Goal: Answer question/provide support: Share knowledge or assist other users

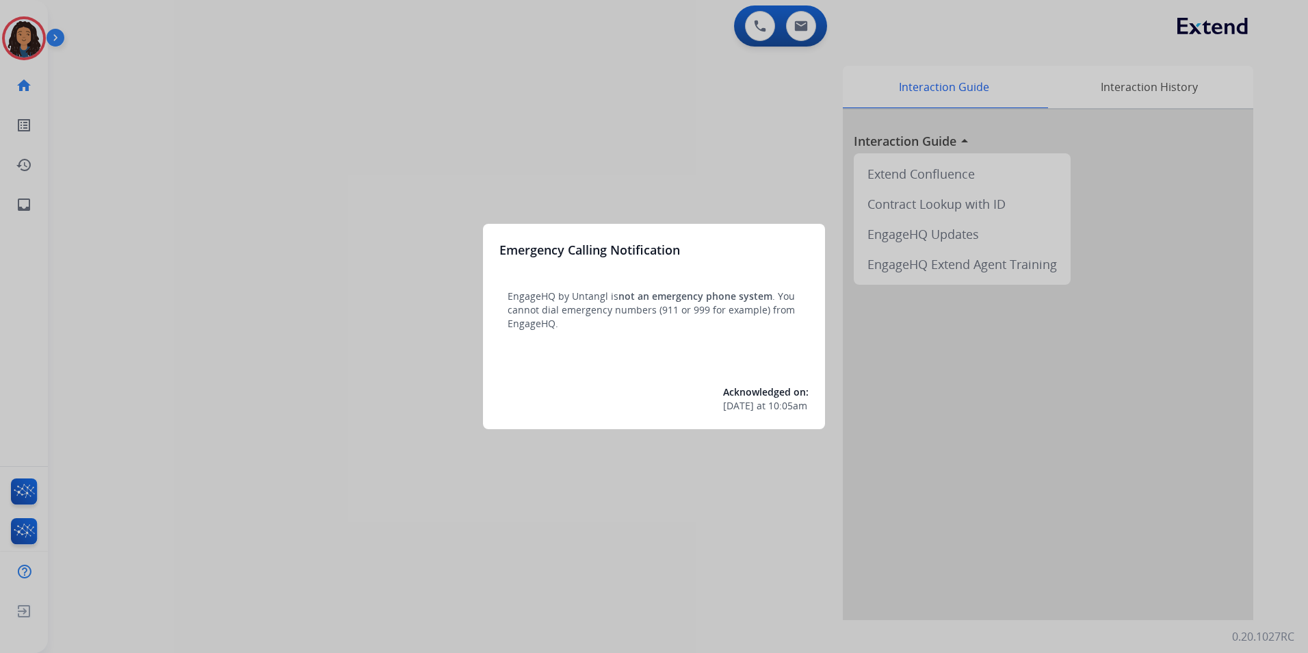
click at [315, 369] on div at bounding box center [654, 326] width 1308 height 653
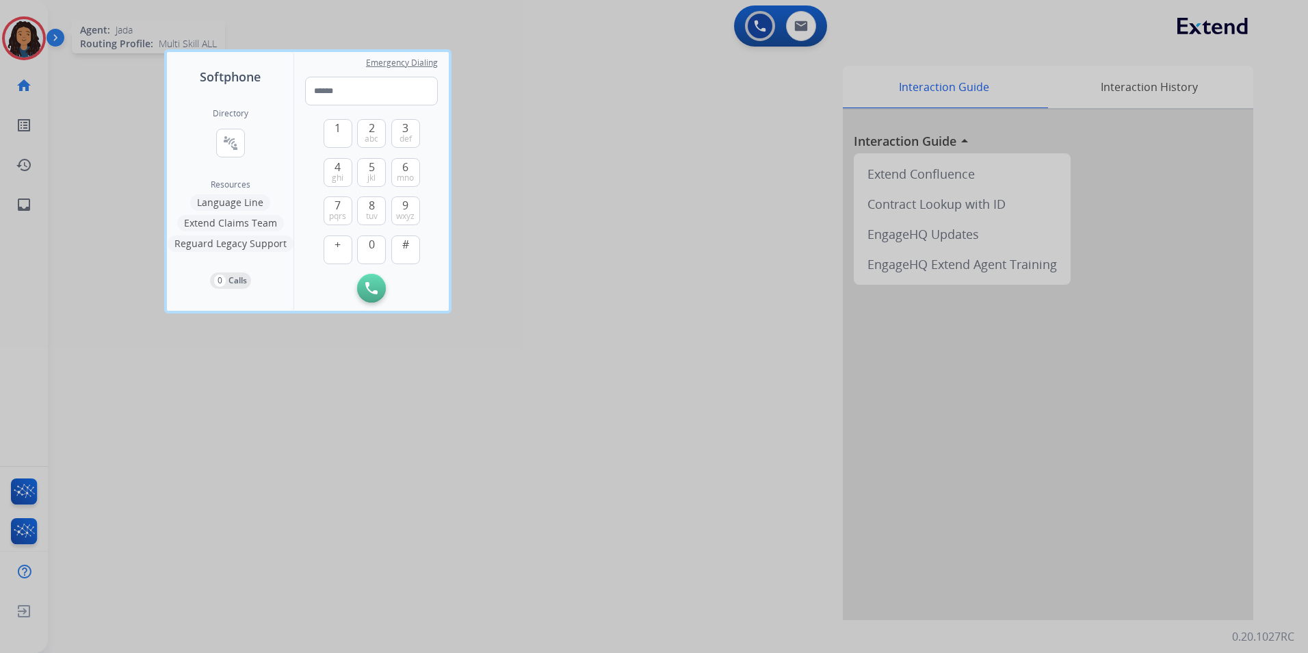
click at [40, 38] on div at bounding box center [654, 326] width 1308 height 653
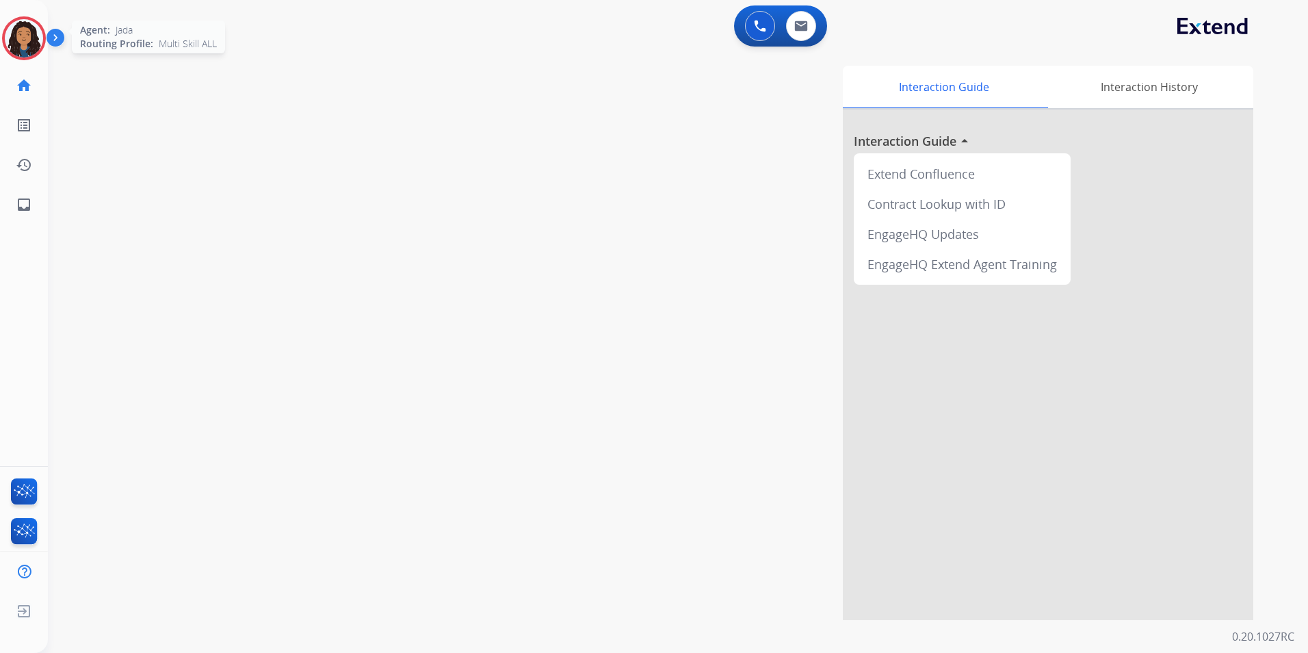
click at [40, 38] on img at bounding box center [24, 38] width 38 height 38
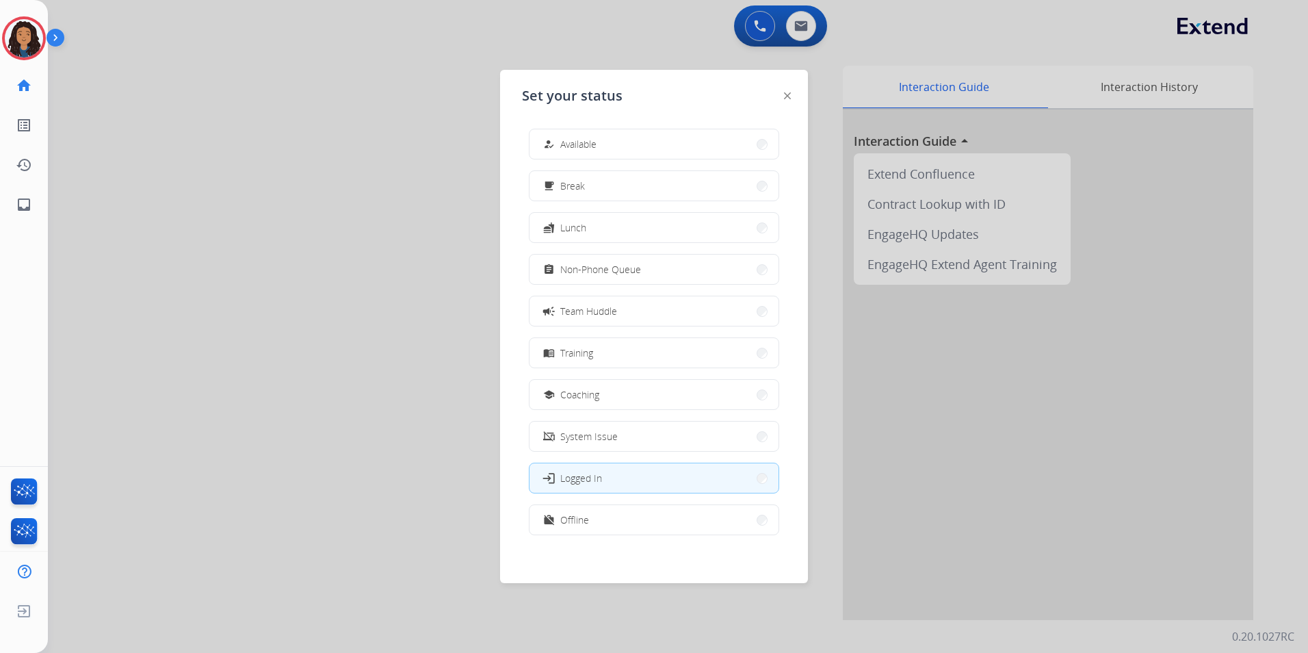
click at [810, 34] on div at bounding box center [654, 326] width 1308 height 653
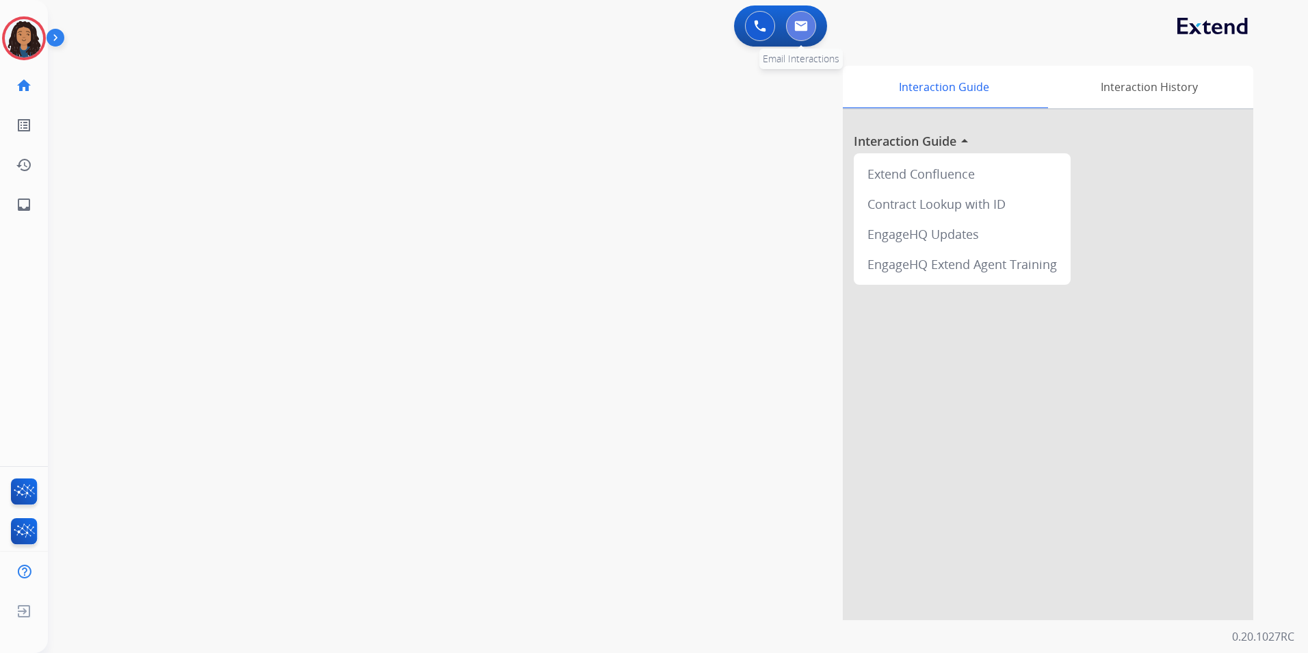
click at [810, 31] on button at bounding box center [801, 26] width 30 height 30
select select "**********"
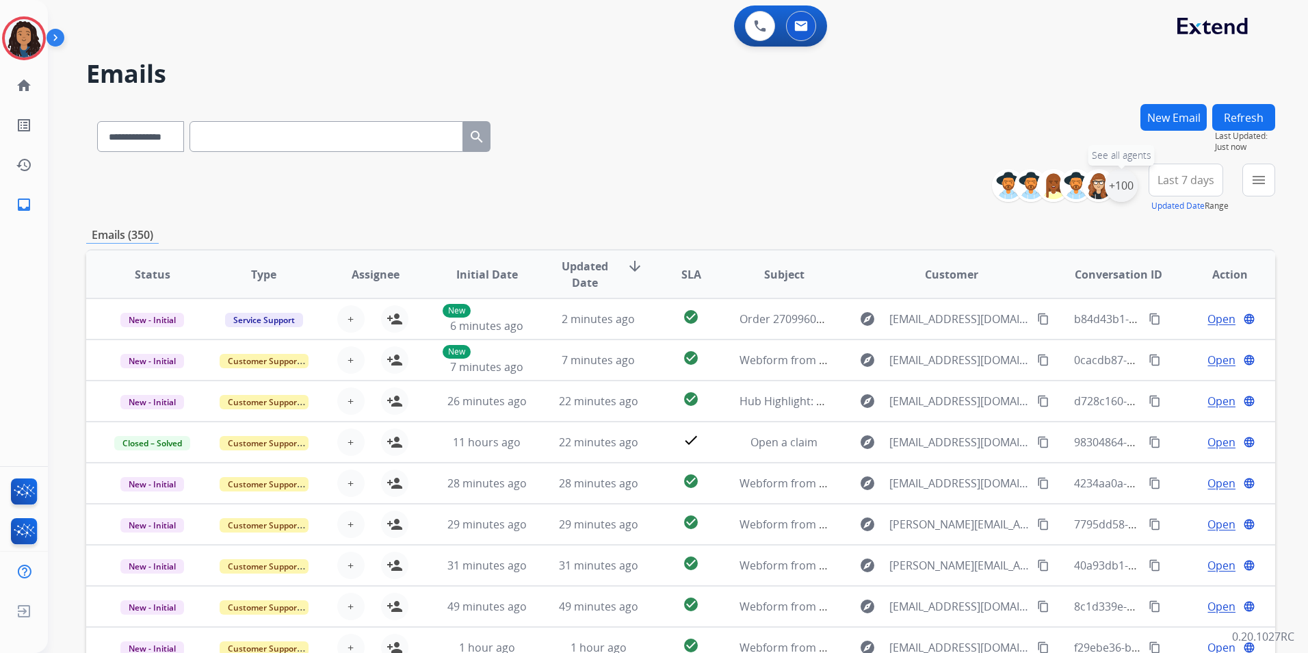
click at [1127, 188] on div "+100" at bounding box center [1121, 185] width 33 height 33
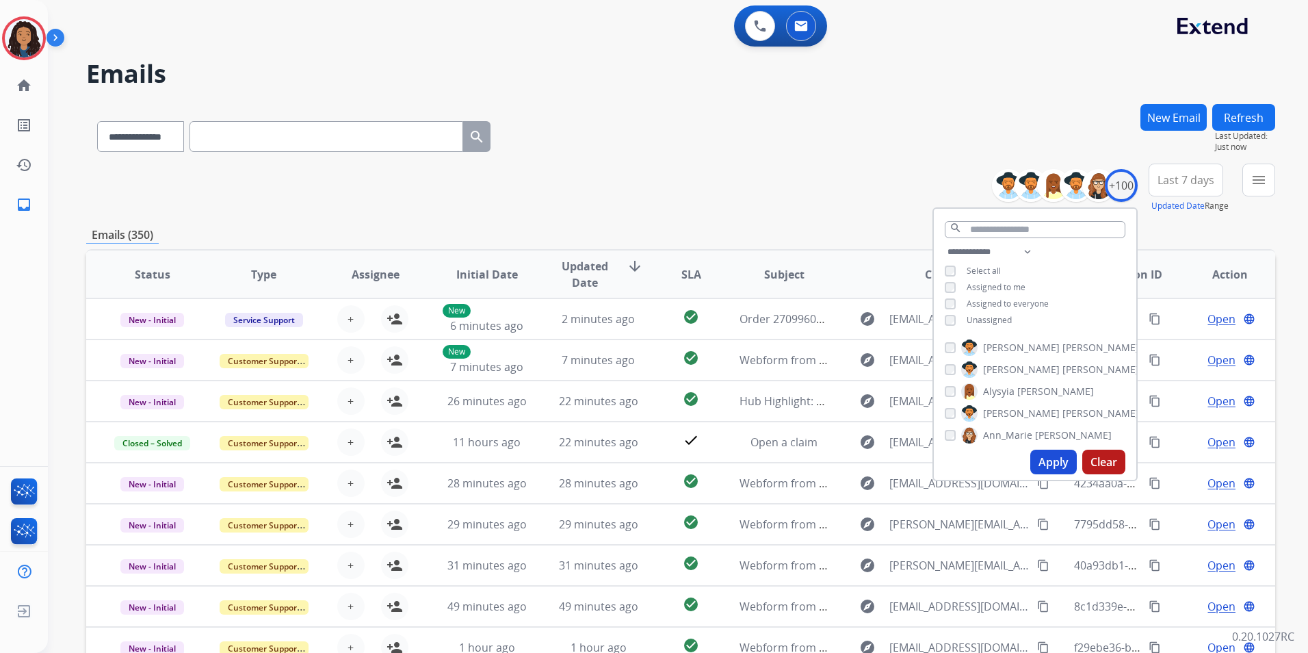
click at [978, 320] on span "Unassigned" at bounding box center [989, 320] width 45 height 12
click at [1045, 460] on button "Apply" at bounding box center [1053, 461] width 47 height 25
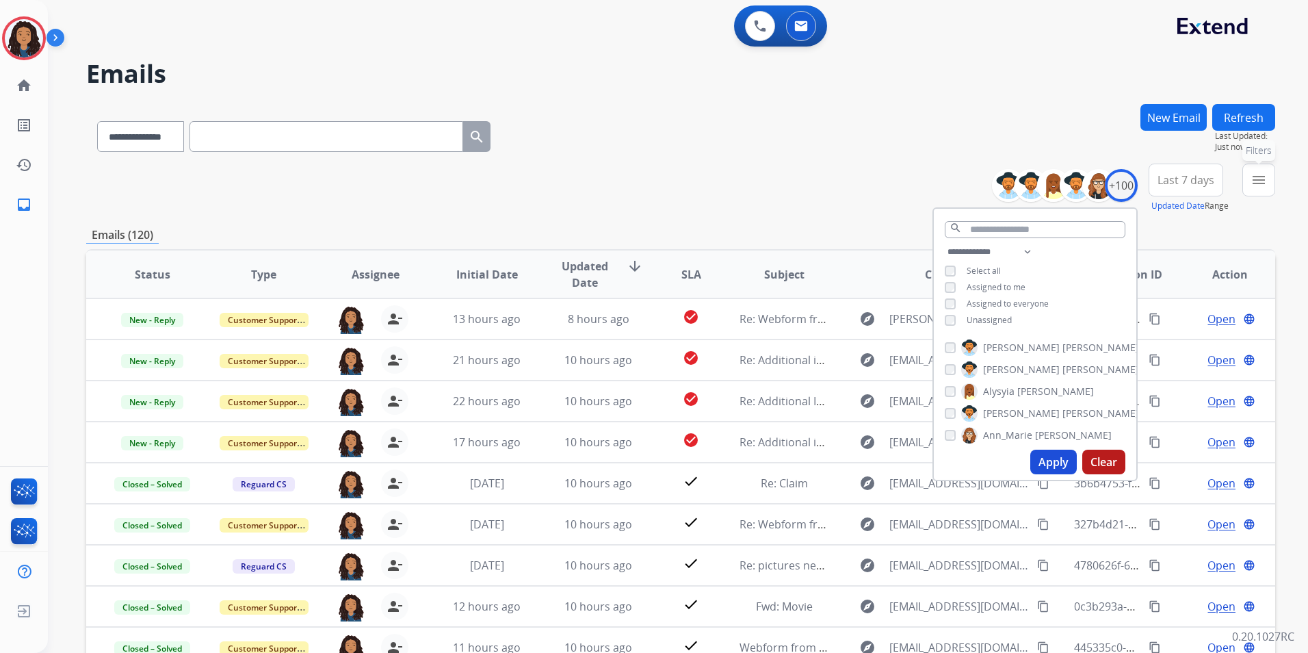
click at [1252, 186] on mat-icon "menu" at bounding box center [1259, 180] width 16 height 16
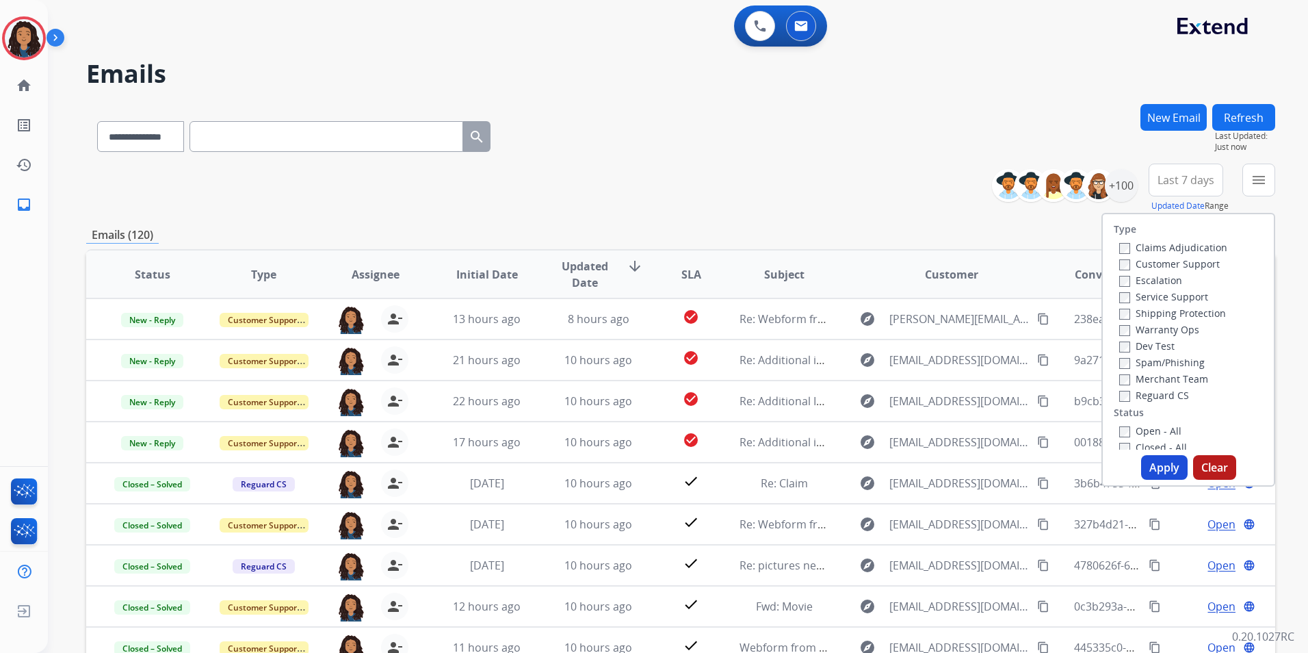
click at [1199, 268] on label "Customer Support" at bounding box center [1169, 263] width 101 height 13
click at [1207, 310] on label "Shipping Protection" at bounding box center [1172, 313] width 107 height 13
click at [1147, 391] on label "Reguard CS" at bounding box center [1154, 395] width 70 height 13
click at [1150, 436] on div "Open - All" at bounding box center [1191, 430] width 144 height 16
click at [1147, 430] on label "Open - All" at bounding box center [1150, 430] width 62 height 13
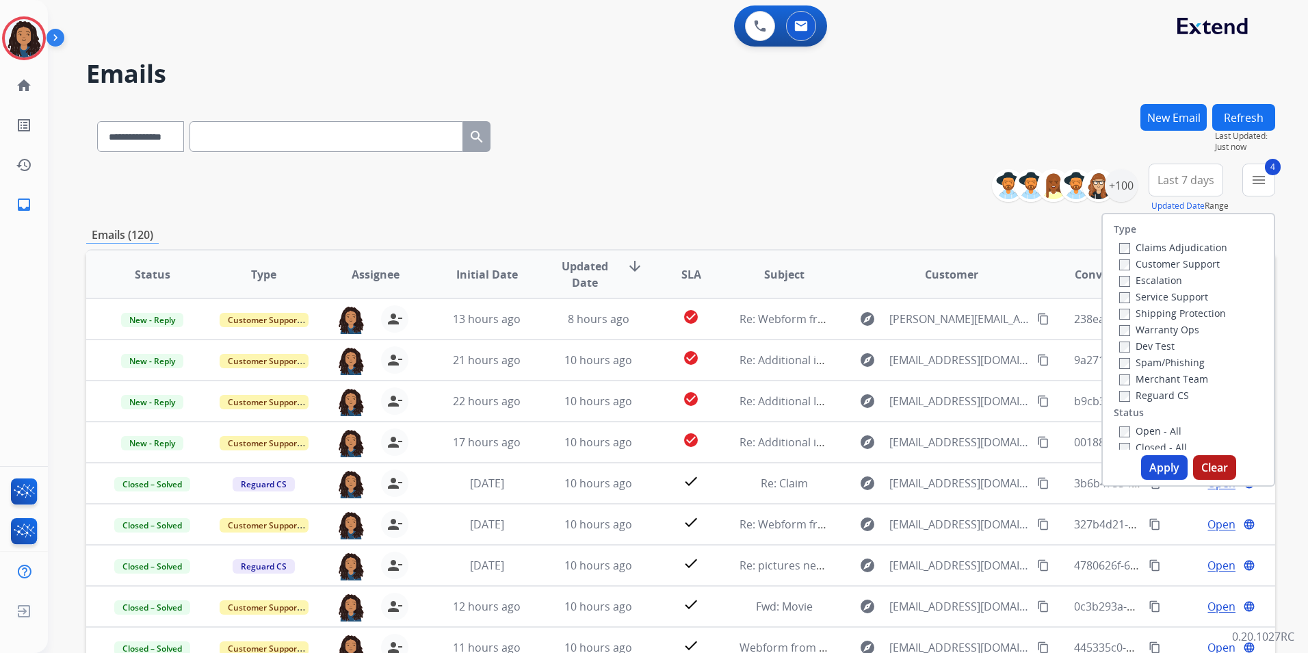
click at [1157, 456] on button "Apply" at bounding box center [1164, 467] width 47 height 25
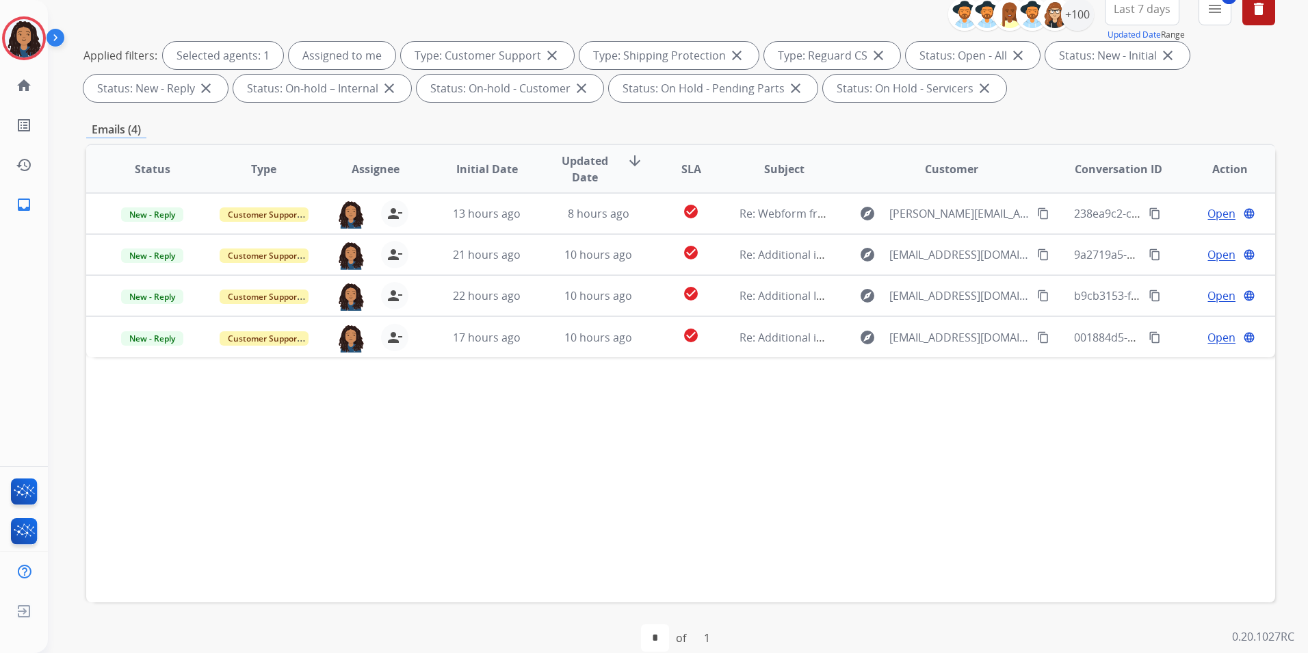
scroll to position [192, 0]
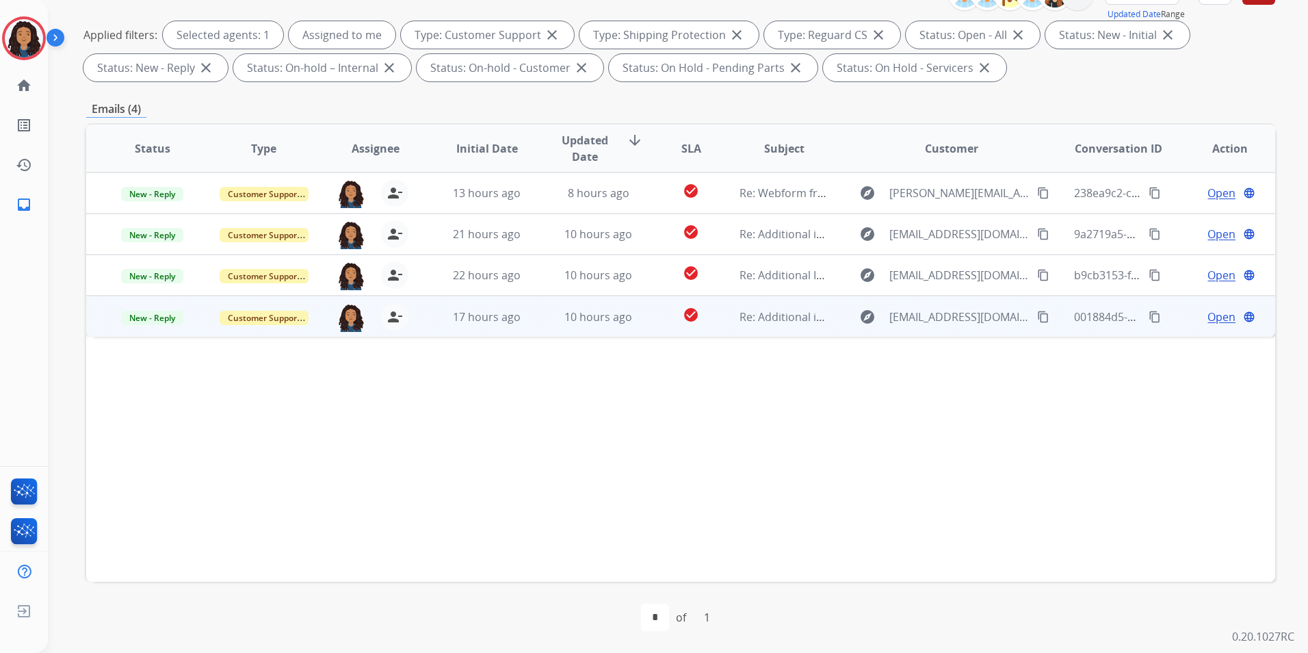
click at [1222, 317] on span "Open" at bounding box center [1222, 317] width 28 height 16
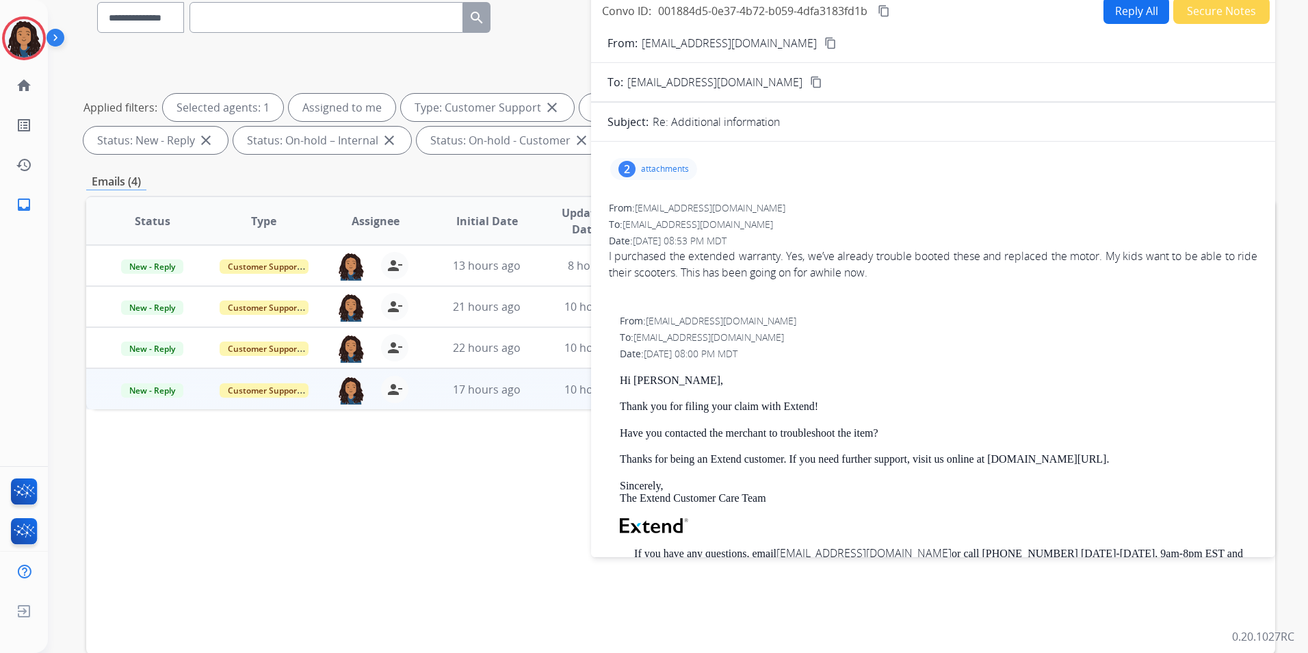
scroll to position [0, 0]
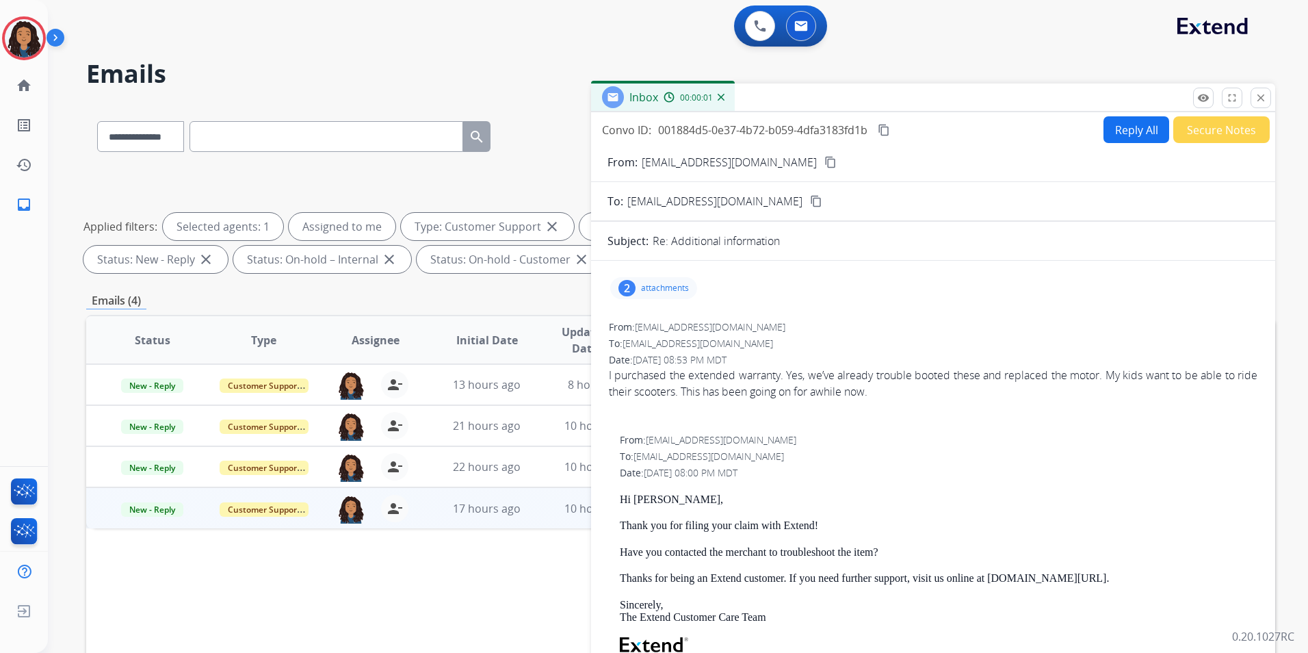
click at [1190, 101] on div "Inbox 00:00:01" at bounding box center [933, 97] width 684 height 29
click at [1195, 101] on button "remove_red_eye Logs" at bounding box center [1203, 98] width 21 height 21
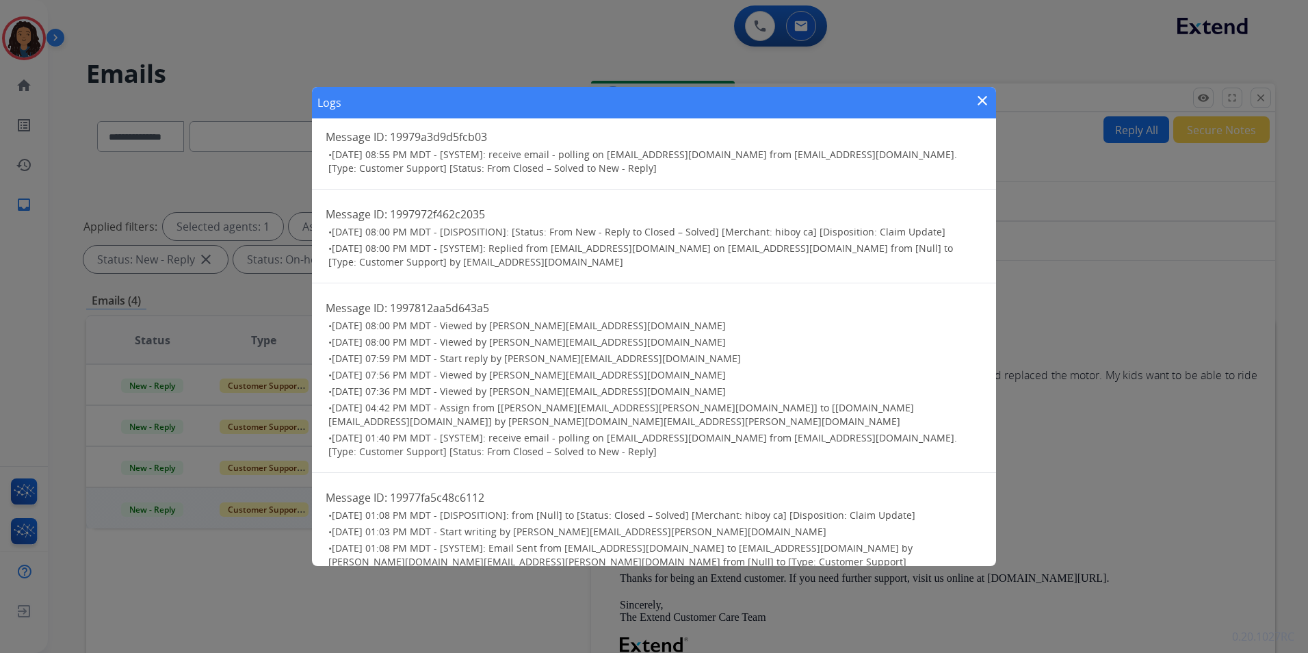
scroll to position [15, 0]
click at [985, 100] on mat-icon "close" at bounding box center [982, 100] width 16 height 16
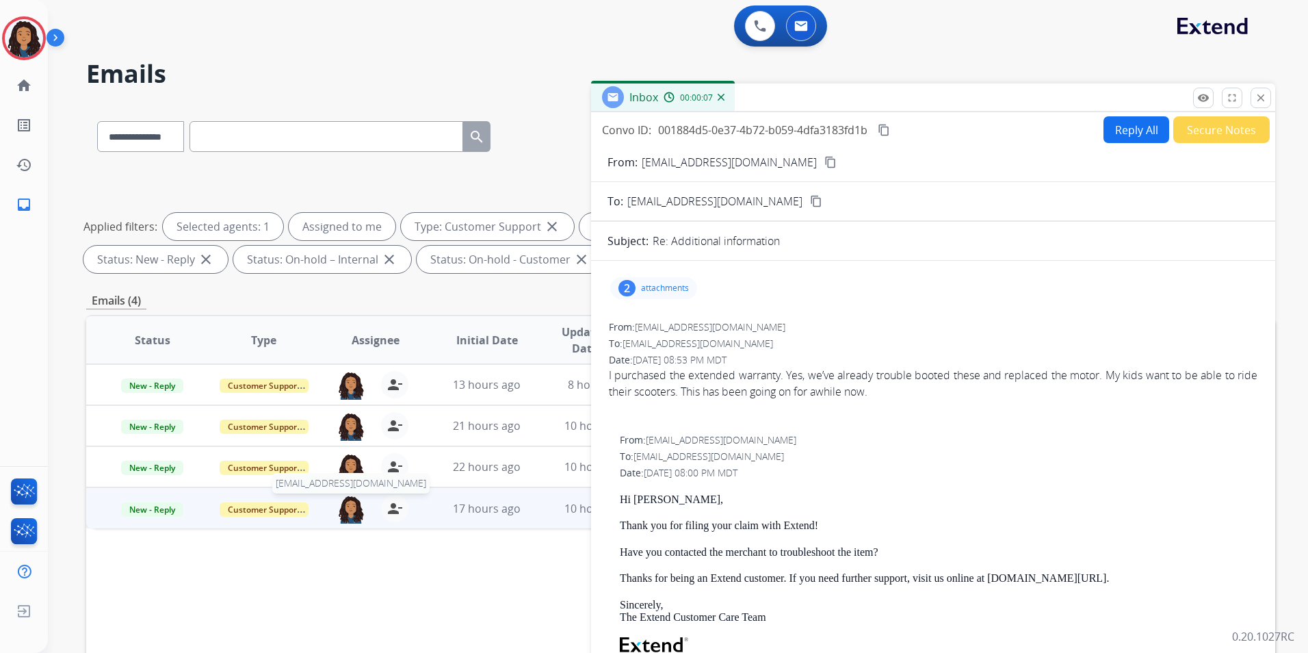
click at [343, 513] on img at bounding box center [350, 509] width 27 height 29
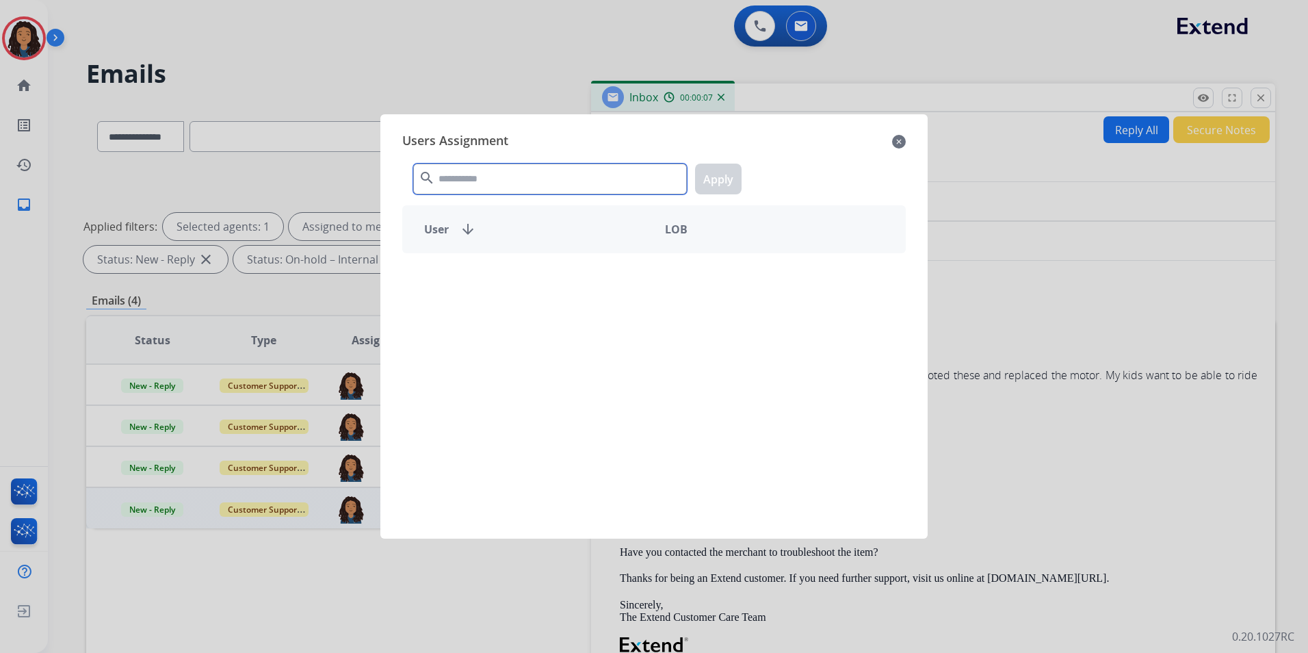
click at [510, 183] on input "text" at bounding box center [550, 179] width 274 height 31
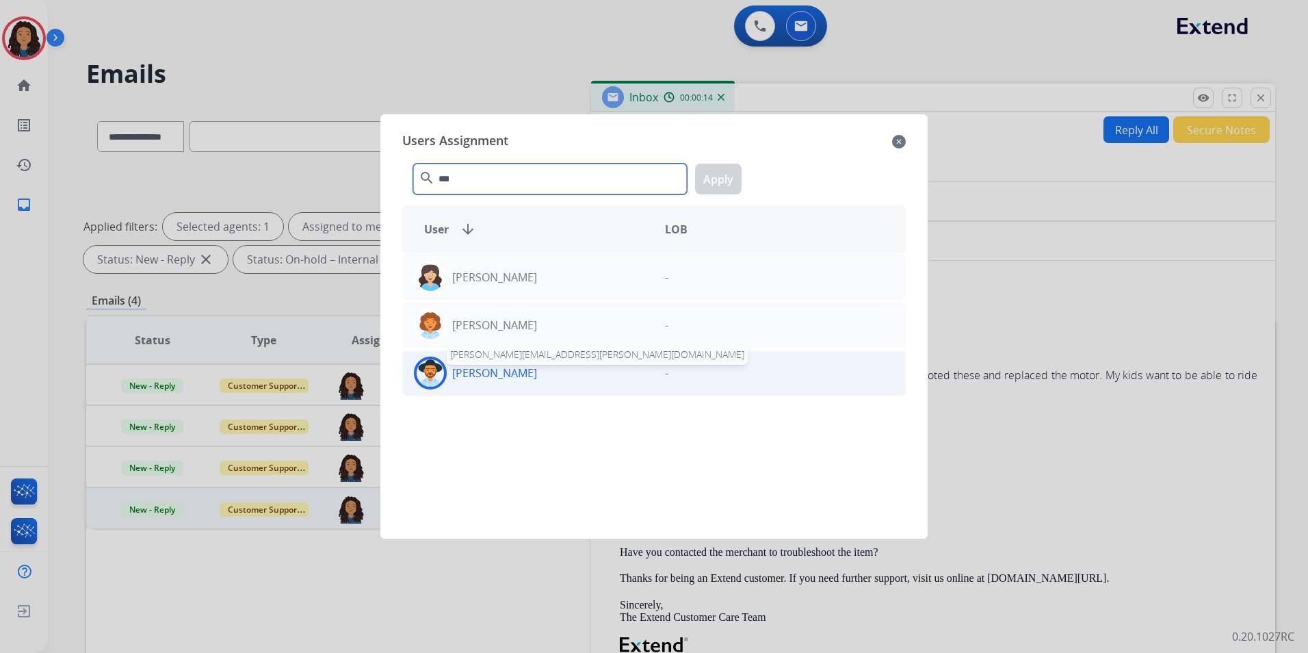
type input "***"
click at [510, 377] on p "Lavonne Roberson" at bounding box center [494, 373] width 85 height 16
click at [707, 186] on button "Apply" at bounding box center [718, 179] width 47 height 31
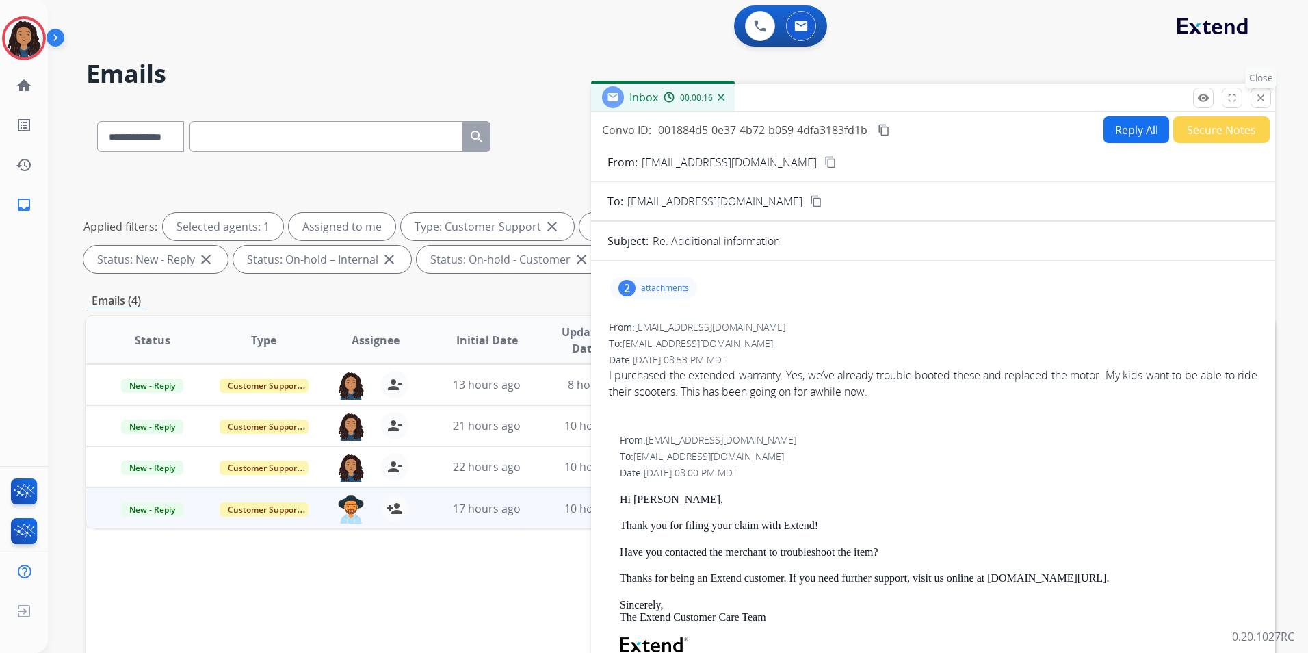
click at [1256, 96] on mat-icon "close" at bounding box center [1261, 98] width 12 height 12
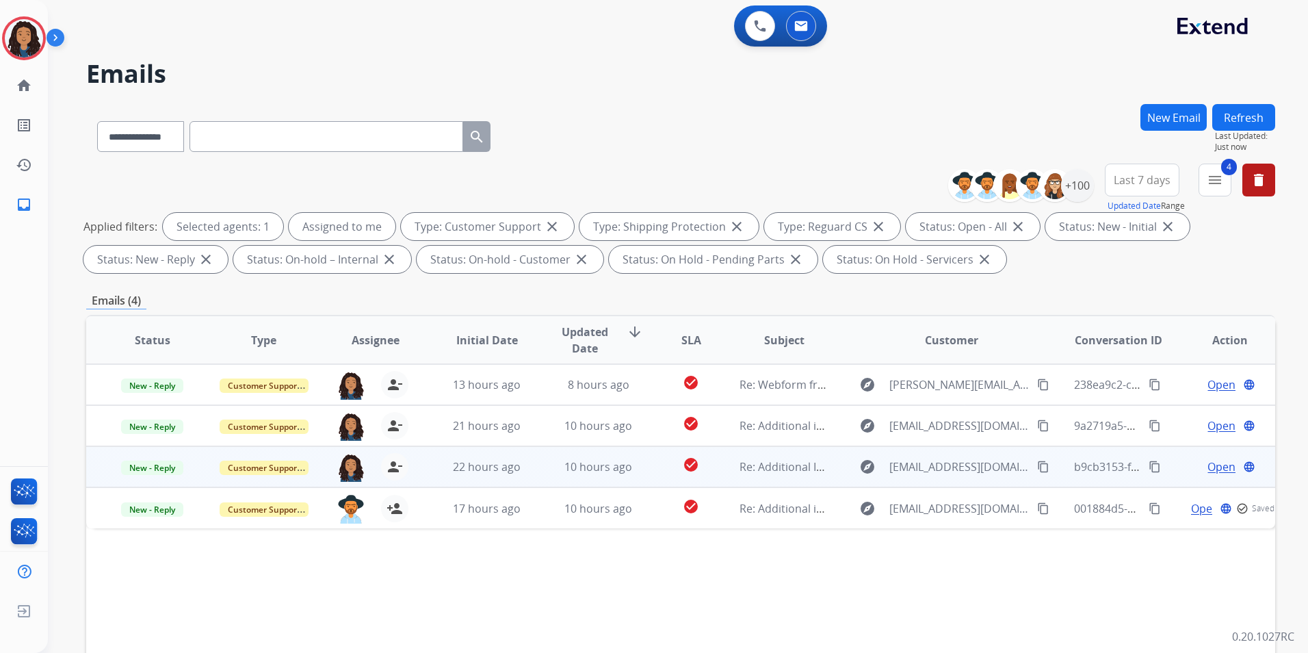
click at [1208, 464] on span "Open" at bounding box center [1222, 466] width 28 height 16
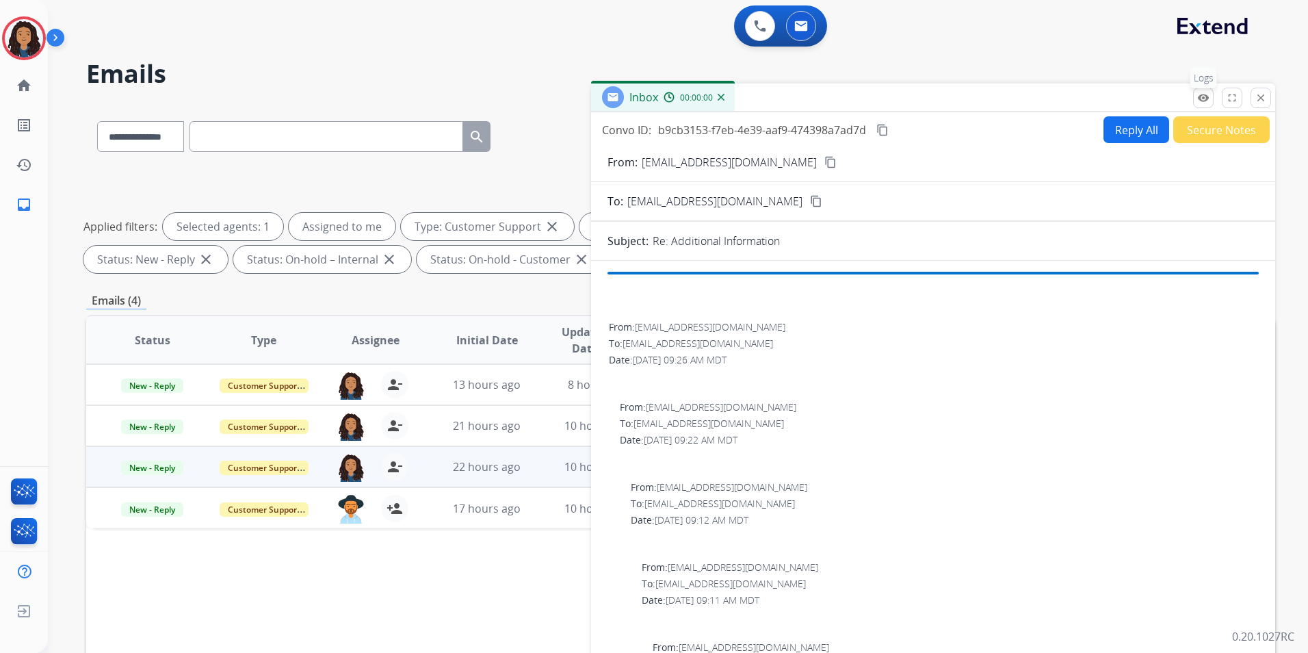
click at [1203, 101] on mat-icon "remove_red_eye" at bounding box center [1203, 98] width 12 height 12
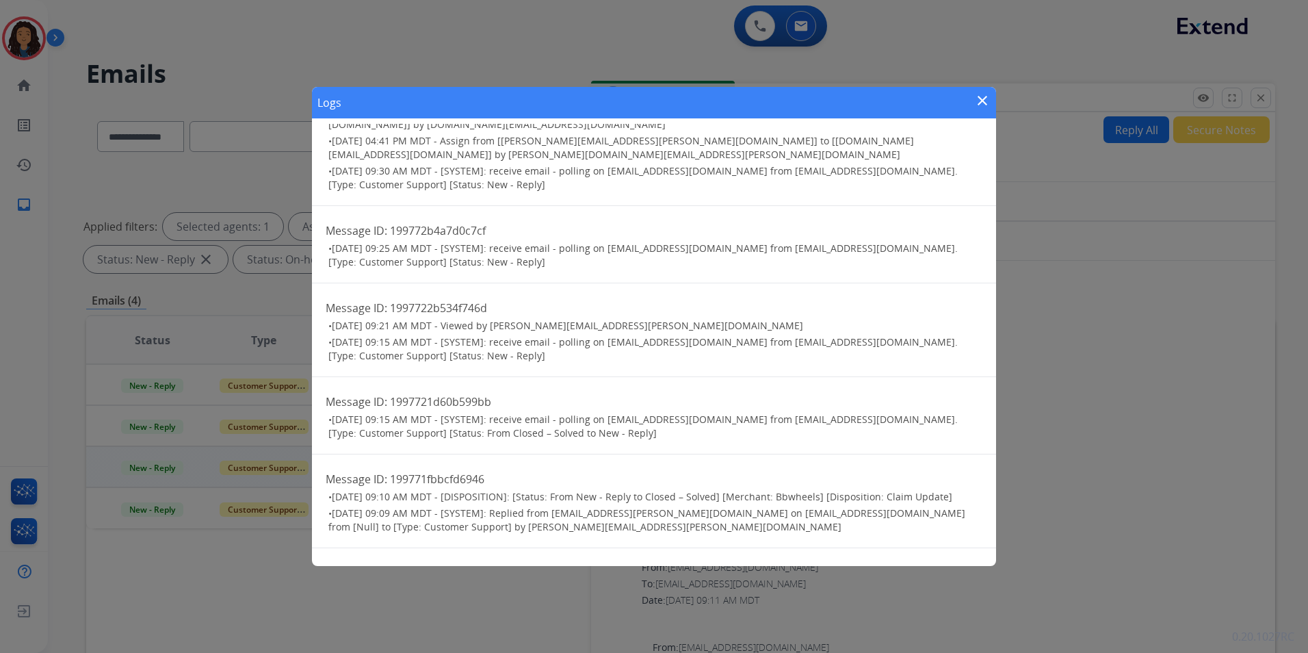
scroll to position [263, 0]
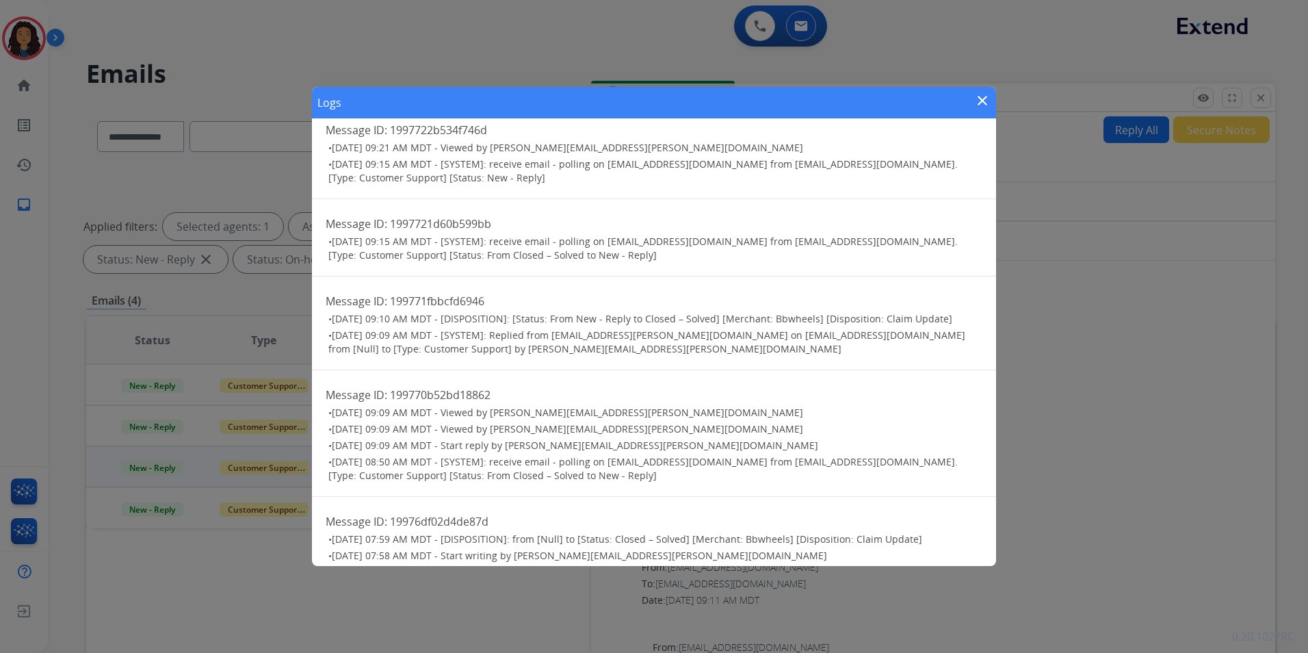
click at [983, 101] on mat-icon "close" at bounding box center [982, 100] width 16 height 16
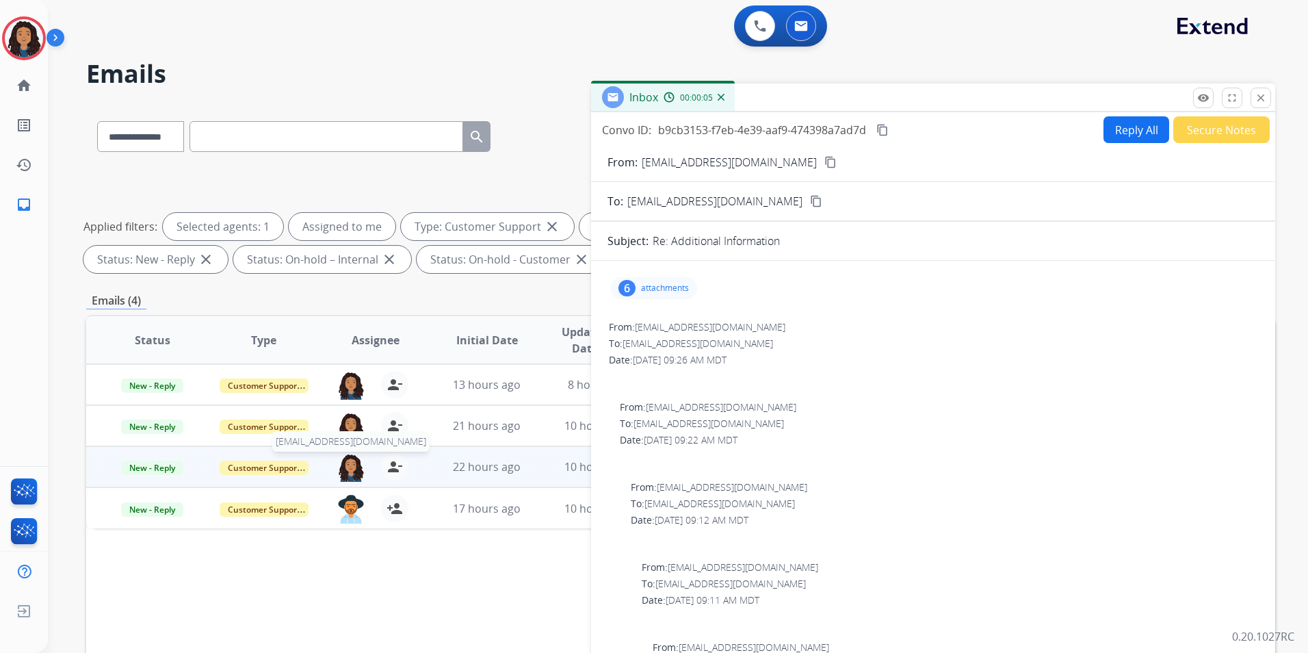
click at [346, 465] on img at bounding box center [350, 467] width 27 height 29
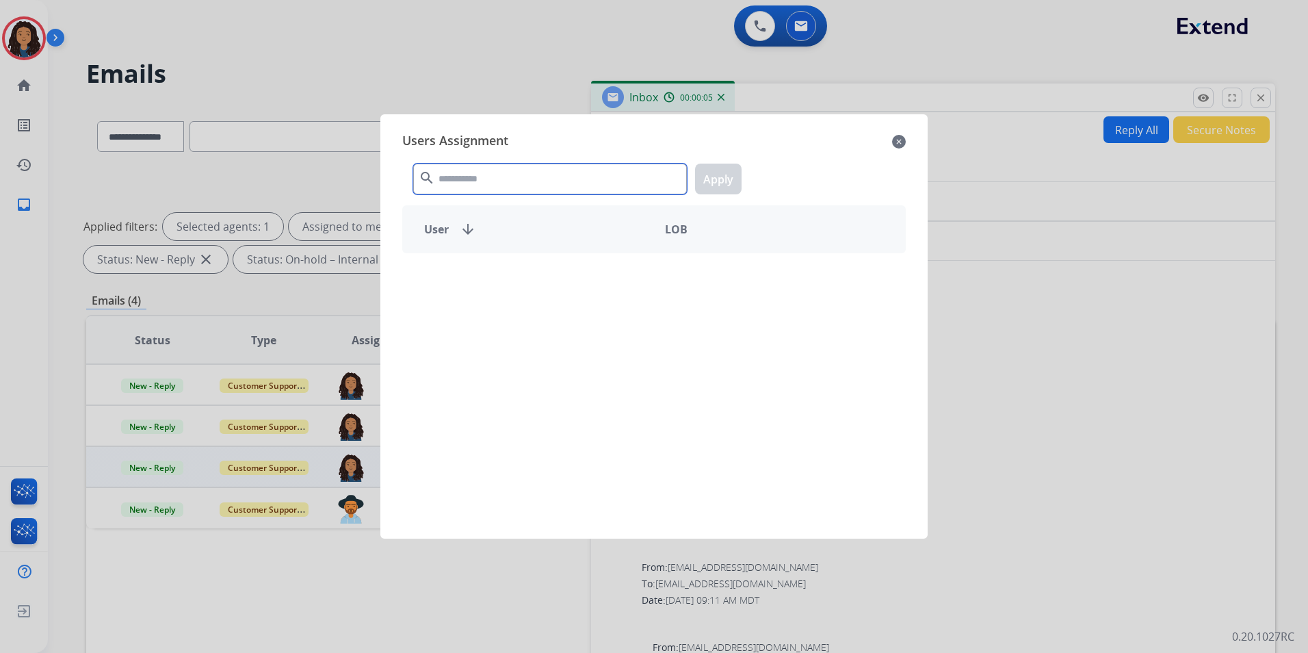
click at [495, 186] on input "text" at bounding box center [550, 179] width 274 height 31
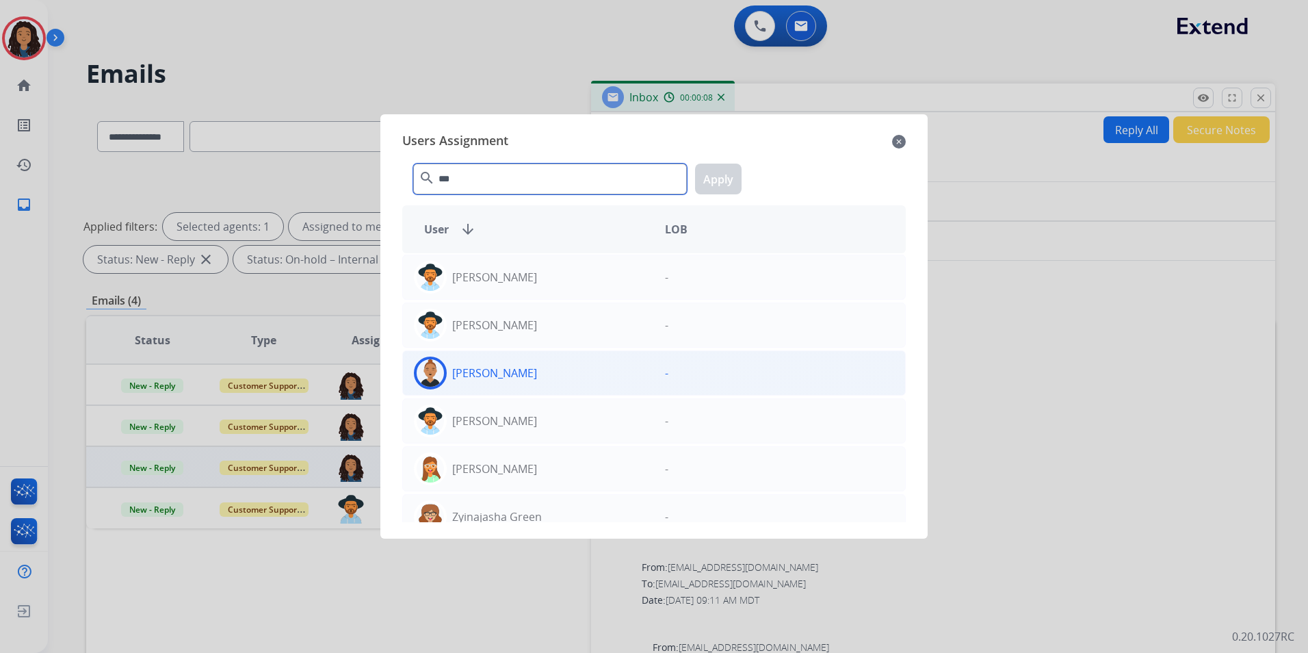
scroll to position [18, 0]
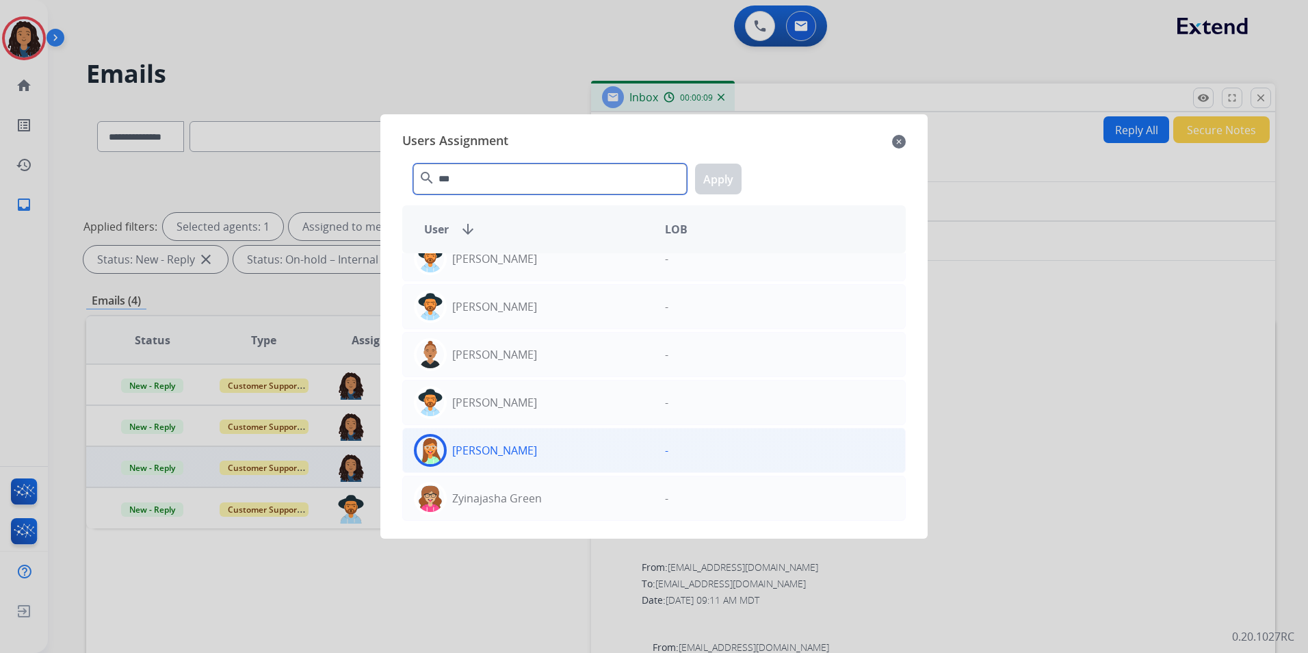
type input "***"
click at [537, 456] on div "Jasmyn Torres" at bounding box center [528, 450] width 251 height 33
click at [731, 173] on button "Apply" at bounding box center [718, 179] width 47 height 31
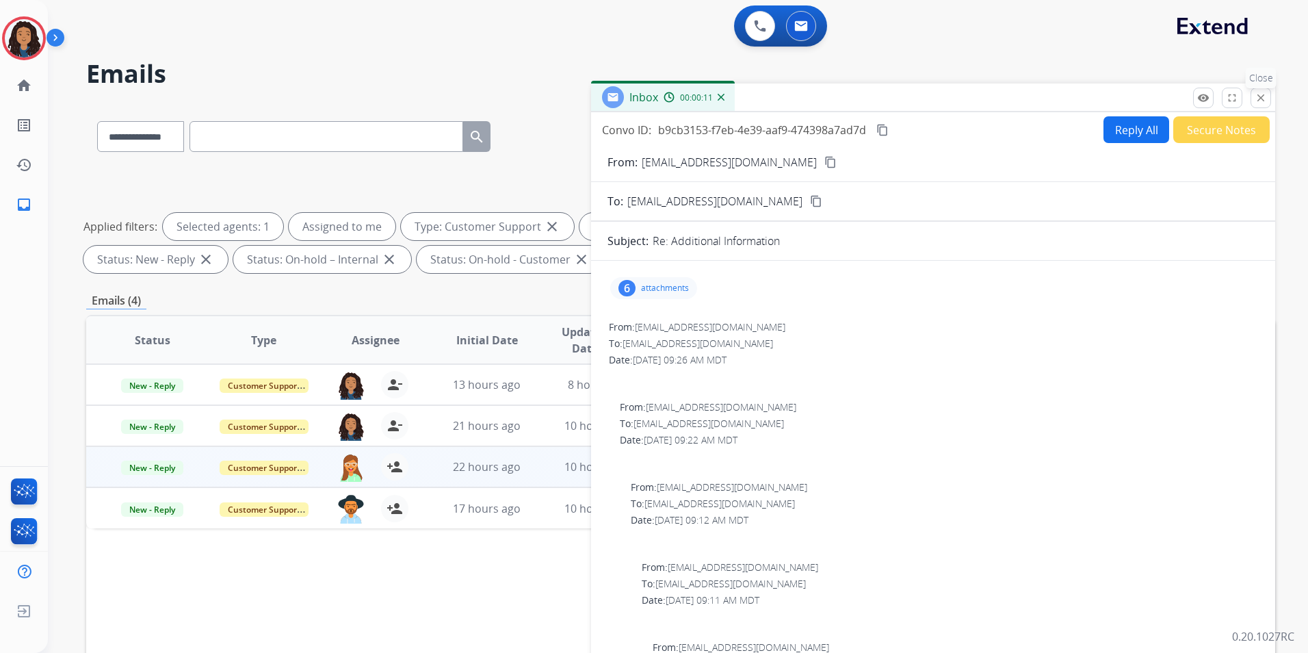
click at [1266, 104] on button "close Close" at bounding box center [1261, 98] width 21 height 21
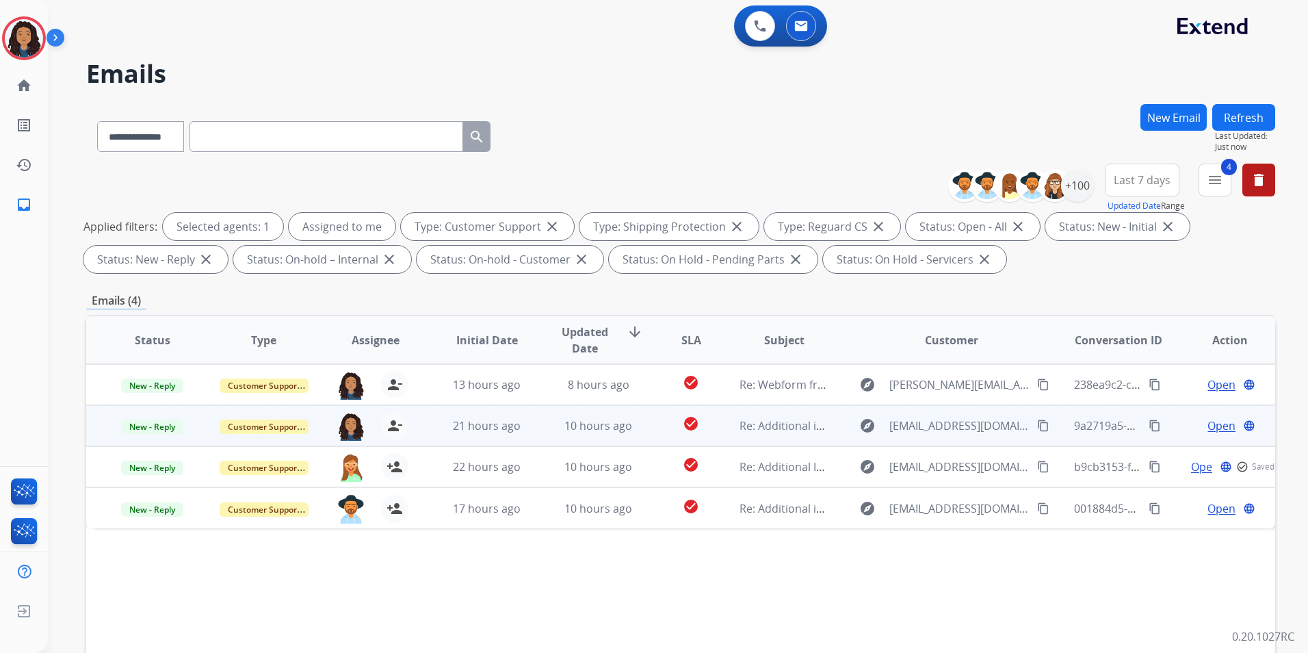
click at [1217, 428] on span "Open" at bounding box center [1222, 425] width 28 height 16
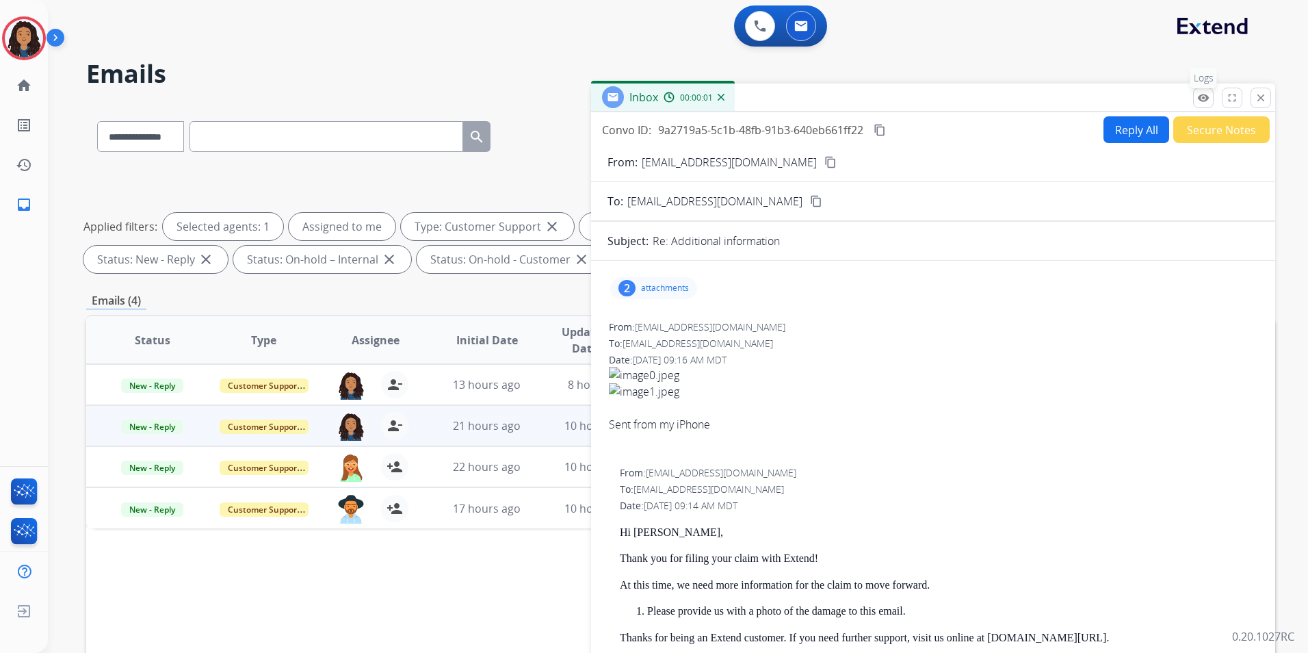
click at [1203, 106] on button "remove_red_eye Logs" at bounding box center [1203, 98] width 21 height 21
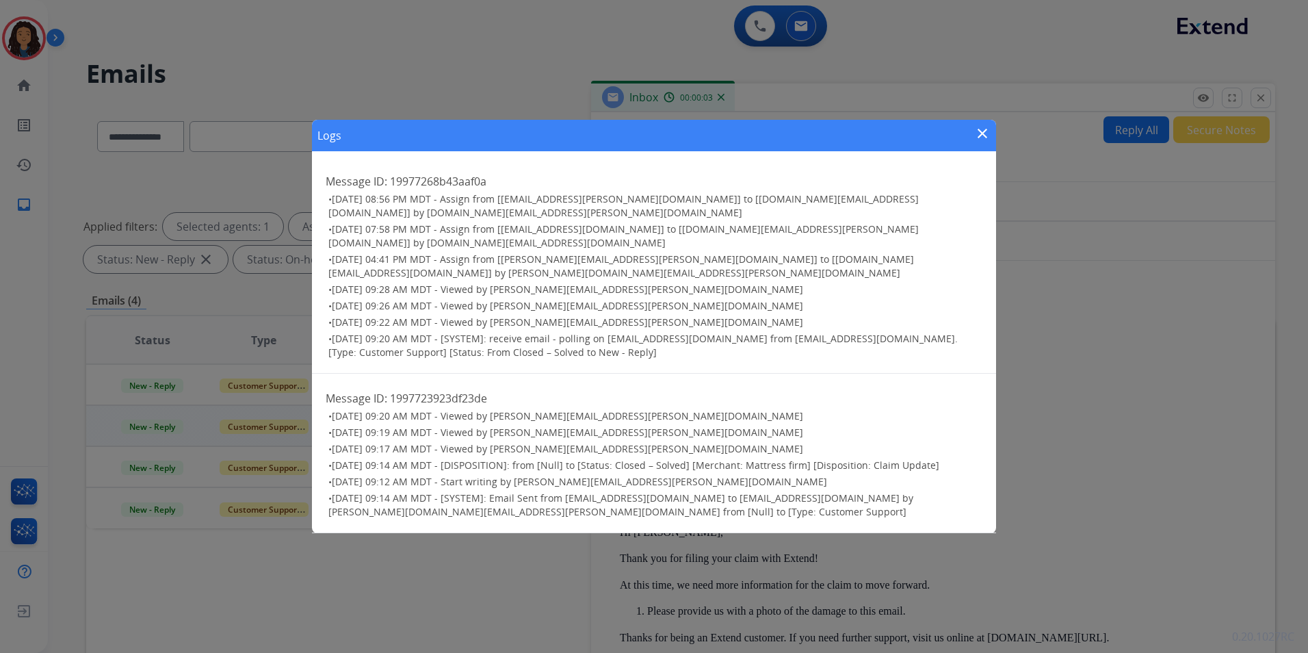
click at [980, 142] on mat-icon "close" at bounding box center [982, 133] width 16 height 16
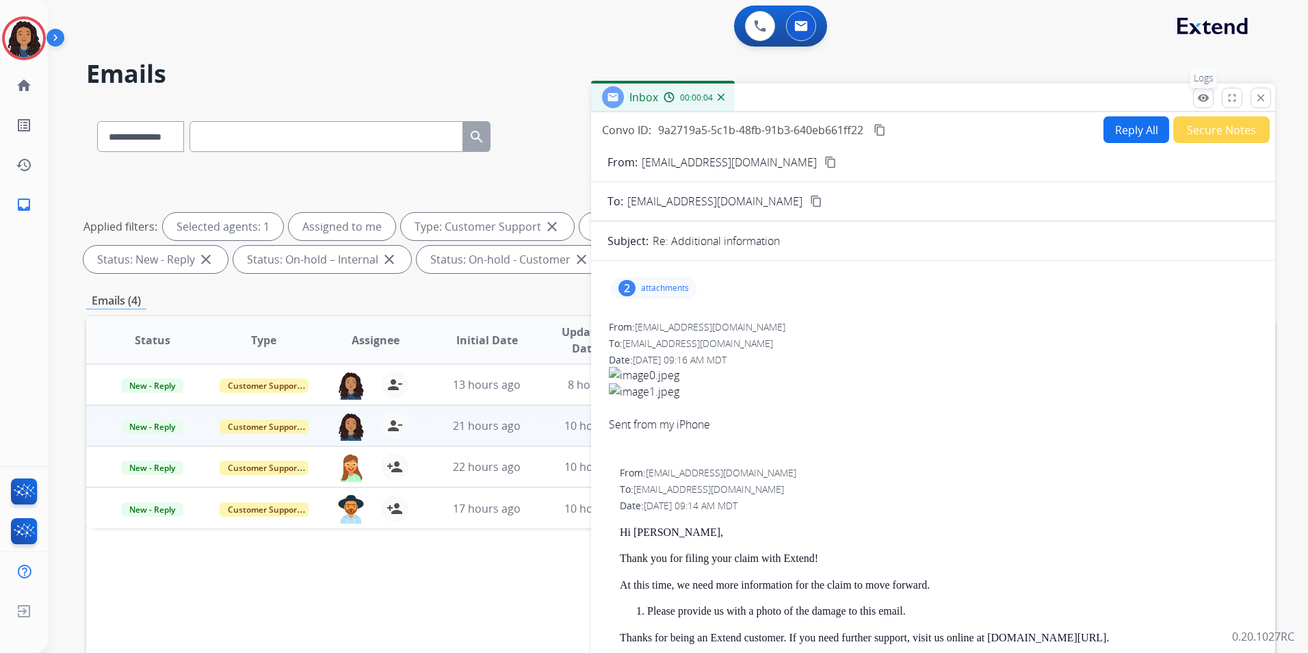
click at [1201, 101] on mat-icon "remove_red_eye" at bounding box center [1203, 98] width 12 height 12
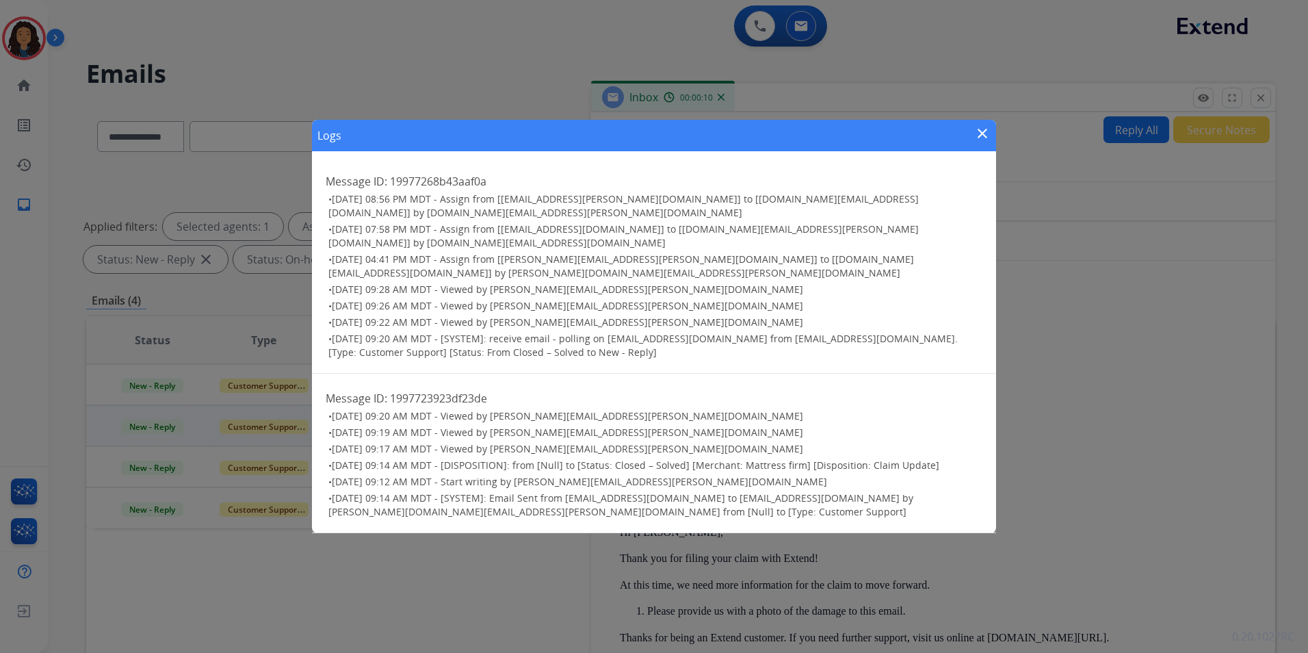
click at [987, 142] on mat-icon "close" at bounding box center [982, 133] width 16 height 16
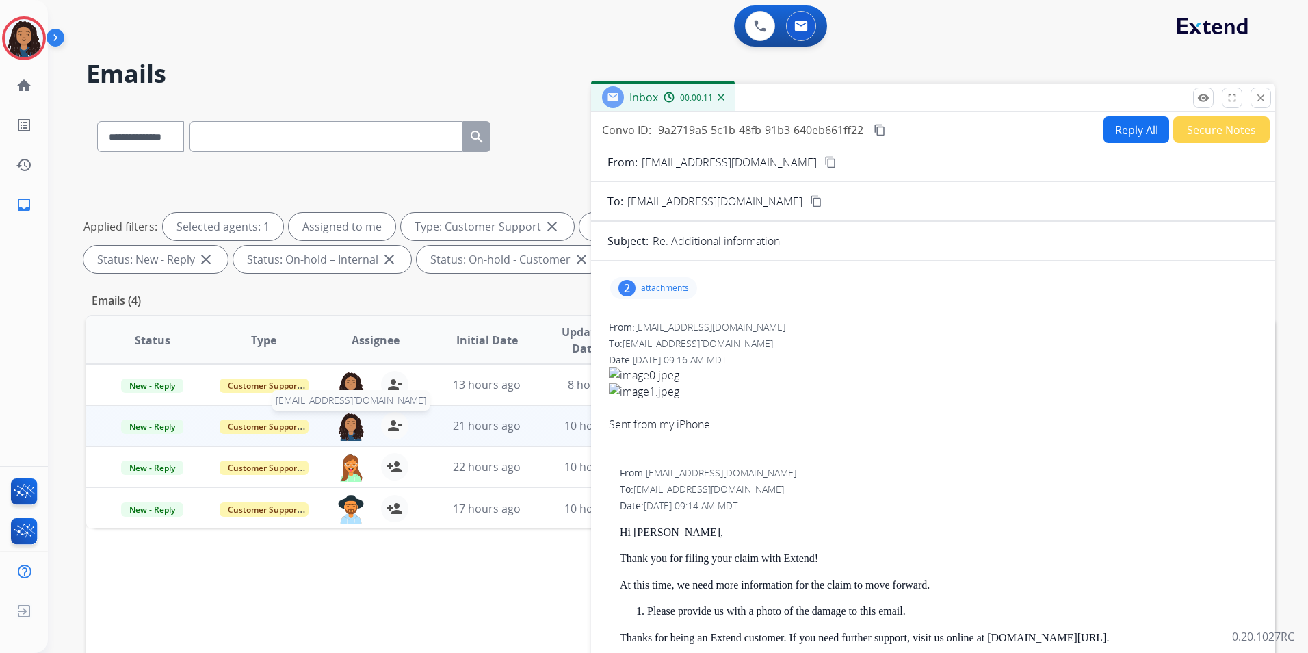
click at [357, 424] on img at bounding box center [350, 426] width 27 height 29
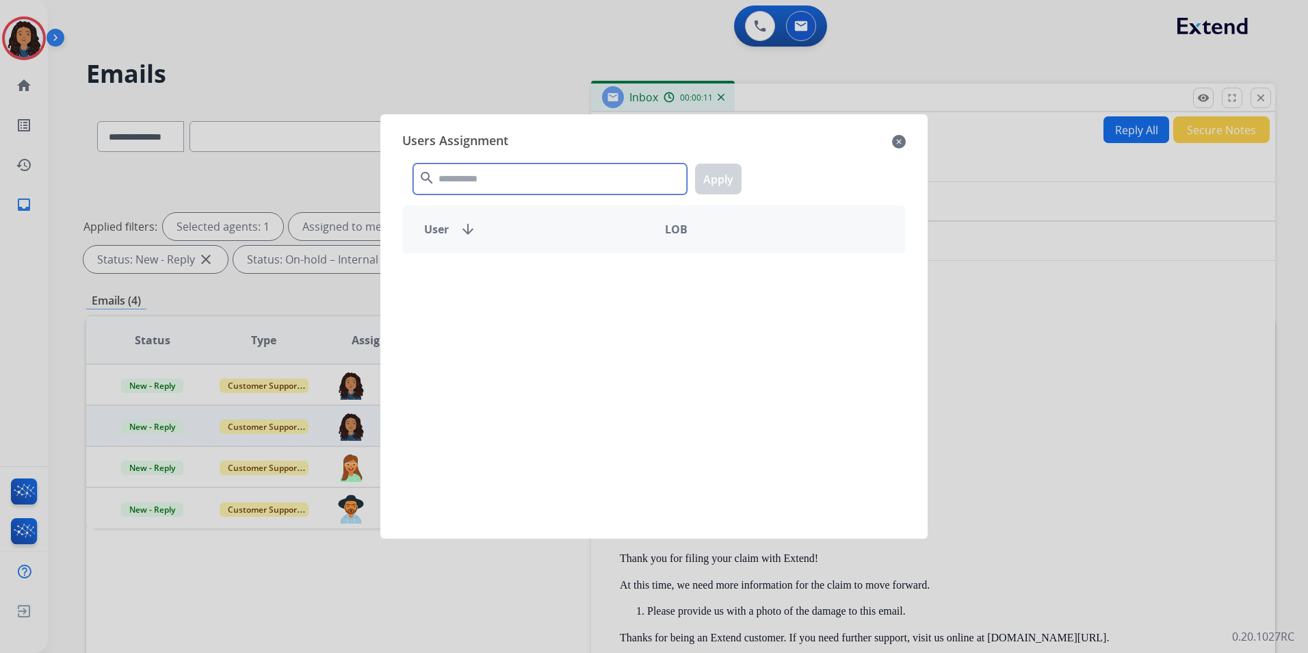
click at [567, 180] on input "text" at bounding box center [550, 179] width 274 height 31
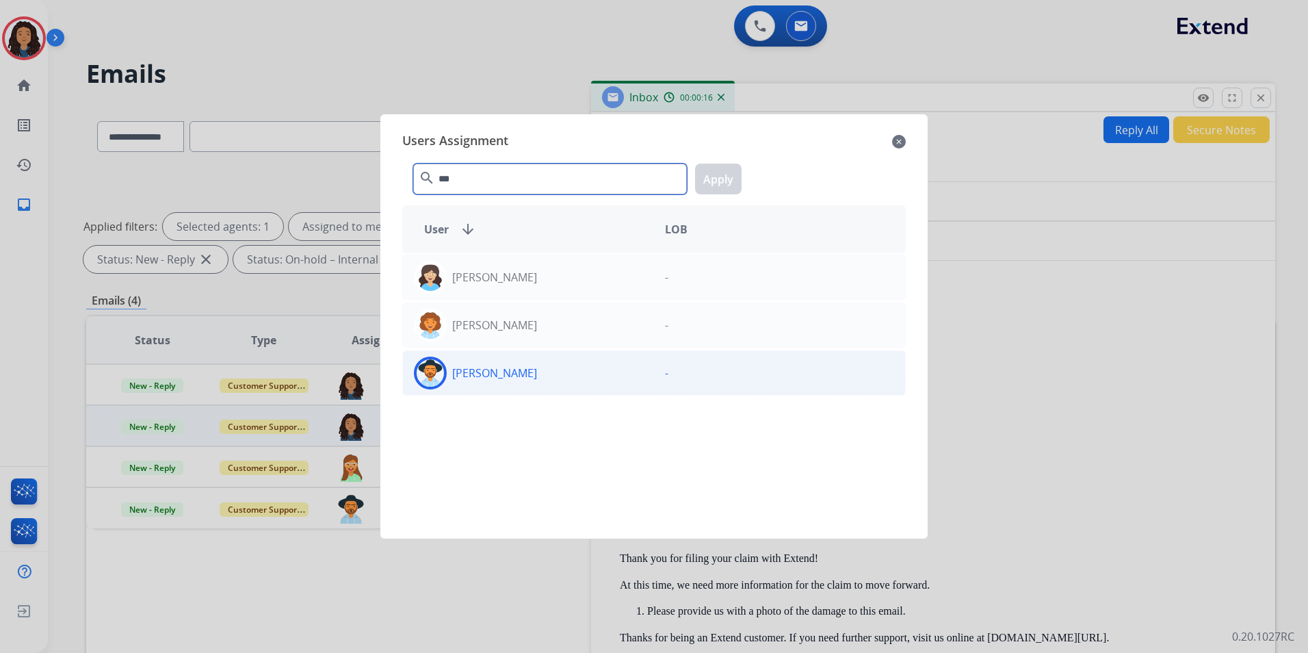
type input "***"
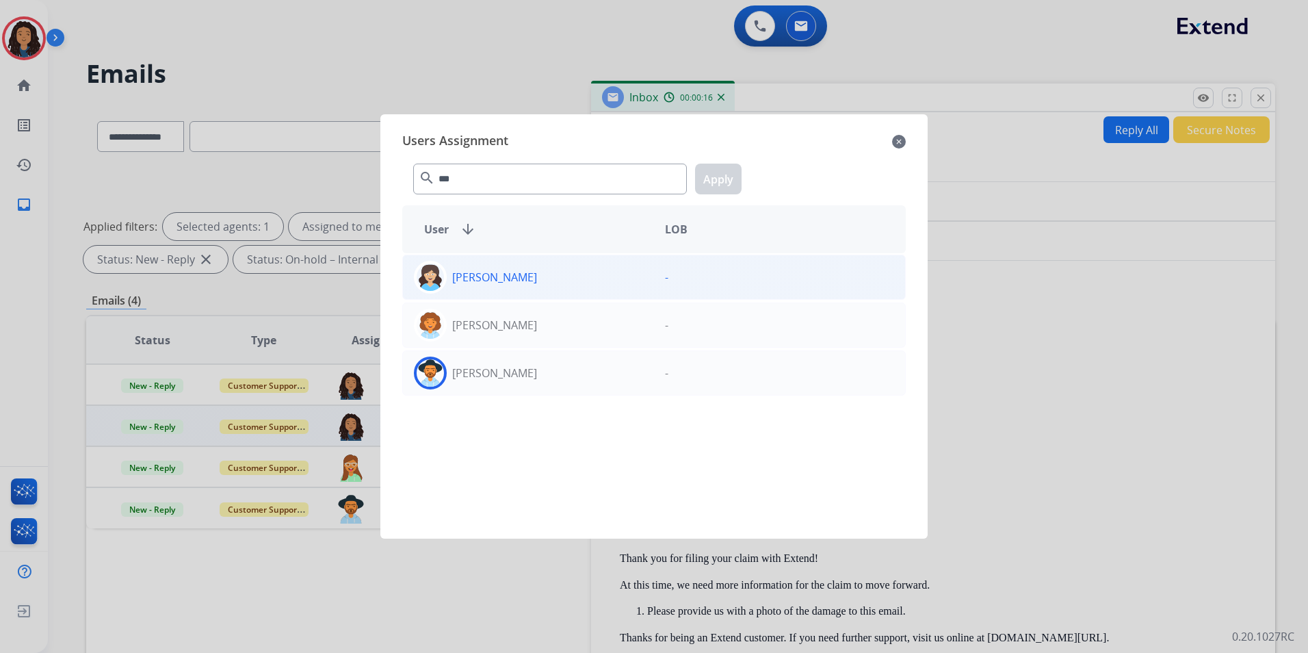
drag, startPoint x: 569, startPoint y: 369, endPoint x: 607, endPoint y: 293, distance: 85.1
click at [566, 367] on div "Lavonne Roberson" at bounding box center [528, 372] width 251 height 33
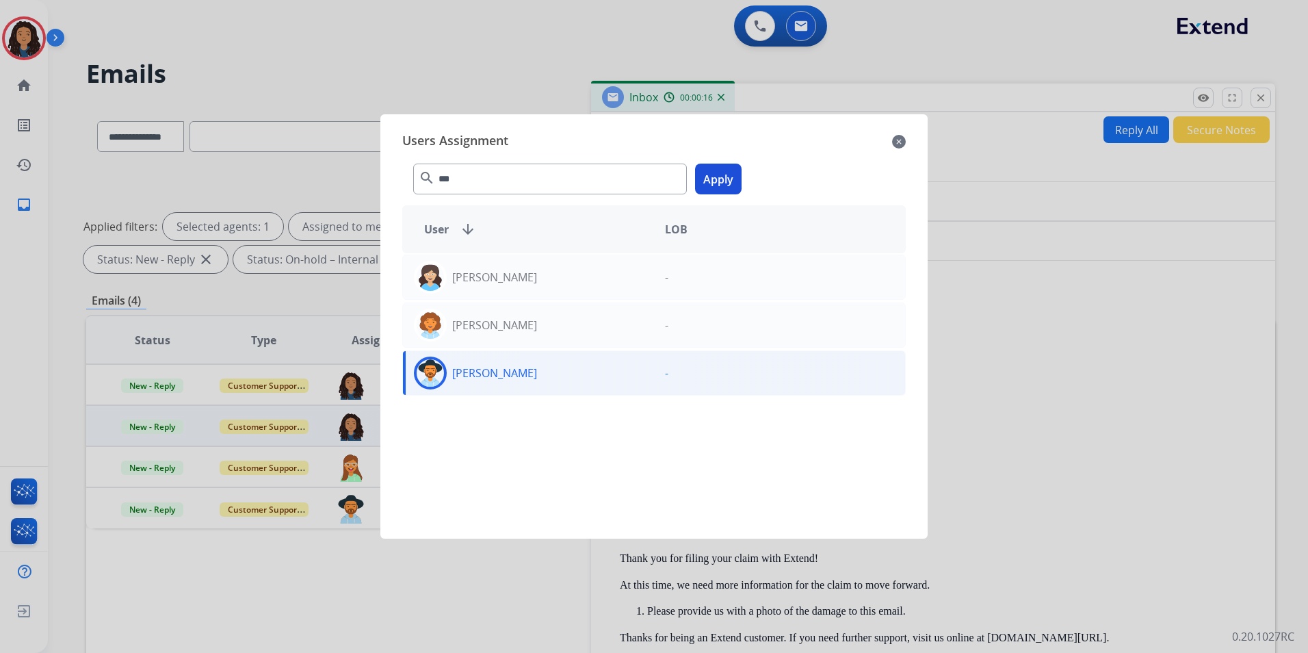
click at [718, 190] on button "Apply" at bounding box center [718, 179] width 47 height 31
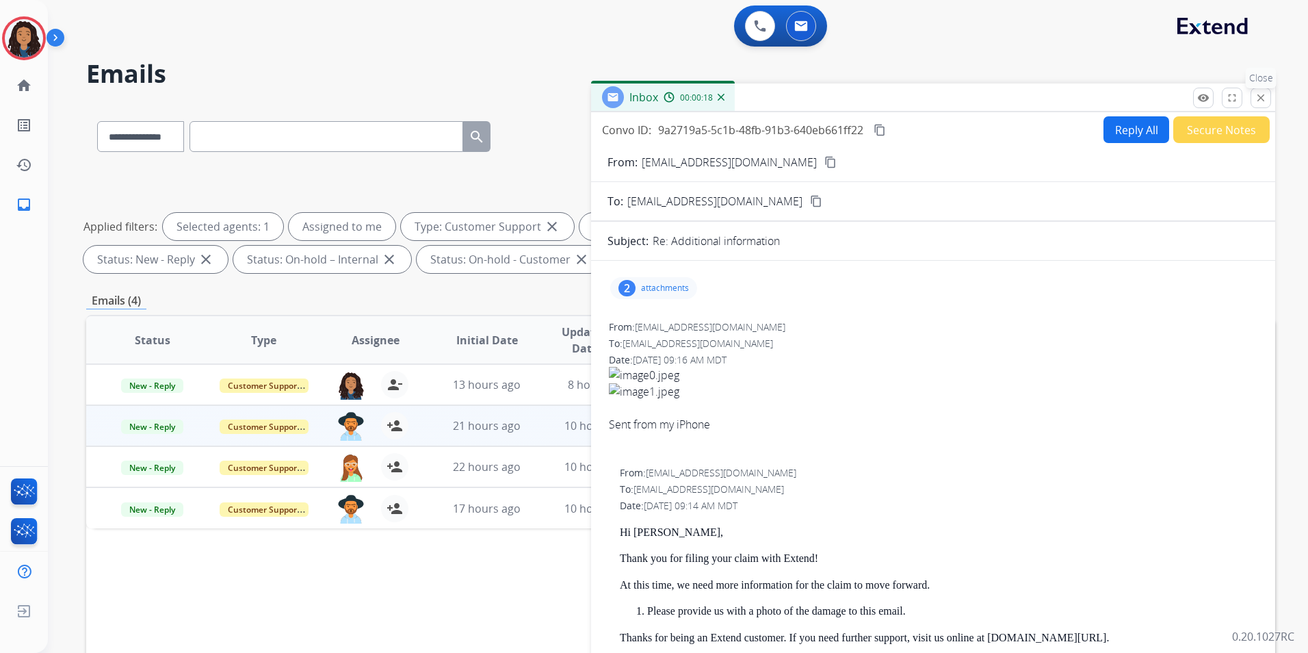
click at [1264, 101] on mat-icon "close" at bounding box center [1261, 98] width 12 height 12
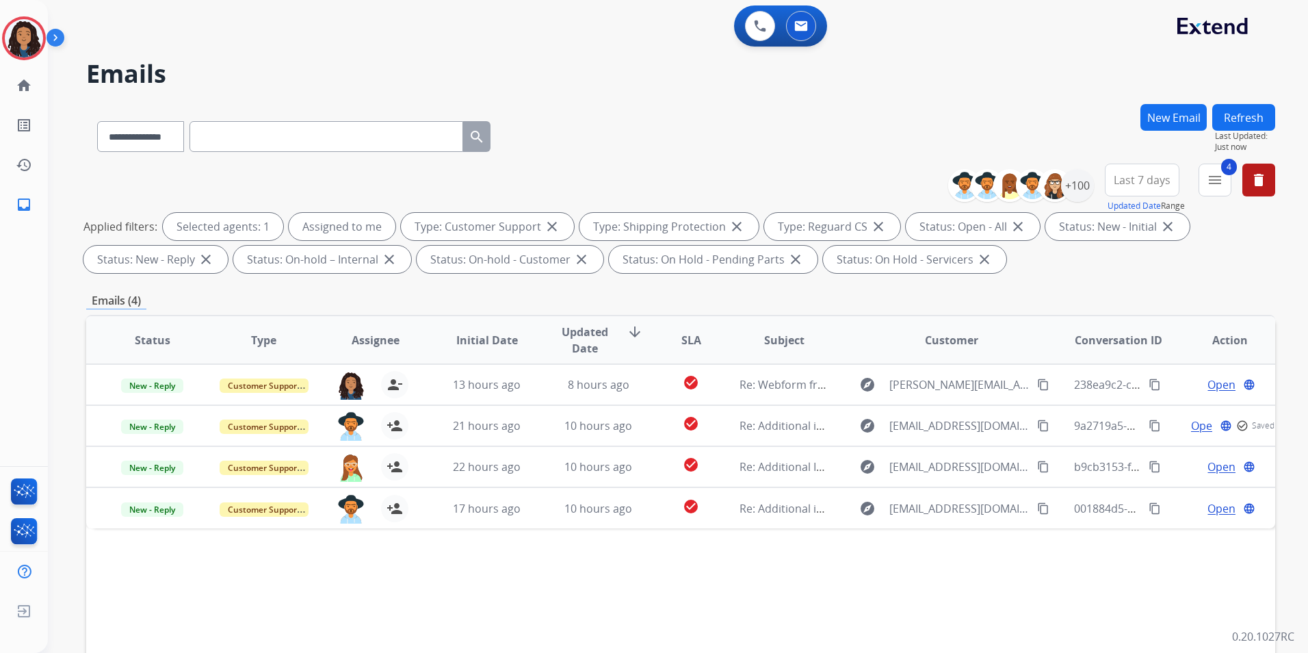
click at [1239, 115] on button "Refresh" at bounding box center [1243, 117] width 63 height 27
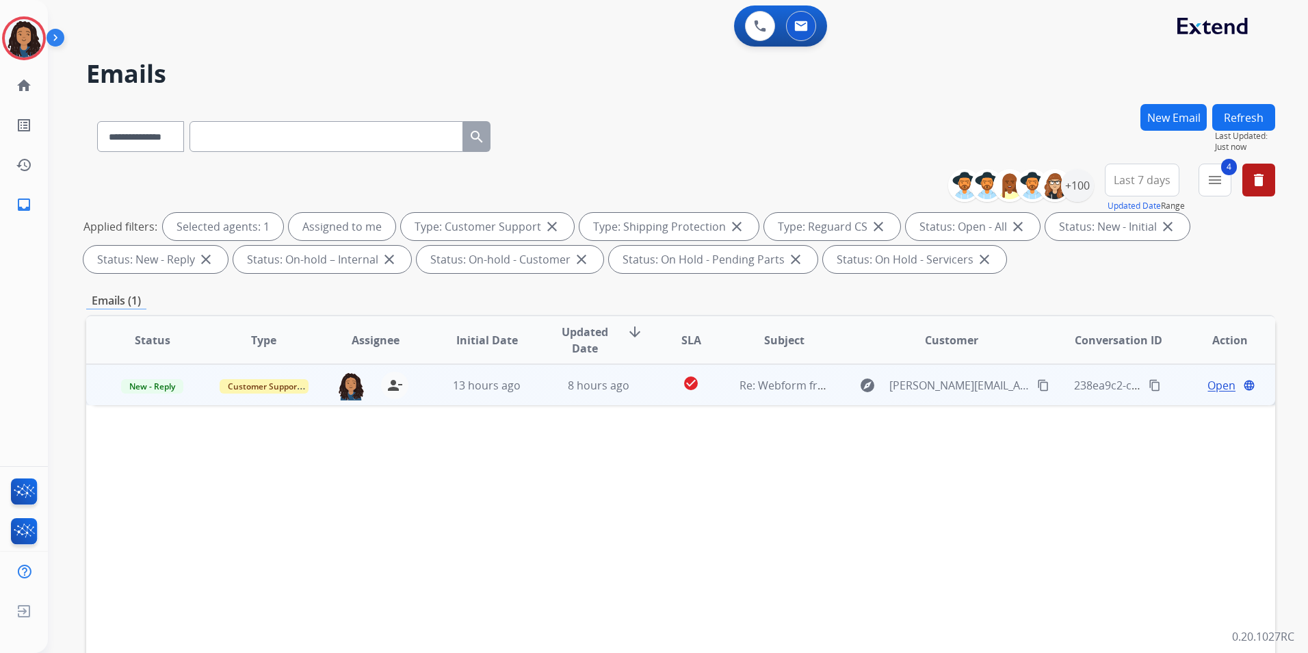
click at [1213, 381] on span "Open" at bounding box center [1222, 385] width 28 height 16
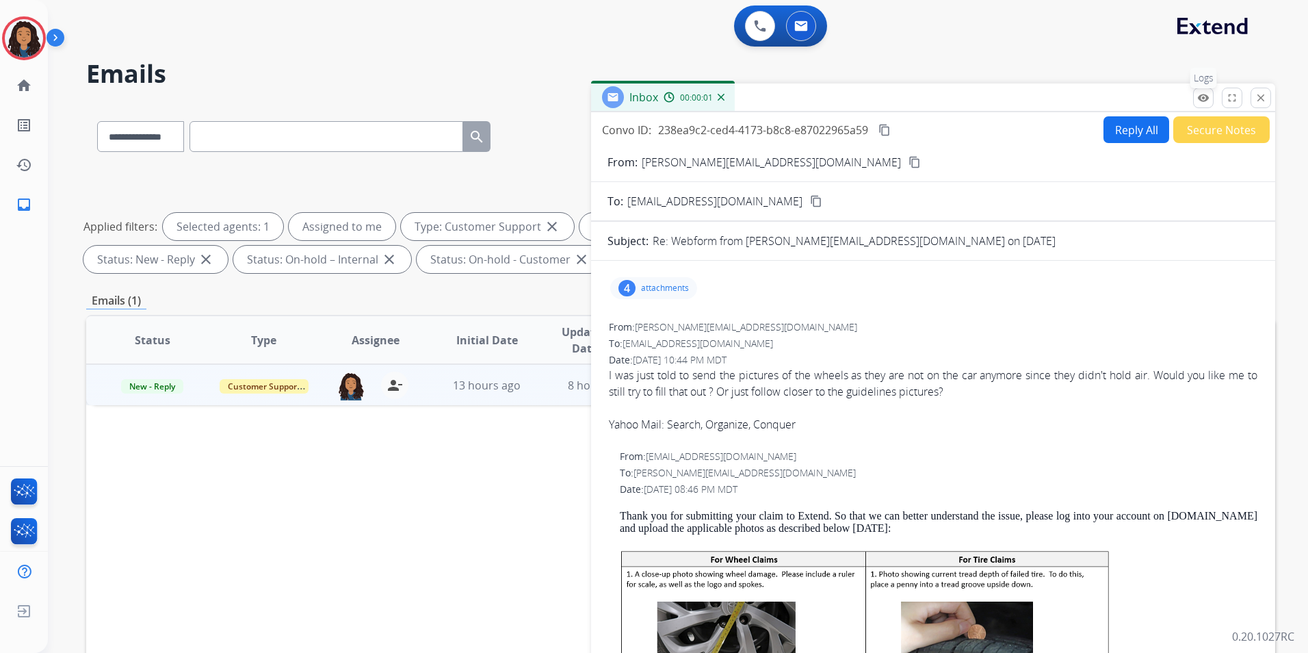
click at [1203, 103] on mat-icon "remove_red_eye" at bounding box center [1203, 98] width 12 height 12
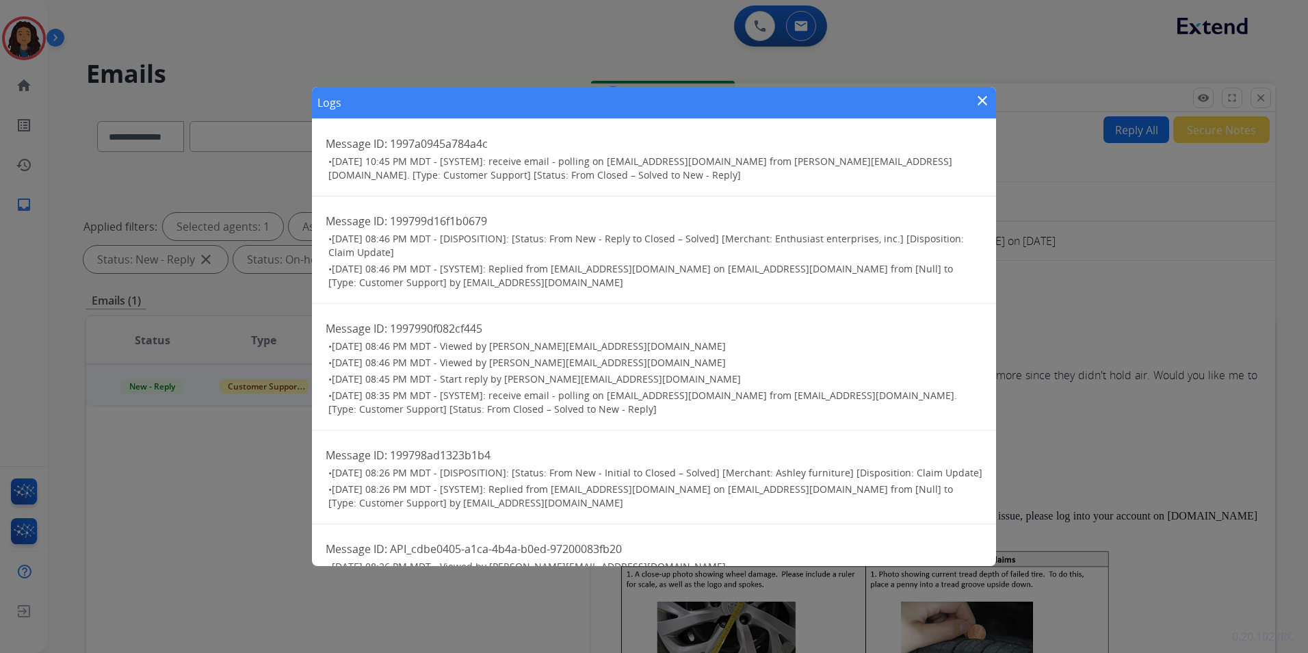
scroll to position [0, 0]
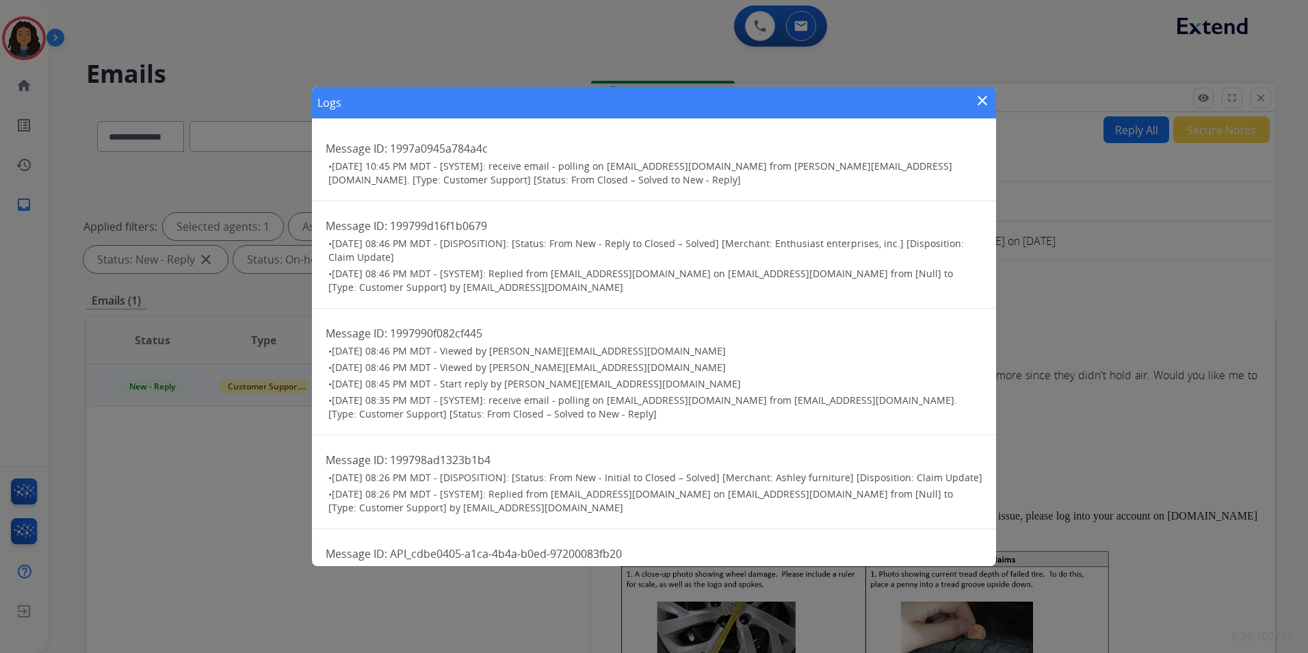
click at [980, 103] on mat-icon "close" at bounding box center [982, 100] width 16 height 16
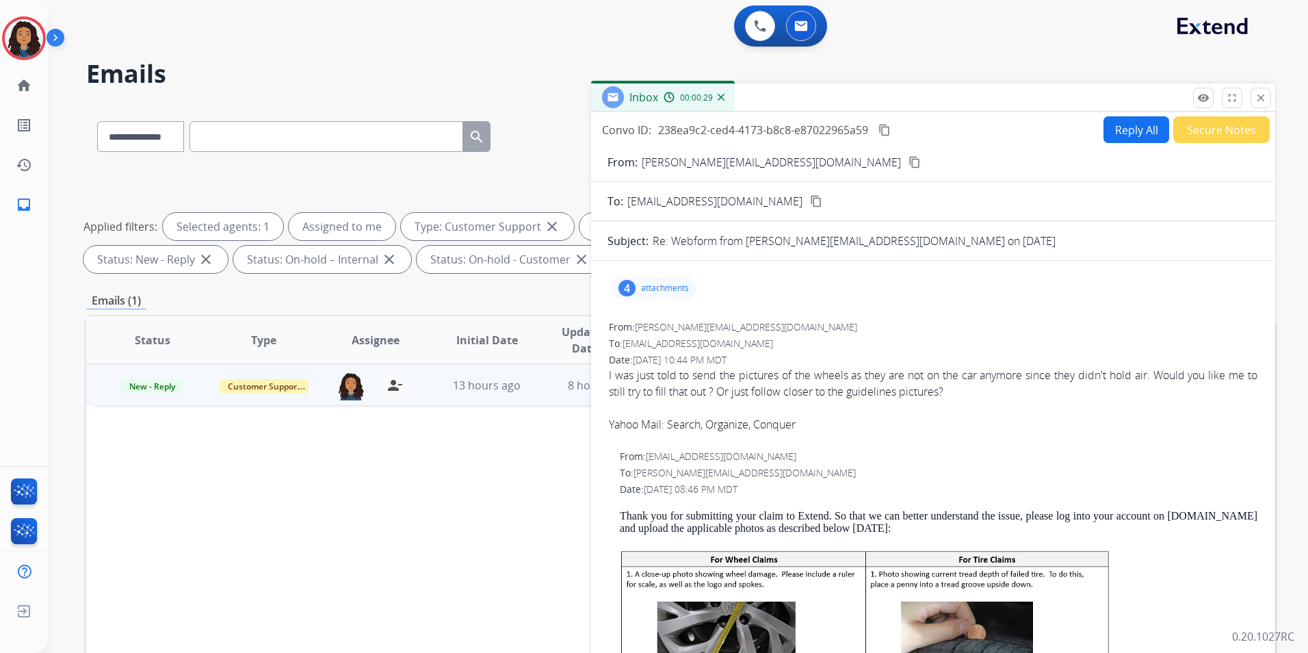
click at [1136, 134] on button "Reply All" at bounding box center [1137, 129] width 66 height 27
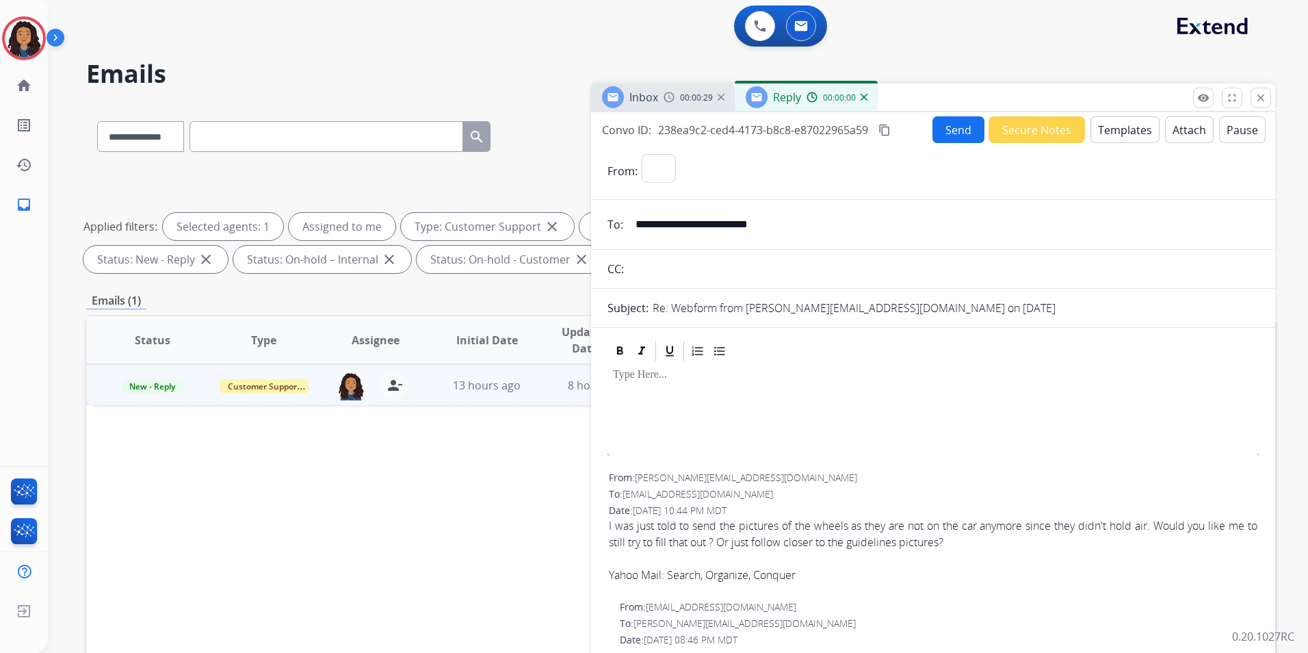
select select "**********"
click at [1120, 134] on button "Templates" at bounding box center [1125, 129] width 69 height 27
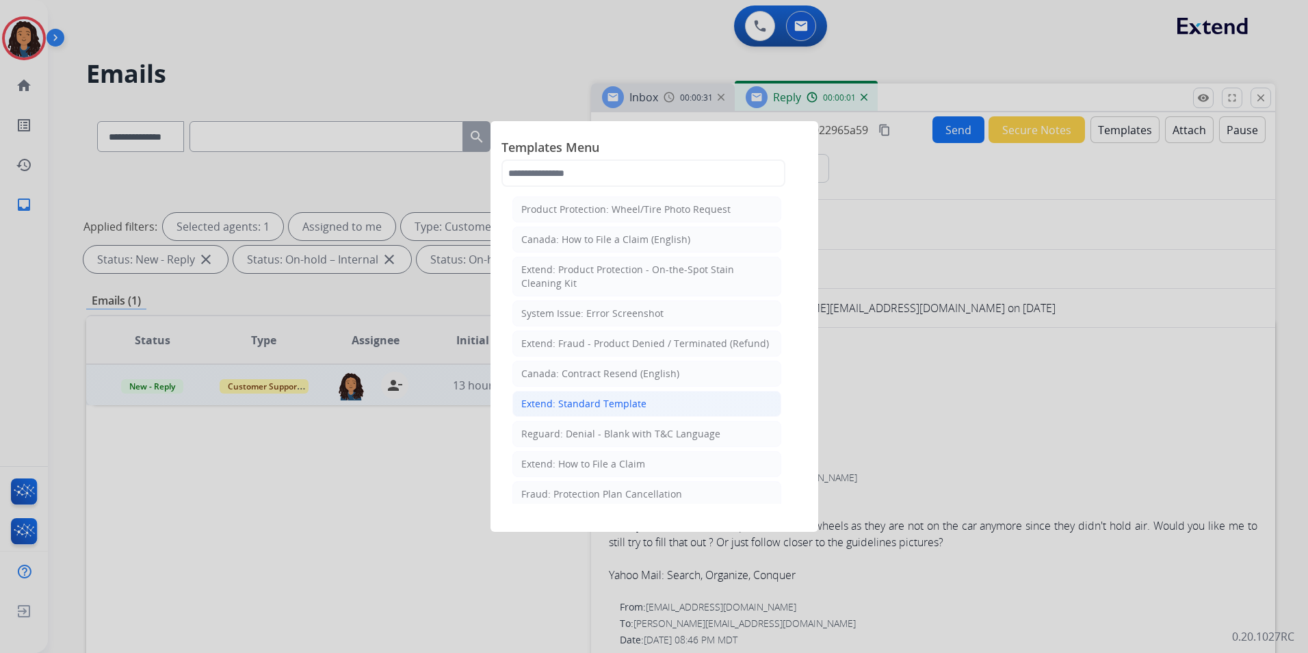
click at [631, 405] on div "Extend: Standard Template" at bounding box center [583, 404] width 125 height 14
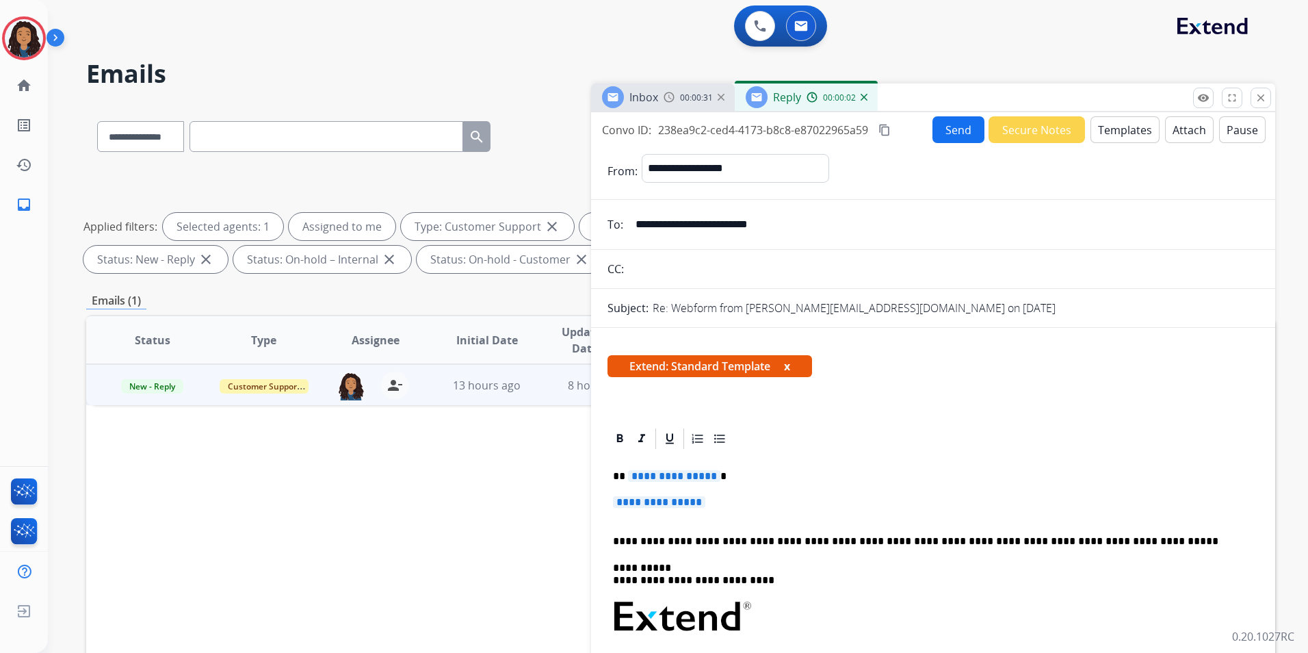
click at [626, 81] on h2 "Emails" at bounding box center [680, 73] width 1189 height 27
drag, startPoint x: 629, startPoint y: 101, endPoint x: 644, endPoint y: 112, distance: 18.6
click at [629, 101] on span "Inbox" at bounding box center [643, 97] width 29 height 15
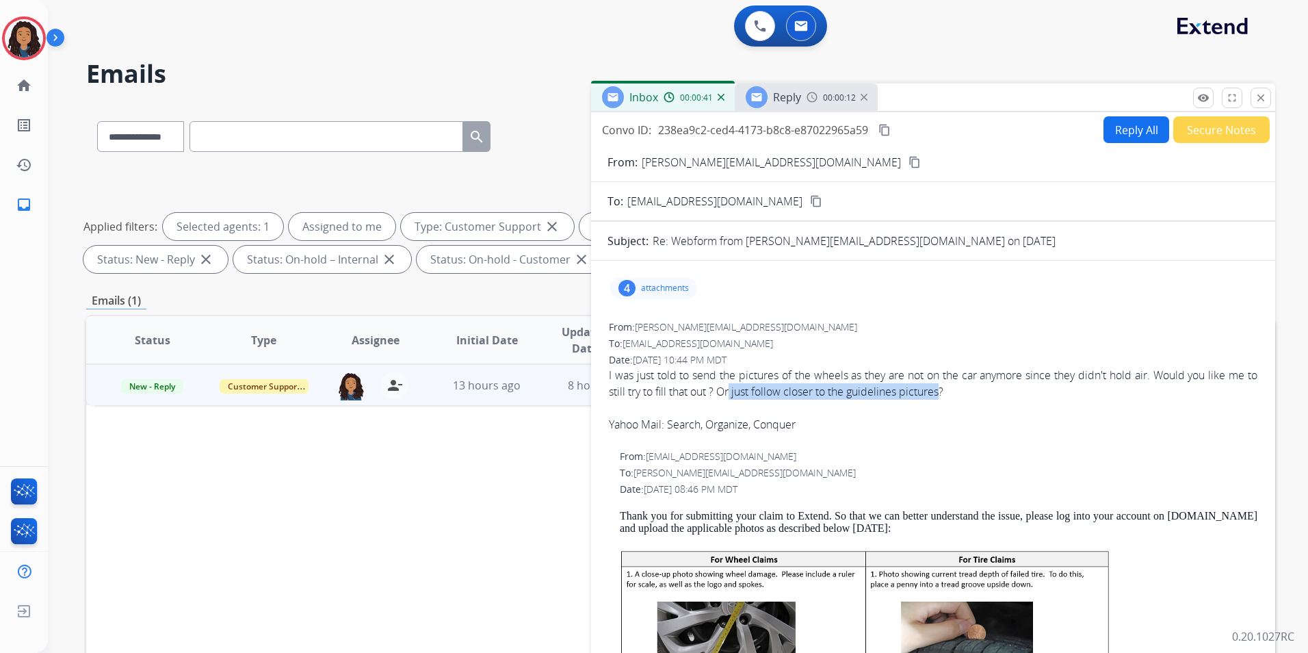
drag, startPoint x: 746, startPoint y: 395, endPoint x: 956, endPoint y: 399, distance: 209.4
click at [956, 399] on span "I was just told to send the pictures of the wheels as they are not on the car a…" at bounding box center [933, 400] width 649 height 66
copy span "just follow closer to the guidelines pictures"
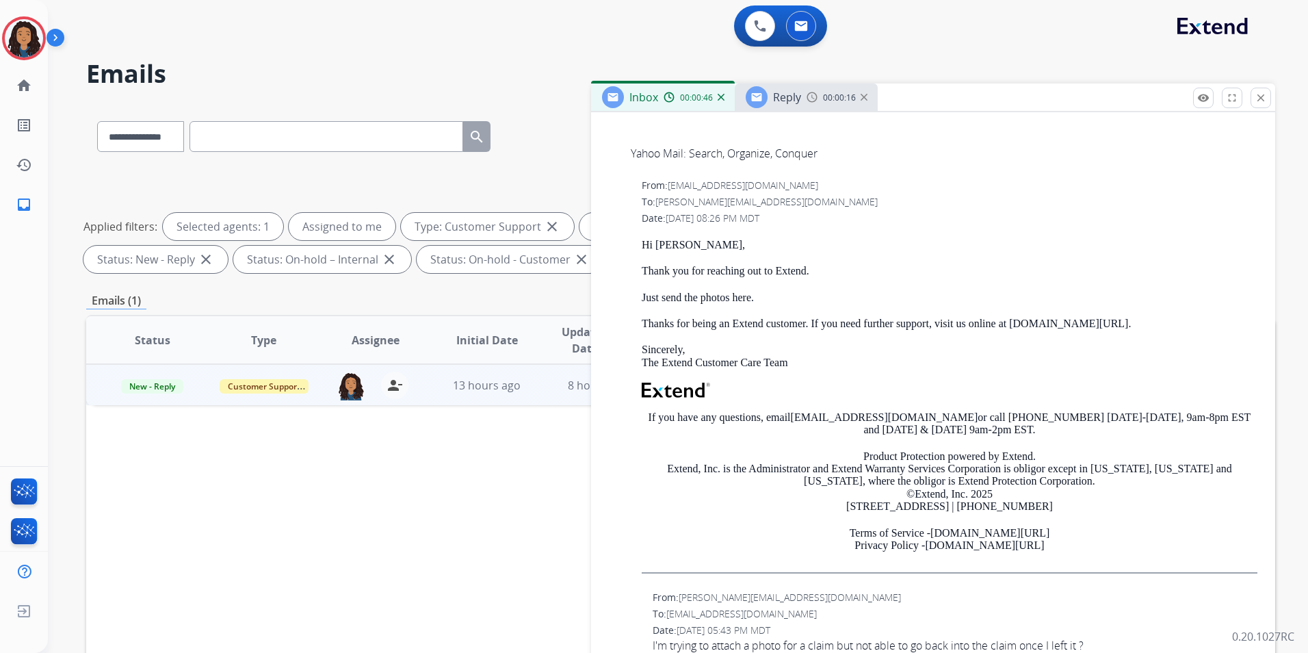
scroll to position [1514, 0]
drag, startPoint x: 632, startPoint y: 244, endPoint x: 816, endPoint y: 271, distance: 186.1
click at [816, 271] on div "From: support@extend.com To: anthony_schroetke@yahoo.com Date: 09/23/2025 - 08:…" at bounding box center [933, 381] width 651 height 409
drag, startPoint x: 816, startPoint y: 271, endPoint x: 801, endPoint y: 271, distance: 15.1
copy div "Hi Anthony, Thank you for reaching out to Extend."
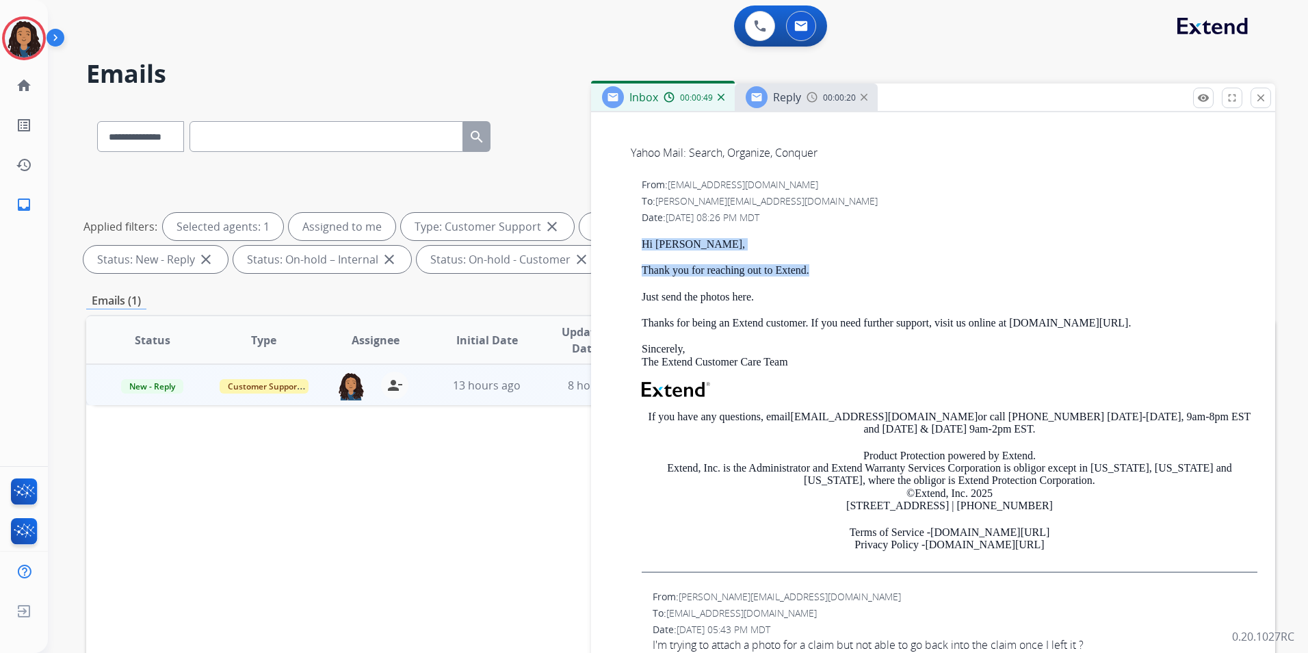
click at [796, 96] on span "Reply" at bounding box center [787, 97] width 28 height 15
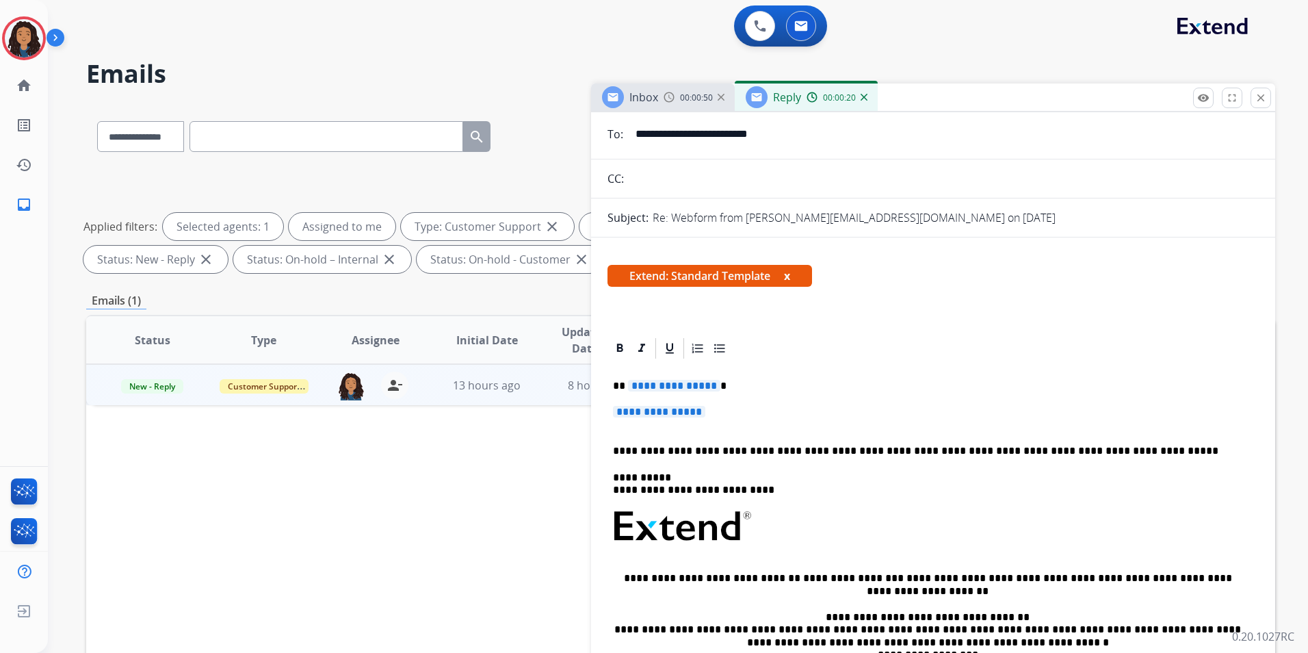
scroll to position [137, 0]
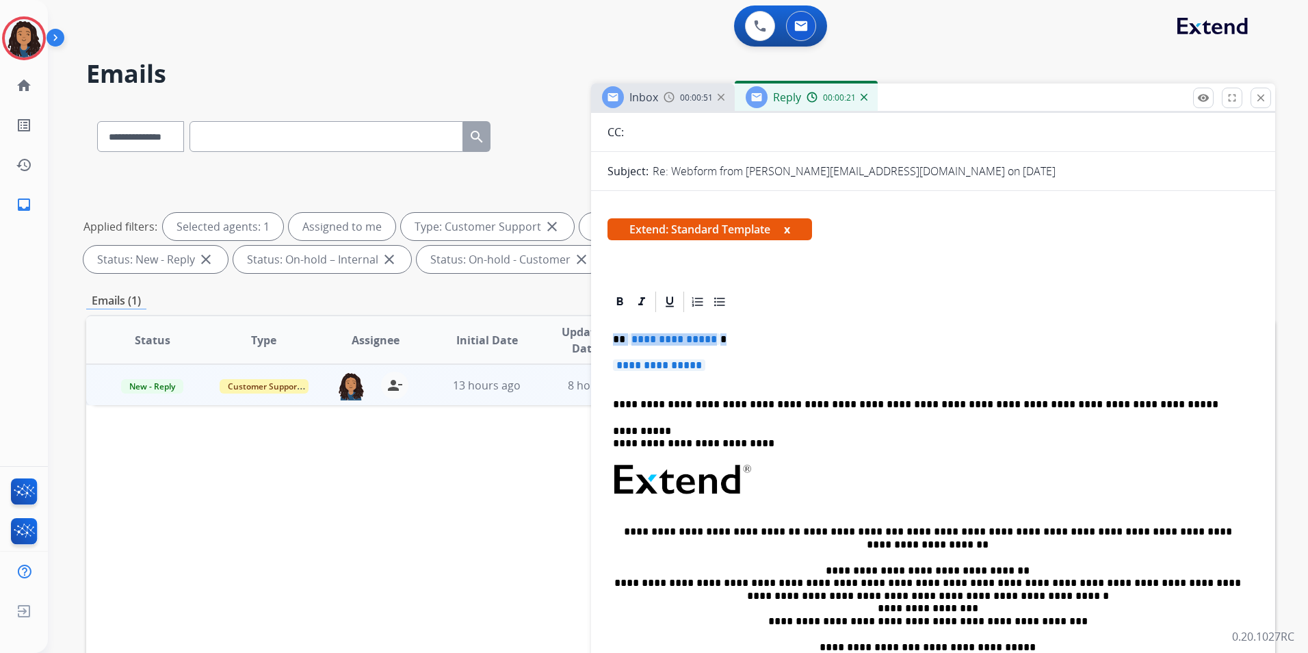
drag, startPoint x: 614, startPoint y: 333, endPoint x: 738, endPoint y: 356, distance: 125.3
click at [738, 356] on div "**********" at bounding box center [933, 512] width 651 height 396
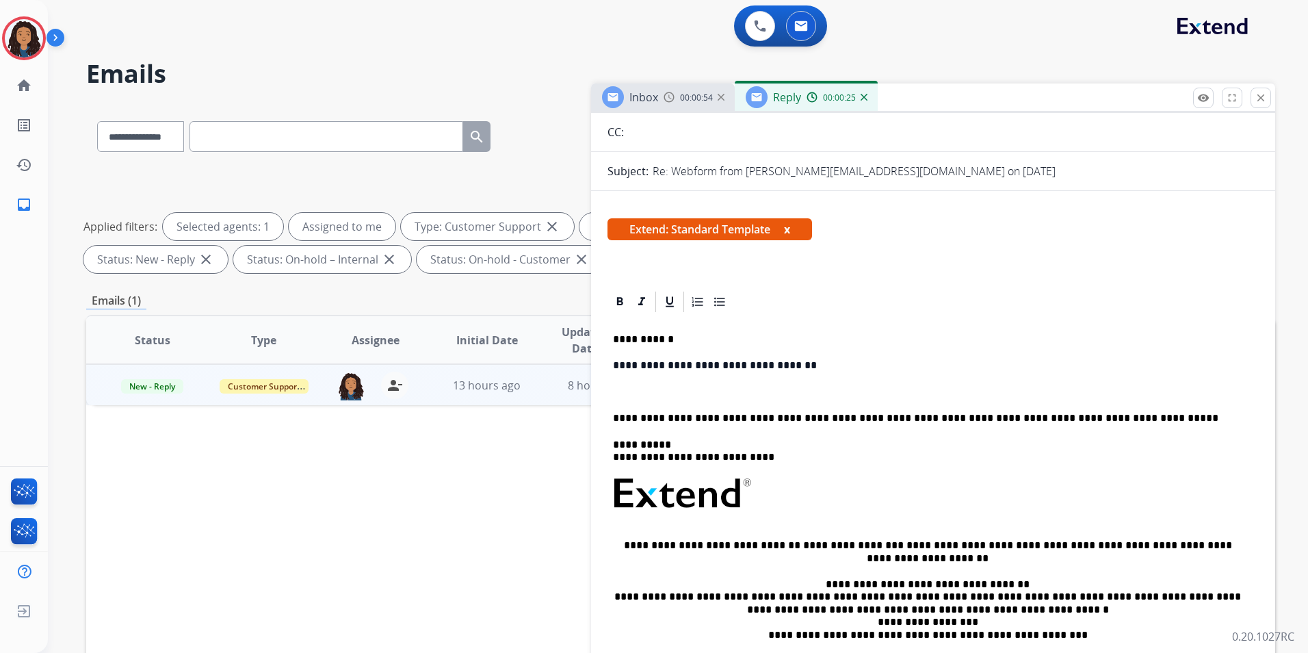
click at [657, 96] on span "Inbox" at bounding box center [643, 97] width 29 height 15
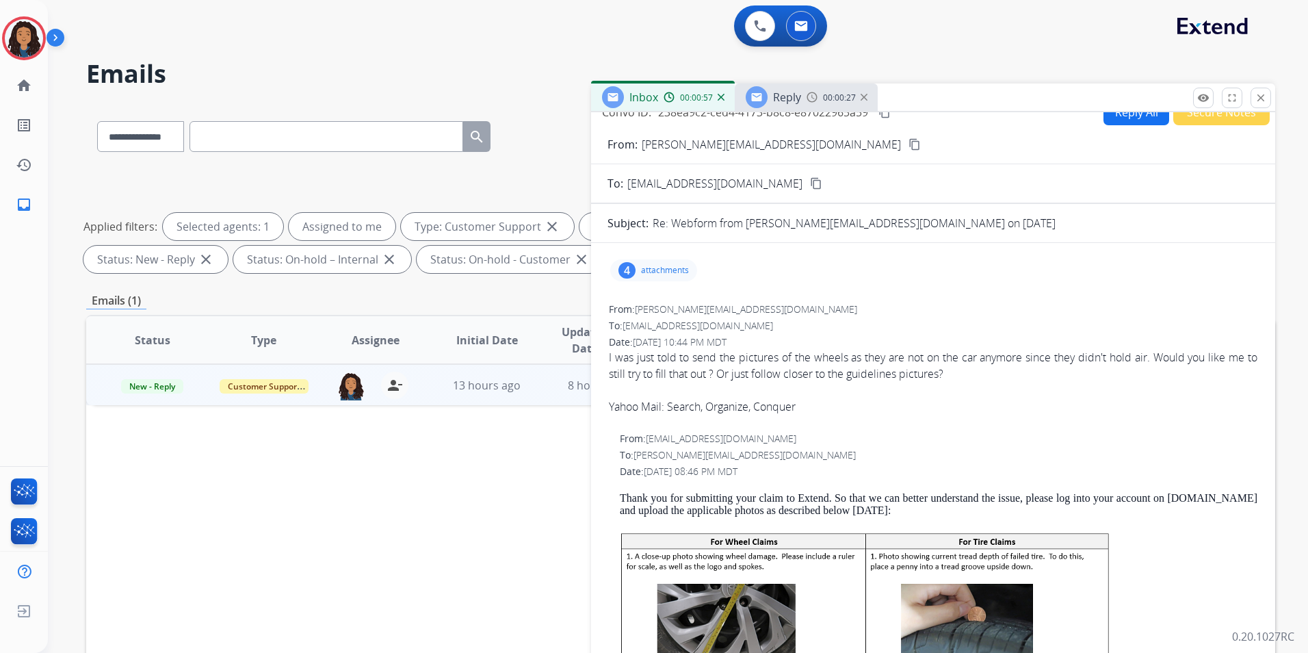
scroll to position [0, 0]
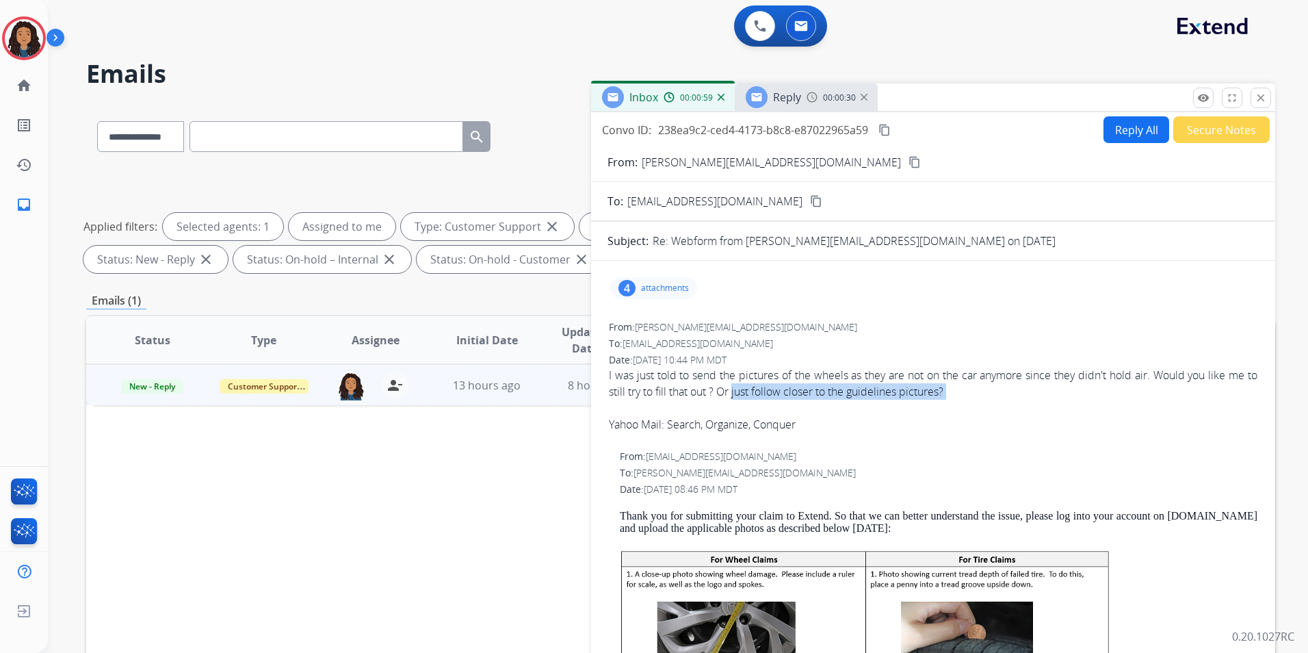
drag, startPoint x: 747, startPoint y: 393, endPoint x: 936, endPoint y: 401, distance: 189.0
click at [936, 401] on span "I was just told to send the pictures of the wheels as they are not on the car a…" at bounding box center [933, 400] width 649 height 66
drag, startPoint x: 936, startPoint y: 401, endPoint x: 939, endPoint y: 391, distance: 10.6
copy span "just follow closer to the guidelines pictures?"
click at [821, 101] on div "00:00:32" at bounding box center [837, 97] width 60 height 12
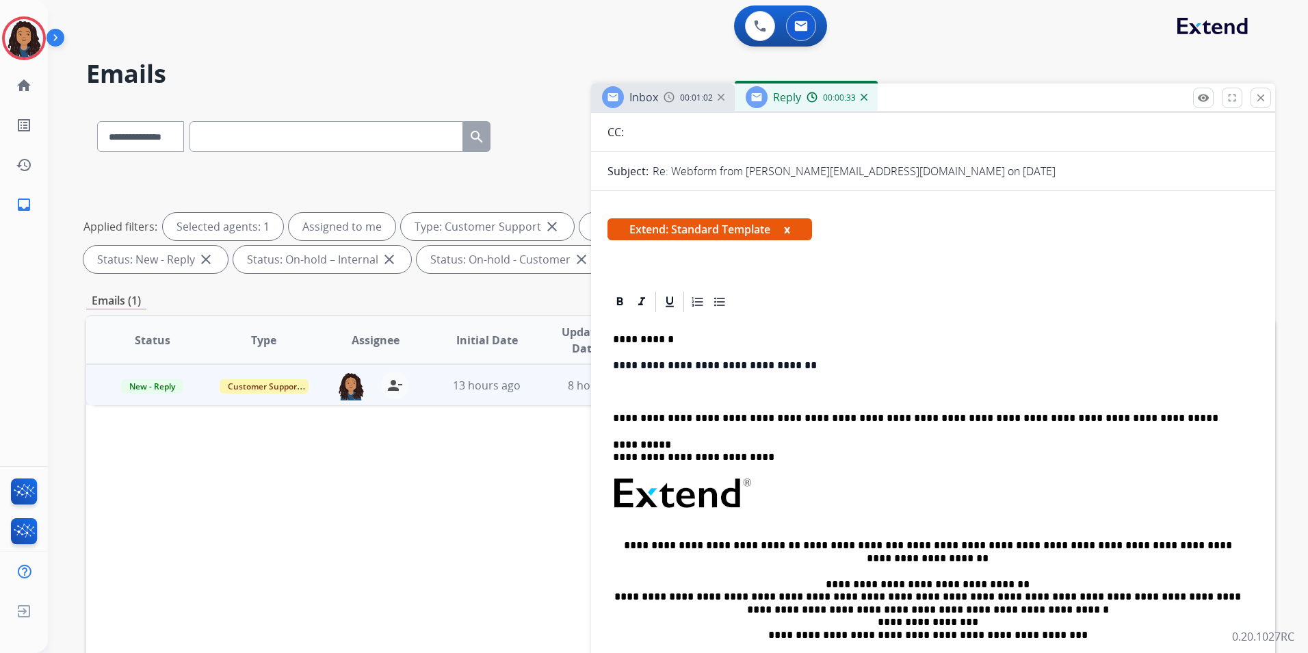
click at [735, 388] on p at bounding box center [933, 392] width 640 height 12
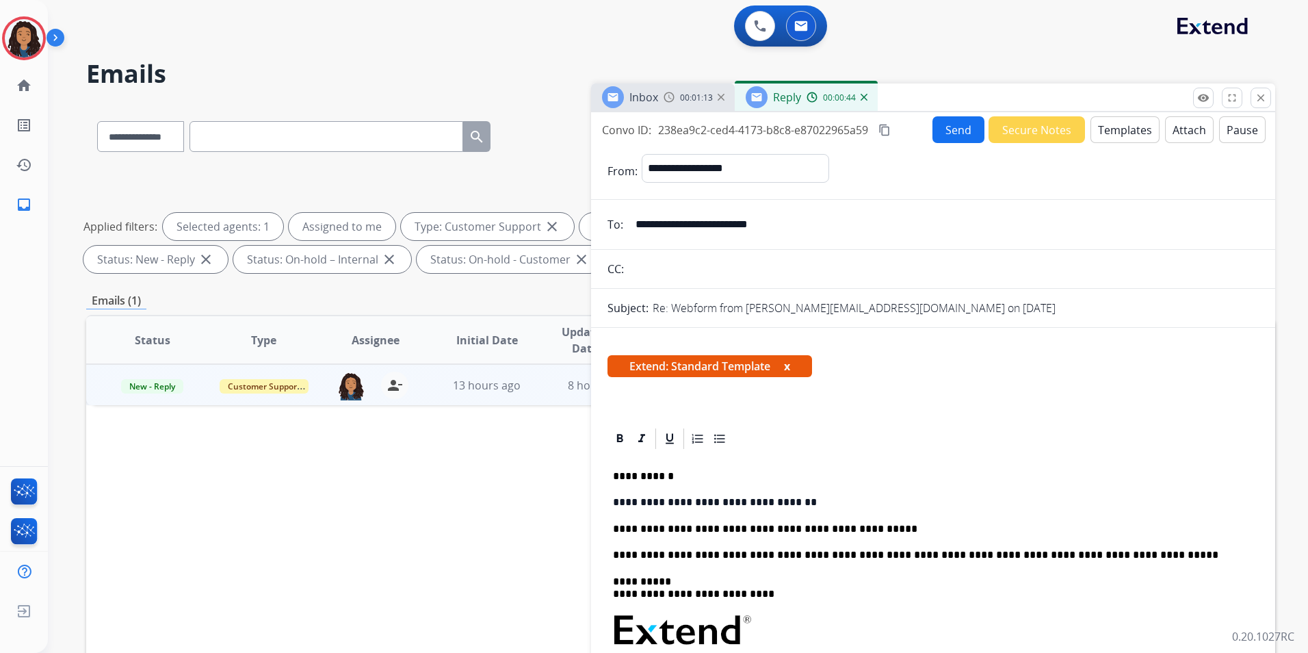
click at [950, 122] on button "Send" at bounding box center [959, 129] width 52 height 27
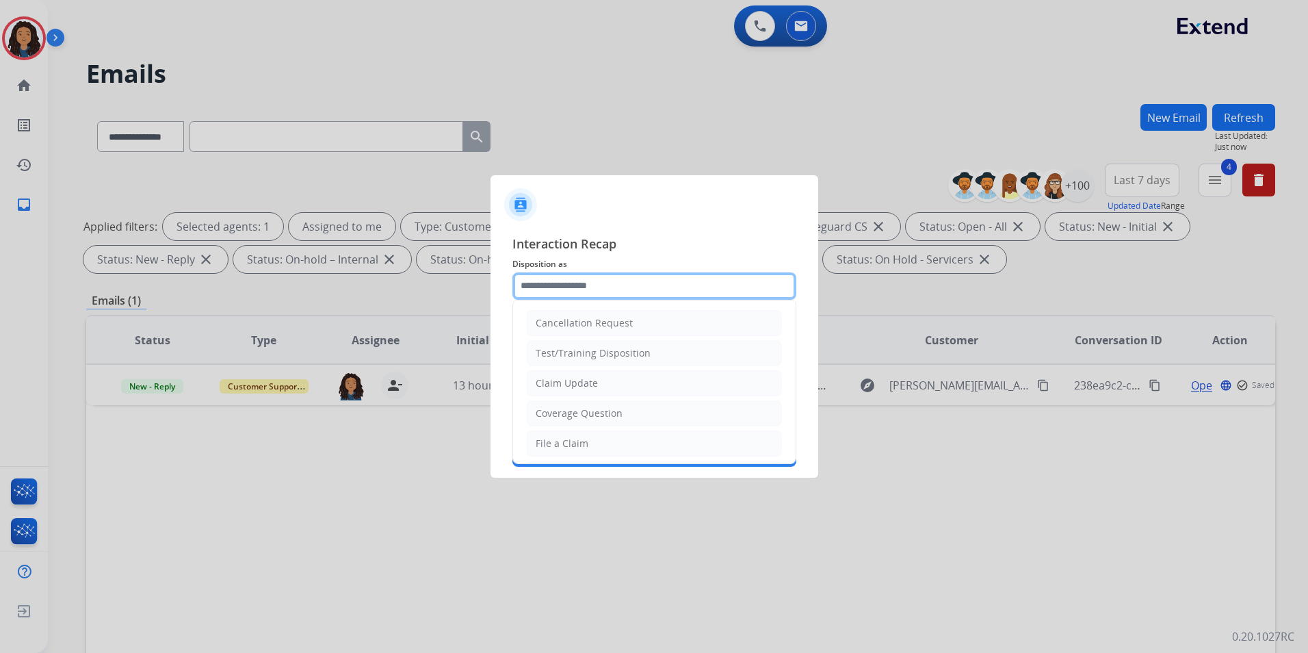
click at [563, 285] on input "text" at bounding box center [654, 285] width 284 height 27
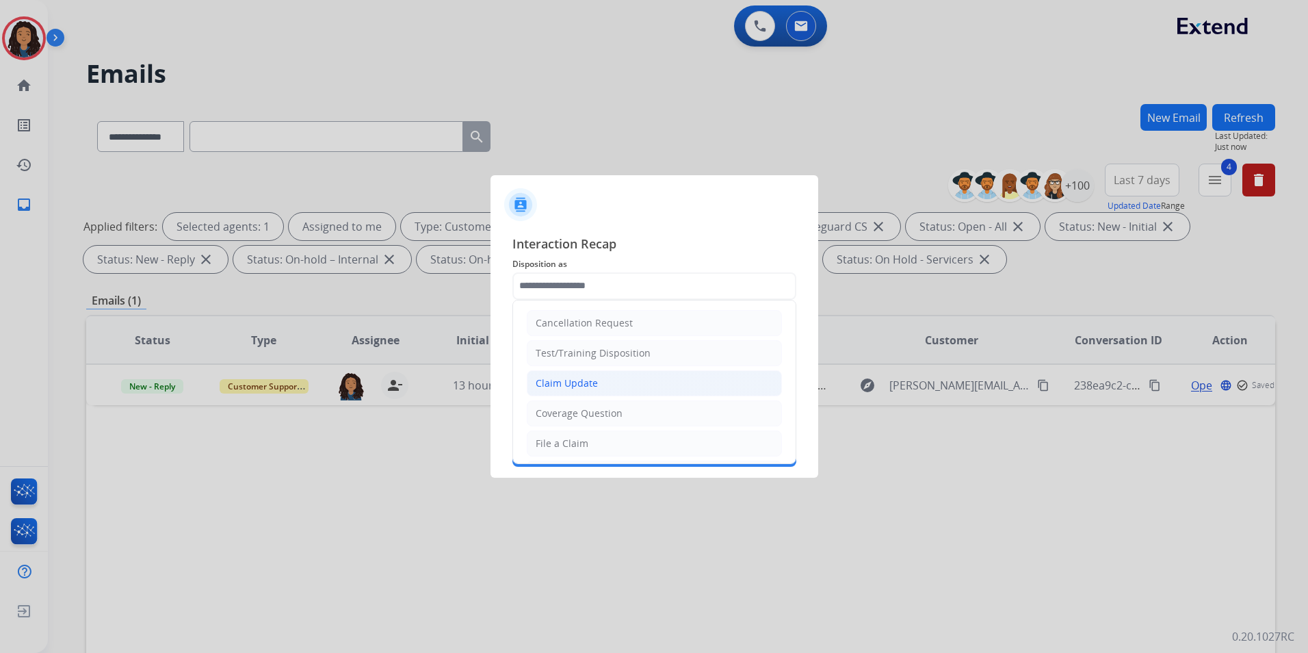
click at [586, 383] on div "Claim Update" at bounding box center [567, 383] width 62 height 14
type input "**********"
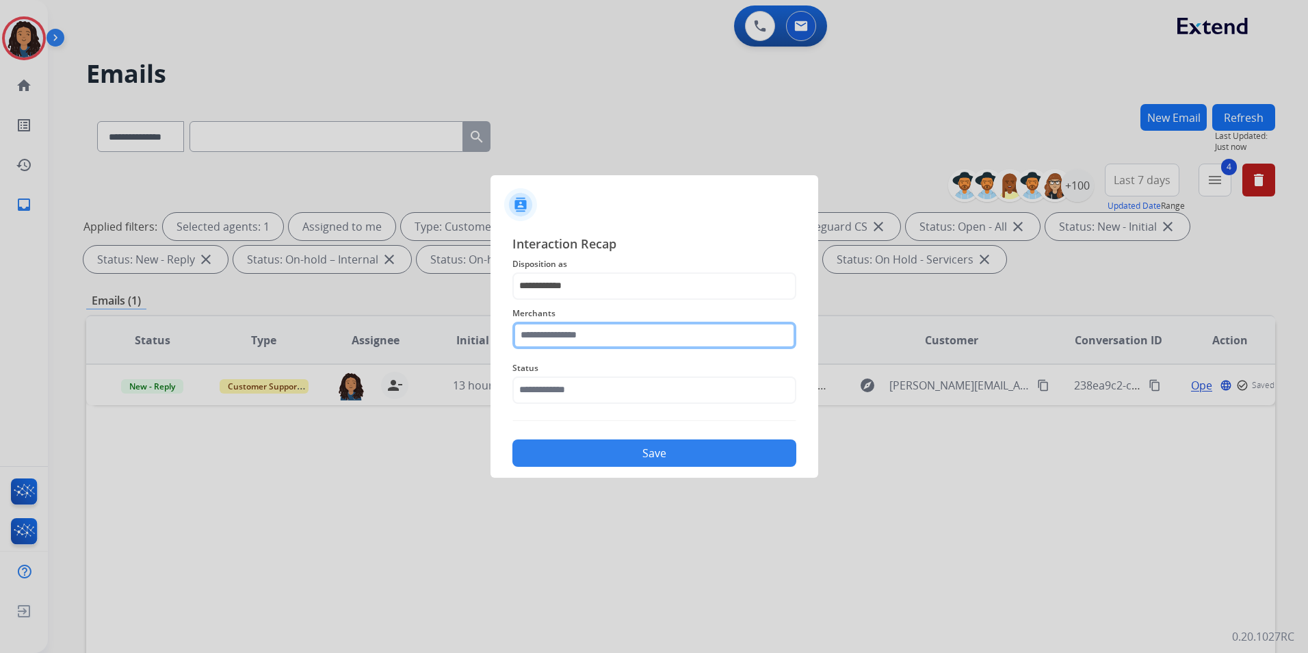
click at [572, 333] on input "text" at bounding box center [654, 335] width 284 height 27
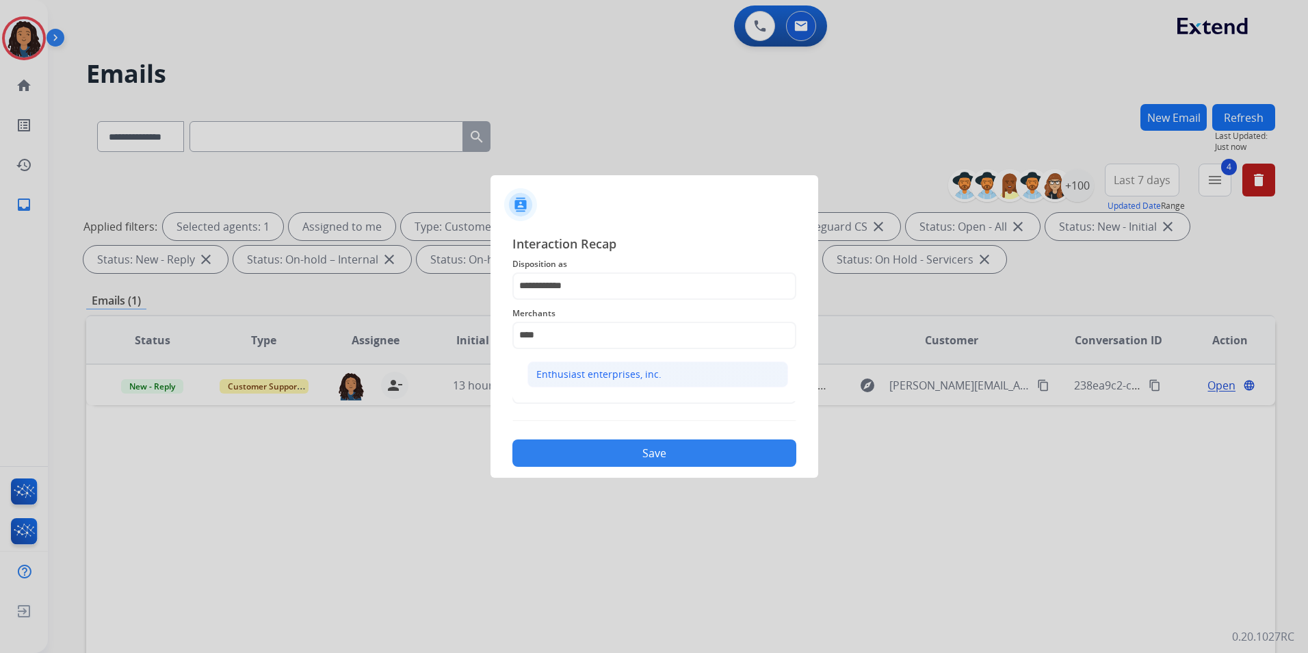
click at [610, 378] on div "Enthusiast enterprises, inc." at bounding box center [598, 374] width 125 height 14
type input "**********"
click at [611, 380] on input "text" at bounding box center [654, 389] width 284 height 27
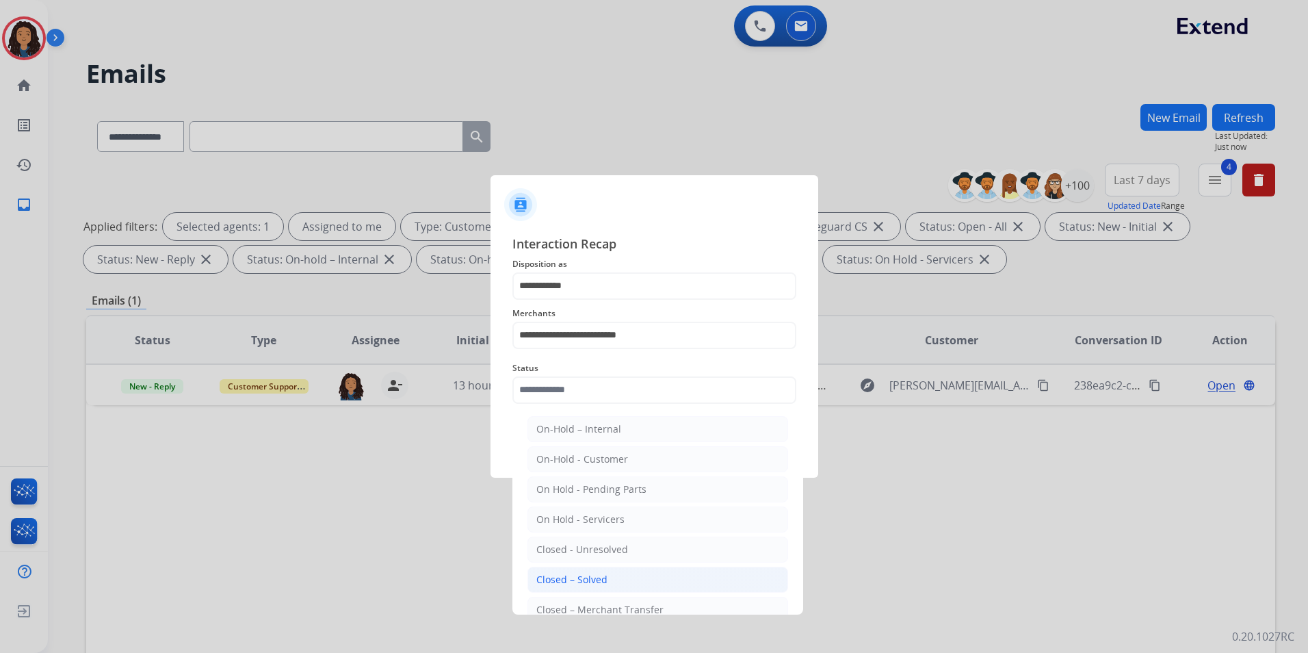
click at [638, 571] on li "Closed – Solved" at bounding box center [657, 579] width 261 height 26
type input "**********"
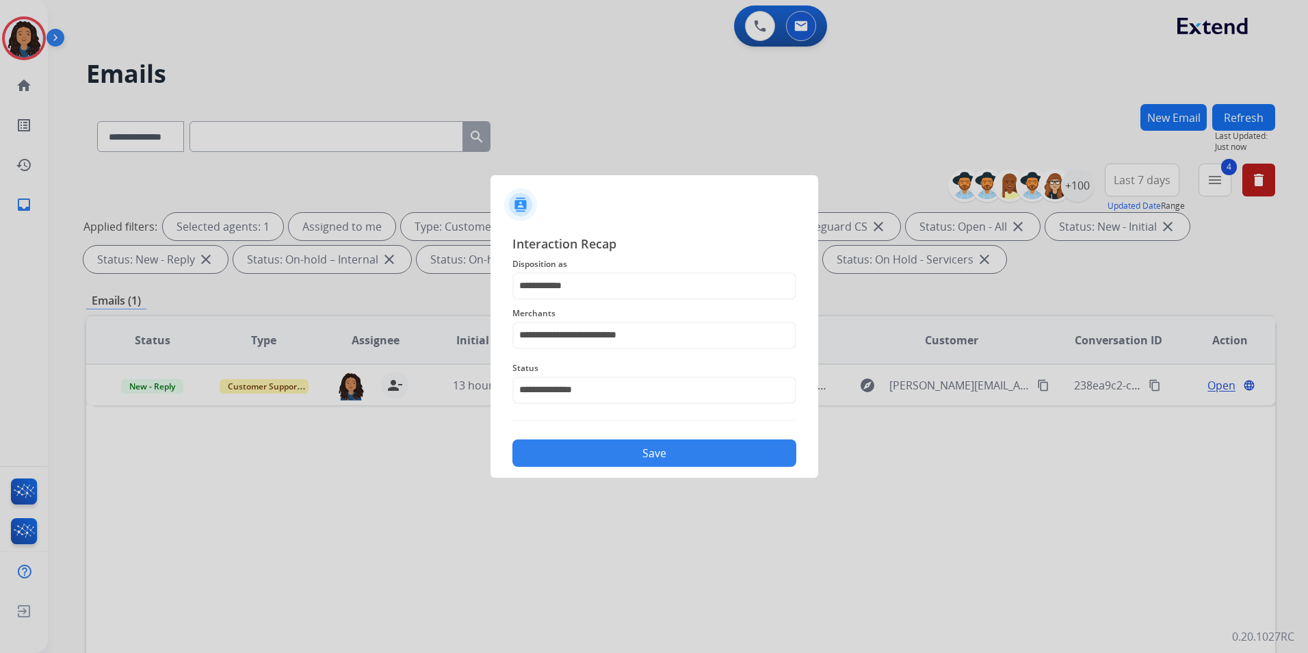
click at [621, 449] on button "Save" at bounding box center [654, 452] width 284 height 27
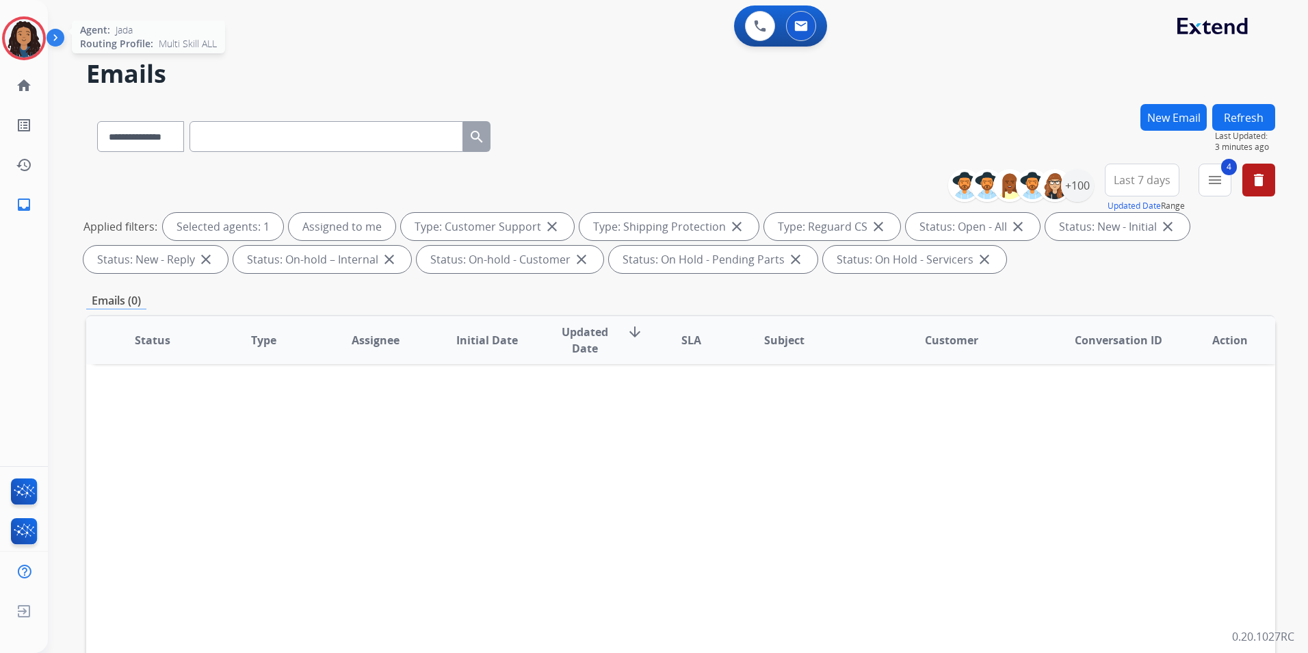
click at [25, 44] on img at bounding box center [24, 38] width 38 height 38
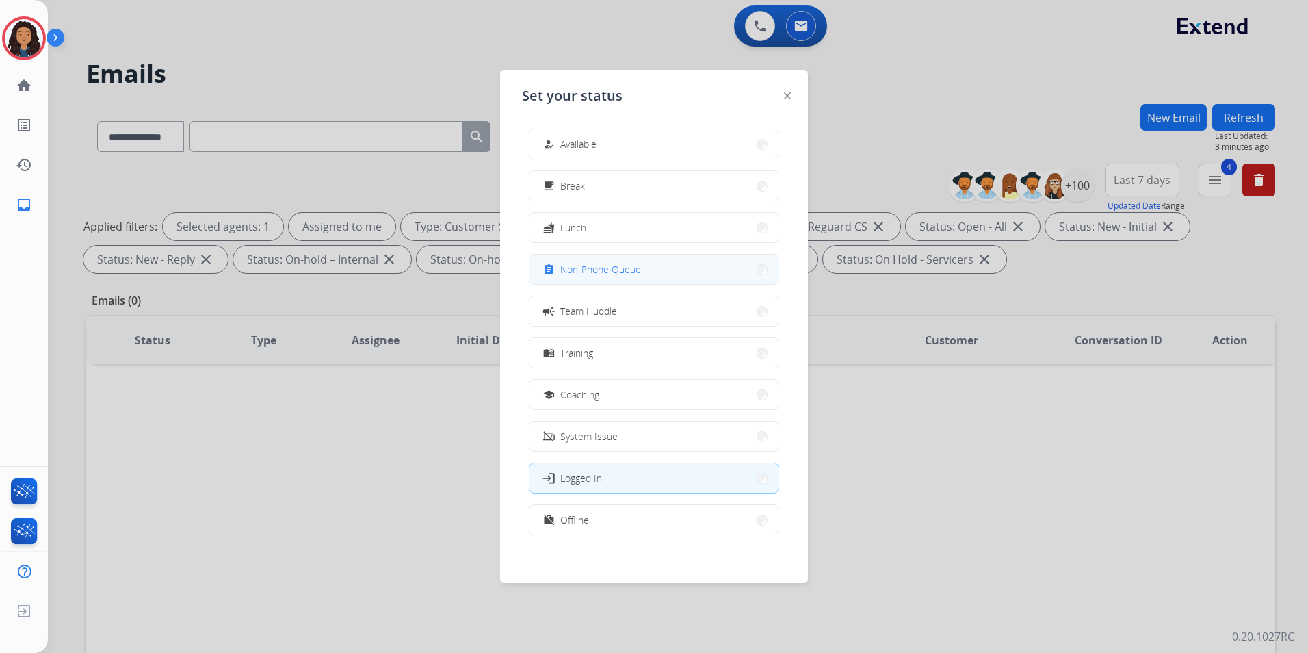
click at [651, 278] on button "assignment Non-Phone Queue" at bounding box center [654, 269] width 249 height 29
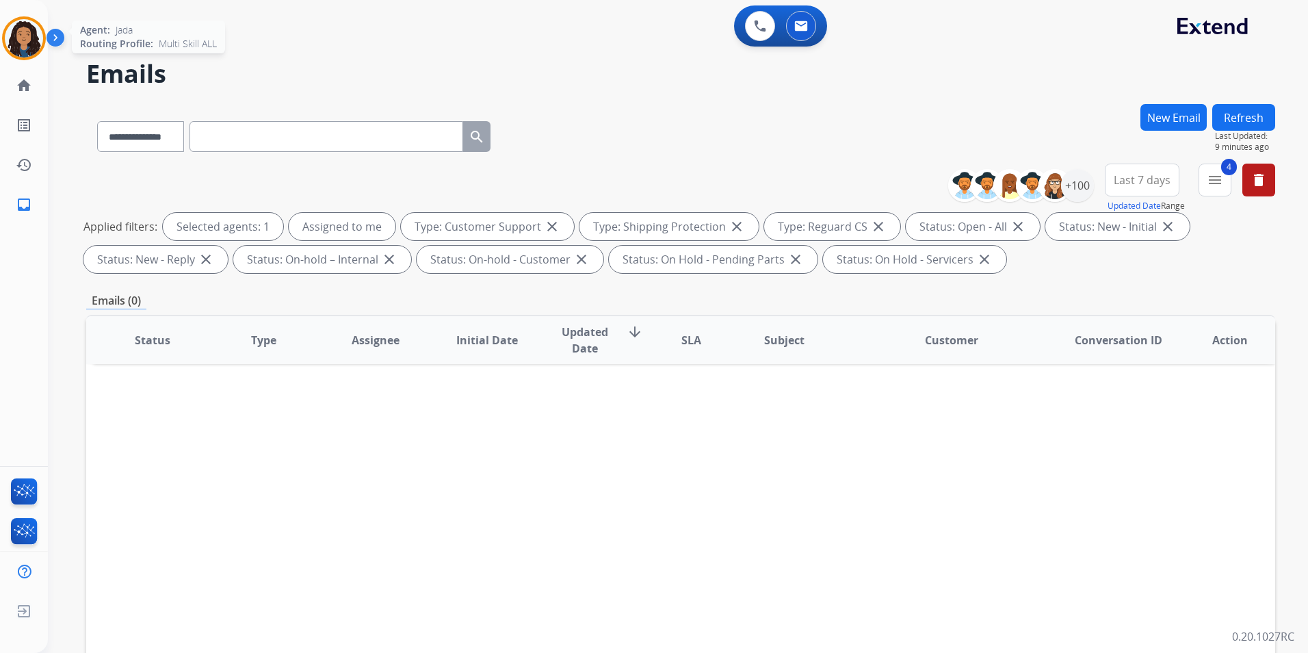
click at [18, 51] on img at bounding box center [24, 38] width 38 height 38
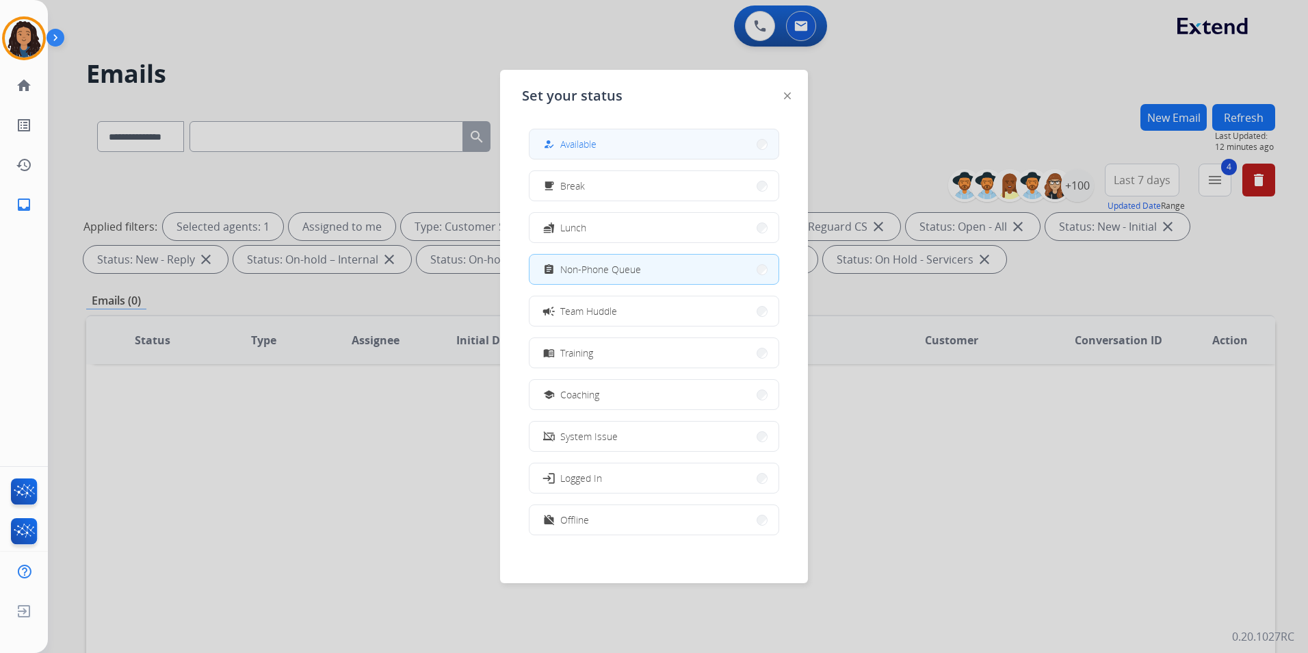
click at [568, 139] on span "Available" at bounding box center [578, 144] width 36 height 14
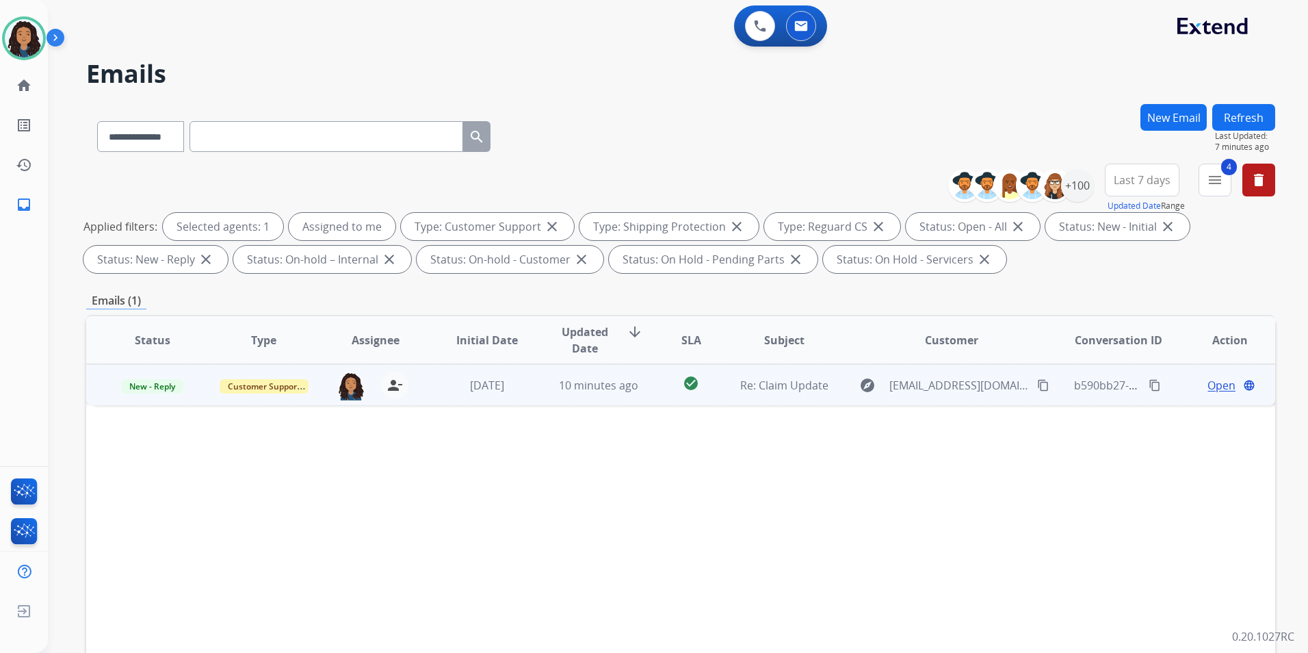
click at [1210, 389] on span "Open" at bounding box center [1222, 385] width 28 height 16
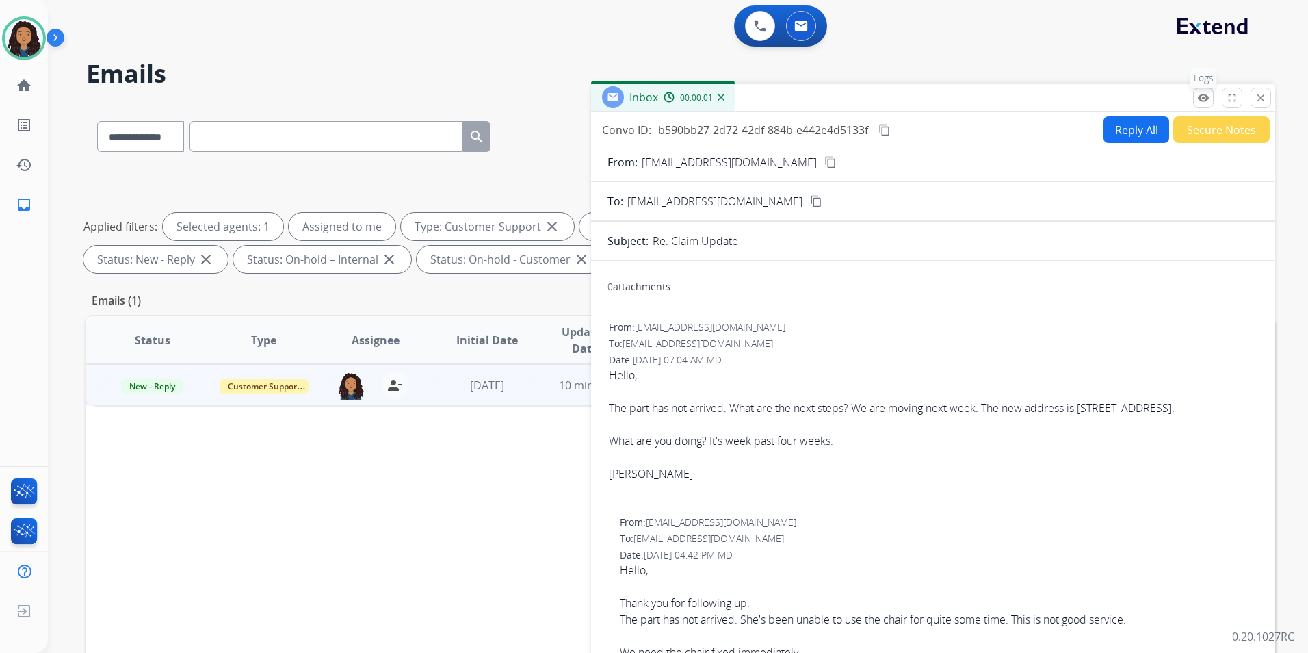
click at [1209, 95] on mat-icon "remove_red_eye" at bounding box center [1203, 98] width 12 height 12
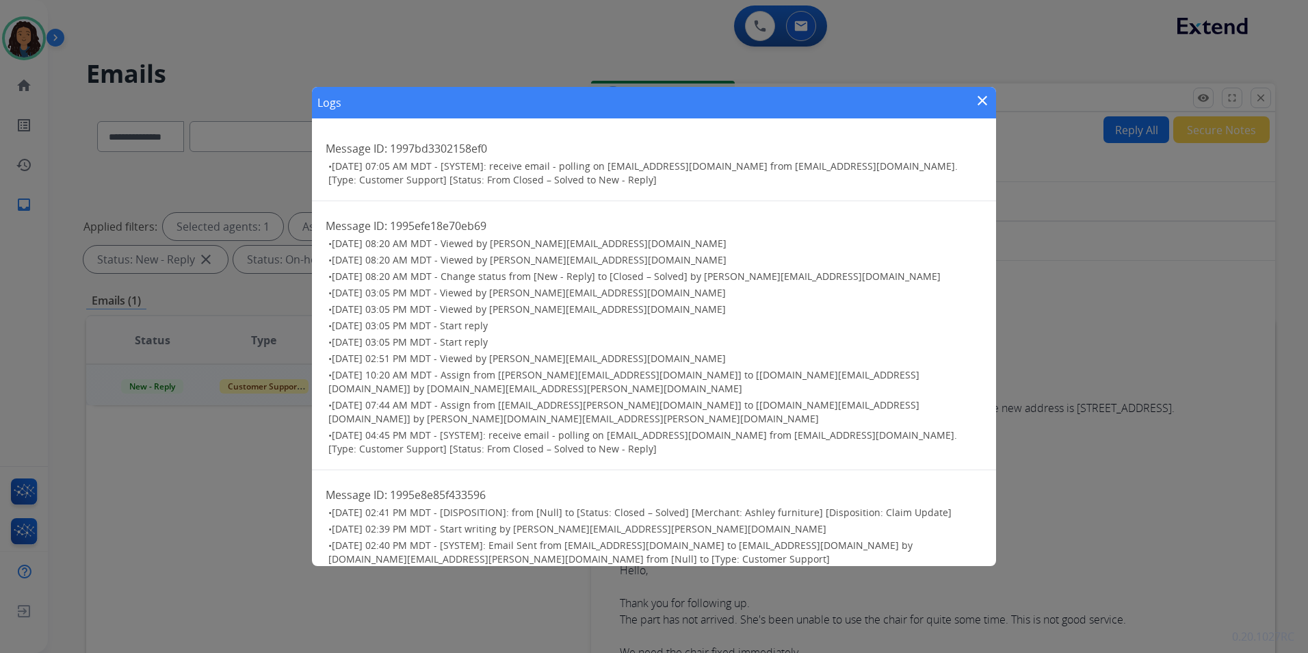
click at [975, 109] on mat-icon "close" at bounding box center [982, 100] width 16 height 16
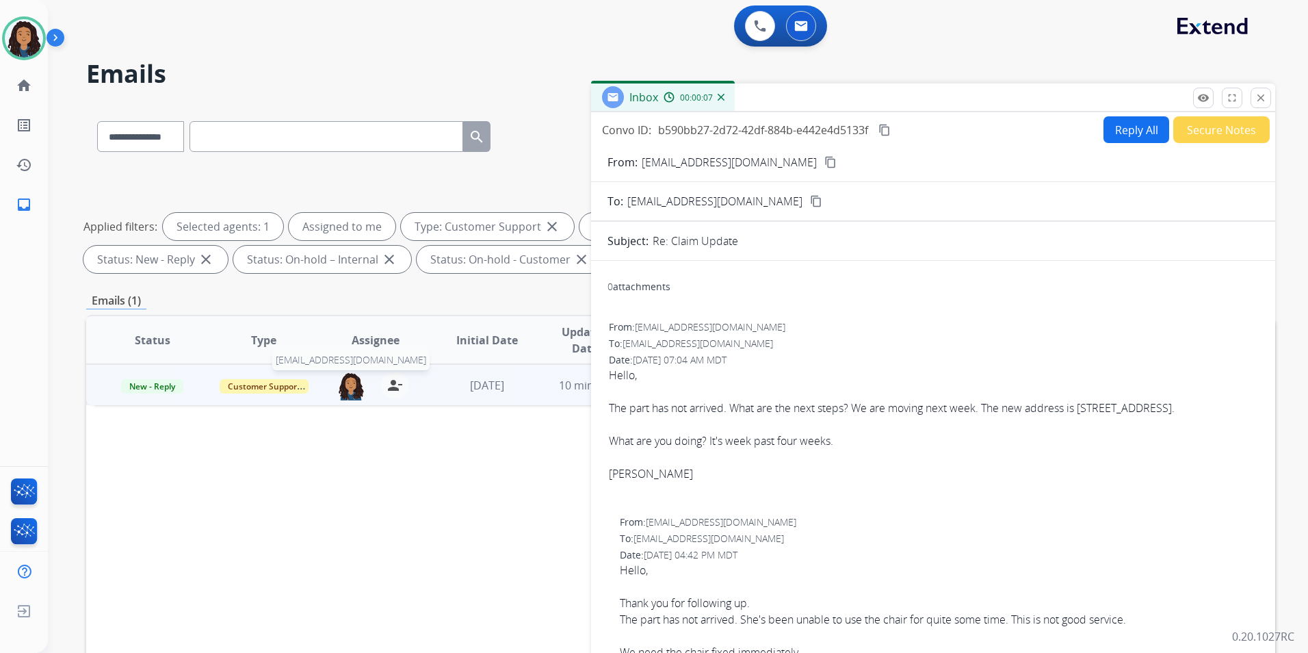
click at [351, 390] on img at bounding box center [350, 385] width 27 height 29
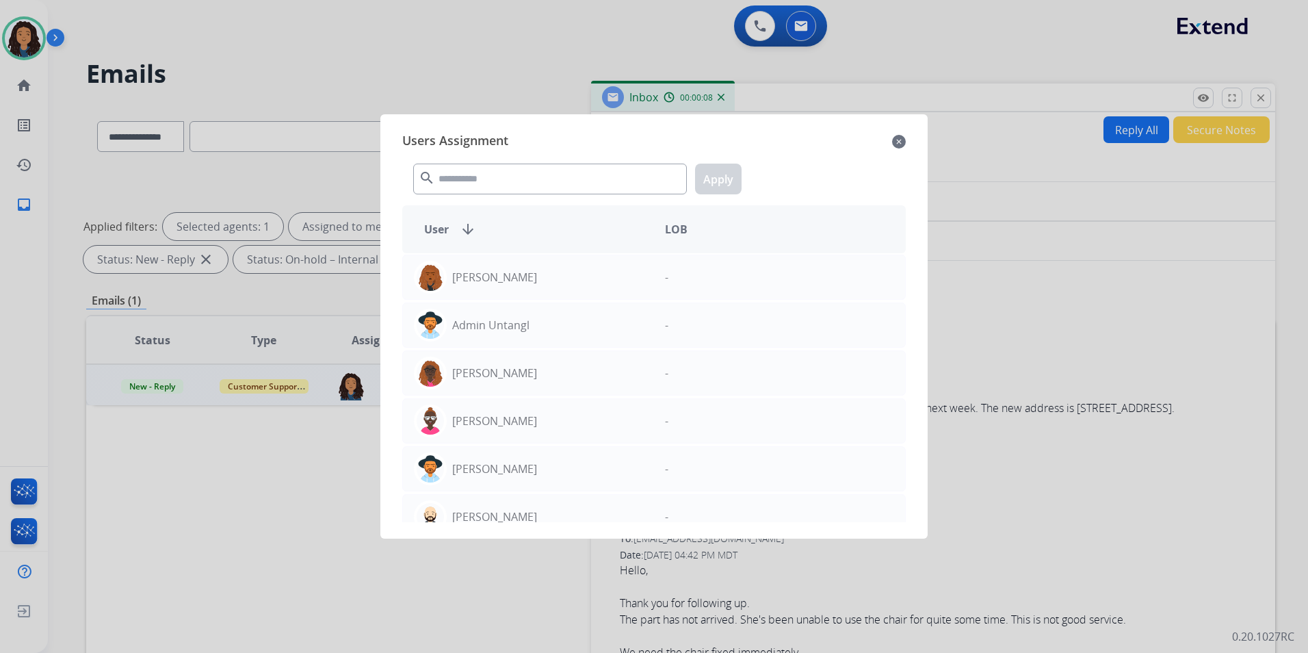
click at [898, 143] on mat-icon "close" at bounding box center [899, 141] width 14 height 16
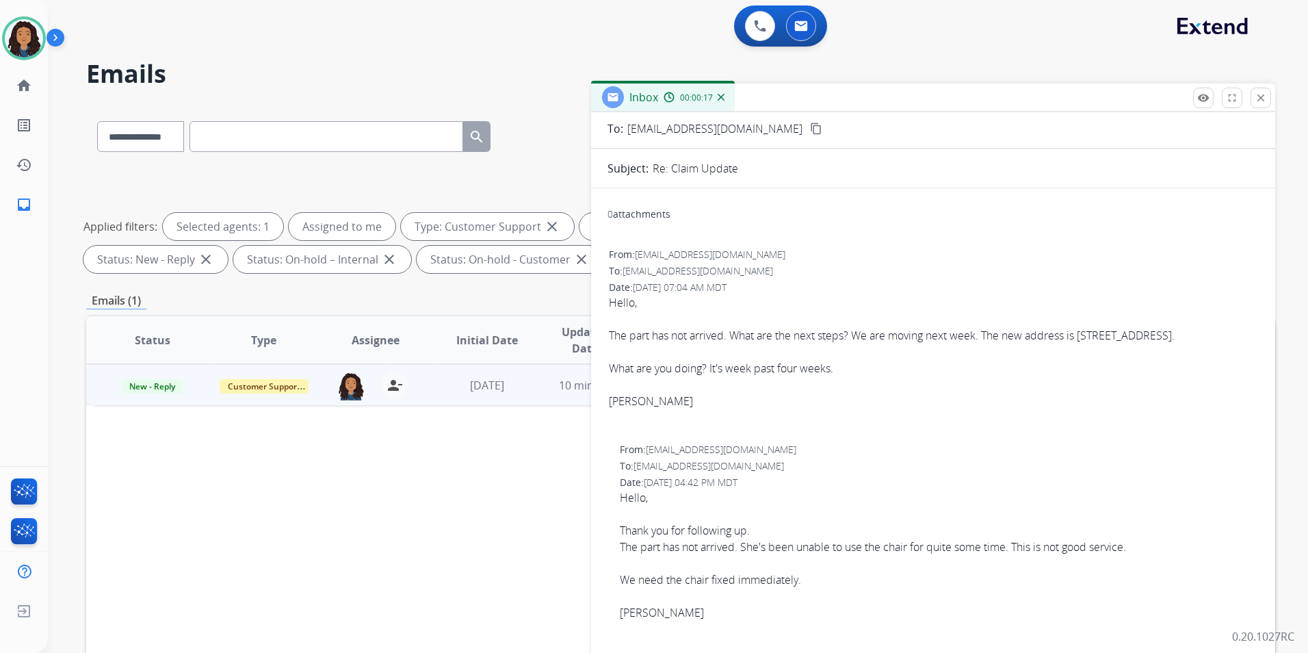
scroll to position [68, 0]
click at [345, 378] on img at bounding box center [350, 385] width 27 height 29
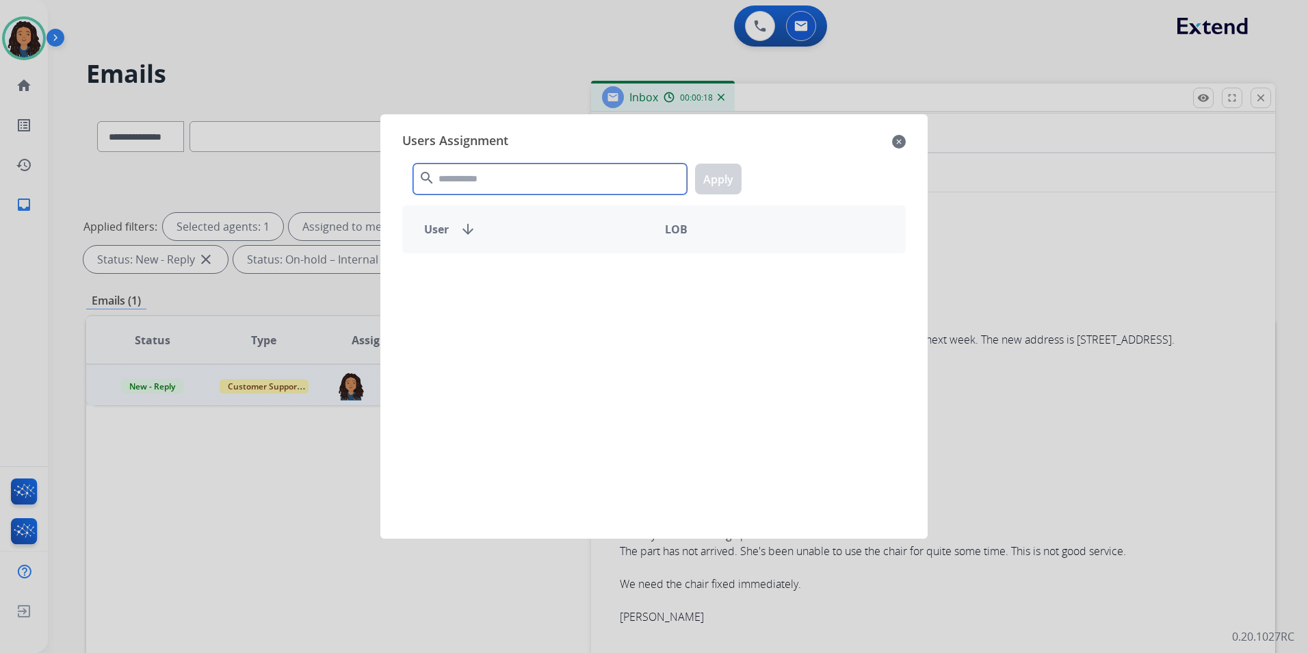
click at [540, 185] on input "text" at bounding box center [550, 179] width 274 height 31
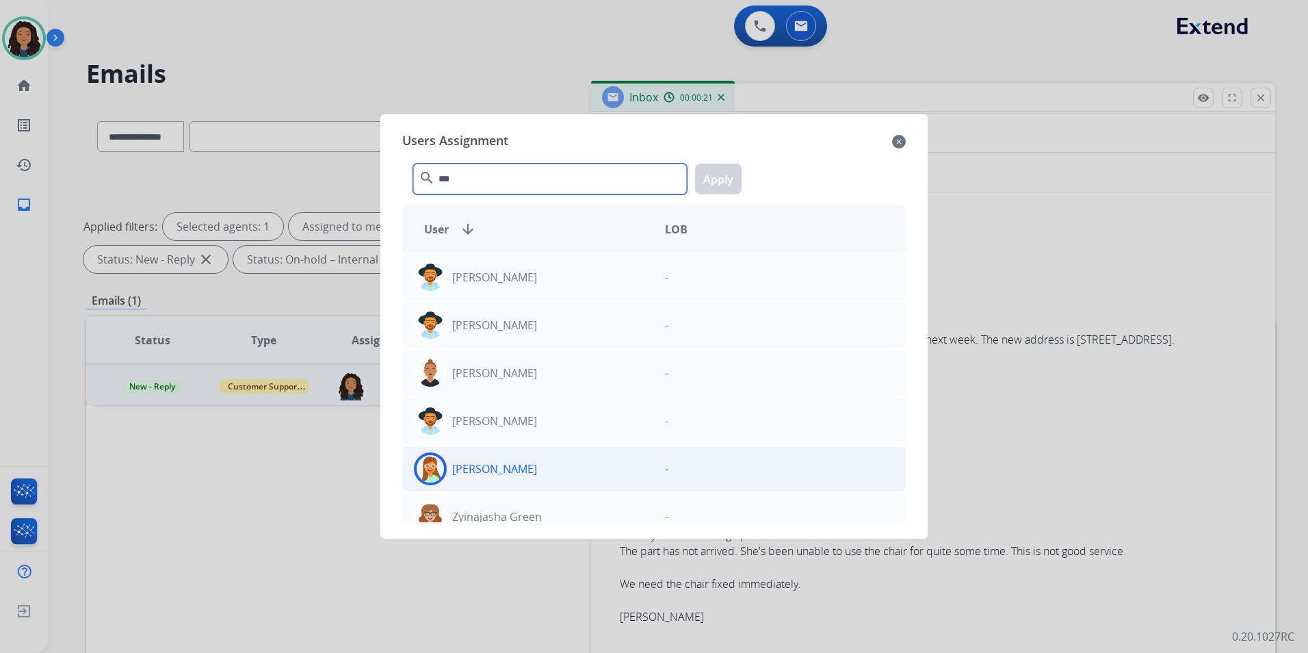
type input "***"
click at [464, 477] on div "Jasmyn Torres" at bounding box center [528, 468] width 251 height 33
click at [721, 181] on button "Apply" at bounding box center [718, 179] width 47 height 31
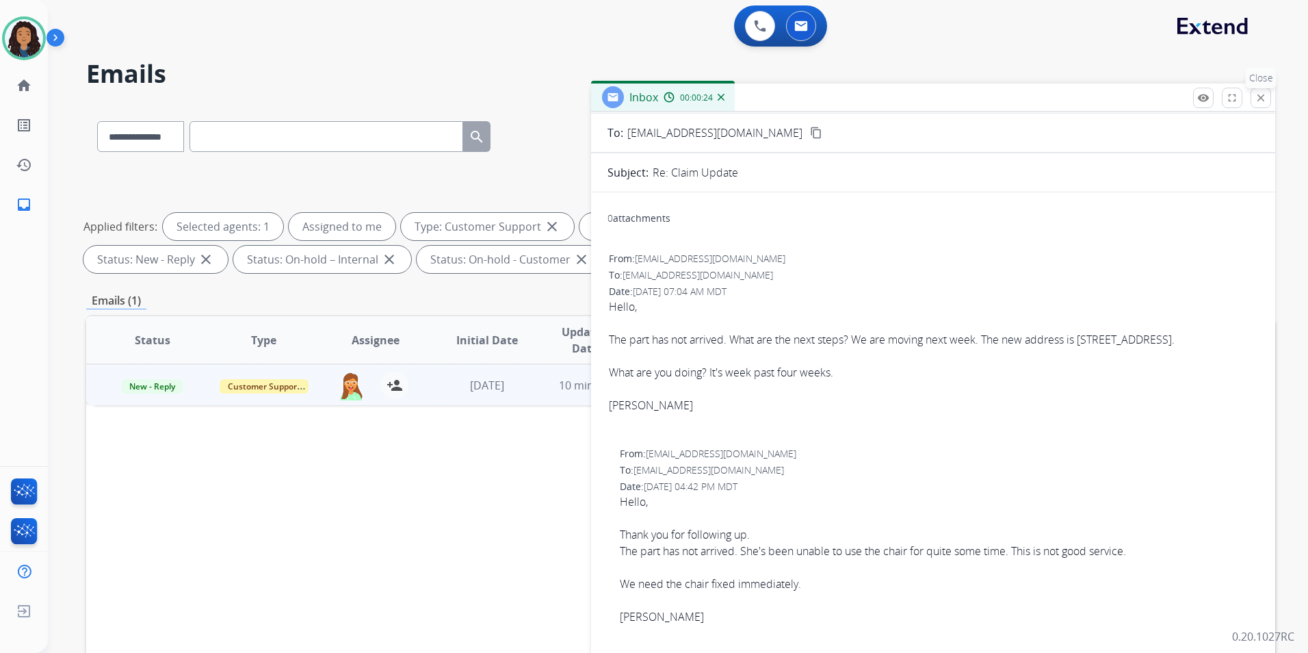
click at [1264, 102] on mat-icon "close" at bounding box center [1261, 98] width 12 height 12
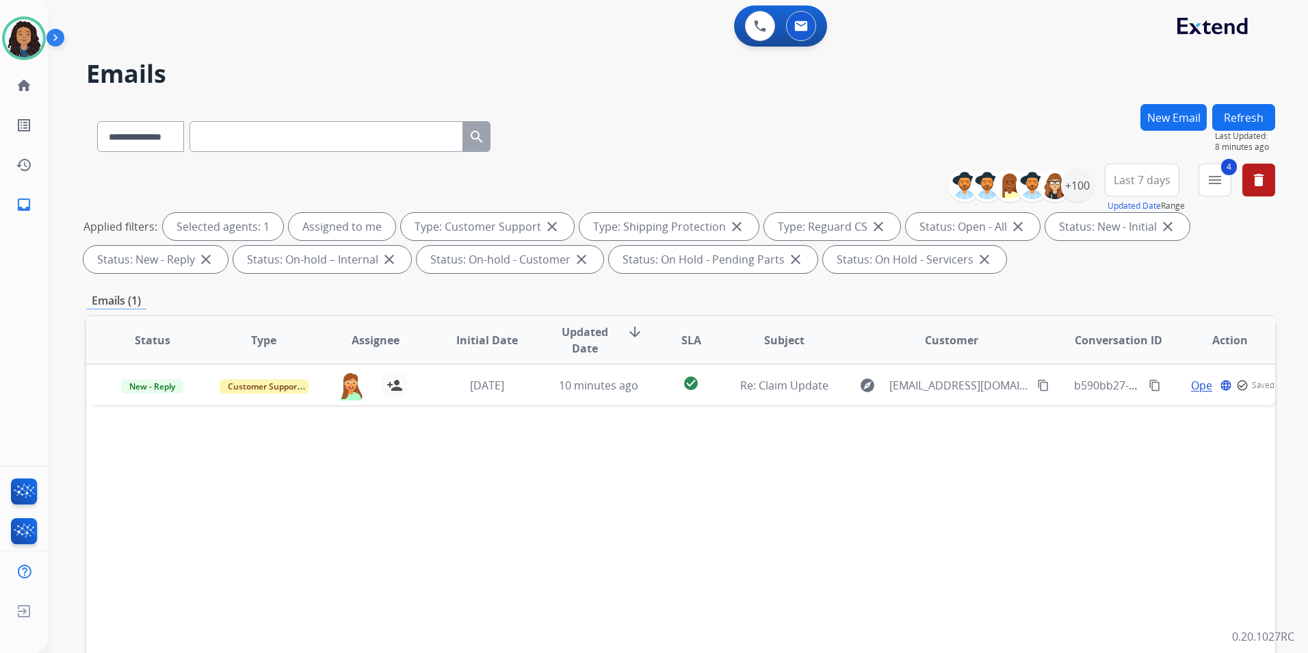
drag, startPoint x: 1264, startPoint y: 102, endPoint x: 1263, endPoint y: 109, distance: 6.9
click at [1263, 103] on div "**********" at bounding box center [661, 375] width 1227 height 653
click at [1262, 112] on button "Refresh" at bounding box center [1243, 117] width 63 height 27
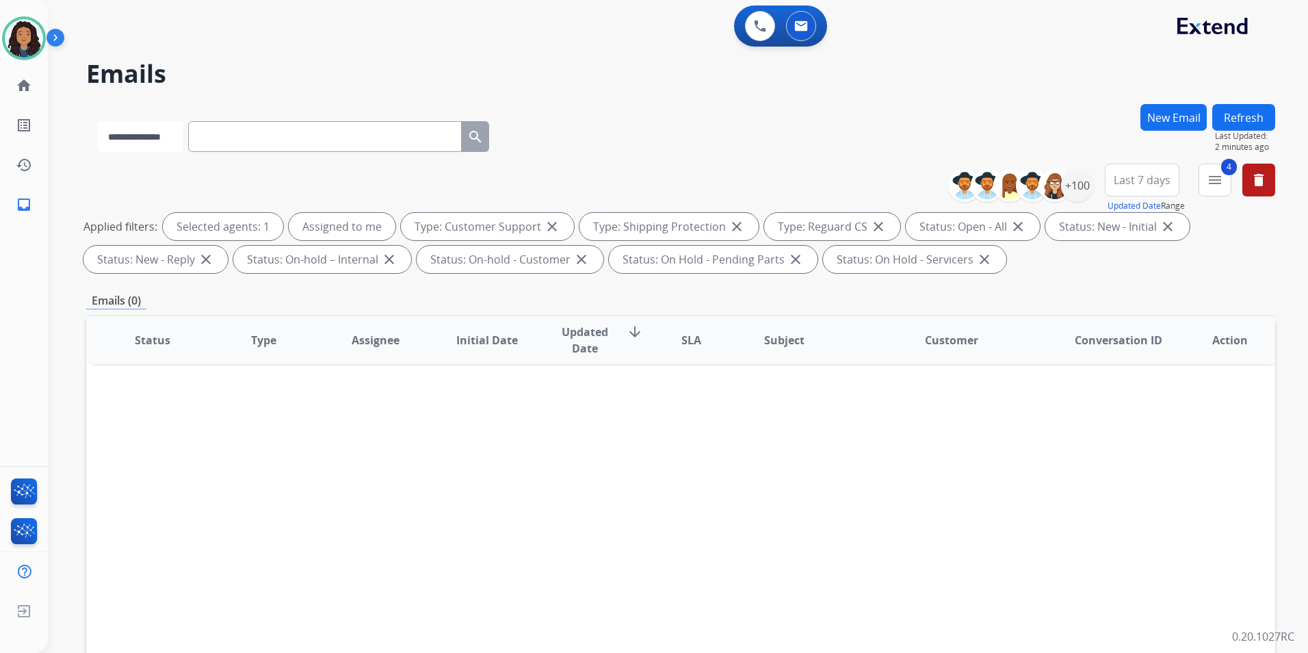
click at [146, 146] on select "**********" at bounding box center [140, 136] width 86 height 31
select select "**********"
click at [97, 121] on select "**********" at bounding box center [140, 136] width 86 height 31
paste input "**********"
type input "**********"
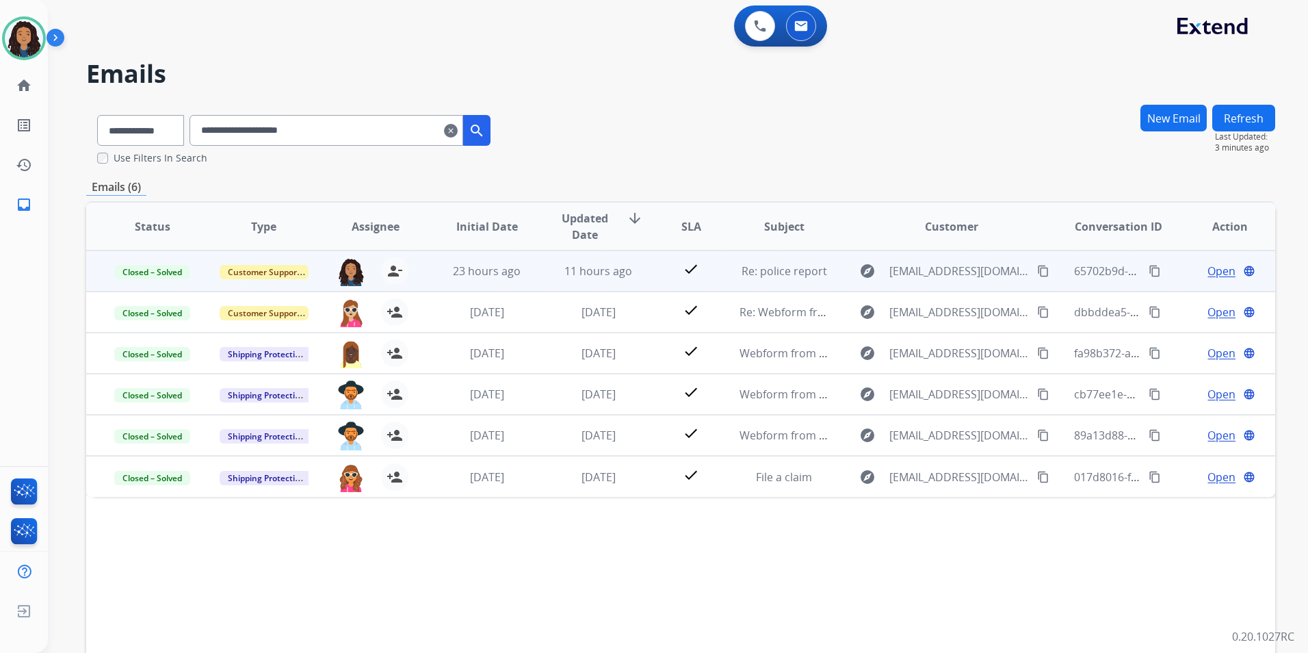
click at [1212, 273] on span "Open" at bounding box center [1222, 271] width 28 height 16
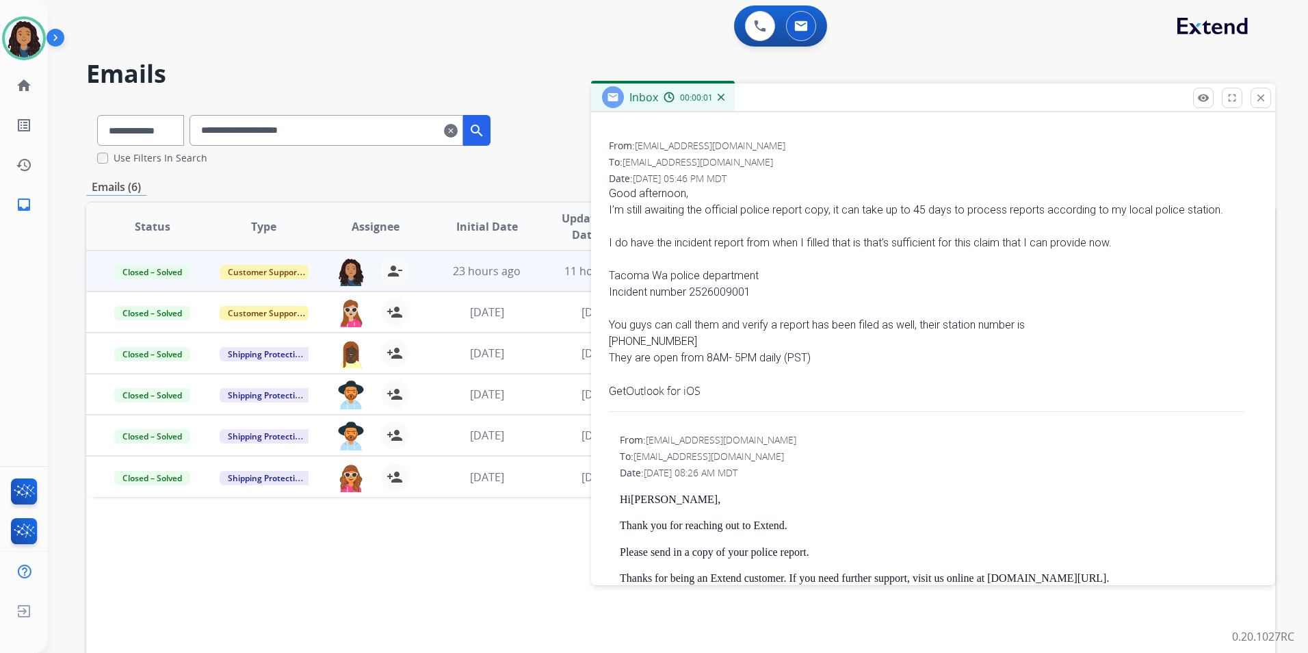
scroll to position [205, 0]
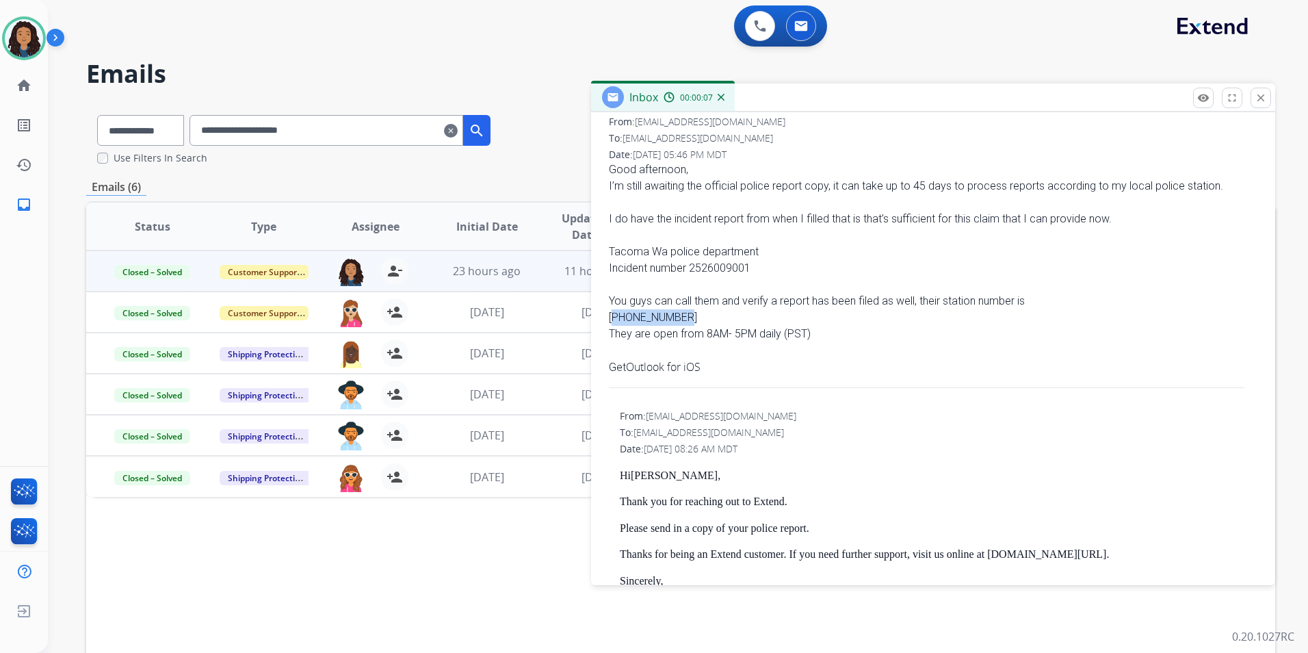
drag, startPoint x: 608, startPoint y: 318, endPoint x: 679, endPoint y: 317, distance: 71.8
click at [679, 317] on div "From: jensenwinters@live.com To: support@extend.com Date: 09/23/2025 - 05:46 PM…" at bounding box center [933, 259] width 651 height 291
drag, startPoint x: 679, startPoint y: 317, endPoint x: 659, endPoint y: 320, distance: 20.6
copy div "253-287-4455"
drag, startPoint x: 775, startPoint y: 250, endPoint x: 727, endPoint y: 252, distance: 47.9
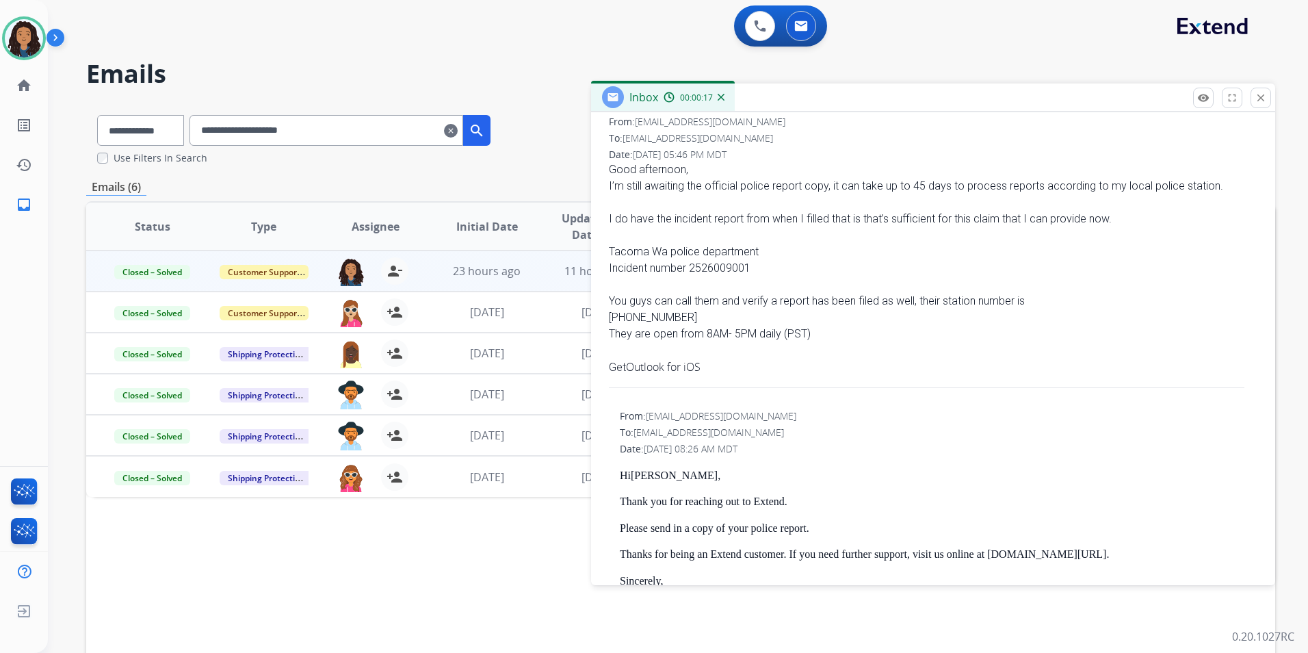
click at [776, 250] on div "Tacoma Wa police department" at bounding box center [933, 252] width 649 height 16
drag, startPoint x: 653, startPoint y: 253, endPoint x: 766, endPoint y: 265, distance: 113.6
click at [766, 265] on div "0 attachments From: jensenwinters@live.com To: support@extend.com Date: 09/23/2…" at bounding box center [933, 441] width 684 height 751
drag, startPoint x: 766, startPoint y: 265, endPoint x: 685, endPoint y: 265, distance: 81.4
copy span "Tacoma Wa police department Incident number 2526009001"
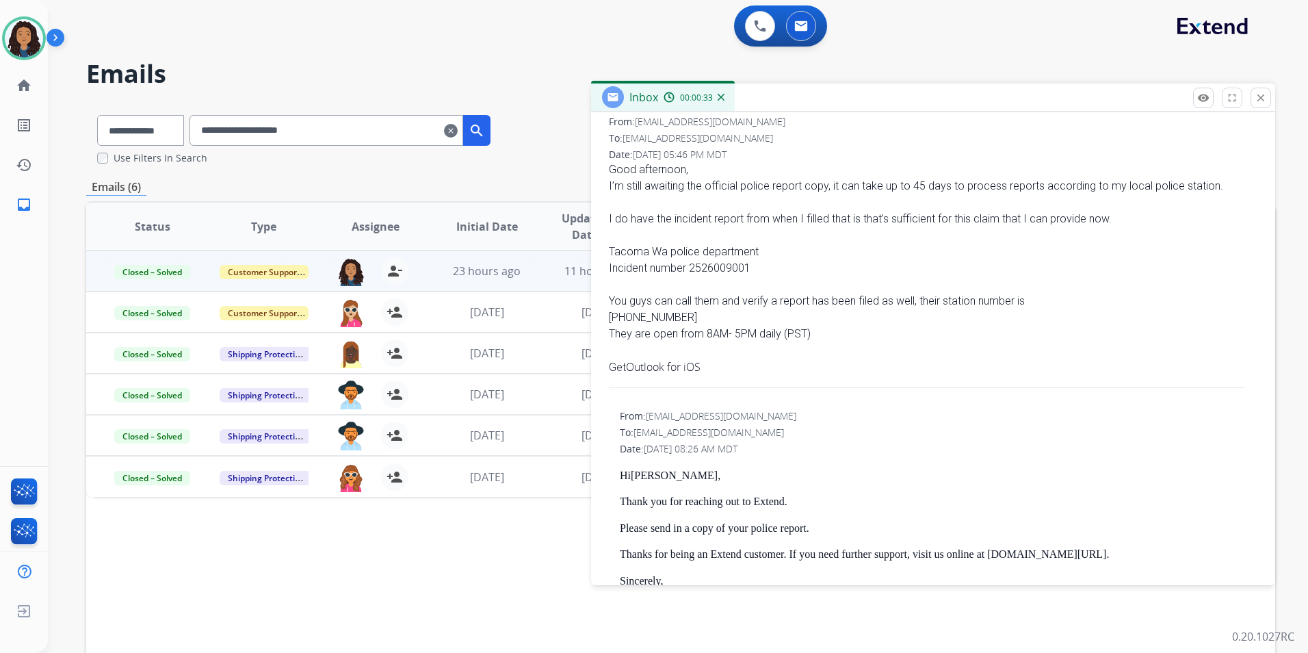
click at [458, 134] on mat-icon "clear" at bounding box center [451, 130] width 14 height 16
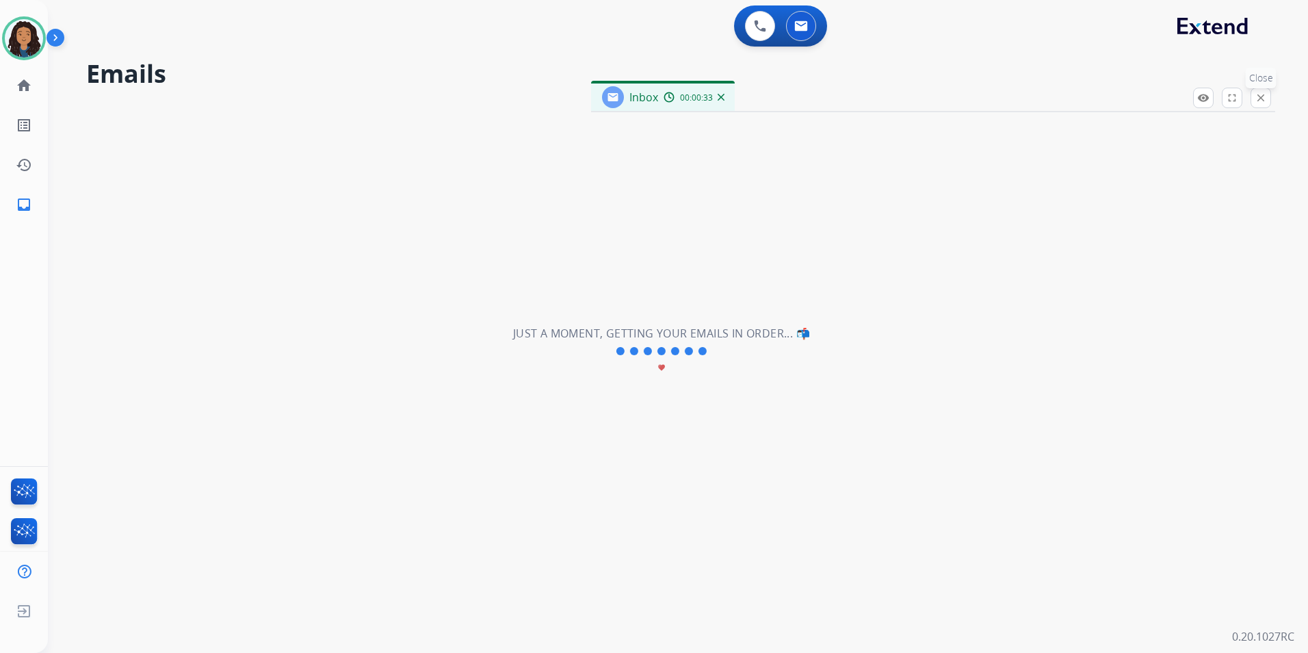
select select "**********"
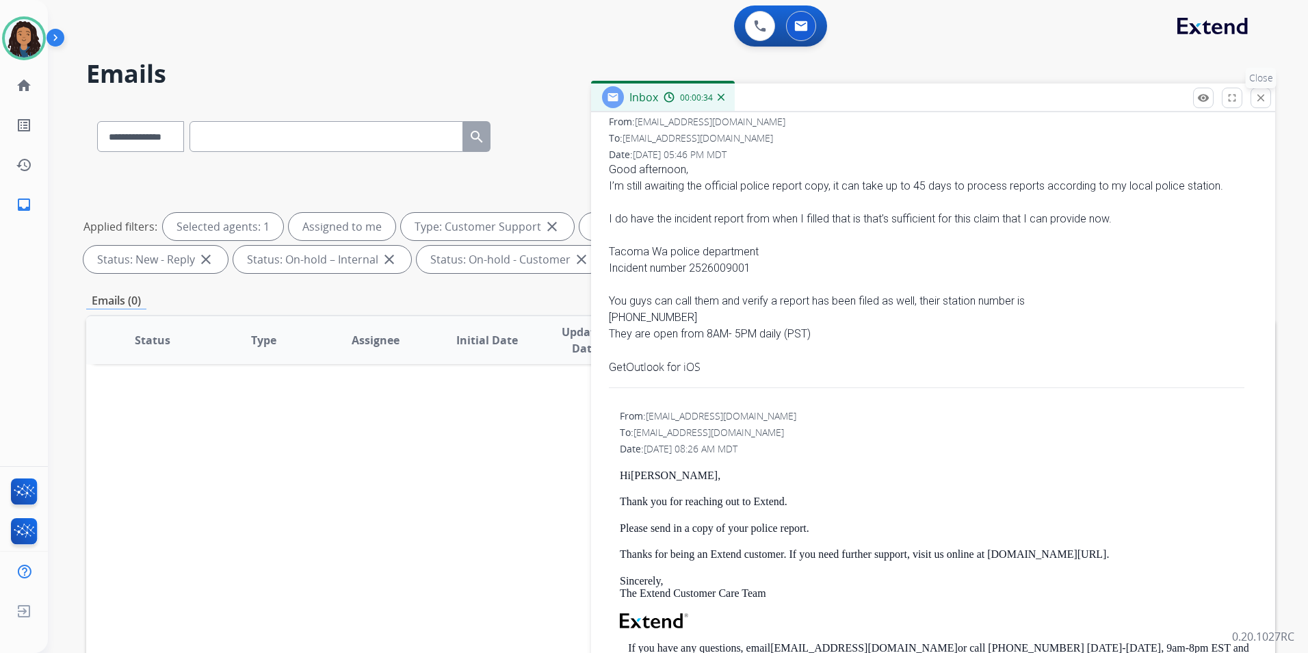
click at [1263, 101] on mat-icon "close" at bounding box center [1261, 98] width 12 height 12
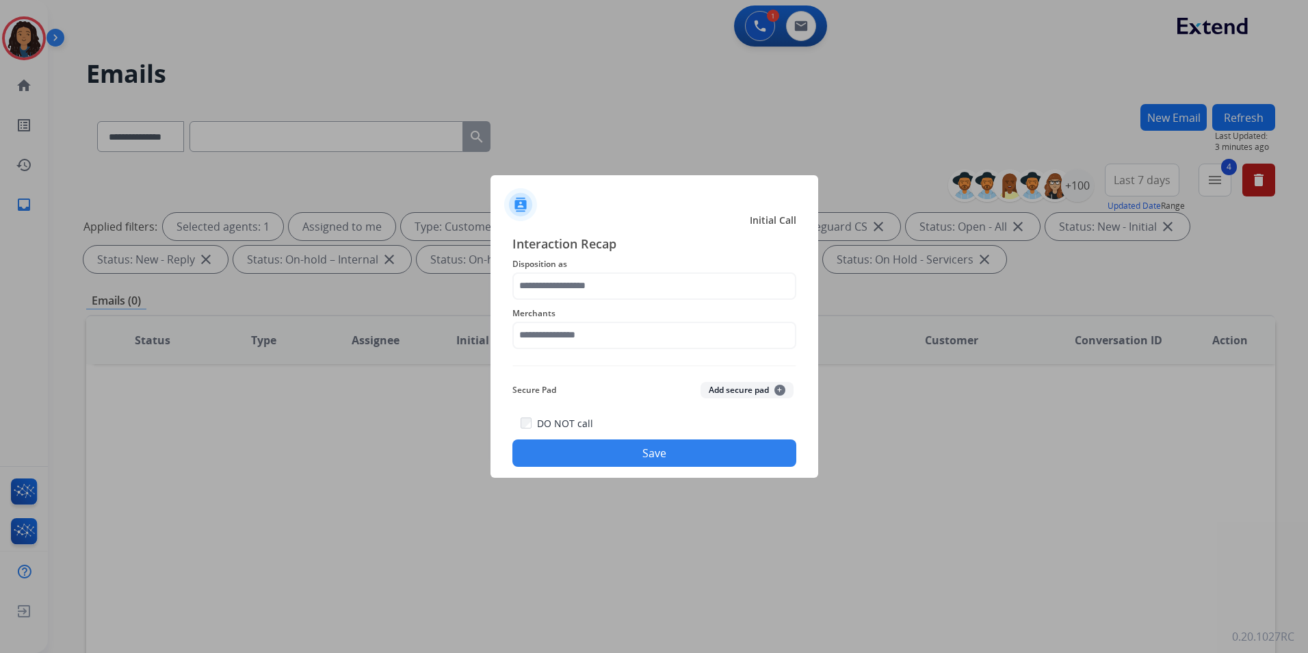
click at [592, 270] on span "Disposition as" at bounding box center [654, 264] width 284 height 16
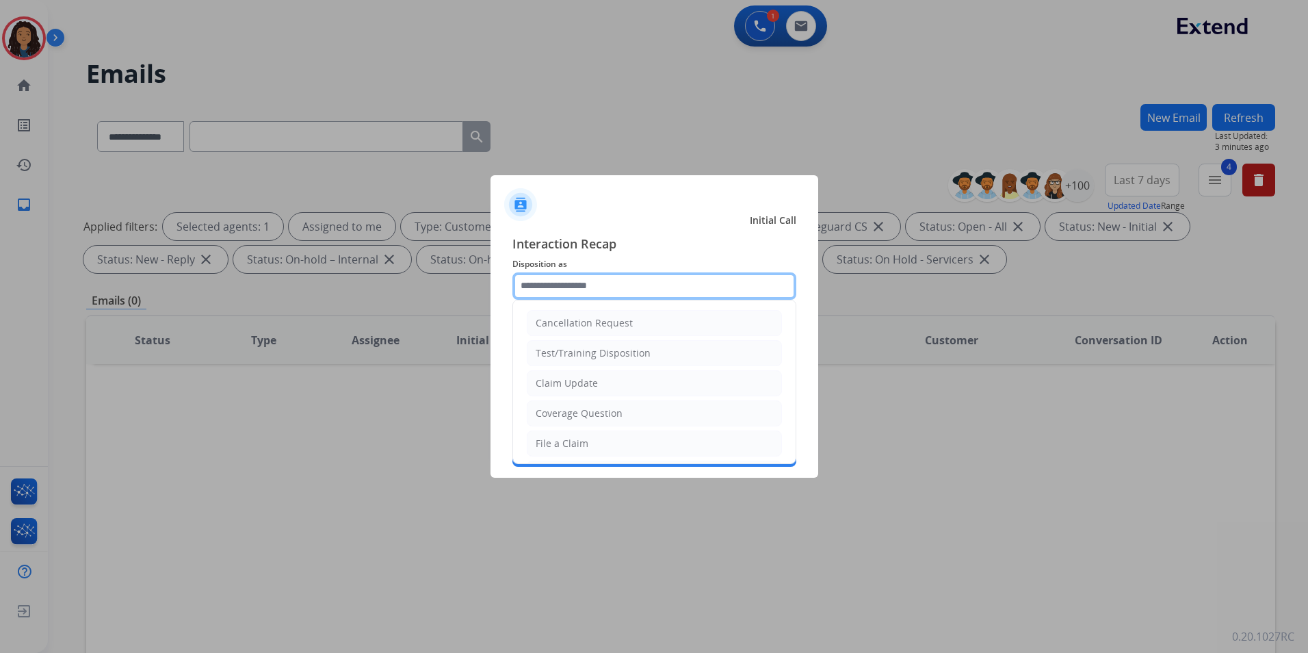
drag, startPoint x: 592, startPoint y: 275, endPoint x: 595, endPoint y: 291, distance: 16.1
click at [592, 275] on input "text" at bounding box center [654, 285] width 284 height 27
type input "**********"
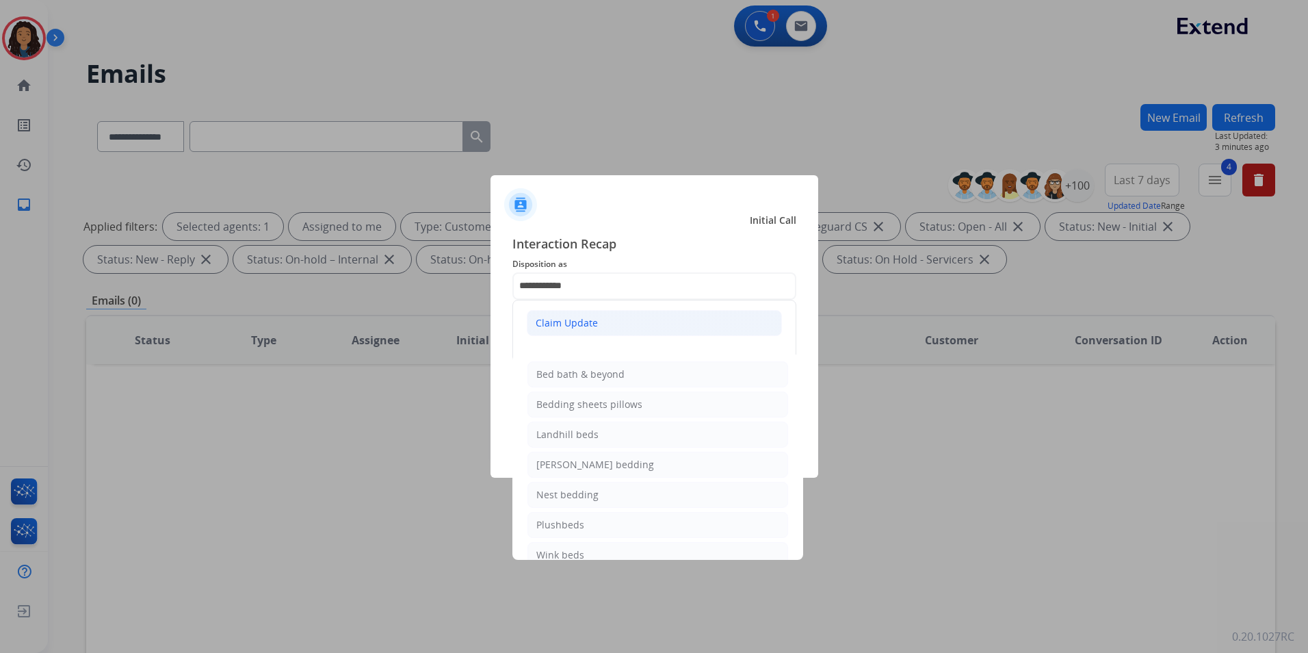
click at [588, 333] on li "Claim Update" at bounding box center [654, 323] width 255 height 26
drag, startPoint x: 573, startPoint y: 338, endPoint x: 468, endPoint y: 342, distance: 104.8
click at [0, 342] on app-contact-recap-modal "**********" at bounding box center [0, 326] width 0 height 653
type input "***"
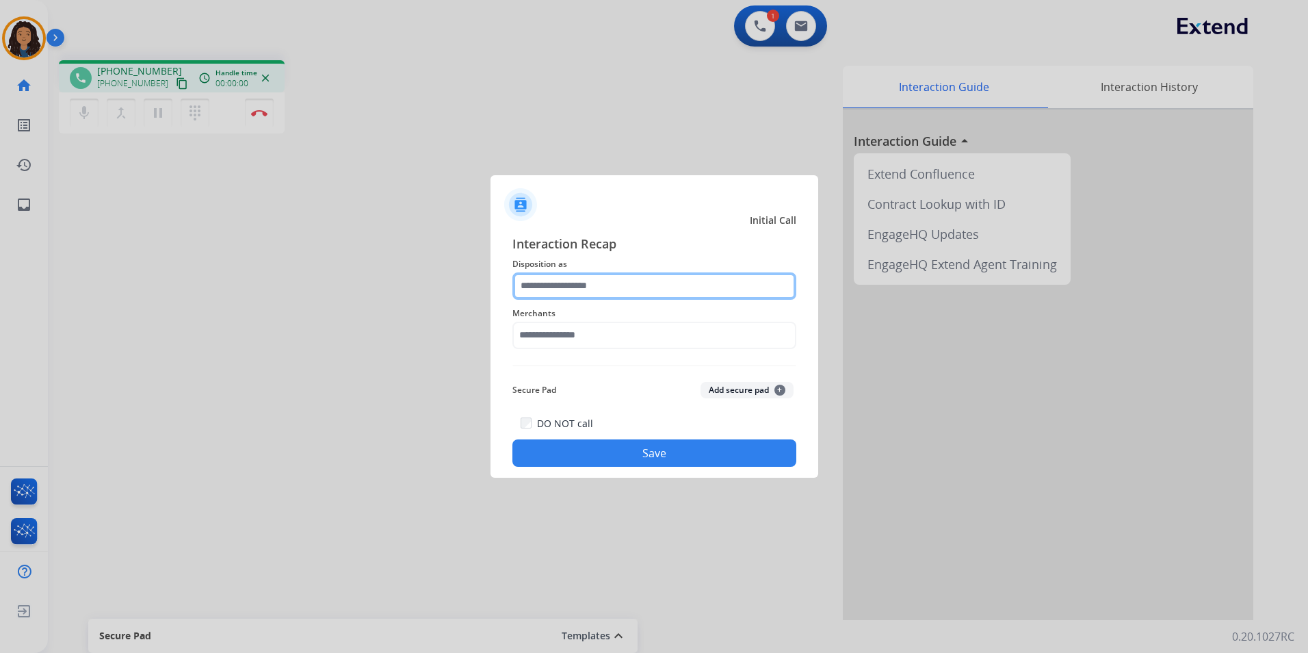
click at [570, 287] on input "text" at bounding box center [654, 285] width 284 height 27
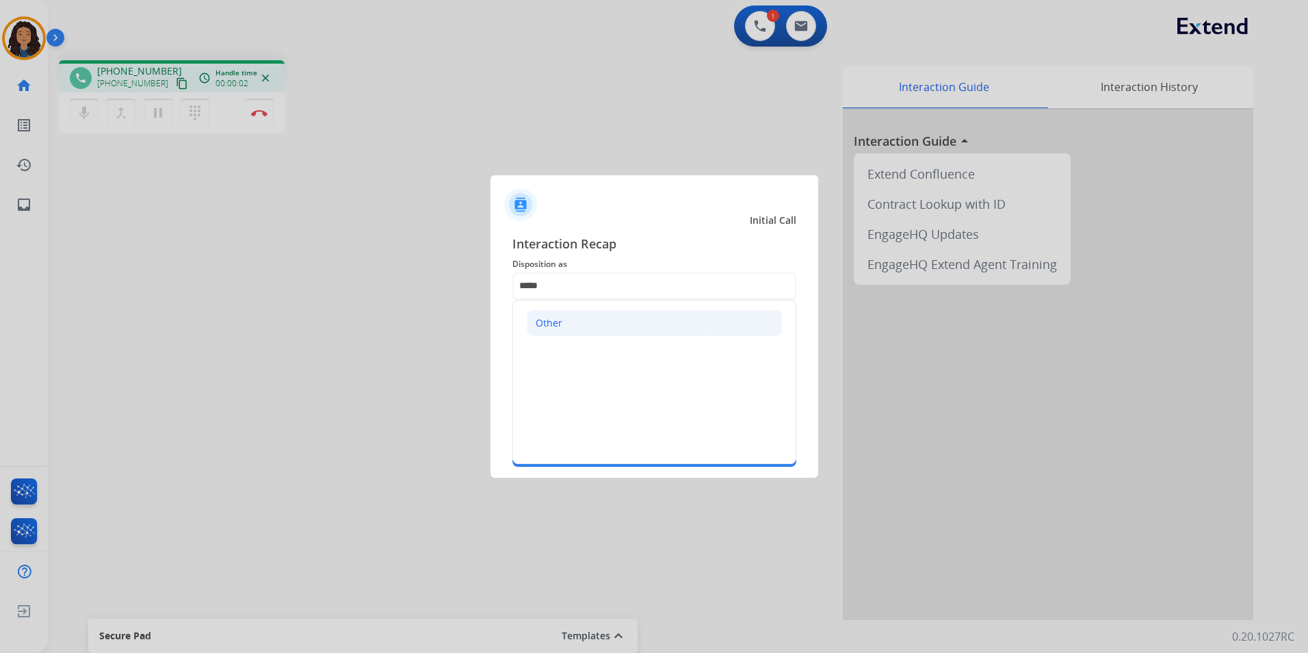
click at [559, 327] on div "Other" at bounding box center [549, 323] width 27 height 14
type input "*****"
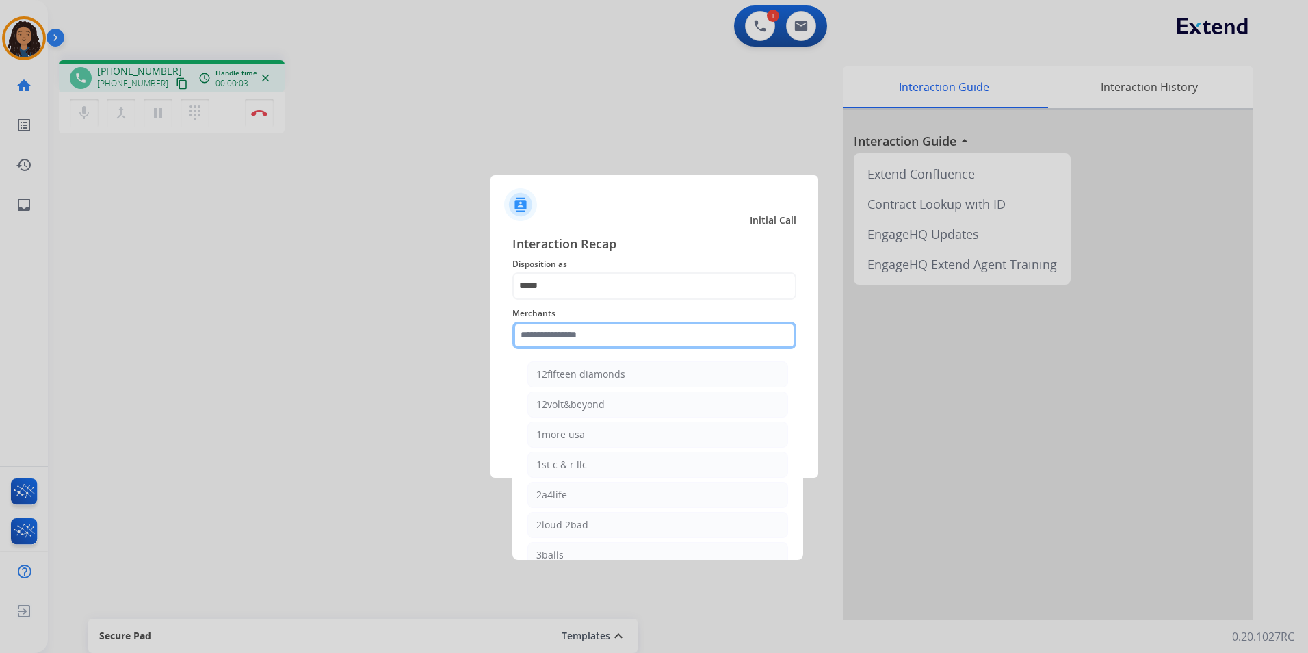
click at [564, 337] on input "text" at bounding box center [654, 335] width 284 height 27
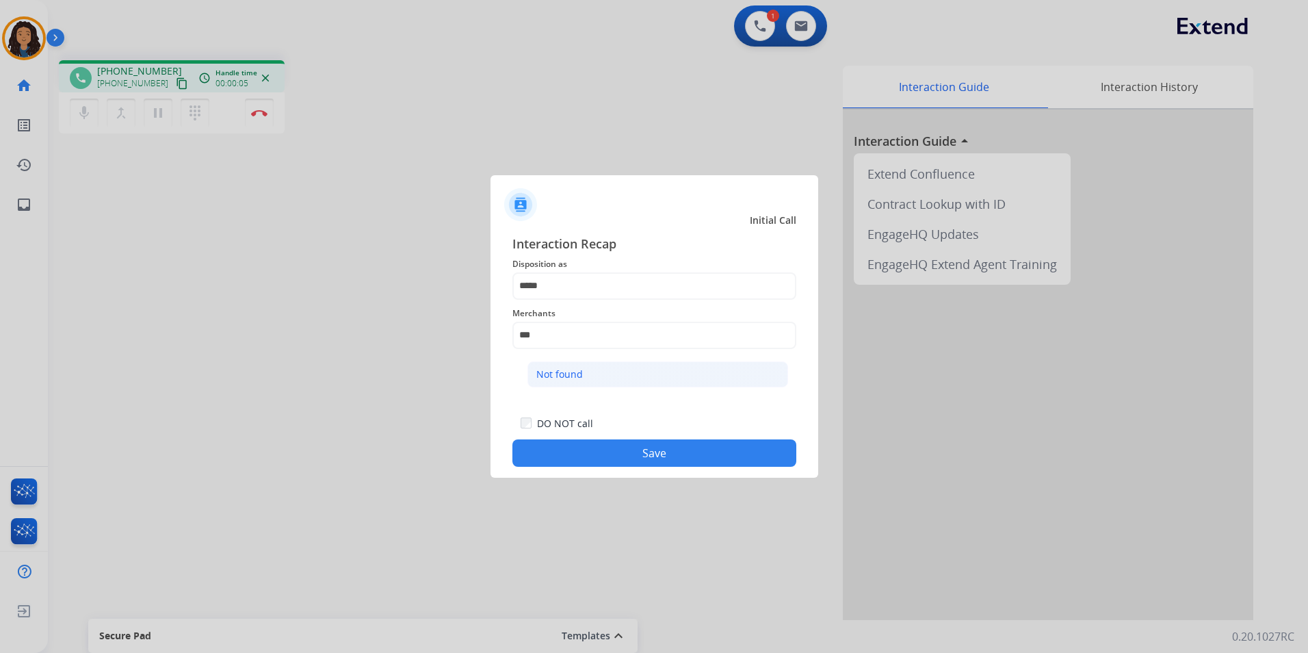
click at [568, 376] on div "Not found" at bounding box center [559, 374] width 47 height 14
type input "*********"
click at [564, 446] on button "Save" at bounding box center [654, 452] width 284 height 27
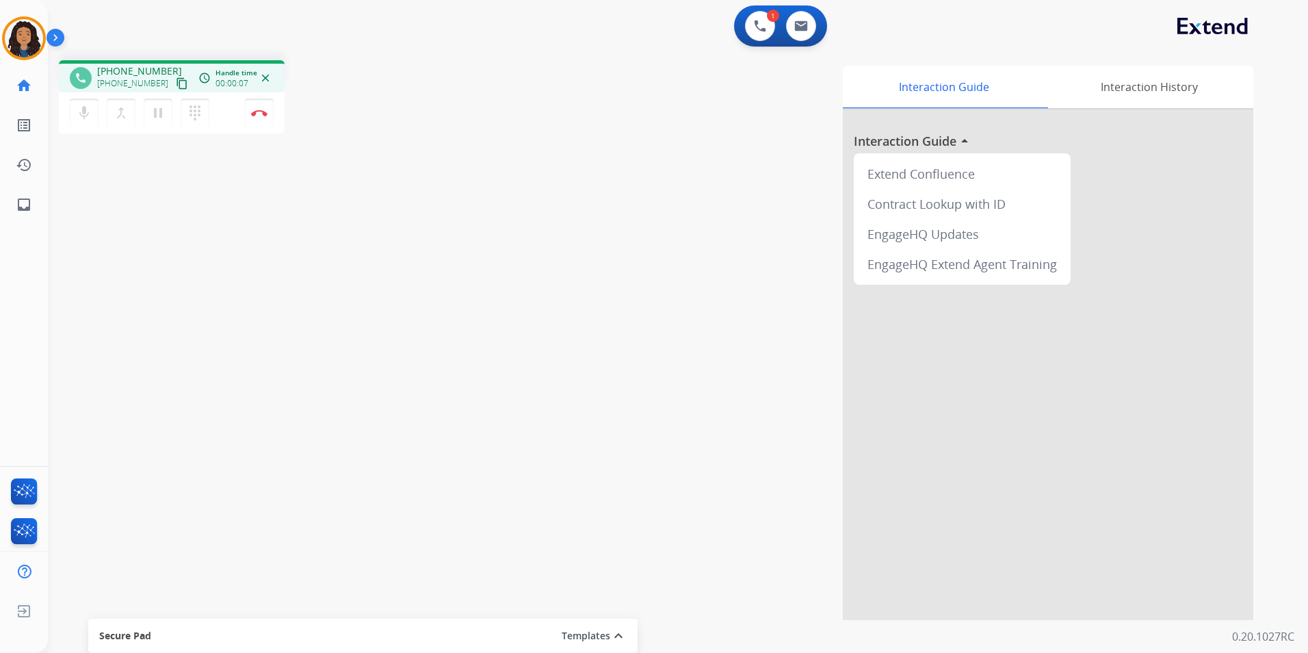
click at [176, 83] on mat-icon "content_copy" at bounding box center [182, 83] width 12 height 12
click at [151, 117] on mat-icon "pause" at bounding box center [158, 113] width 16 height 16
click at [77, 112] on mat-icon "mic" at bounding box center [84, 113] width 16 height 16
click at [88, 121] on button "mic_off Mute" at bounding box center [84, 113] width 29 height 29
click at [157, 117] on mat-icon "play_arrow" at bounding box center [158, 113] width 16 height 16
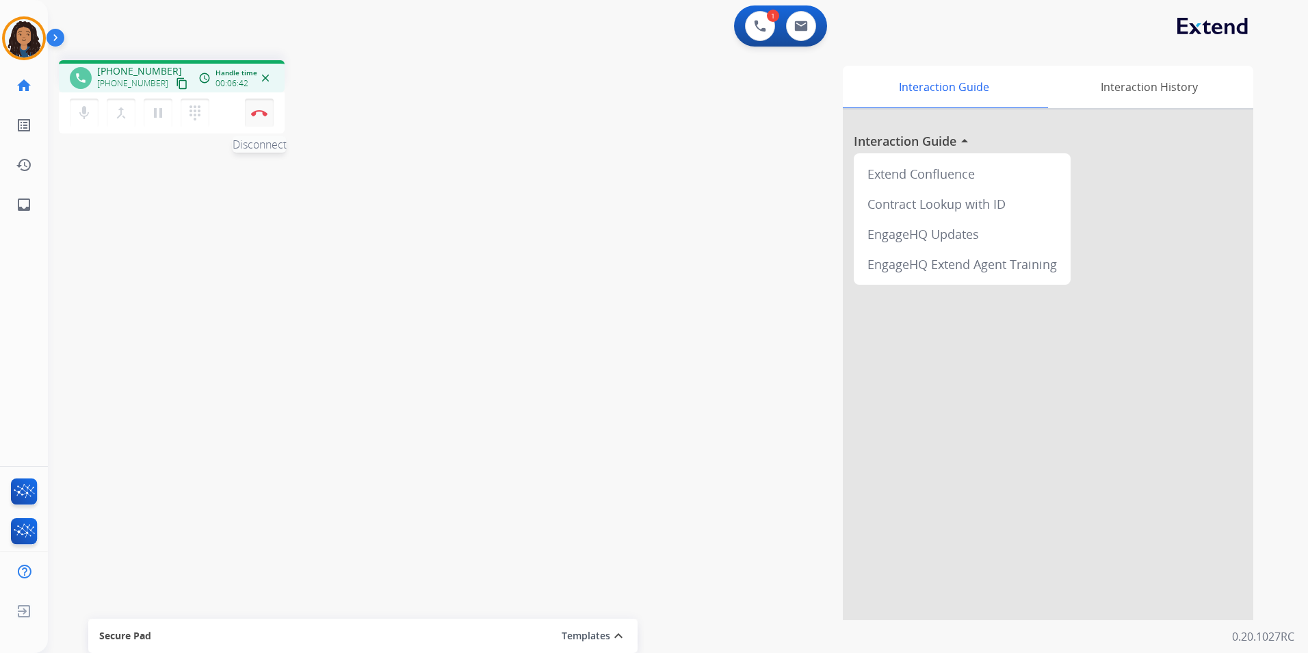
click at [260, 112] on img at bounding box center [259, 112] width 16 height 7
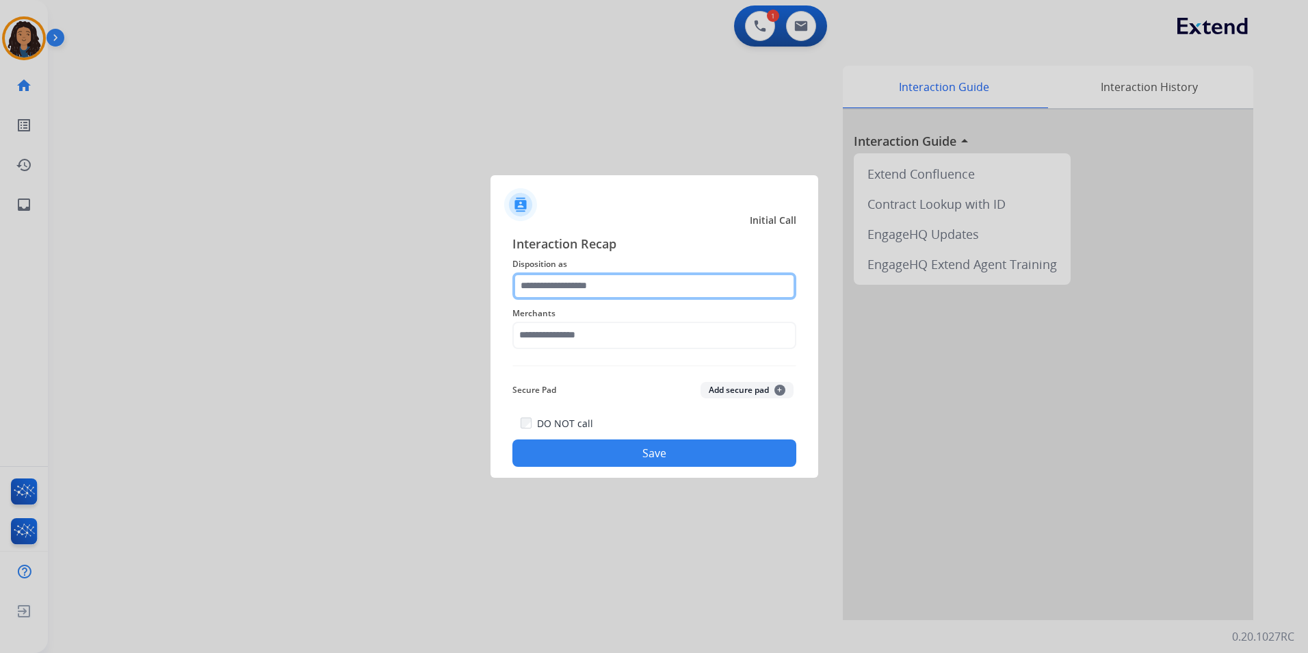
click at [639, 289] on input "text" at bounding box center [654, 285] width 284 height 27
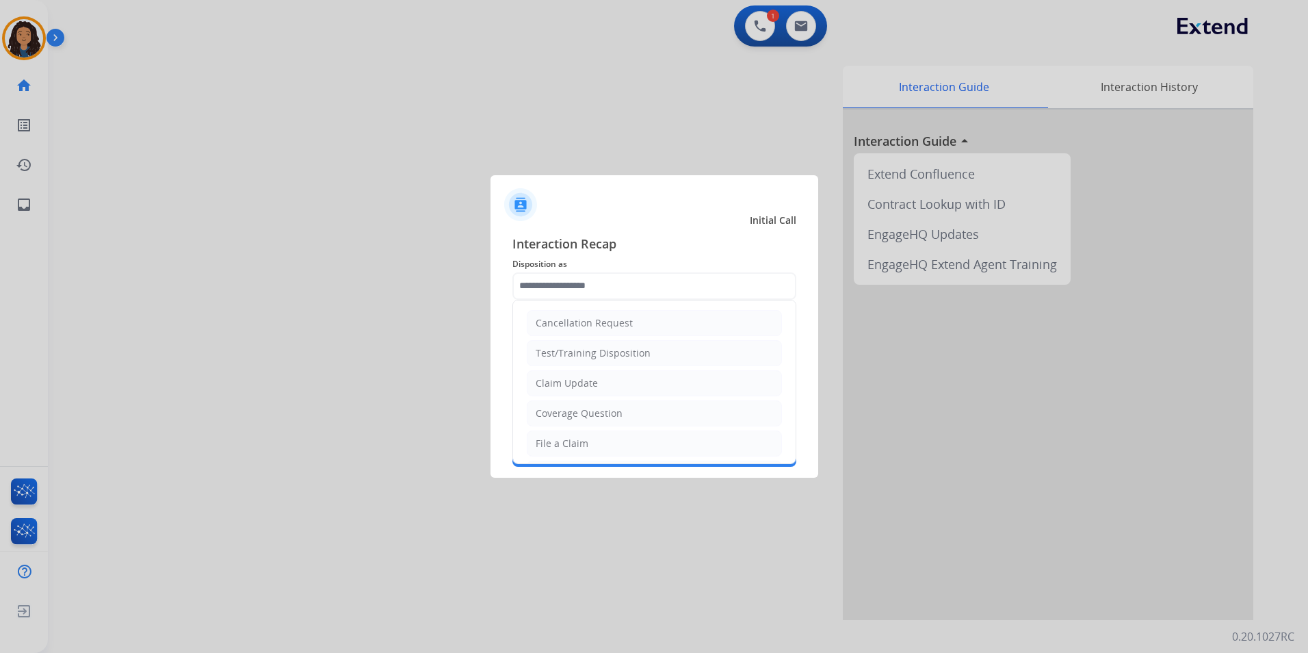
drag, startPoint x: 599, startPoint y: 382, endPoint x: 591, endPoint y: 356, distance: 27.1
click at [598, 380] on li "Claim Update" at bounding box center [654, 383] width 255 height 26
type input "**********"
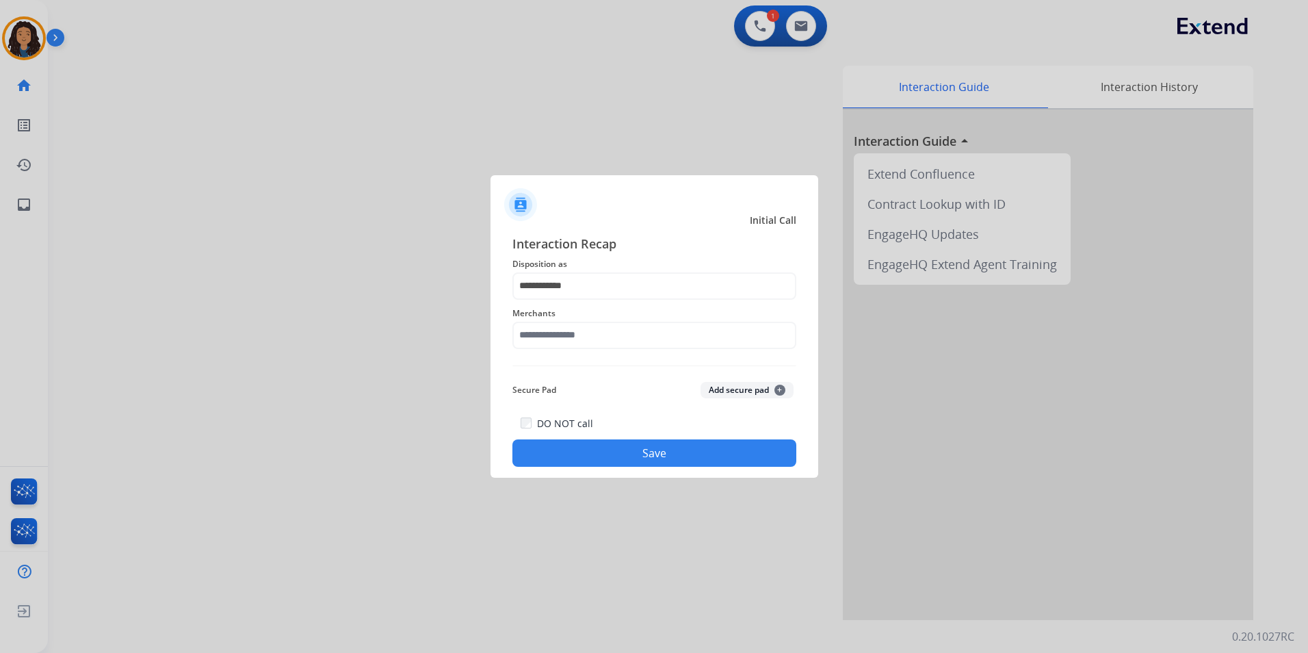
drag, startPoint x: 588, startPoint y: 349, endPoint x: 588, endPoint y: 341, distance: 7.5
click at [588, 346] on div "Merchants" at bounding box center [654, 327] width 284 height 55
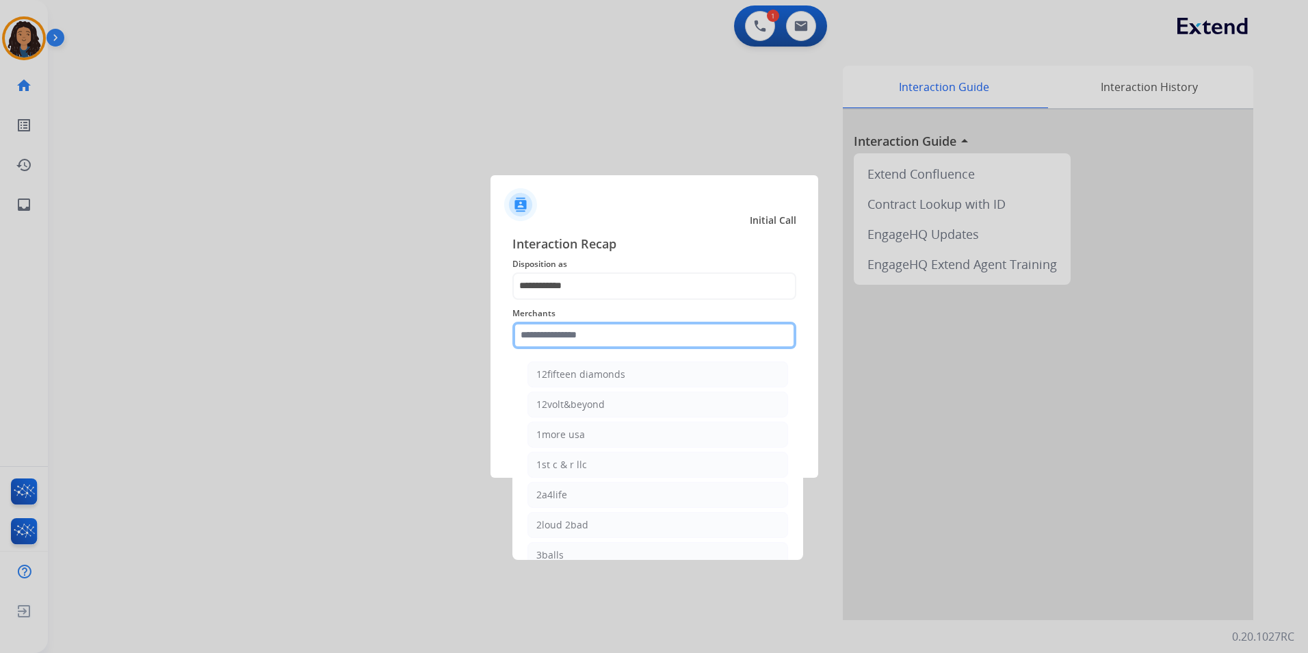
drag, startPoint x: 588, startPoint y: 335, endPoint x: 592, endPoint y: 326, distance: 9.5
click at [590, 330] on input "text" at bounding box center [654, 335] width 284 height 27
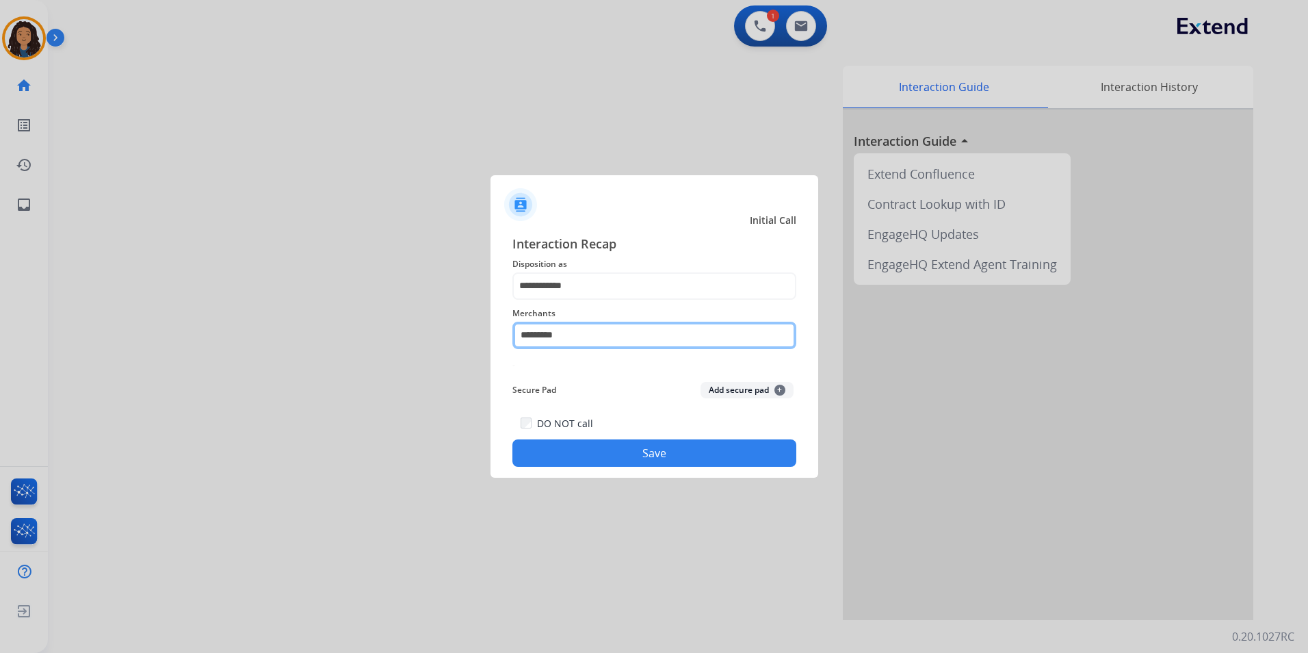
click at [539, 331] on input "*********" at bounding box center [654, 335] width 284 height 27
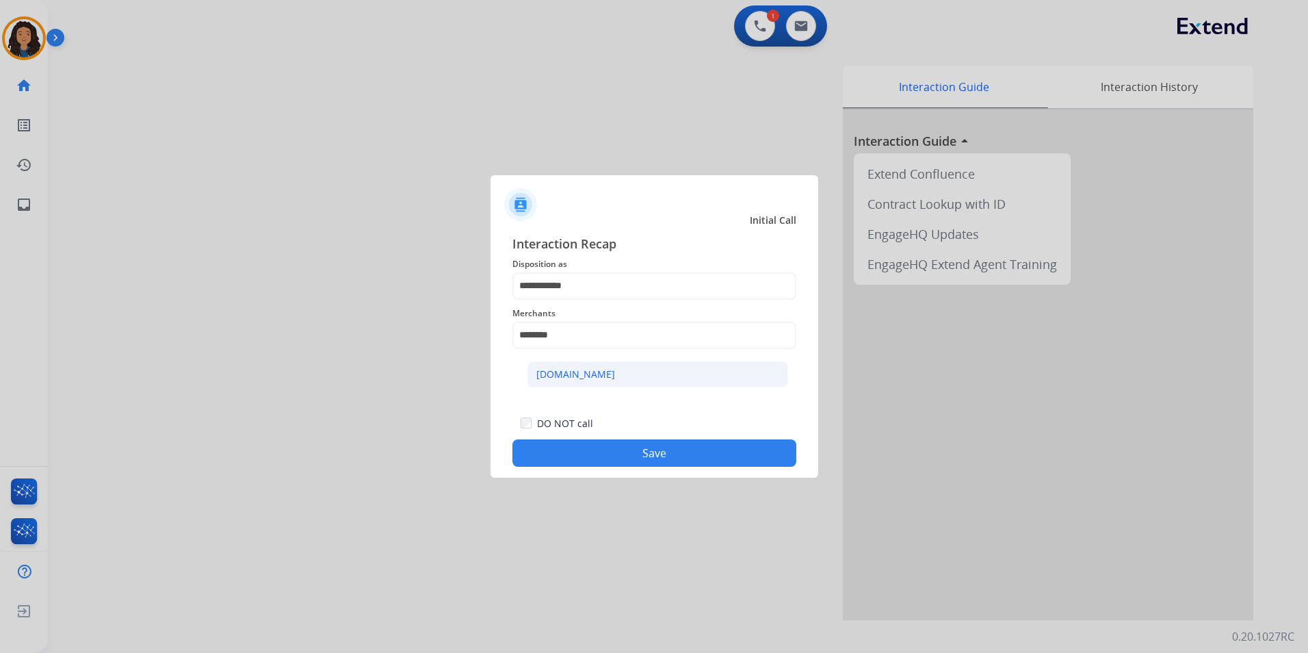
click at [668, 371] on li "[DOMAIN_NAME]" at bounding box center [657, 374] width 261 height 26
type input "**********"
click at [639, 465] on button "Save" at bounding box center [654, 452] width 284 height 27
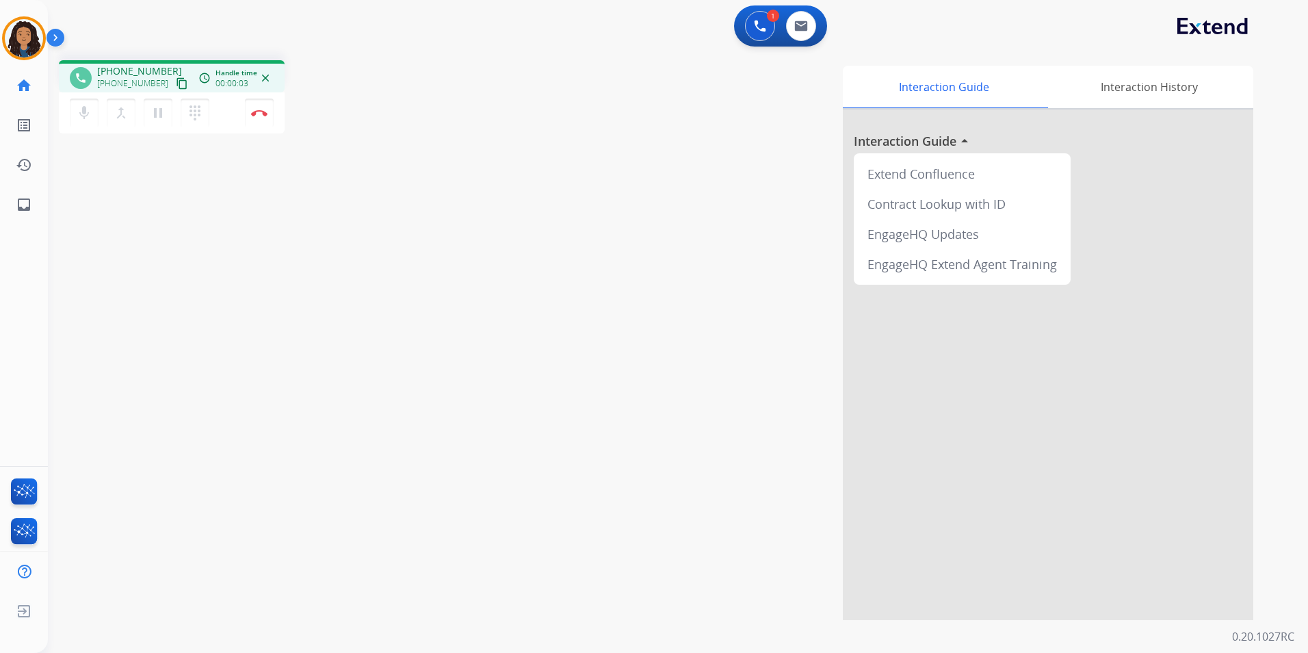
click at [176, 78] on mat-icon "content_copy" at bounding box center [182, 83] width 12 height 12
click at [246, 114] on button "Disconnect" at bounding box center [259, 113] width 29 height 29
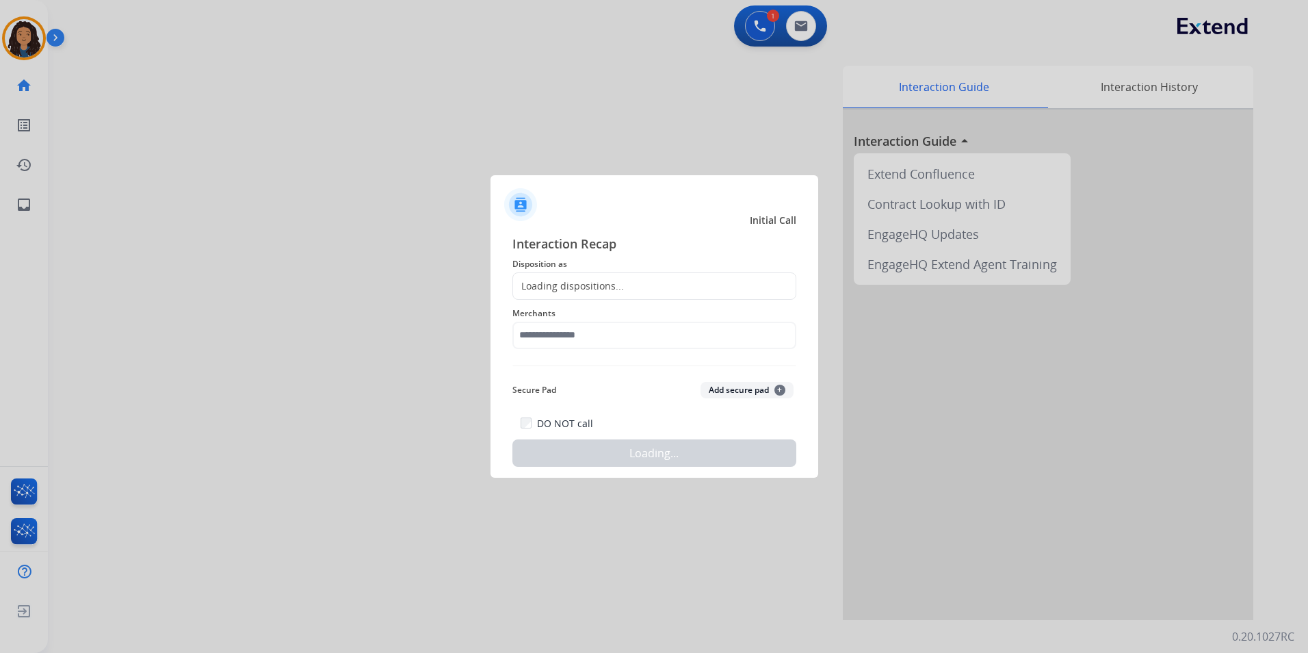
click at [552, 279] on div "Loading dispositions..." at bounding box center [568, 286] width 111 height 14
click at [568, 286] on div "Loading dispositions..." at bounding box center [568, 286] width 111 height 14
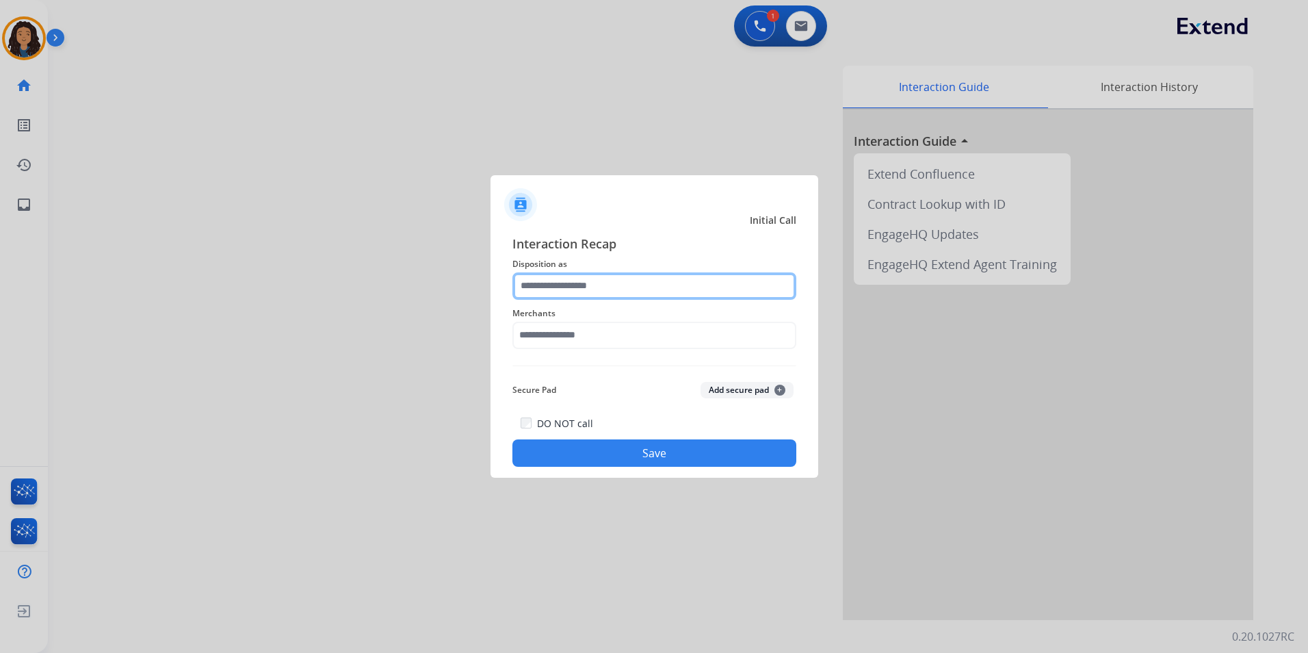
click at [575, 287] on input "text" at bounding box center [654, 285] width 284 height 27
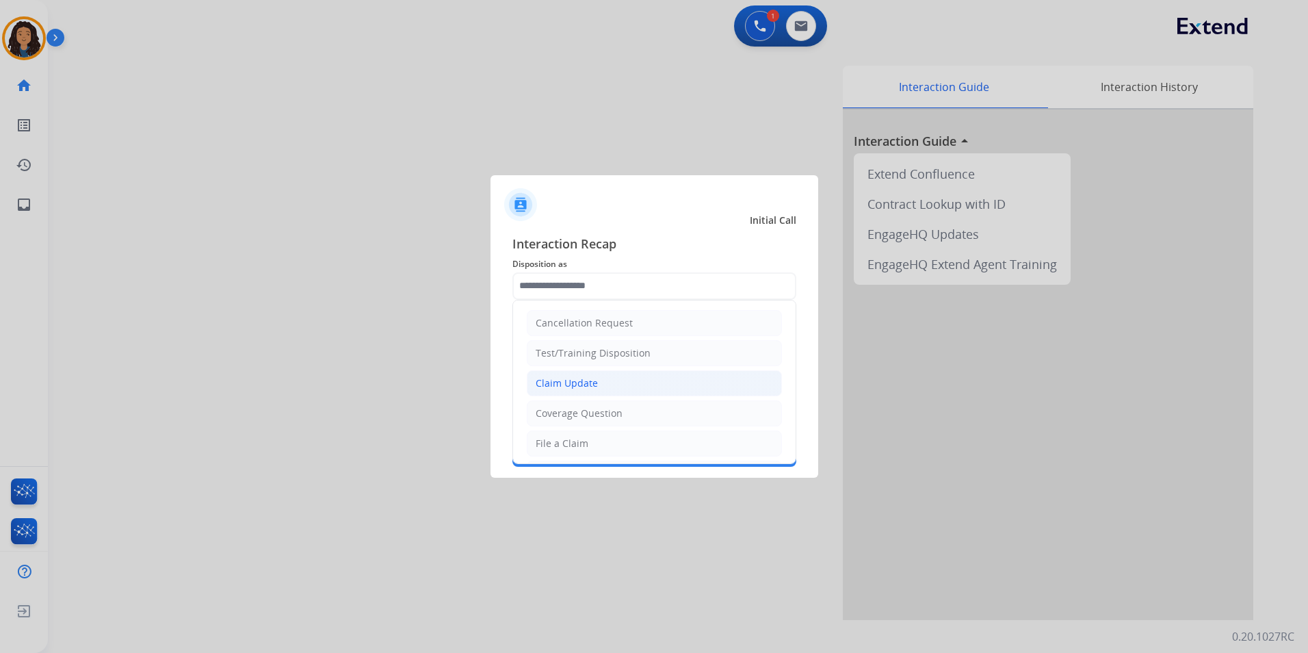
click at [592, 380] on div "Claim Update" at bounding box center [567, 383] width 62 height 14
type input "**********"
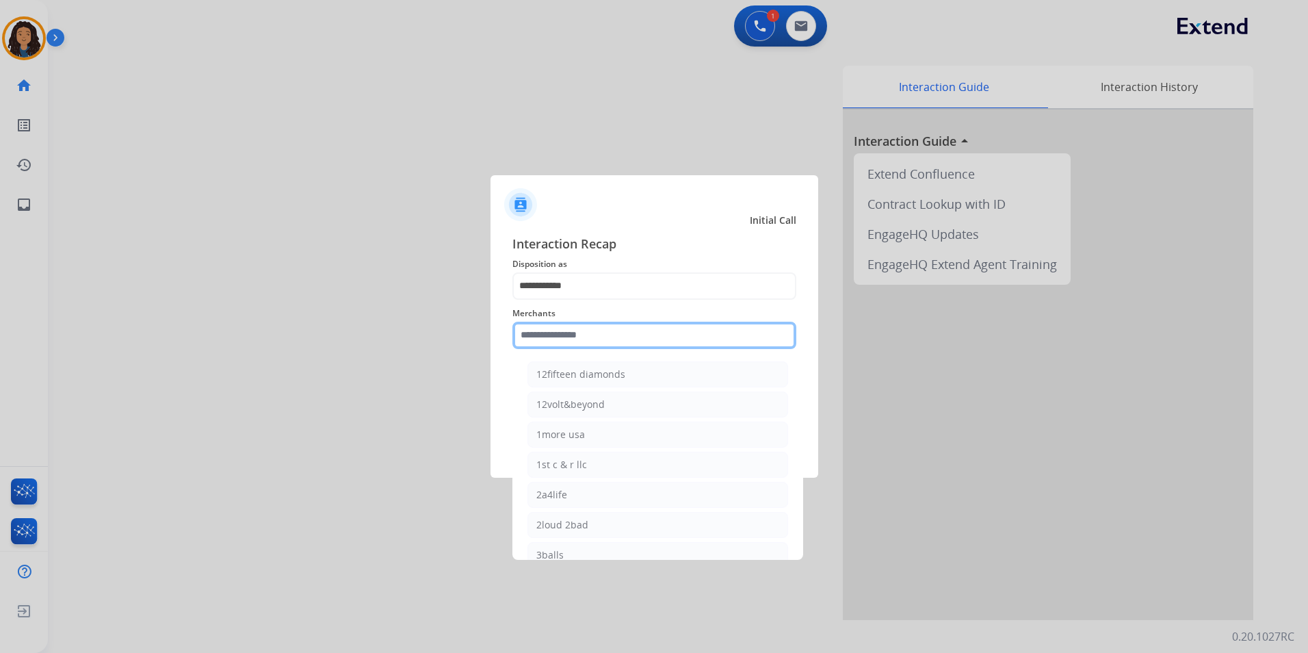
click at [586, 337] on input "text" at bounding box center [654, 335] width 284 height 27
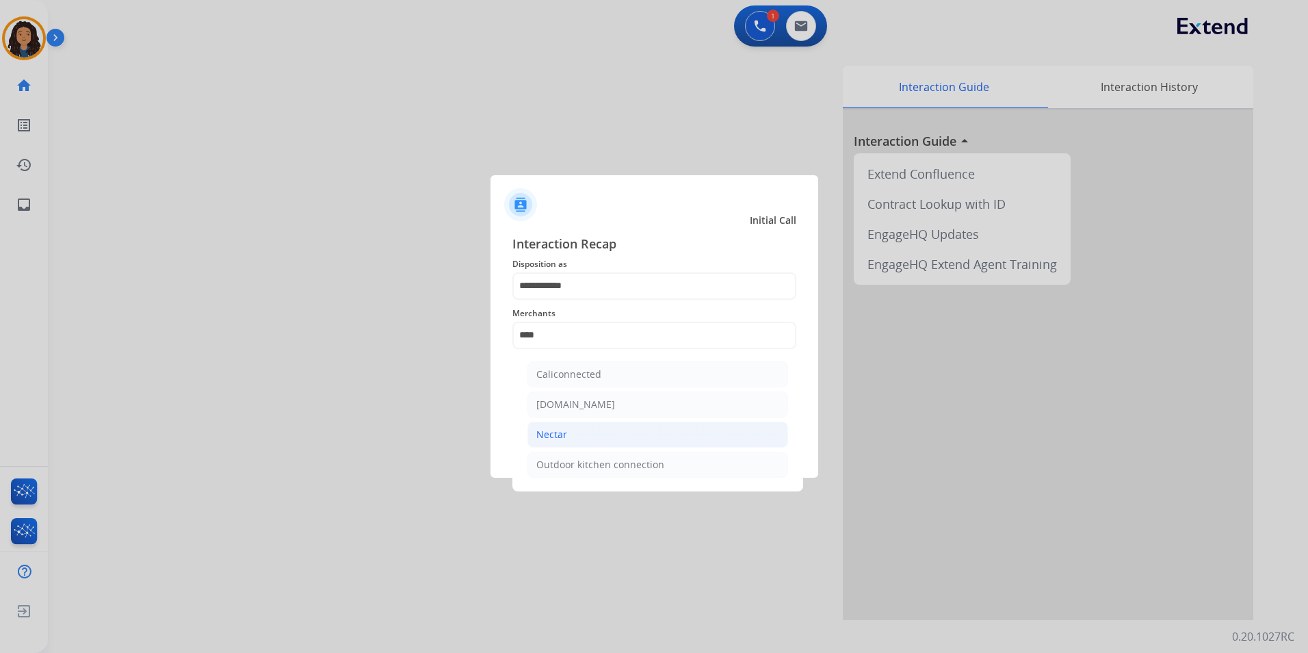
click at [727, 432] on li "Nectar" at bounding box center [657, 434] width 261 height 26
type input "******"
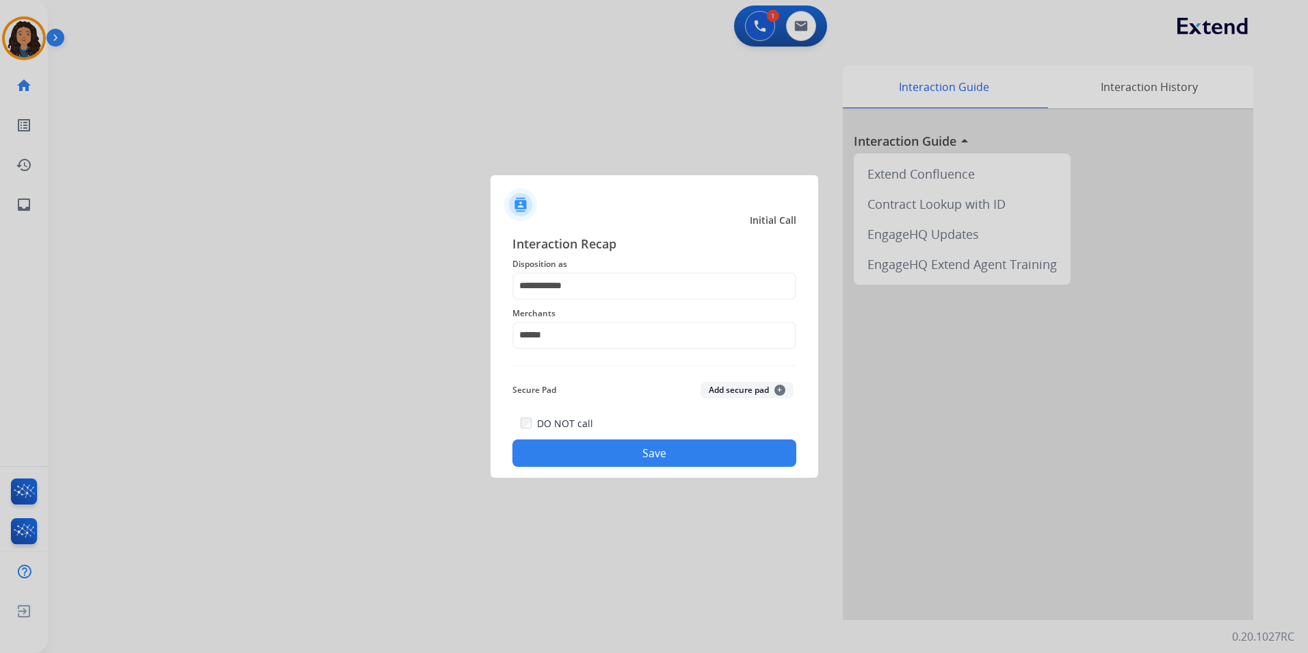
click at [652, 457] on button "Save" at bounding box center [654, 452] width 284 height 27
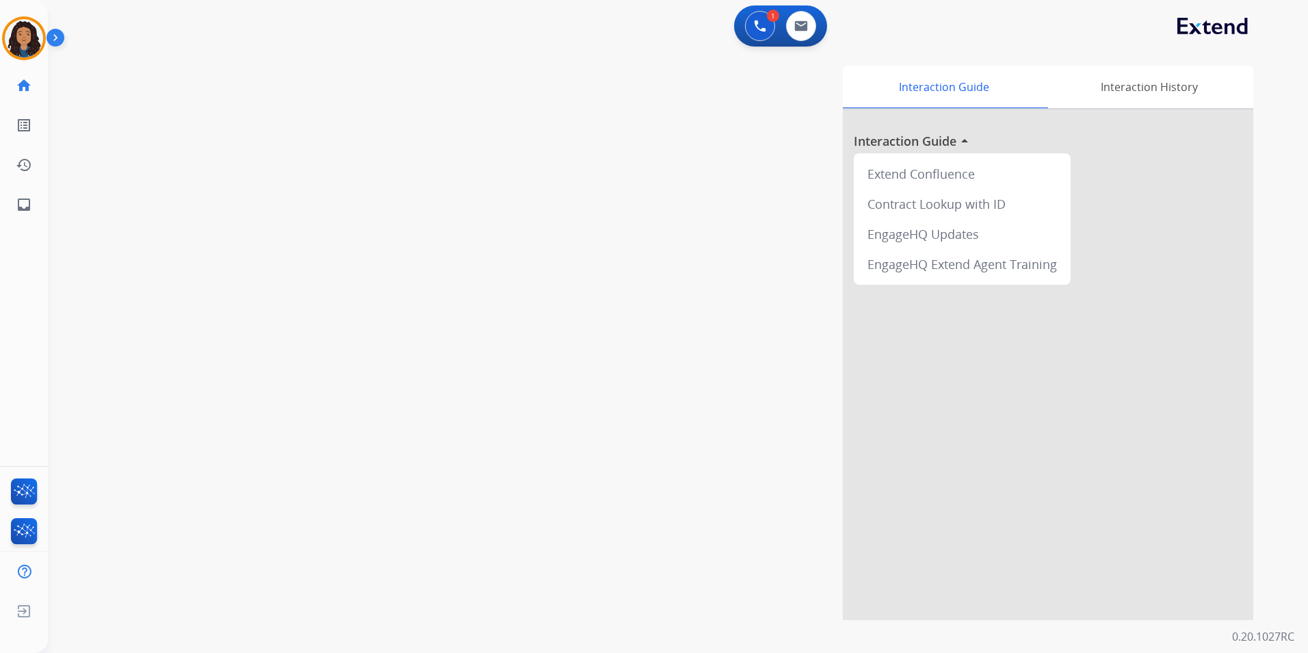
click at [350, 404] on div "swap_horiz Break voice bridge close_fullscreen Connect 3-Way Call merge_type Se…" at bounding box center [661, 334] width 1227 height 571
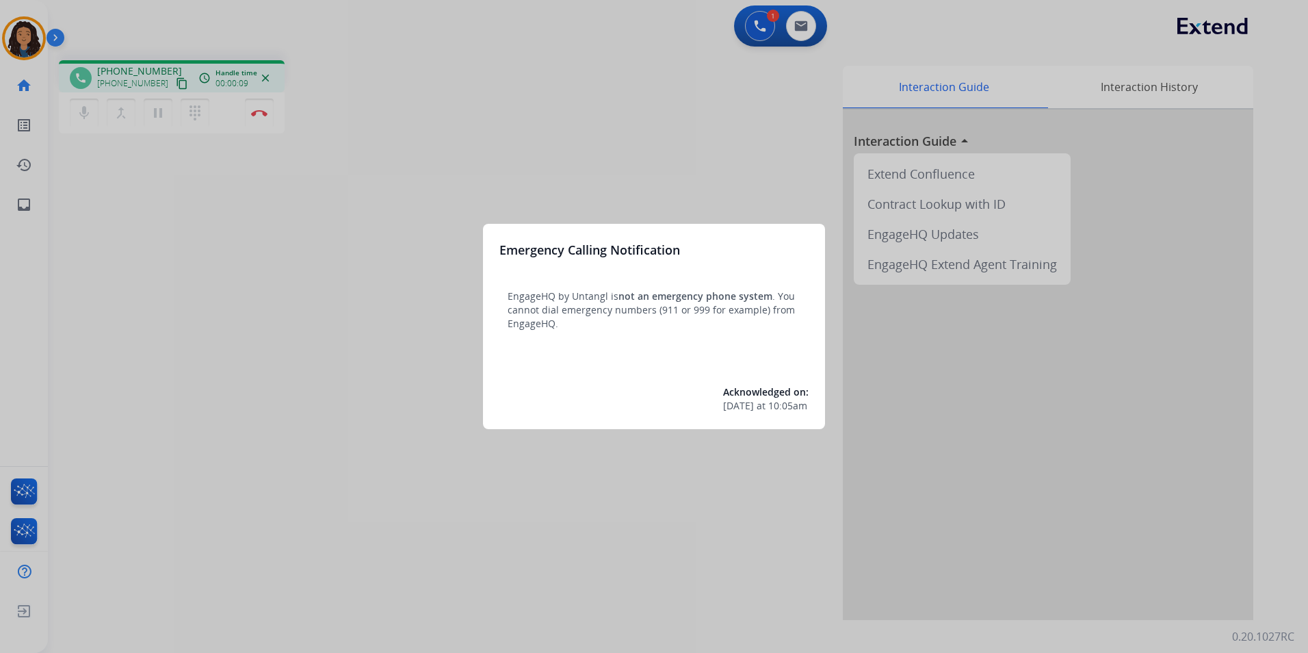
click at [480, 461] on div at bounding box center [654, 326] width 1308 height 653
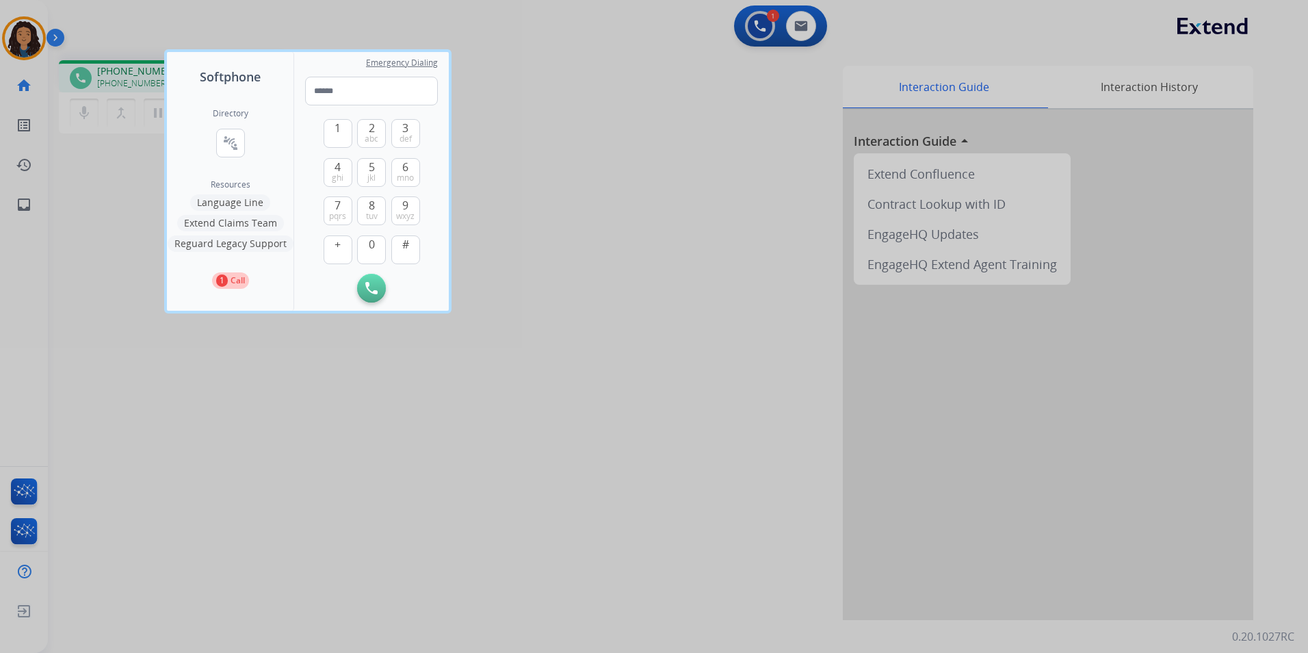
click at [480, 461] on div at bounding box center [654, 326] width 1308 height 653
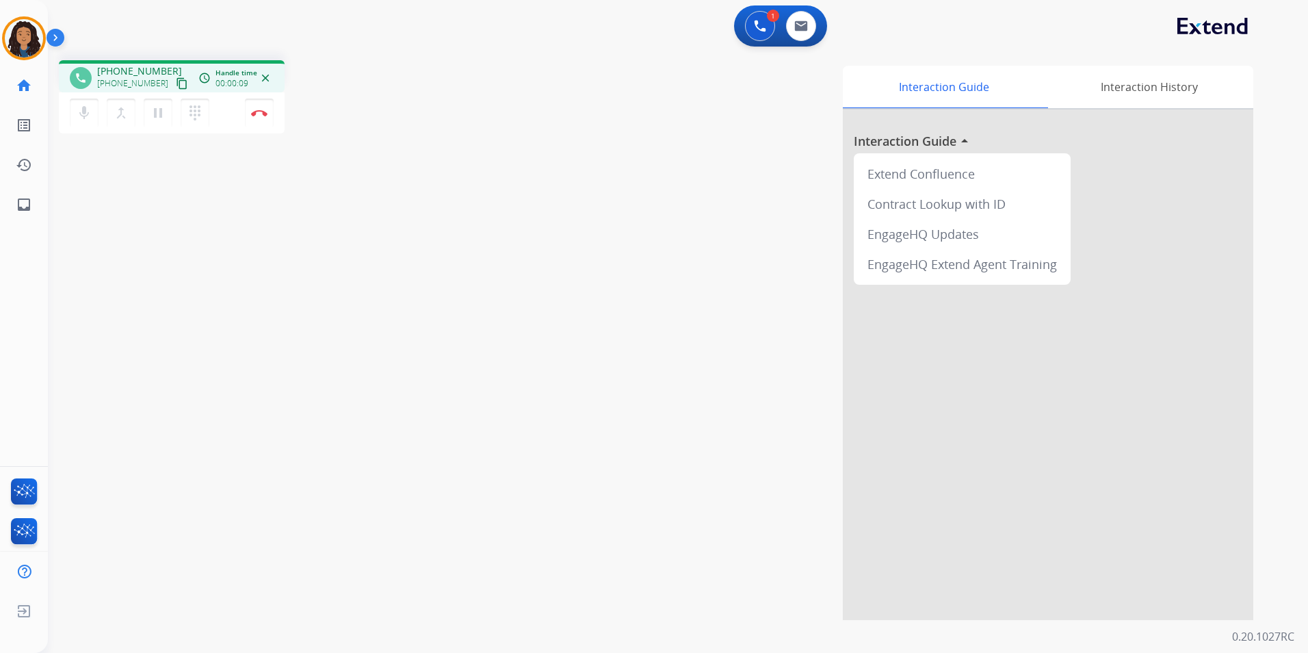
click at [488, 465] on div "Interaction Guide Interaction History Interaction Guide arrow_drop_up Extend Co…" at bounding box center [852, 343] width 801 height 554
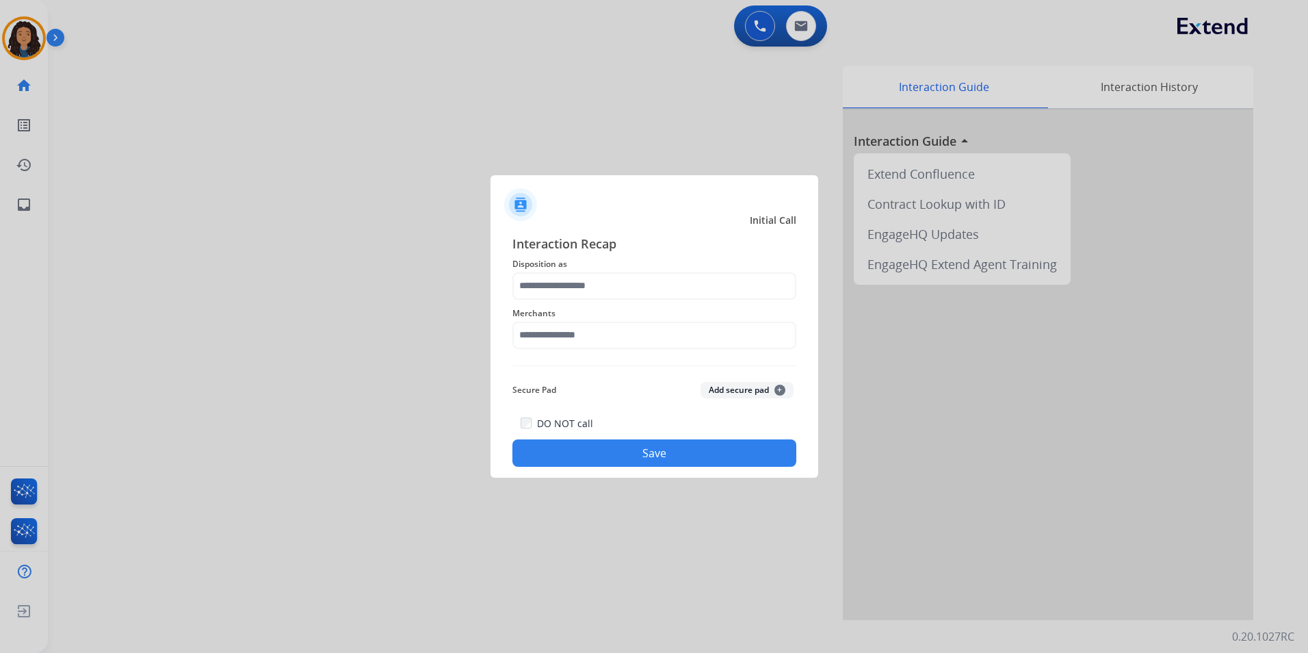
click at [482, 141] on div at bounding box center [654, 326] width 1308 height 653
click at [474, 135] on div at bounding box center [654, 326] width 1308 height 653
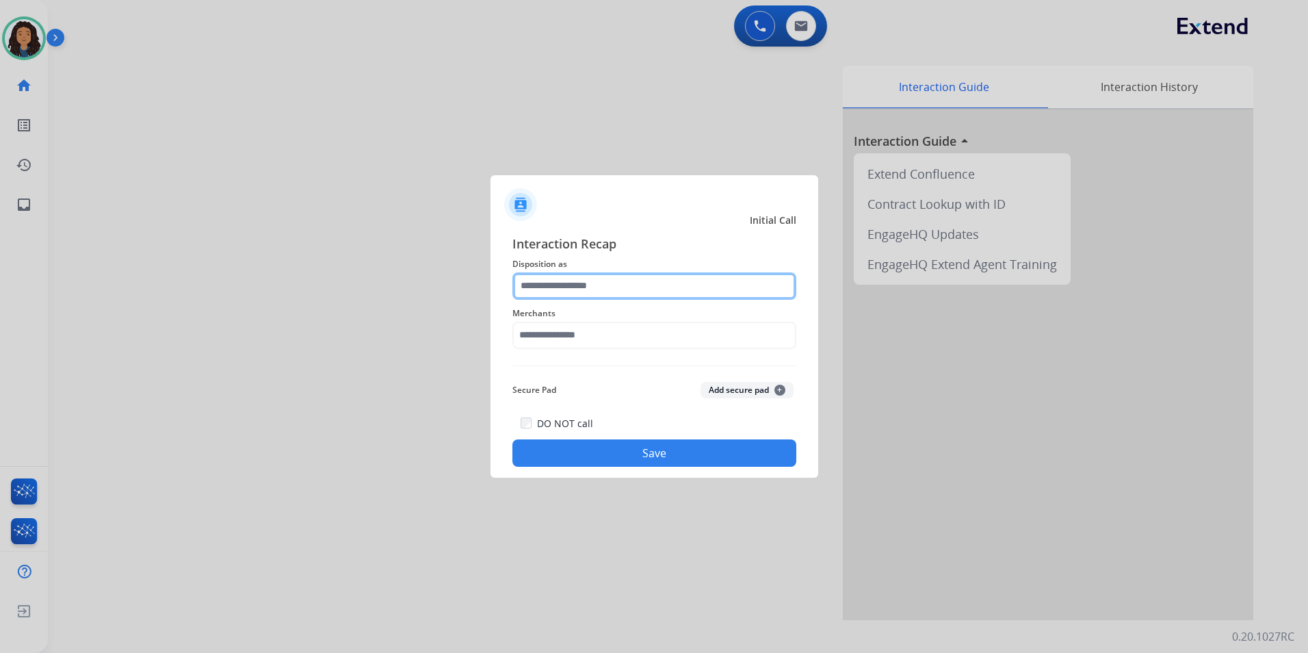
click at [716, 283] on input "text" at bounding box center [654, 285] width 284 height 27
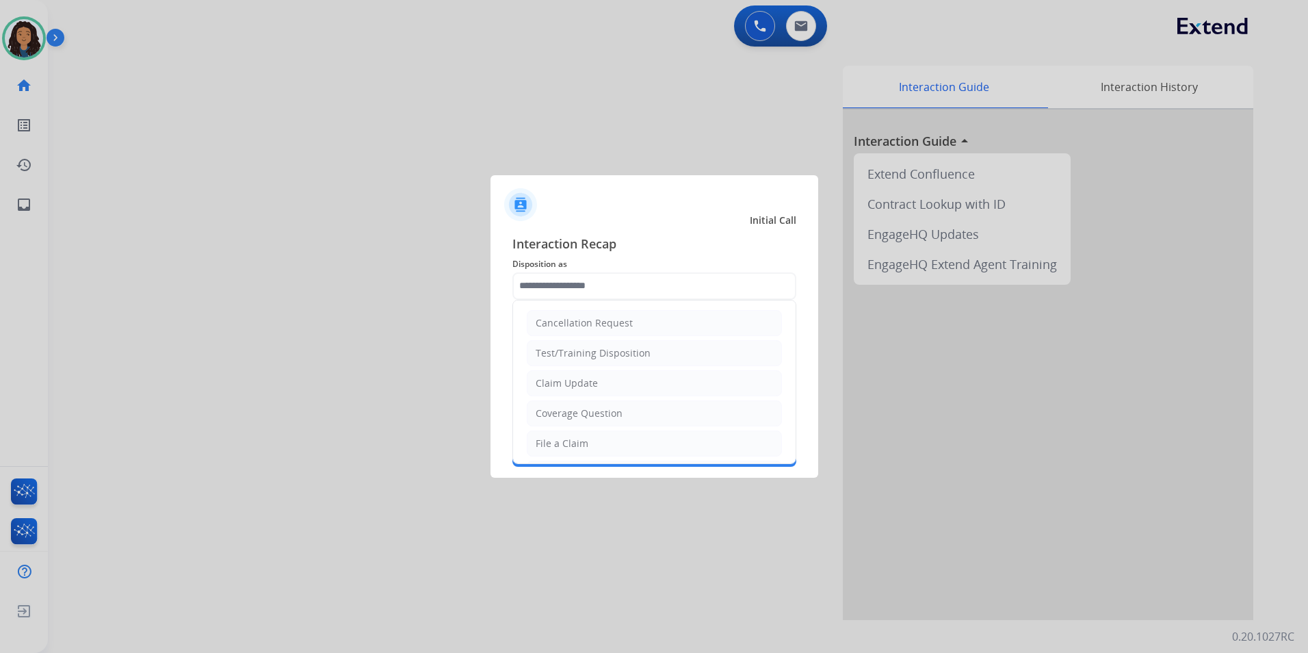
click at [643, 379] on li "Claim Update" at bounding box center [654, 383] width 255 height 26
type input "**********"
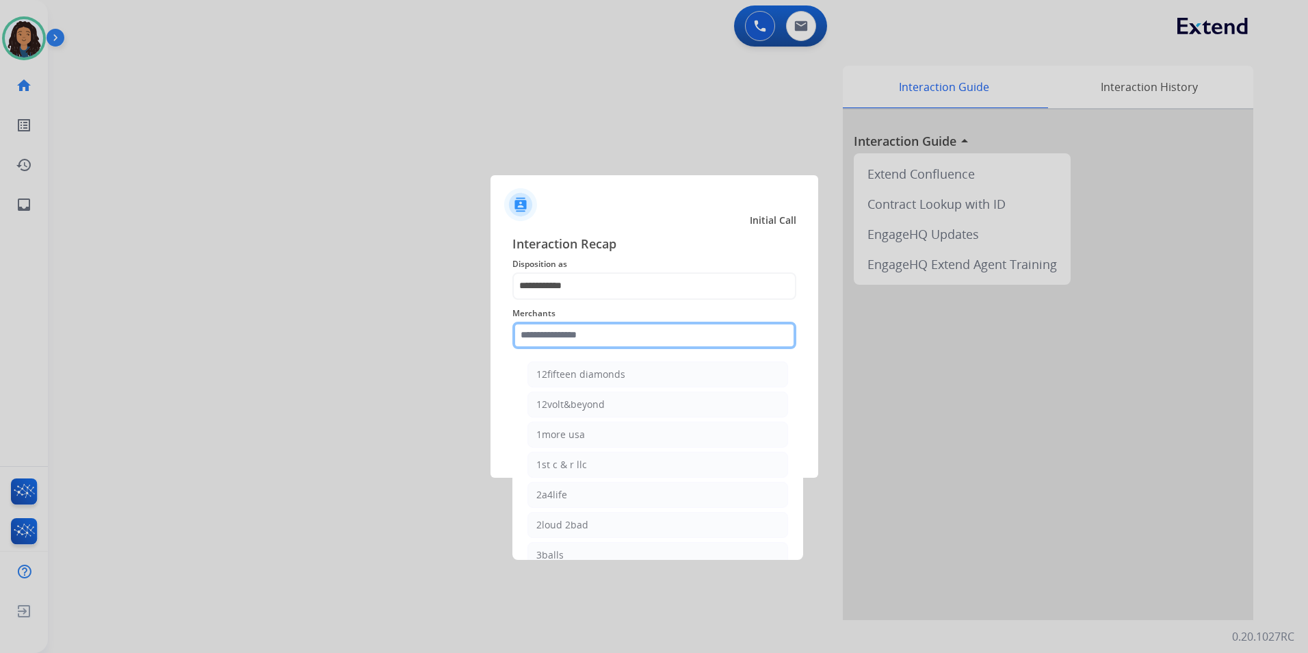
click at [616, 330] on input "text" at bounding box center [654, 335] width 284 height 27
type input "*"
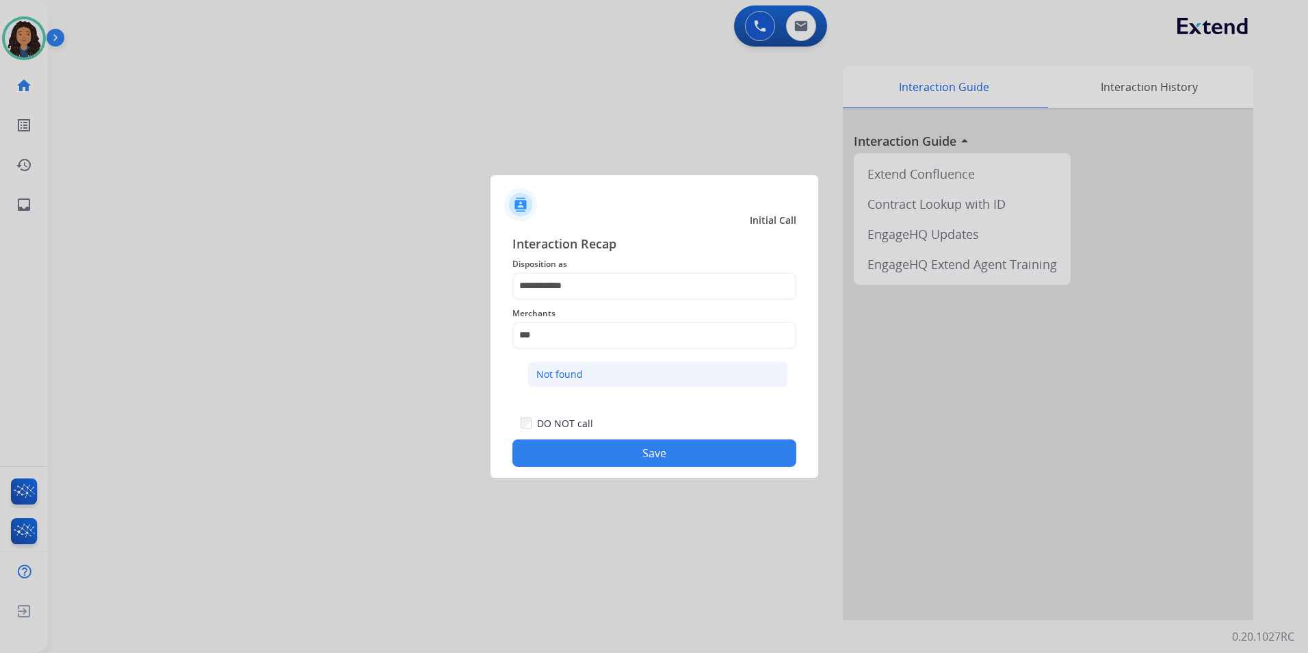
click at [670, 378] on li "Not found" at bounding box center [657, 374] width 261 height 26
type input "*********"
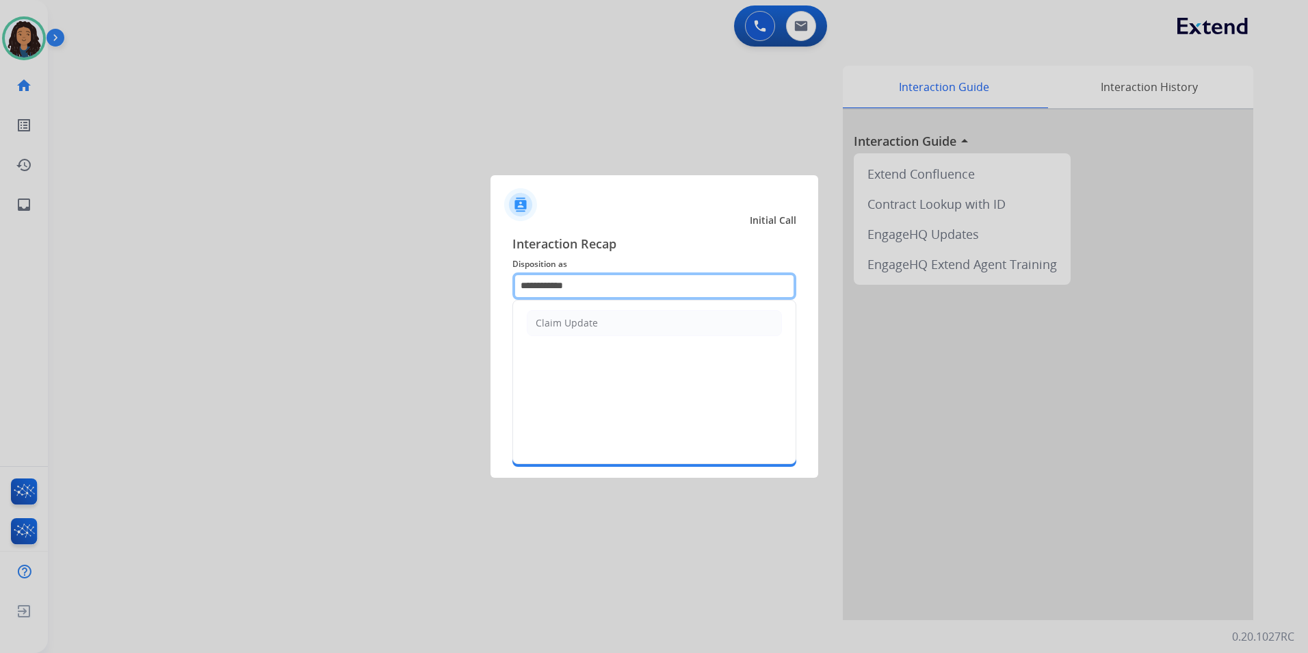
drag, startPoint x: 501, startPoint y: 269, endPoint x: 376, endPoint y: 266, distance: 125.2
click at [0, 268] on app-contact-recap-modal "**********" at bounding box center [0, 326] width 0 height 653
click at [595, 325] on li "Other" at bounding box center [654, 323] width 255 height 26
type input "*****"
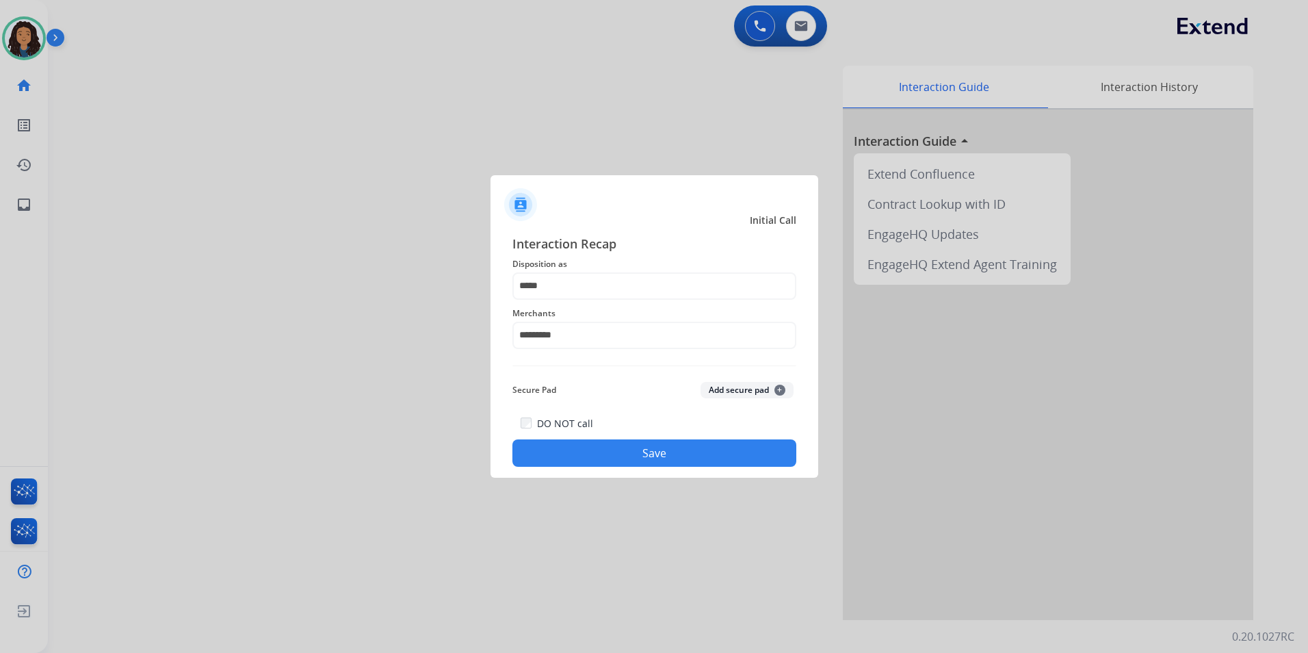
drag, startPoint x: 617, startPoint y: 459, endPoint x: 605, endPoint y: 449, distance: 15.6
click at [616, 458] on button "Save" at bounding box center [654, 452] width 284 height 27
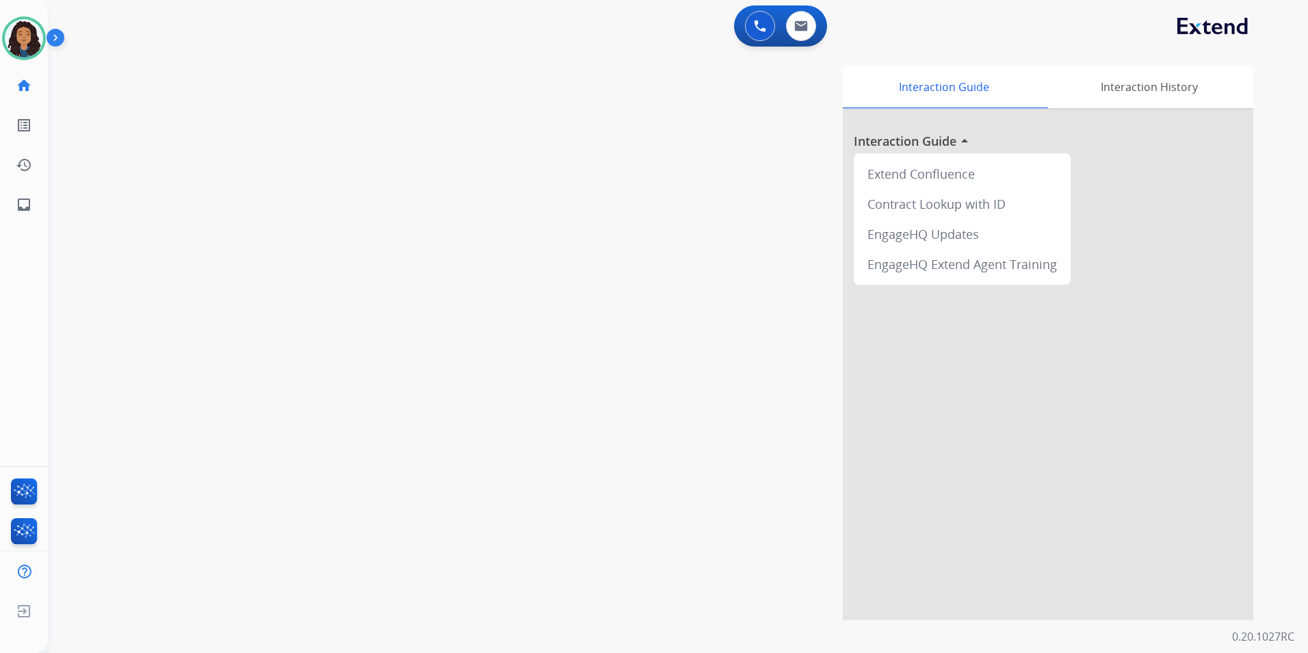
drag, startPoint x: 335, startPoint y: 246, endPoint x: 357, endPoint y: 239, distance: 23.6
click at [357, 239] on div "swap_horiz Break voice bridge close_fullscreen Connect 3-Way Call merge_type Se…" at bounding box center [661, 334] width 1227 height 571
drag, startPoint x: 793, startPoint y: 17, endPoint x: 800, endPoint y: 32, distance: 16.8
click at [800, 32] on button at bounding box center [801, 26] width 30 height 30
select select "**********"
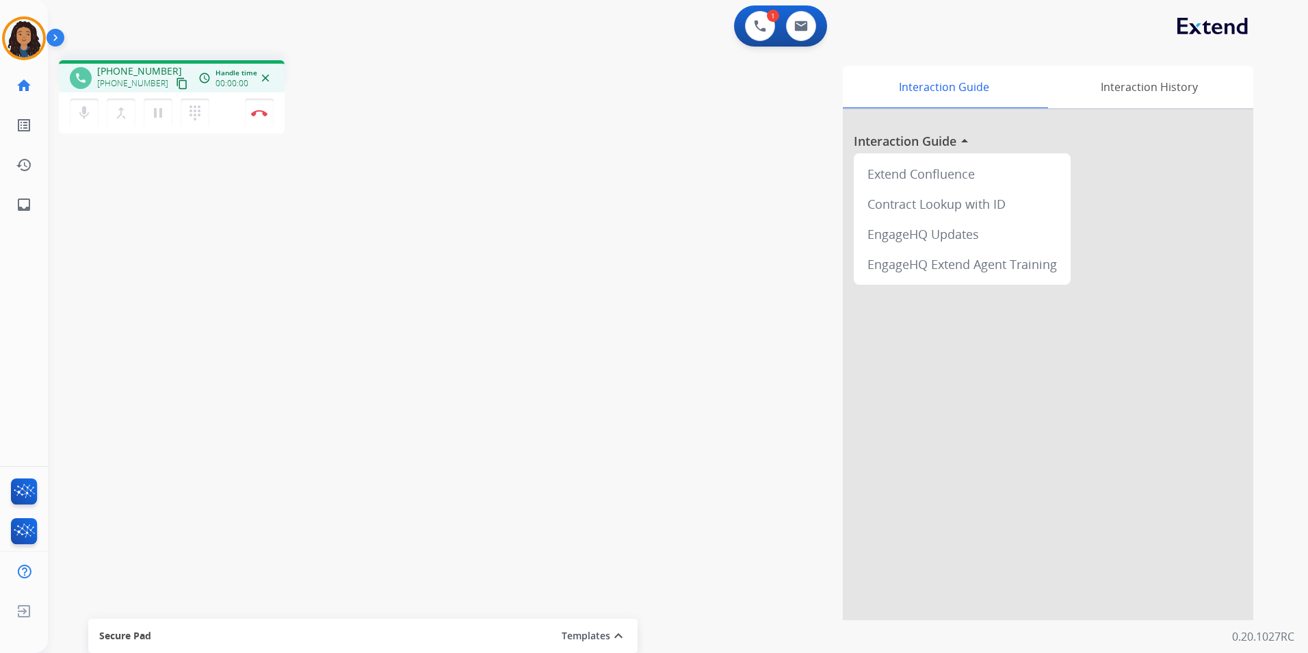
click at [176, 87] on mat-icon "content_copy" at bounding box center [182, 83] width 12 height 12
click at [78, 113] on mat-icon "mic" at bounding box center [84, 113] width 16 height 16
click at [91, 112] on mat-icon "mic_off" at bounding box center [84, 113] width 16 height 16
click at [79, 109] on mat-icon "mic" at bounding box center [84, 113] width 16 height 16
click at [79, 111] on mat-icon "mic_off" at bounding box center [84, 113] width 16 height 16
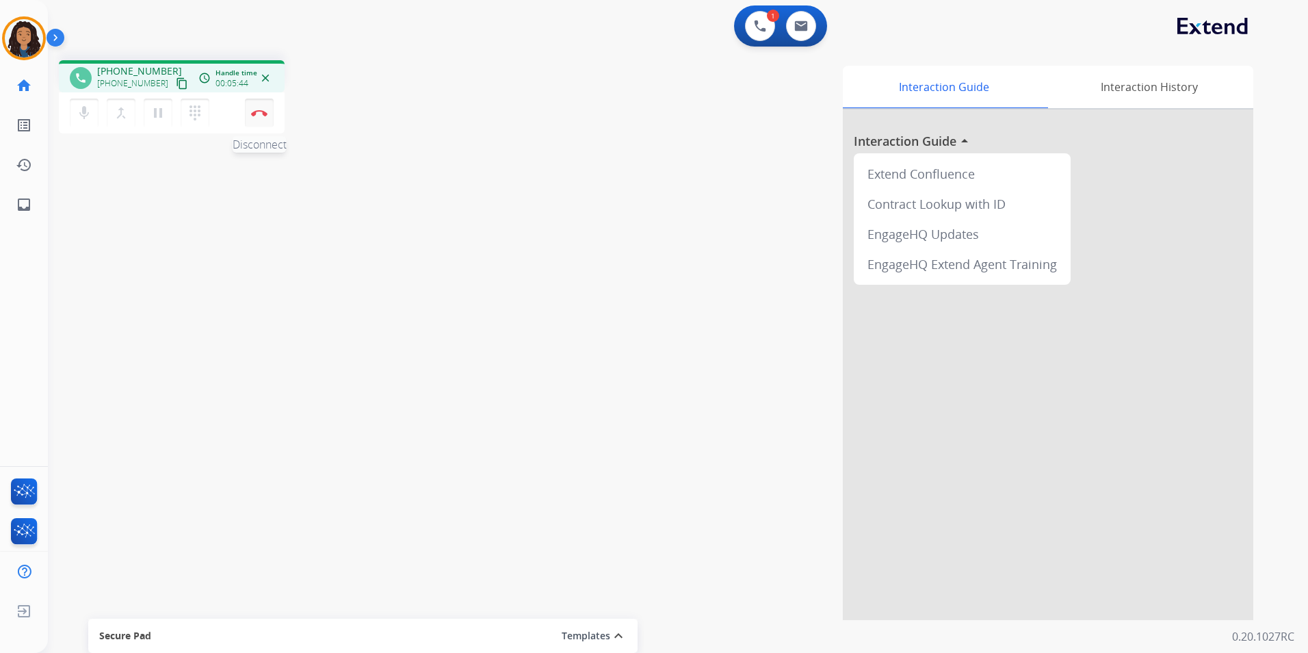
click at [256, 116] on button "Disconnect" at bounding box center [259, 113] width 29 height 29
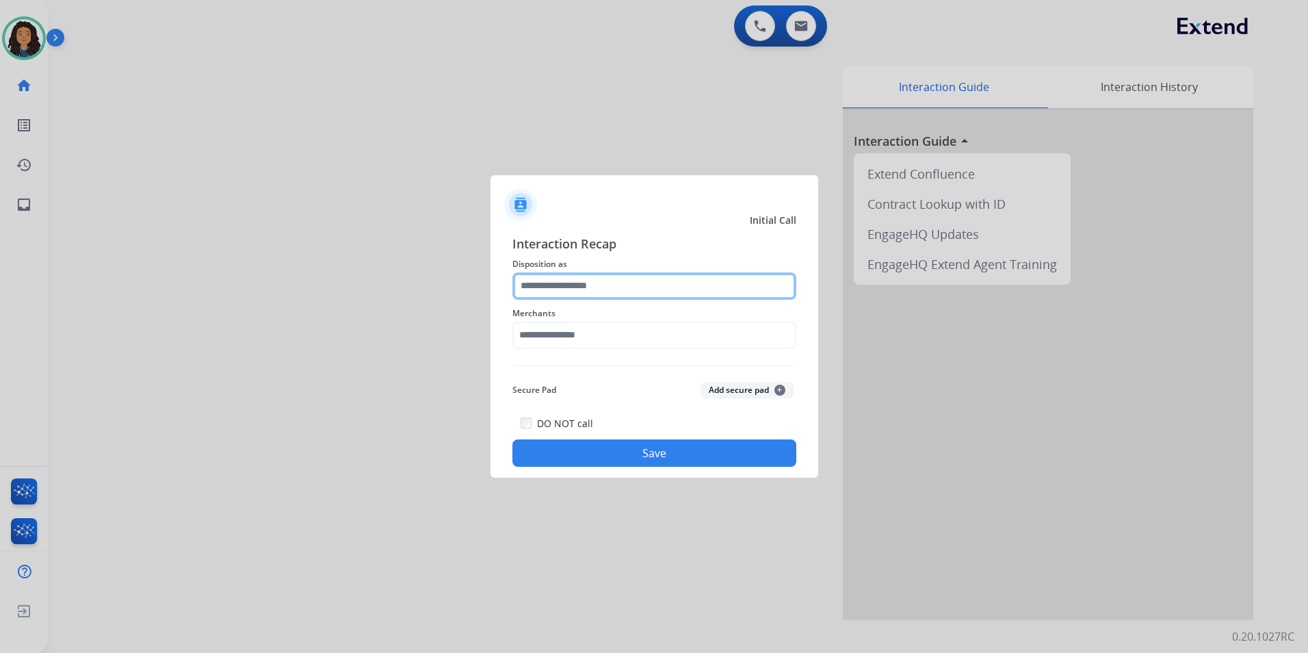
click at [603, 279] on input "text" at bounding box center [654, 285] width 284 height 27
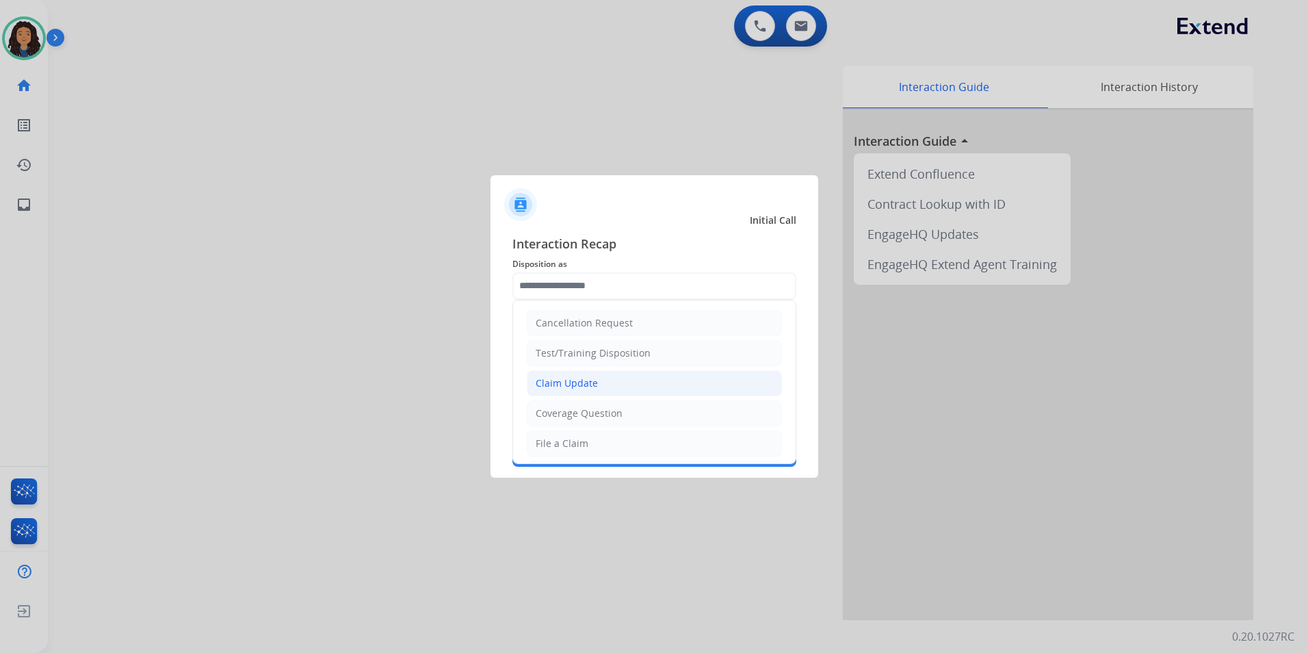
click at [601, 384] on li "Claim Update" at bounding box center [654, 383] width 255 height 26
type input "**********"
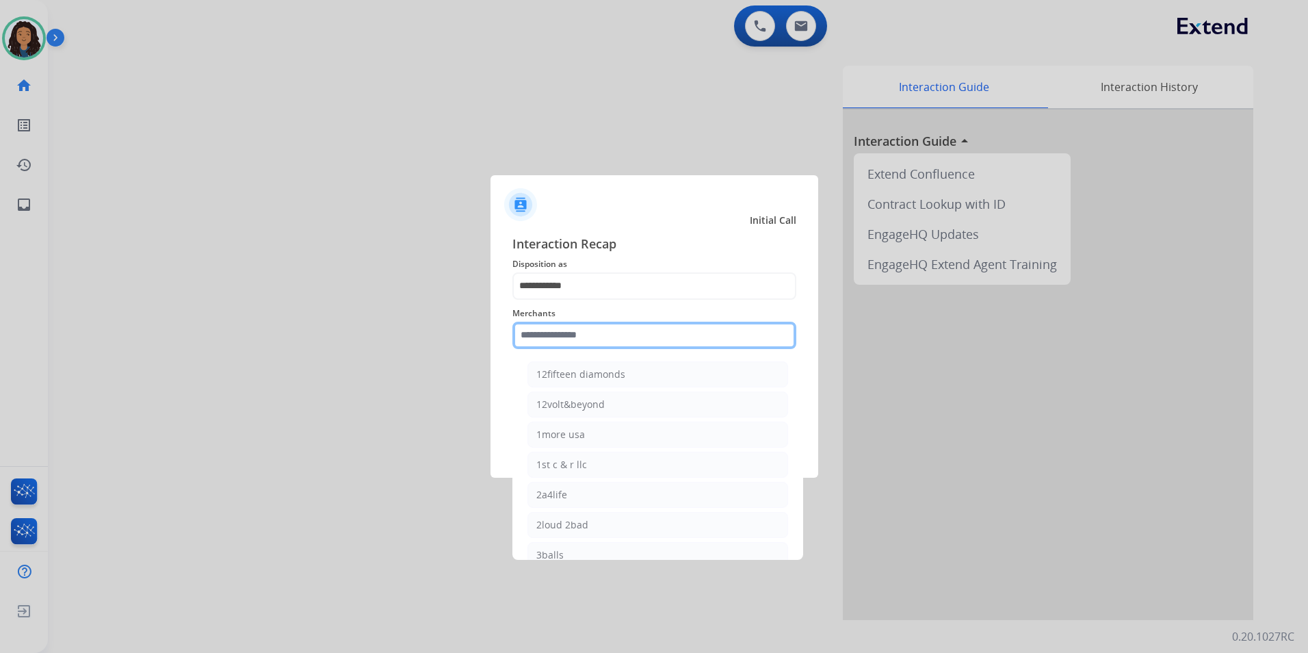
click at [585, 348] on input "text" at bounding box center [654, 335] width 284 height 27
drag, startPoint x: 579, startPoint y: 339, endPoint x: 395, endPoint y: 361, distance: 184.7
click at [0, 361] on app-contact-recap-modal "**********" at bounding box center [0, 326] width 0 height 653
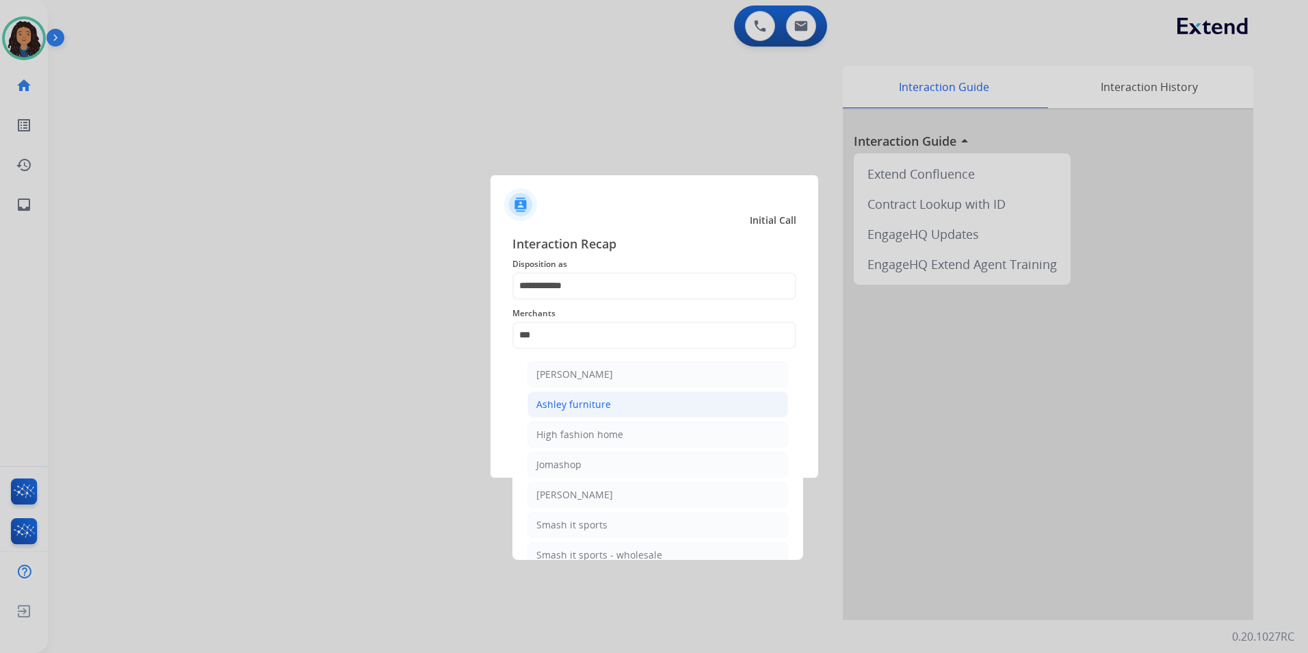
click at [628, 408] on li "Ashley furniture" at bounding box center [657, 404] width 261 height 26
type input "**********"
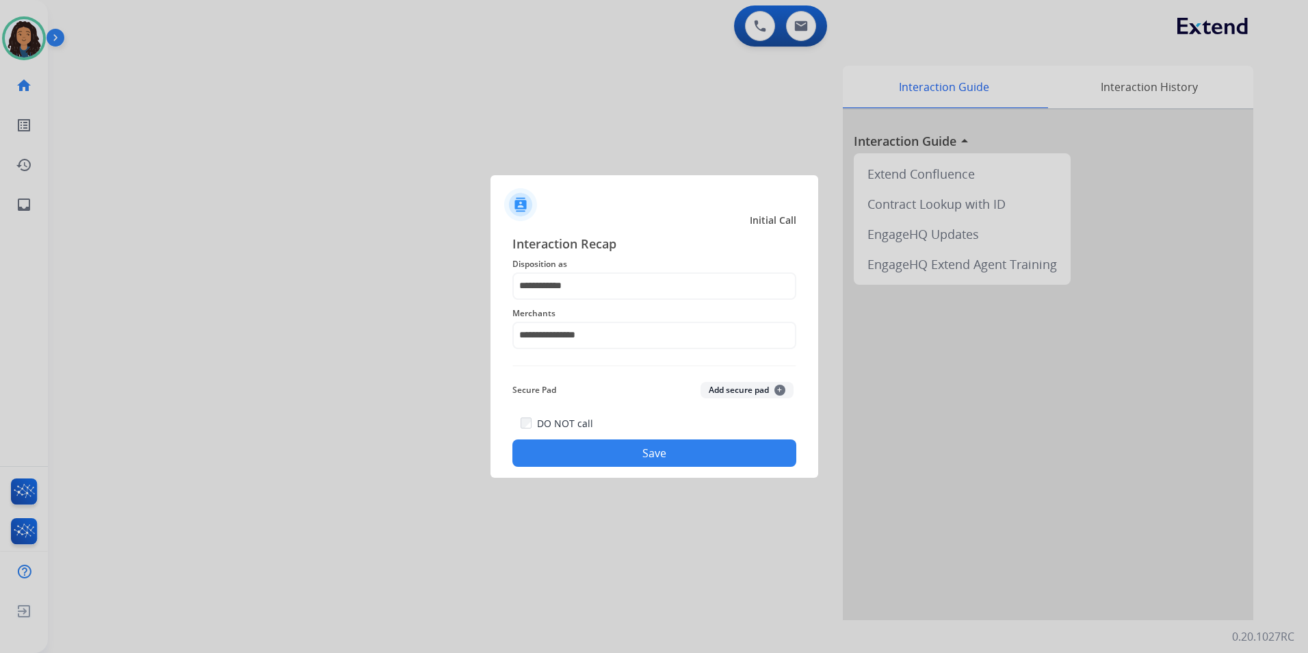
drag, startPoint x: 595, startPoint y: 408, endPoint x: 590, endPoint y: 415, distance: 8.0
click at [590, 415] on div "**********" at bounding box center [654, 350] width 284 height 233
drag, startPoint x: 590, startPoint y: 415, endPoint x: 588, endPoint y: 456, distance: 40.4
click at [588, 456] on button "Save" at bounding box center [654, 452] width 284 height 27
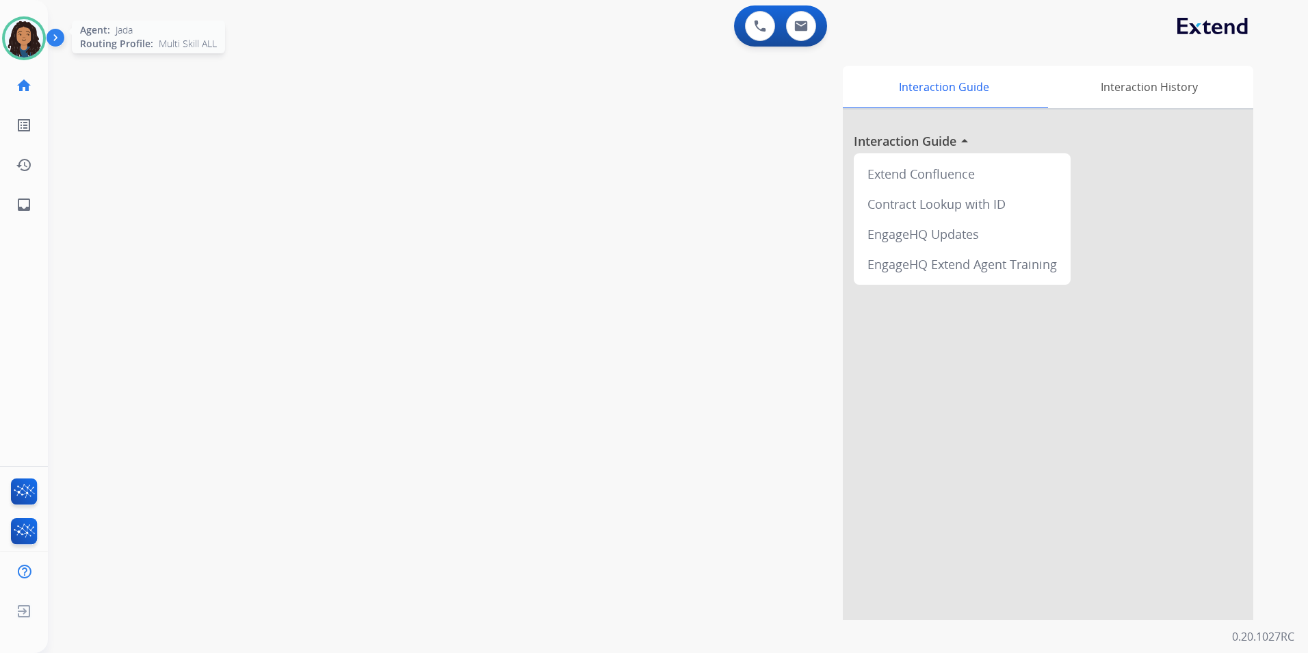
click at [6, 29] on div at bounding box center [24, 38] width 44 height 44
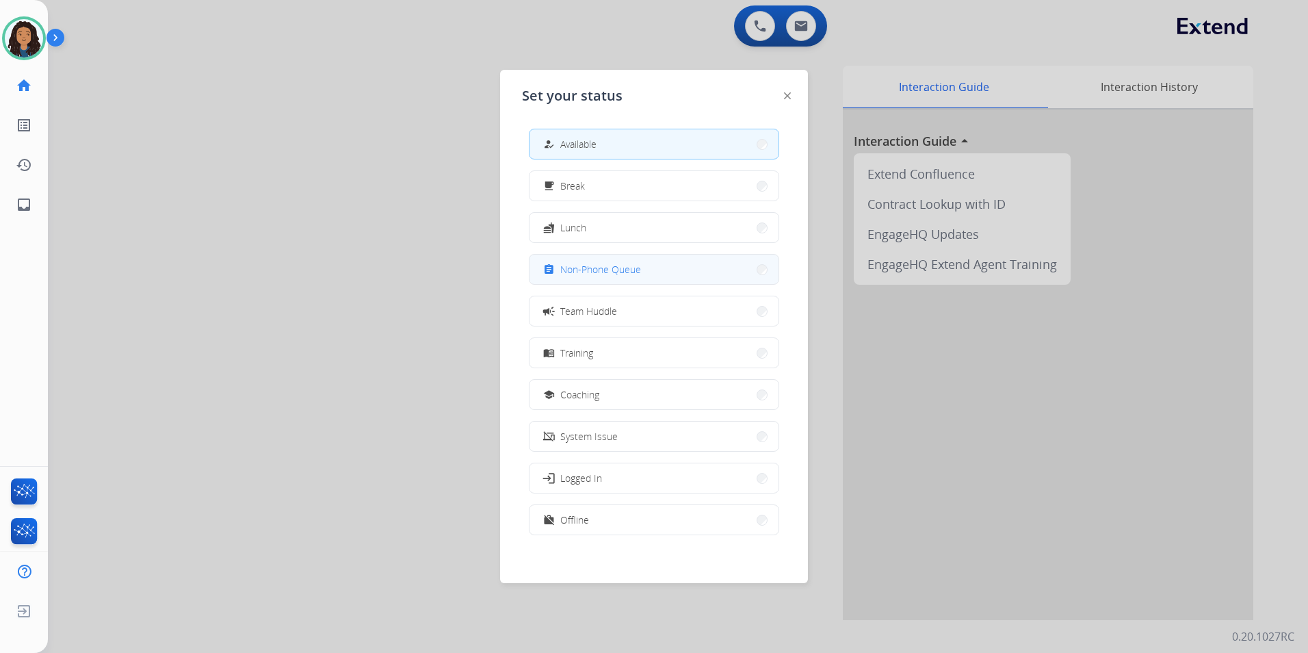
click at [619, 277] on button "assignment Non-Phone Queue" at bounding box center [654, 269] width 249 height 29
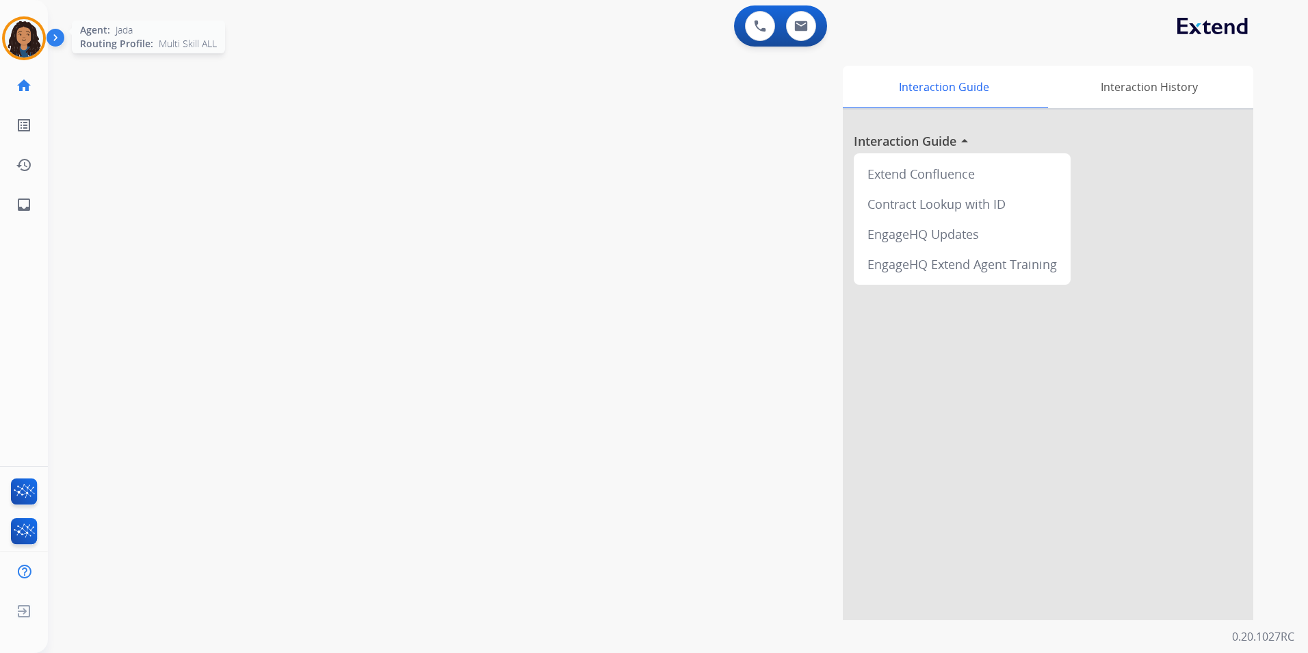
click at [19, 31] on img at bounding box center [24, 38] width 38 height 38
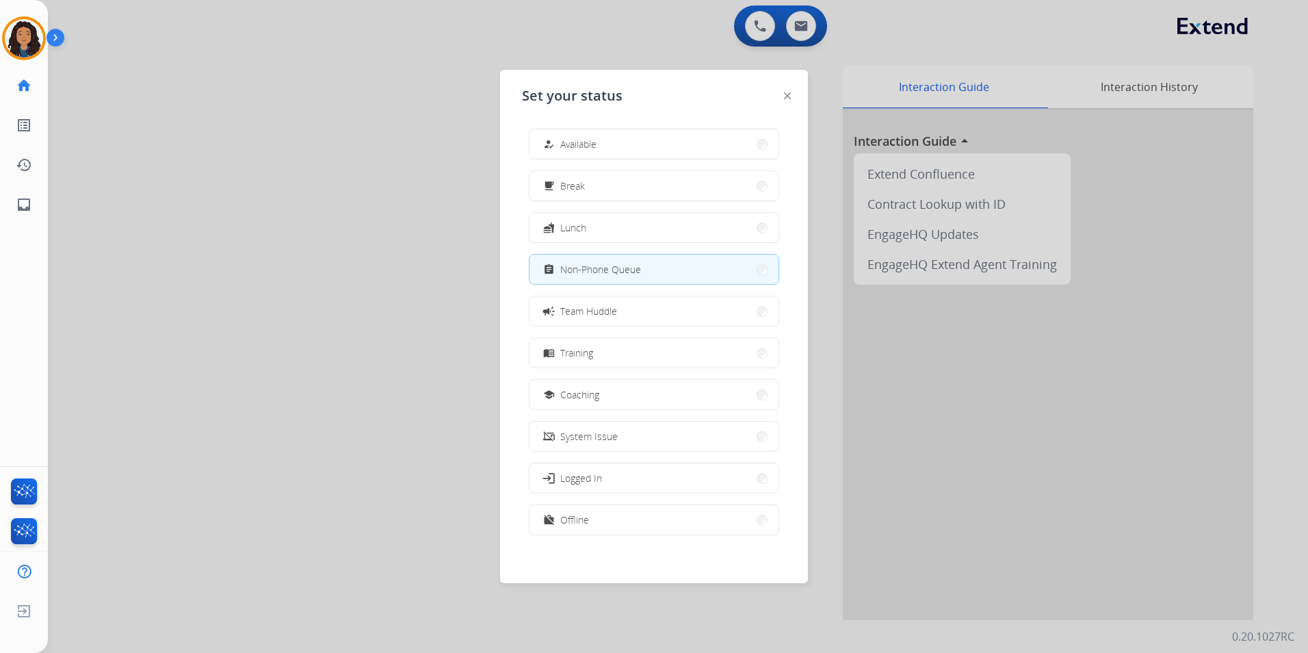
click at [594, 148] on span "Available" at bounding box center [578, 144] width 36 height 14
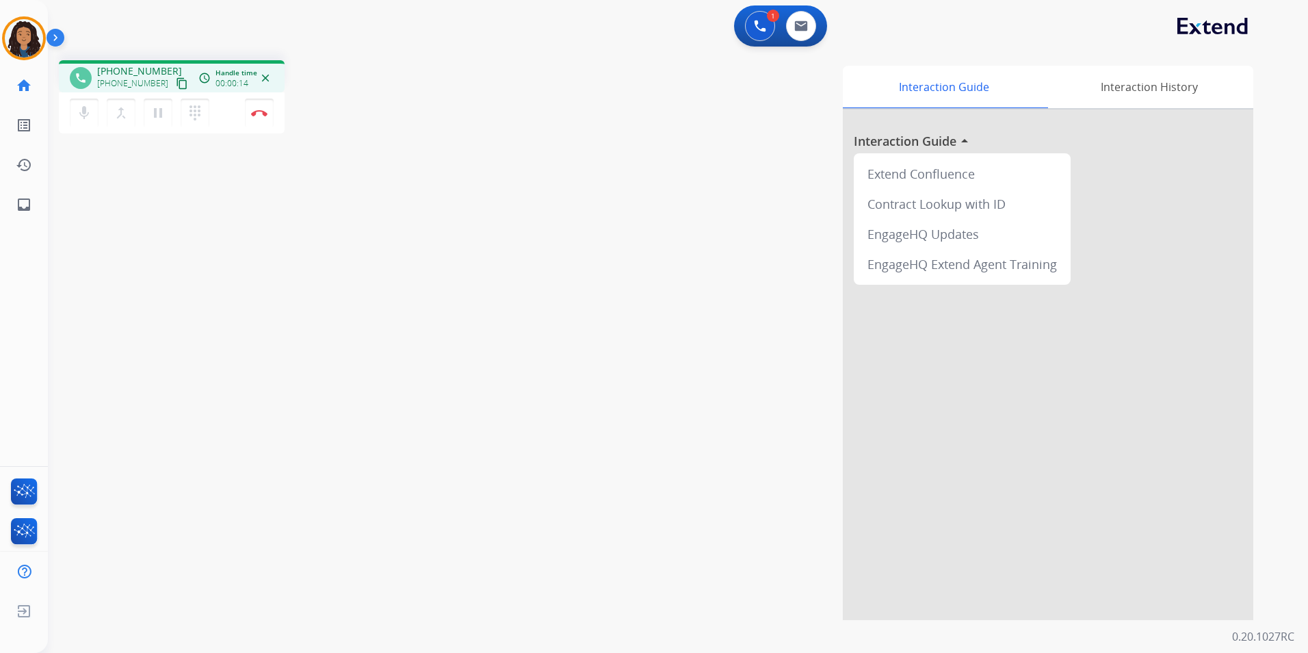
click at [176, 84] on mat-icon "content_copy" at bounding box center [182, 83] width 12 height 12
click at [162, 118] on mat-icon "pause" at bounding box center [158, 113] width 16 height 16
click at [81, 113] on mat-icon "mic" at bounding box center [84, 113] width 16 height 16
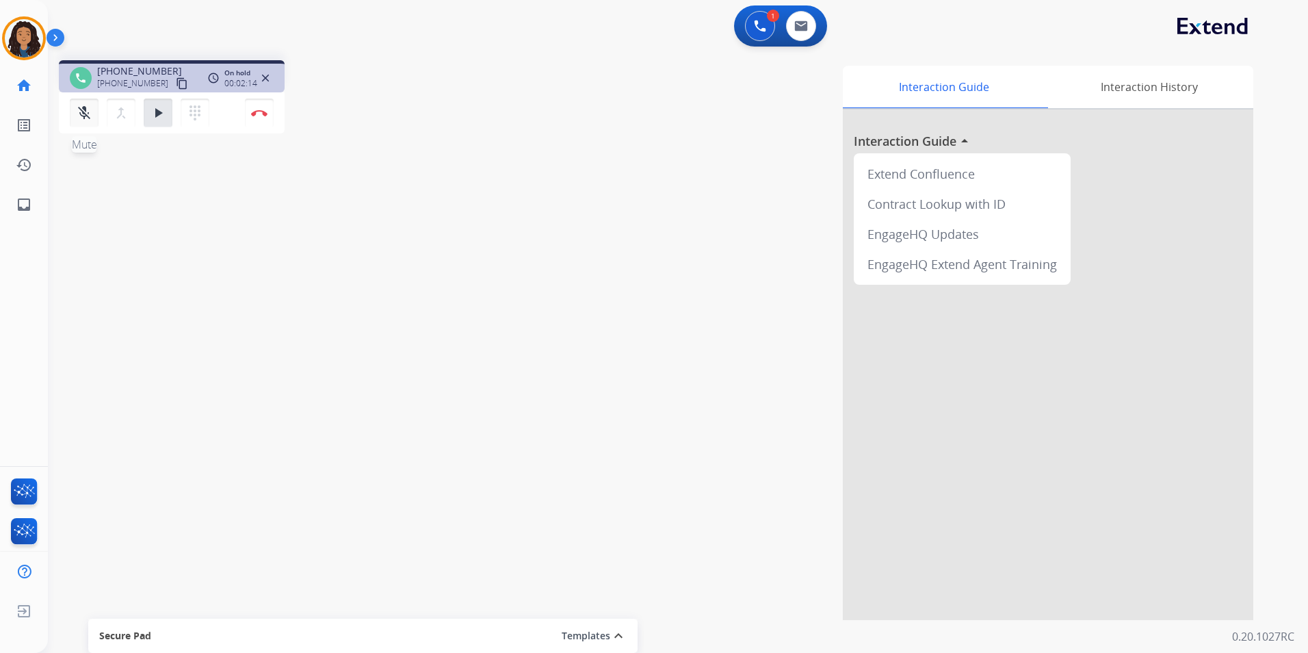
click at [83, 113] on mat-icon "mic_off" at bounding box center [84, 113] width 16 height 16
click at [157, 114] on mat-icon "play_arrow" at bounding box center [158, 113] width 16 height 16
click at [251, 110] on img at bounding box center [259, 112] width 16 height 7
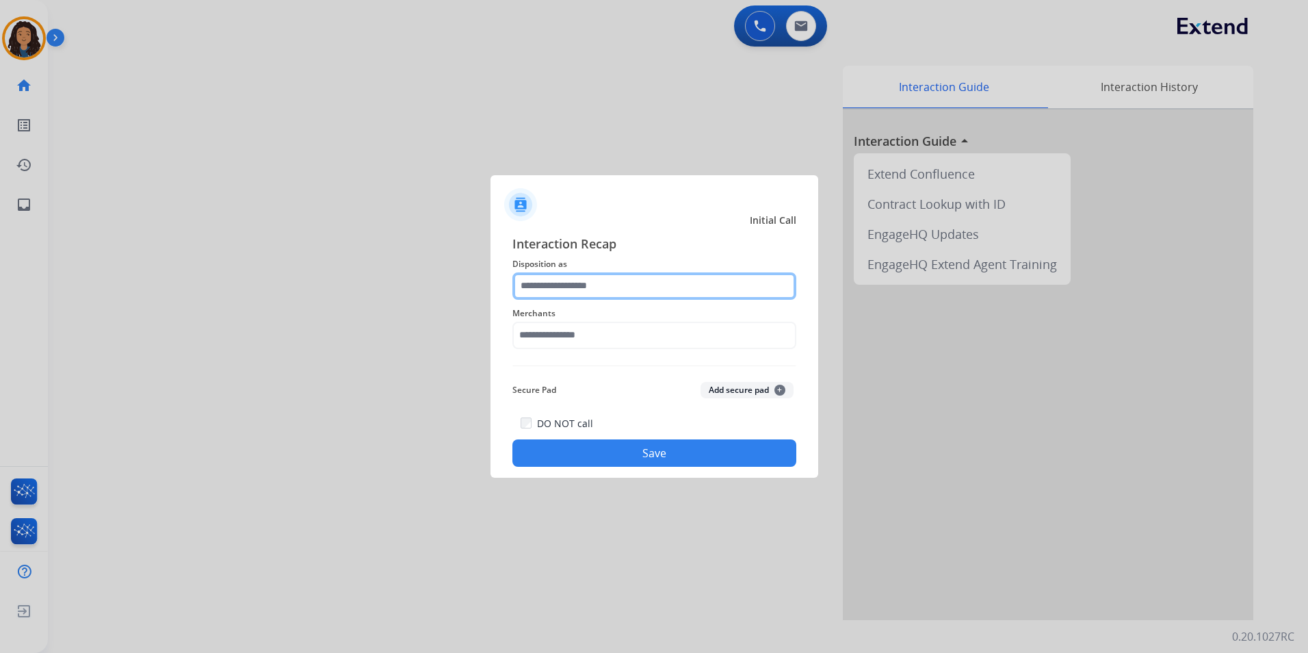
click at [580, 285] on input "text" at bounding box center [654, 285] width 284 height 27
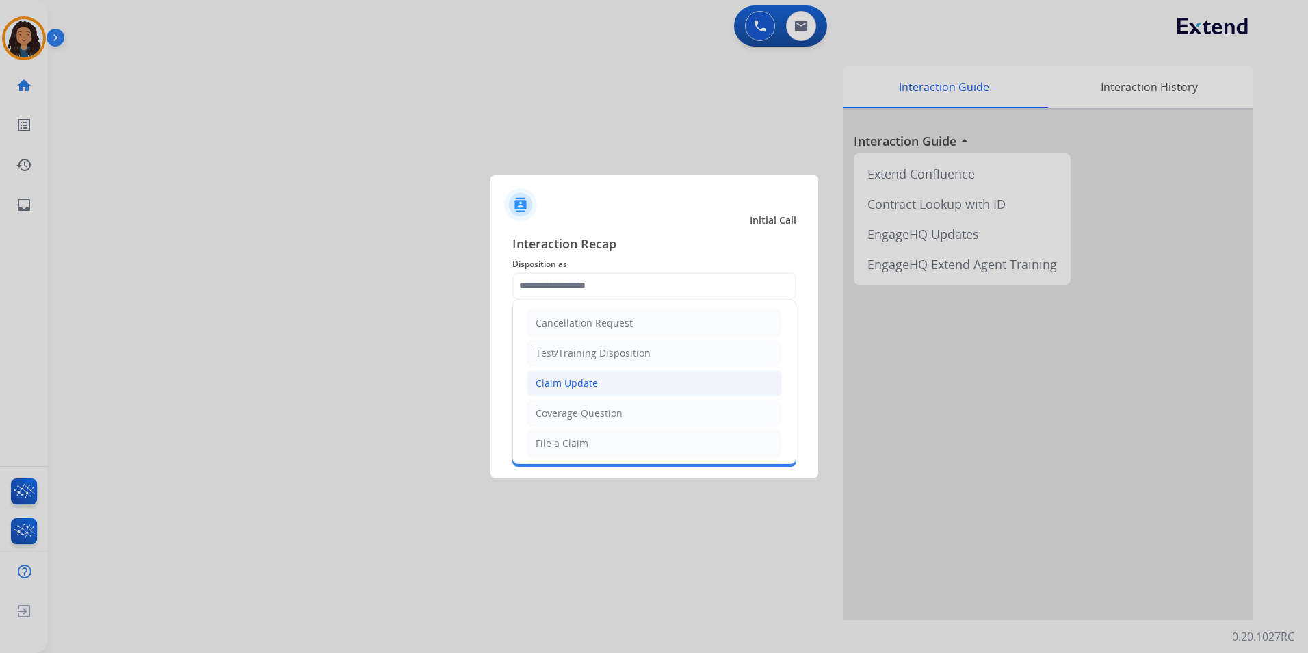
click at [579, 382] on div "Claim Update" at bounding box center [567, 383] width 62 height 14
type input "**********"
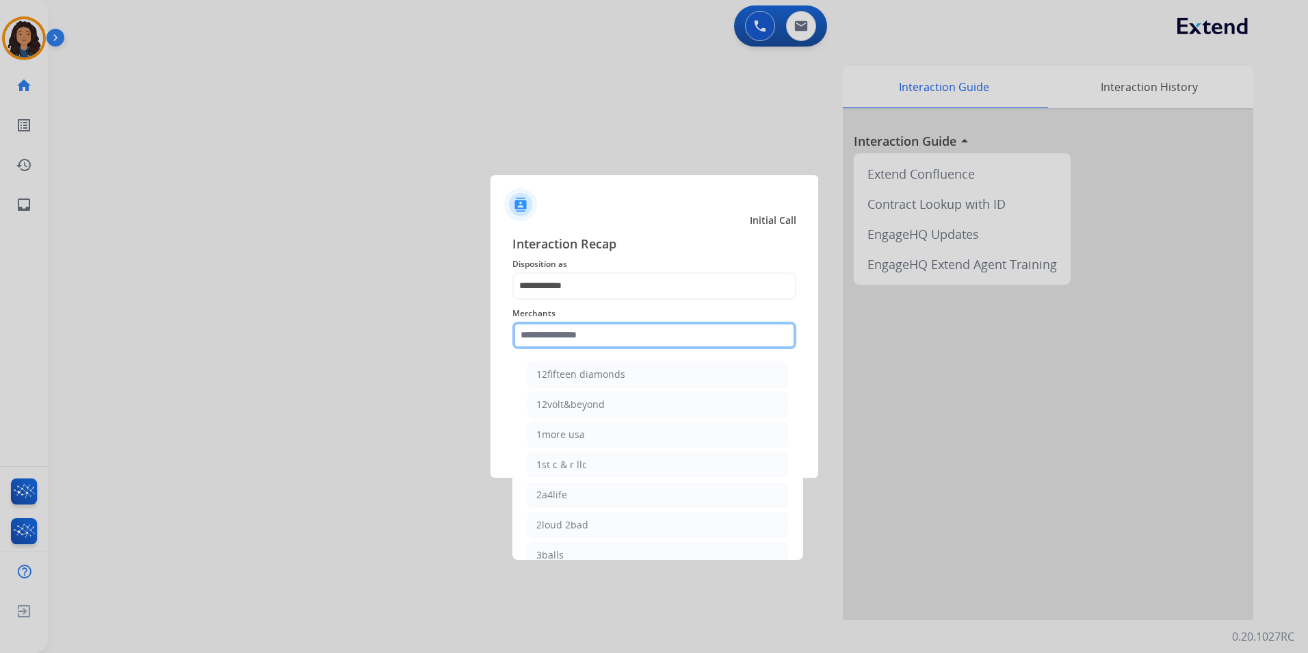
click at [580, 334] on input "text" at bounding box center [654, 335] width 284 height 27
drag, startPoint x: 588, startPoint y: 365, endPoint x: 598, endPoint y: 394, distance: 30.5
click at [589, 367] on li "Bed bath & beyond" at bounding box center [657, 374] width 261 height 26
type input "**********"
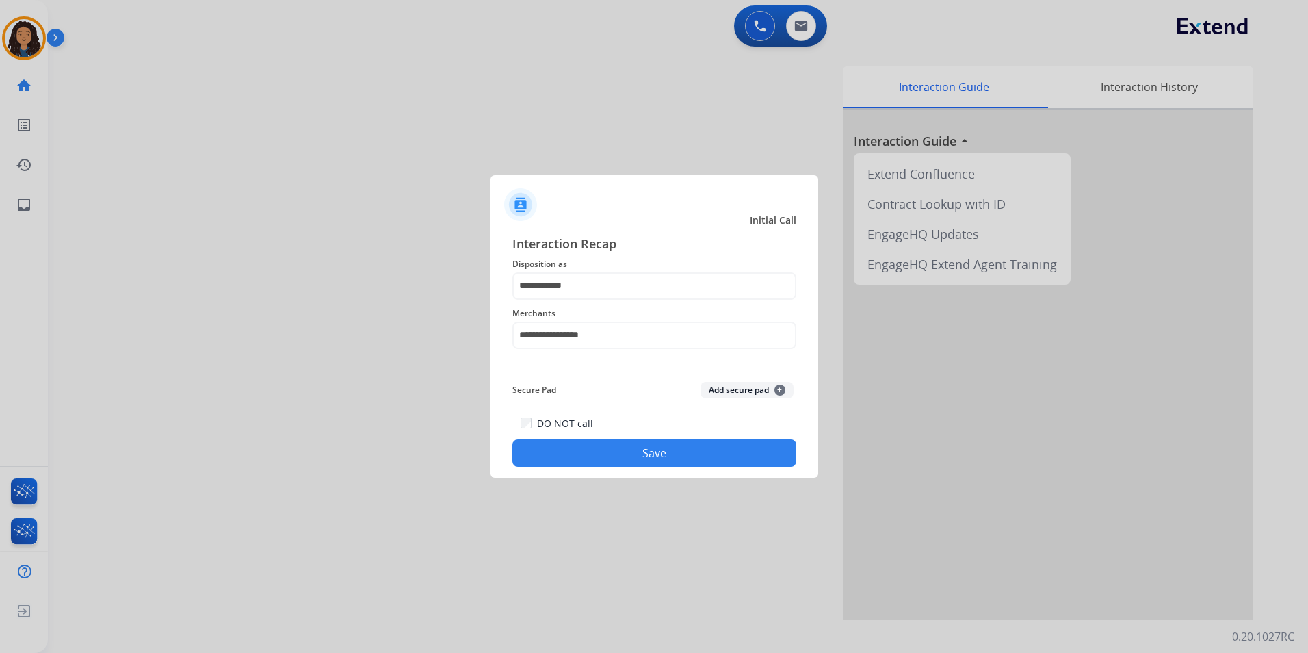
drag, startPoint x: 588, startPoint y: 442, endPoint x: 449, endPoint y: 408, distance: 142.9
click at [586, 442] on button "Save" at bounding box center [654, 452] width 284 height 27
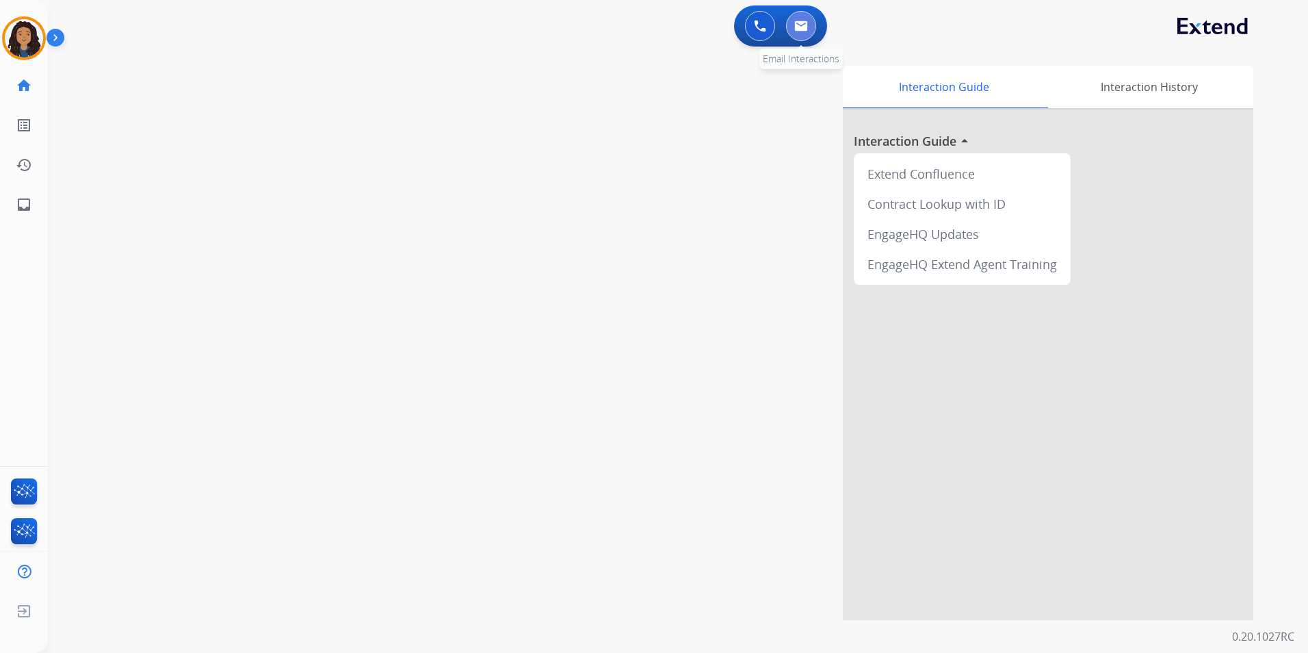
click at [805, 29] on img at bounding box center [801, 26] width 14 height 11
select select "**********"
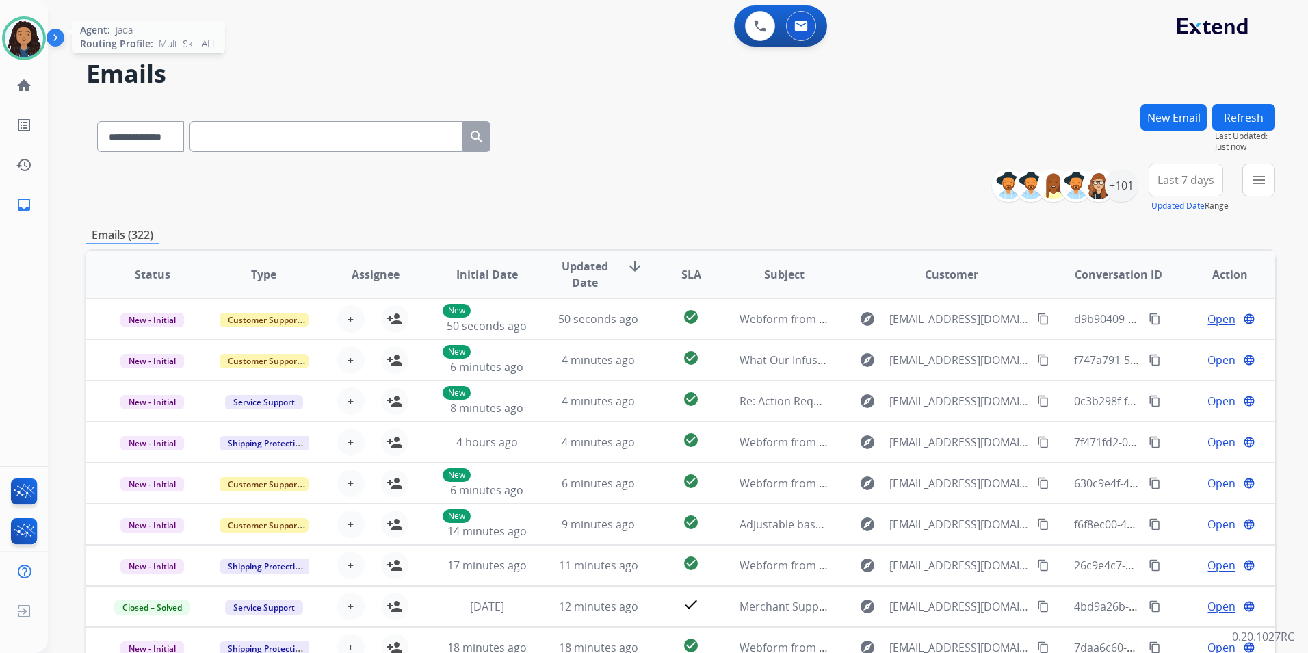
click at [21, 40] on img at bounding box center [24, 38] width 38 height 38
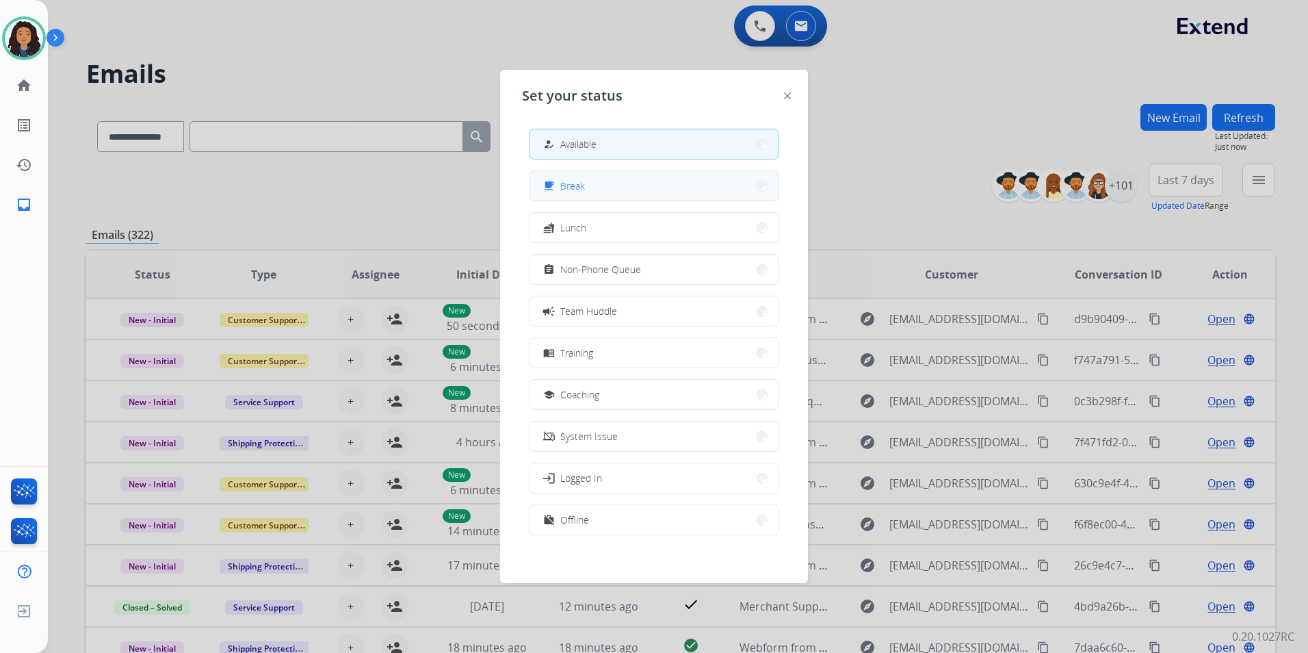
click at [607, 188] on button "free_breakfast Break" at bounding box center [654, 185] width 249 height 29
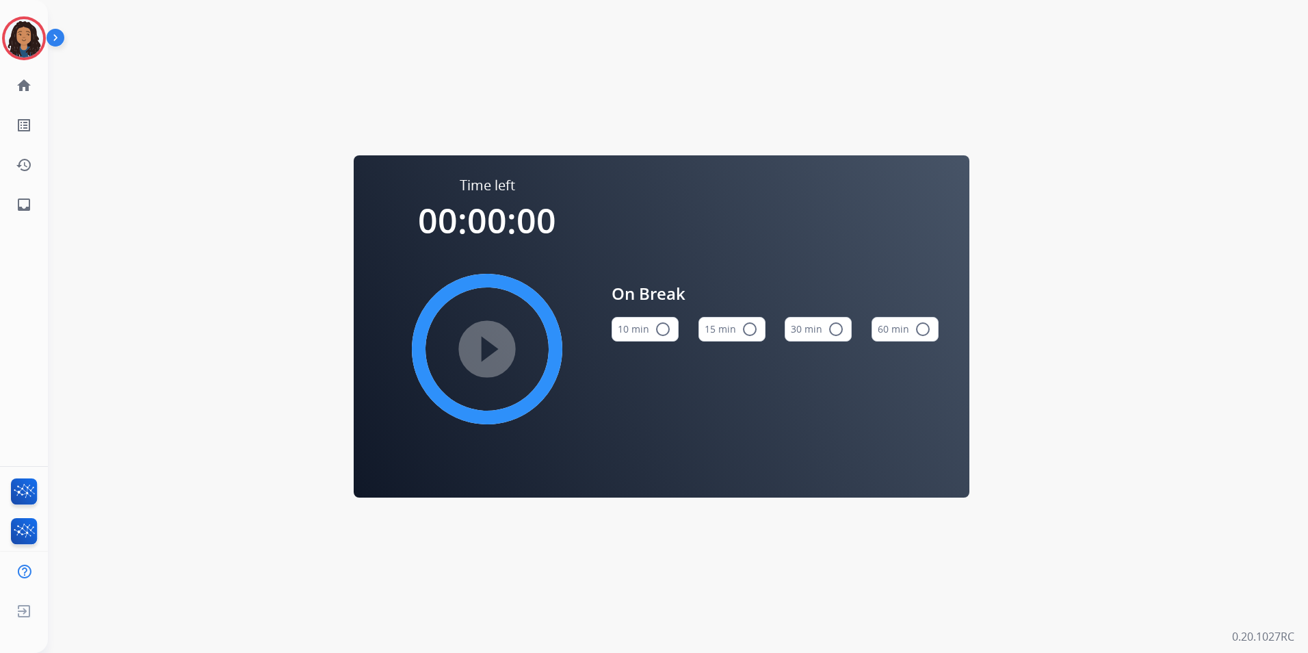
click at [765, 335] on div "10 min radio_button_unchecked 15 min radio_button_unchecked 30 min radio_button…" at bounding box center [775, 329] width 327 height 47
click at [746, 333] on mat-icon "radio_button_unchecked" at bounding box center [750, 329] width 16 height 16
click at [479, 348] on mat-icon "play_circle_filled" at bounding box center [487, 349] width 16 height 16
click at [40, 49] on div at bounding box center [24, 38] width 44 height 44
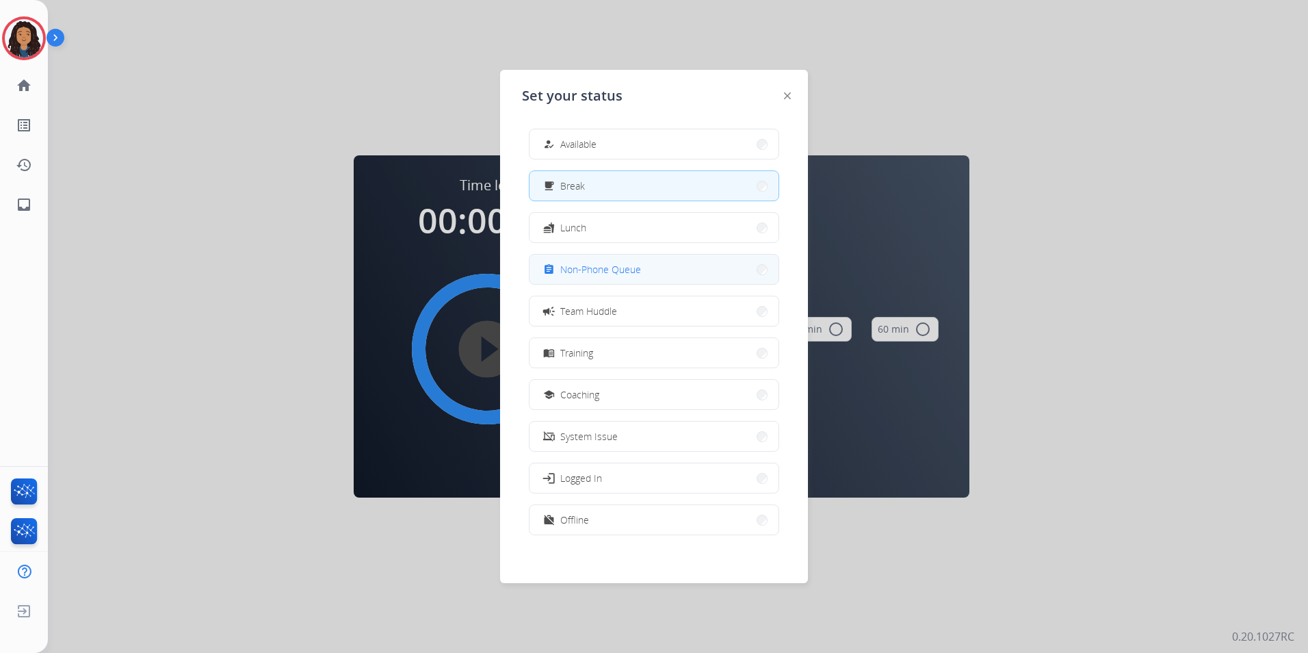
click at [632, 267] on span "Non-Phone Queue" at bounding box center [600, 269] width 81 height 14
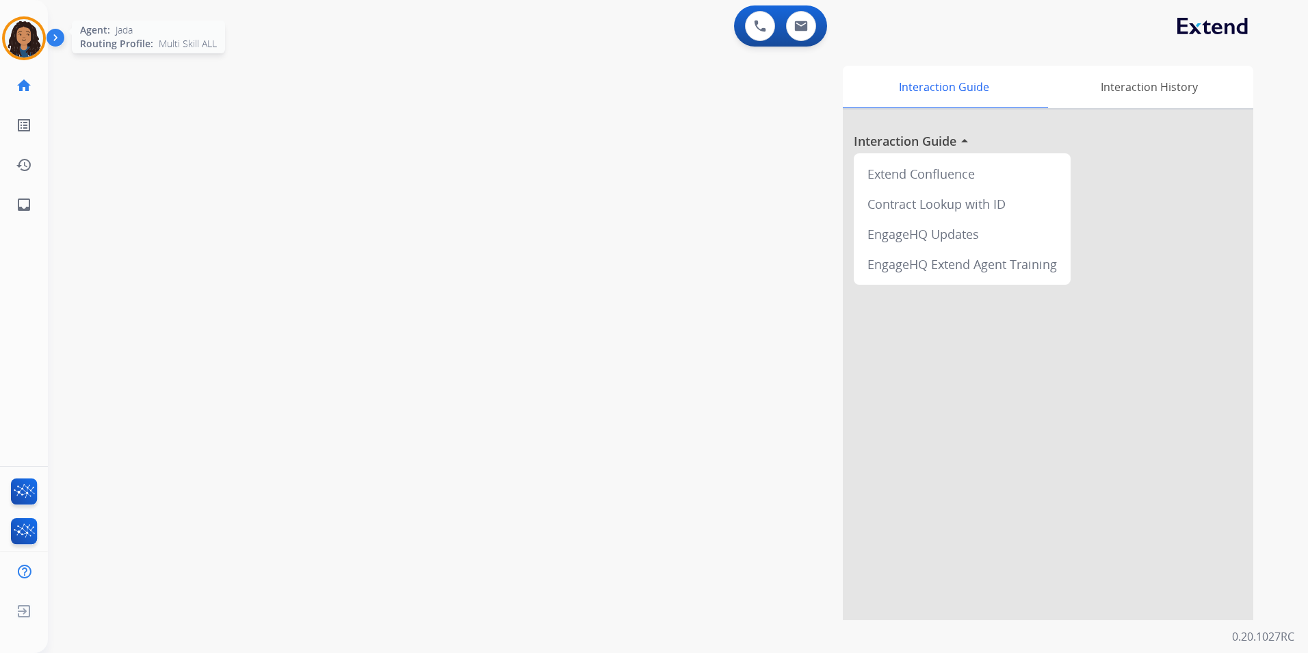
click at [37, 47] on img at bounding box center [24, 38] width 38 height 38
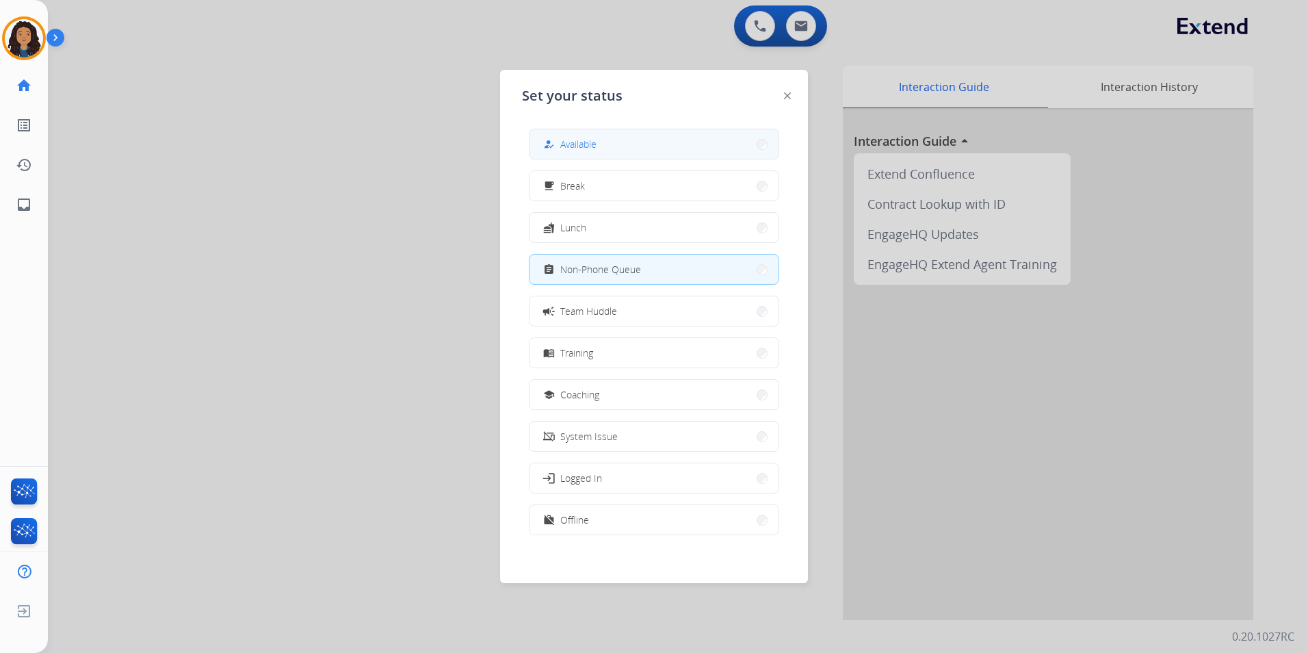
click at [620, 149] on button "how_to_reg Available" at bounding box center [654, 143] width 249 height 29
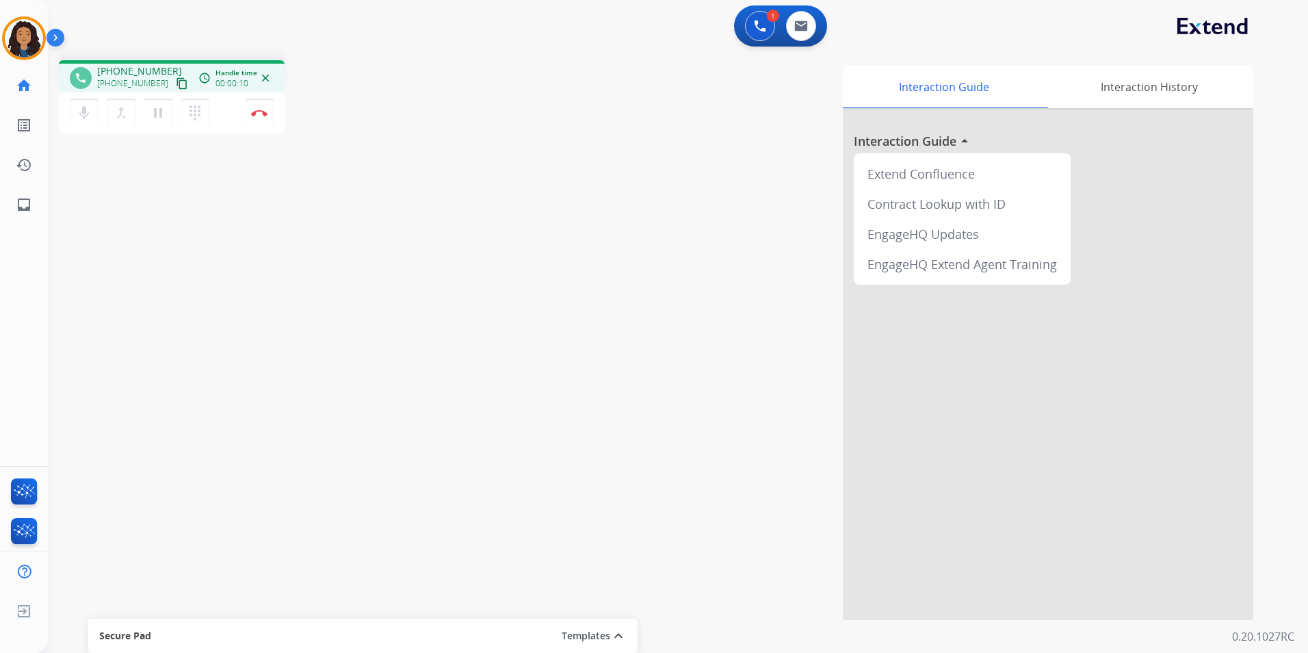
click at [176, 81] on mat-icon "content_copy" at bounding box center [182, 83] width 12 height 12
click at [259, 121] on button "Disconnect" at bounding box center [259, 113] width 29 height 29
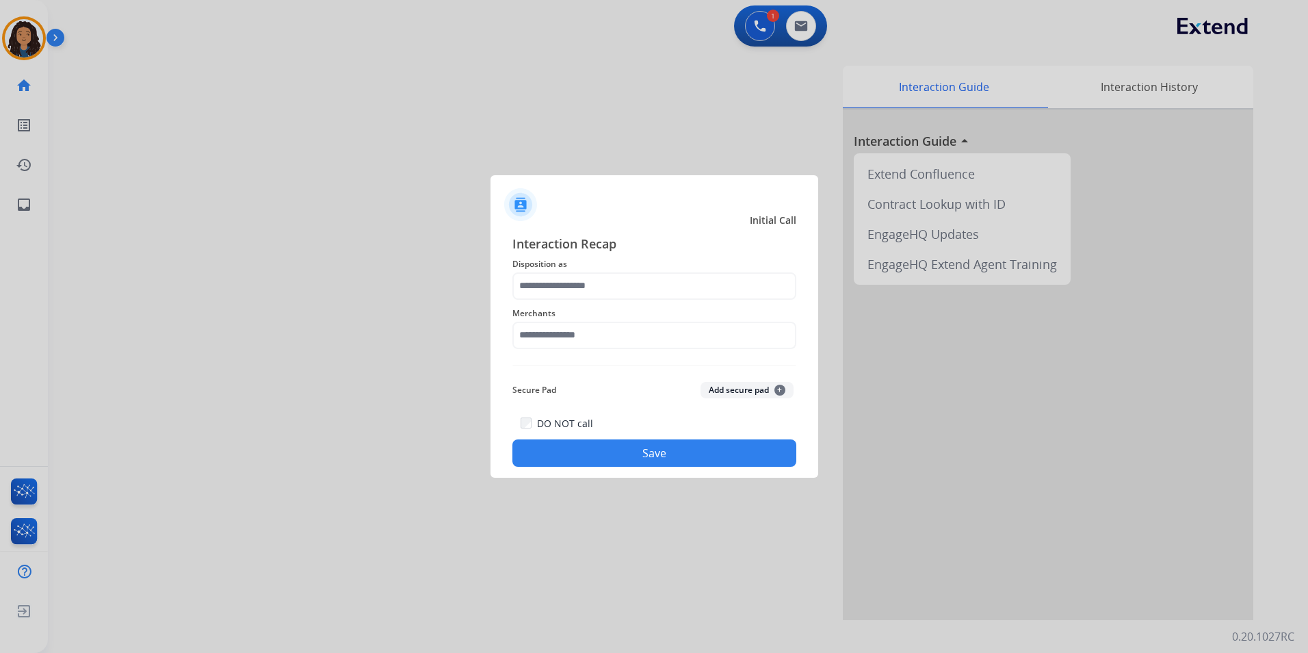
click at [655, 271] on span "Disposition as" at bounding box center [654, 264] width 284 height 16
click at [654, 277] on input "text" at bounding box center [654, 285] width 284 height 27
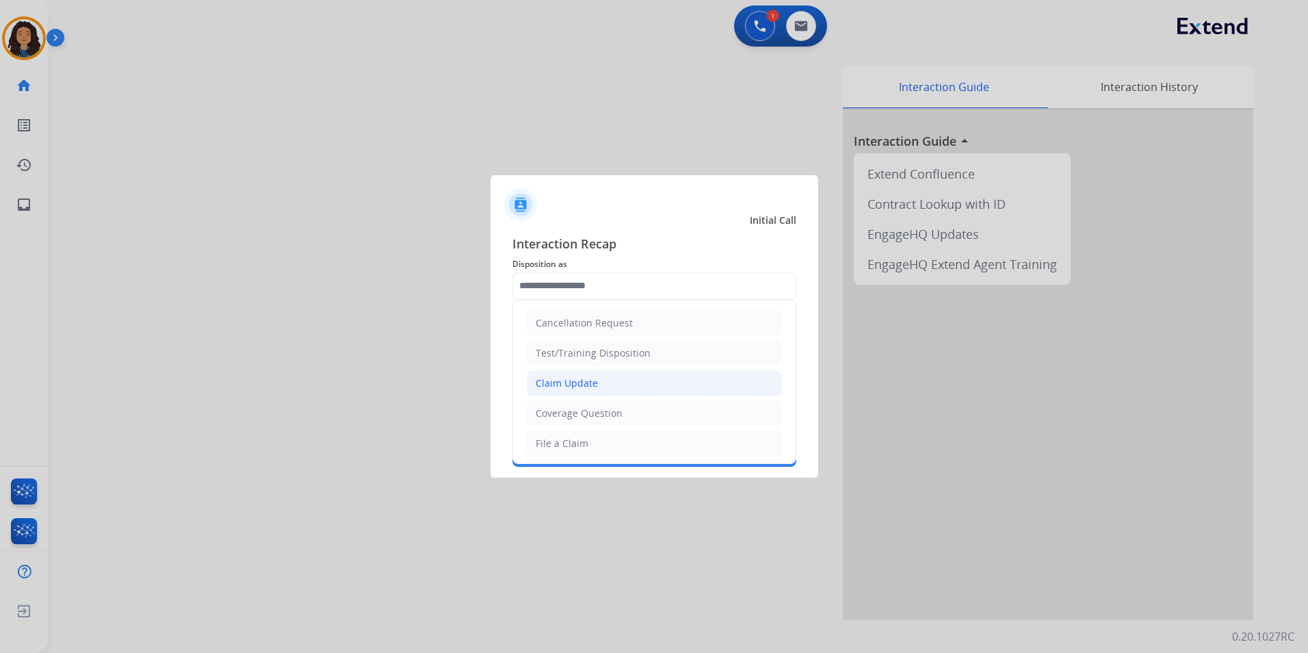
drag, startPoint x: 536, startPoint y: 384, endPoint x: 574, endPoint y: 359, distance: 45.4
click at [537, 384] on div "Claim Update" at bounding box center [567, 383] width 62 height 14
type input "**********"
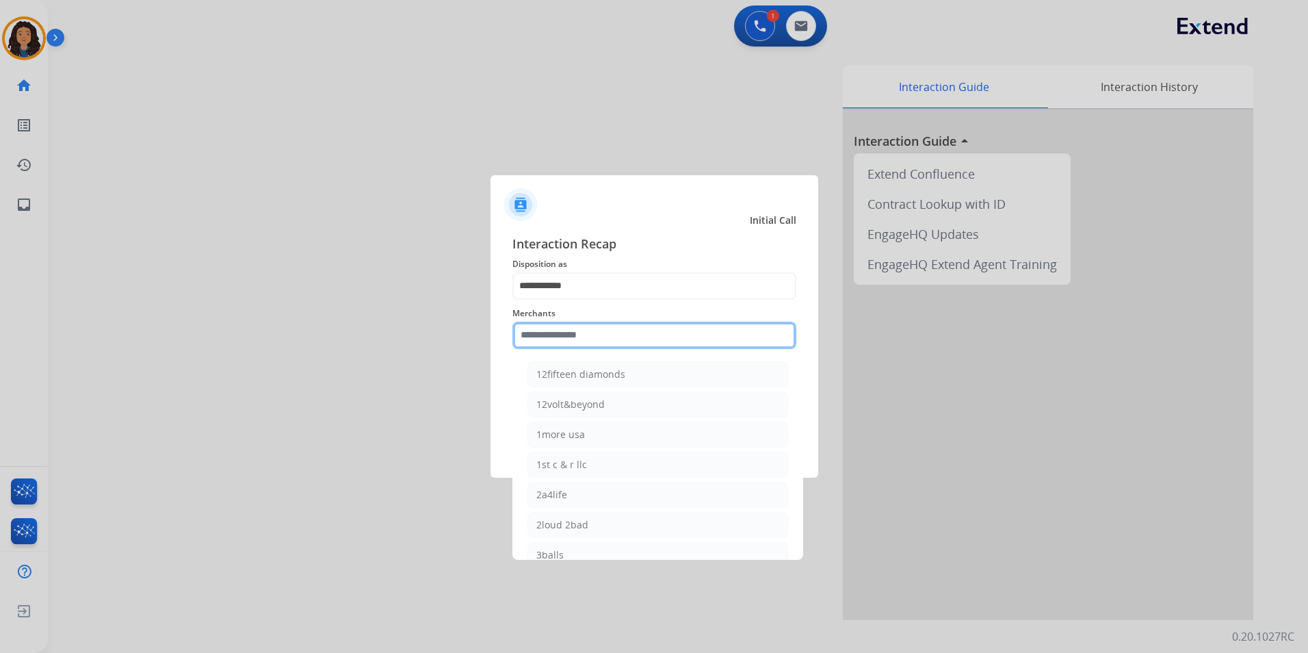
click at [618, 333] on input "text" at bounding box center [654, 335] width 284 height 27
click at [631, 404] on li "Ashley furniture" at bounding box center [657, 404] width 261 height 26
type input "**********"
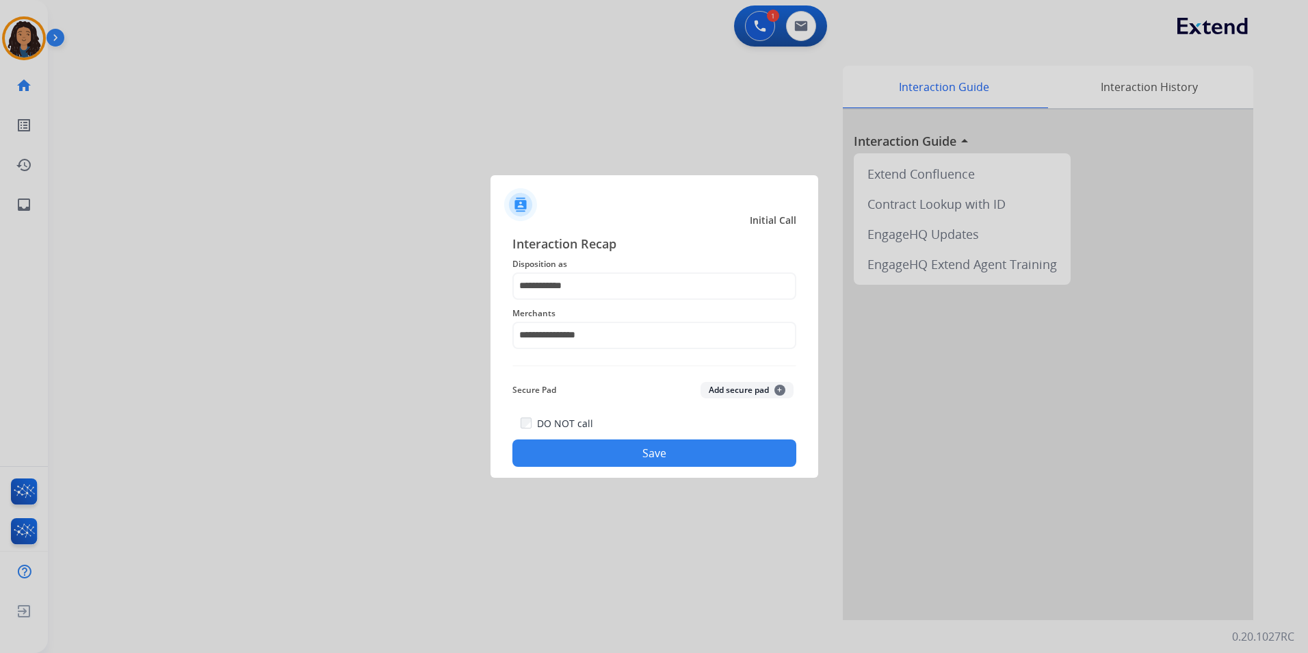
click at [566, 446] on button "Save" at bounding box center [654, 452] width 284 height 27
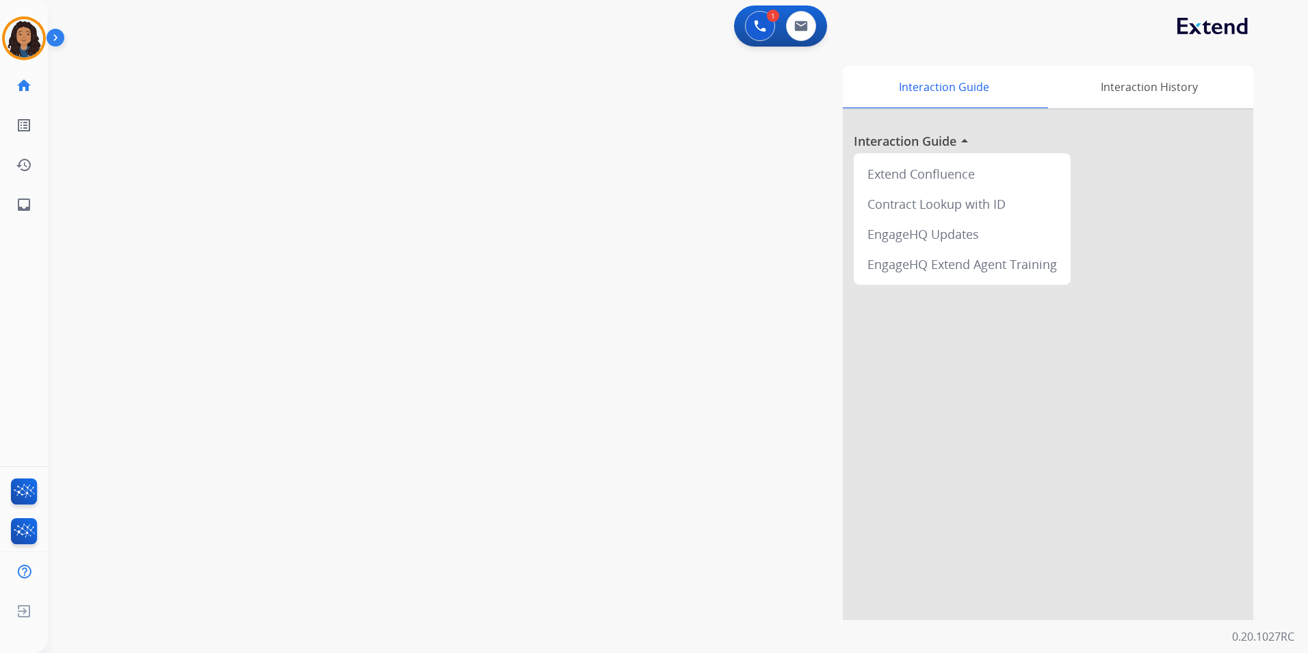
click at [268, 363] on div "swap_horiz Break voice bridge close_fullscreen Connect 3-Way Call merge_type Se…" at bounding box center [661, 334] width 1227 height 571
click at [176, 84] on mat-icon "content_copy" at bounding box center [182, 83] width 12 height 12
click at [254, 113] on img at bounding box center [259, 112] width 16 height 7
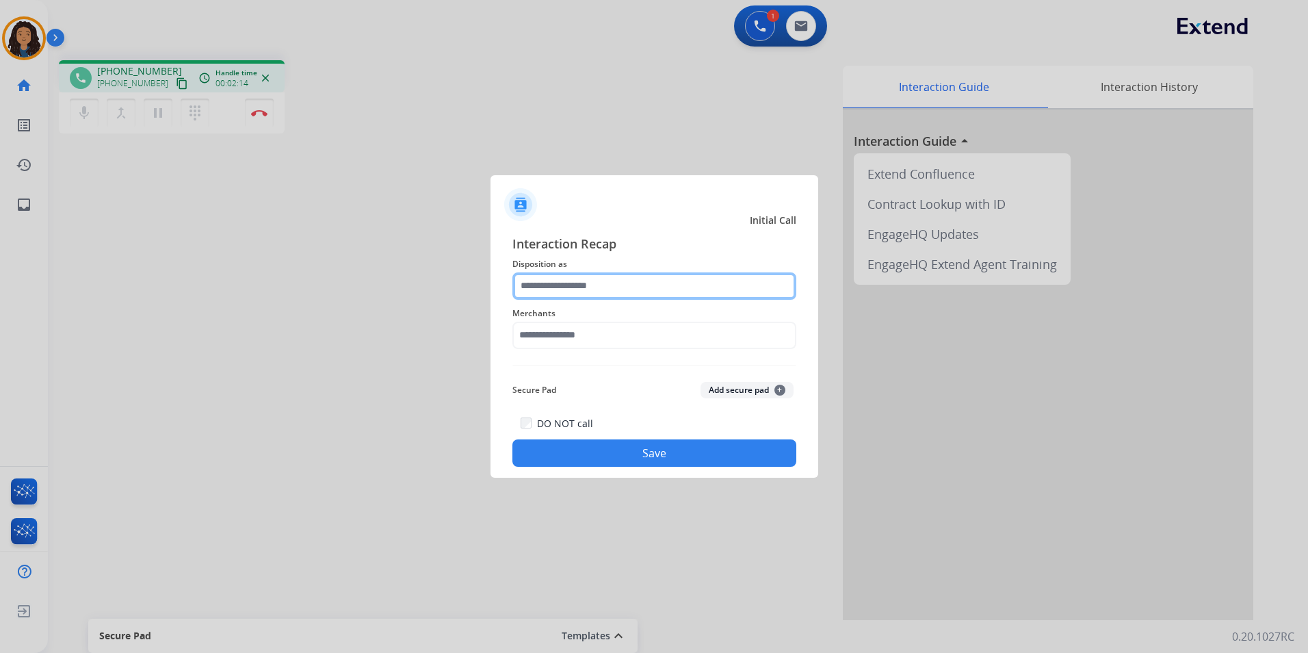
click at [650, 274] on input "text" at bounding box center [654, 285] width 284 height 27
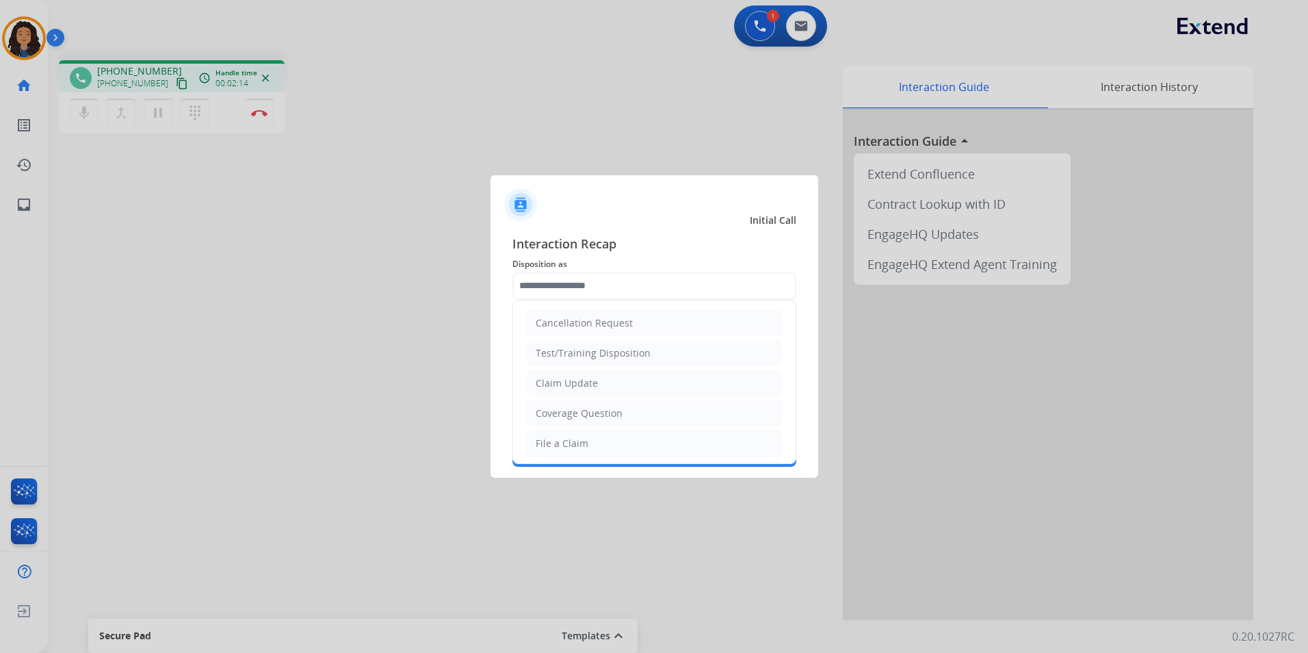
drag, startPoint x: 614, startPoint y: 381, endPoint x: 603, endPoint y: 368, distance: 17.0
click at [614, 382] on li "Claim Update" at bounding box center [654, 383] width 255 height 26
type input "**********"
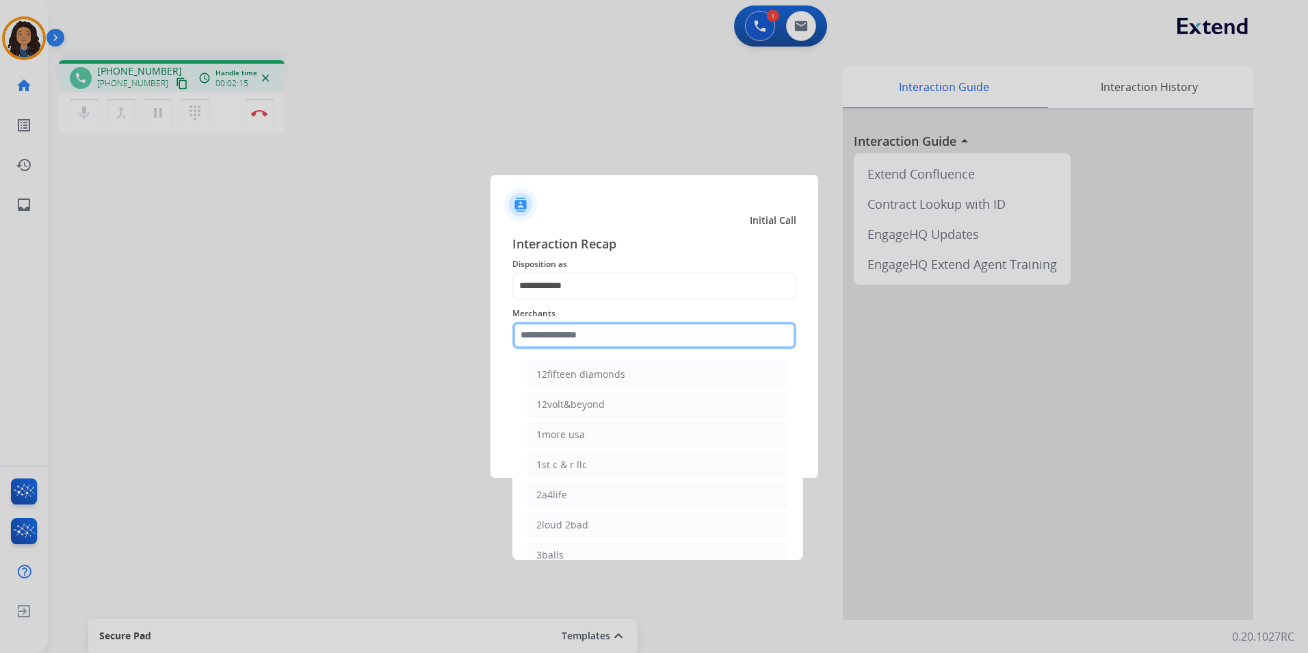
click at [605, 333] on input "text" at bounding box center [654, 335] width 284 height 27
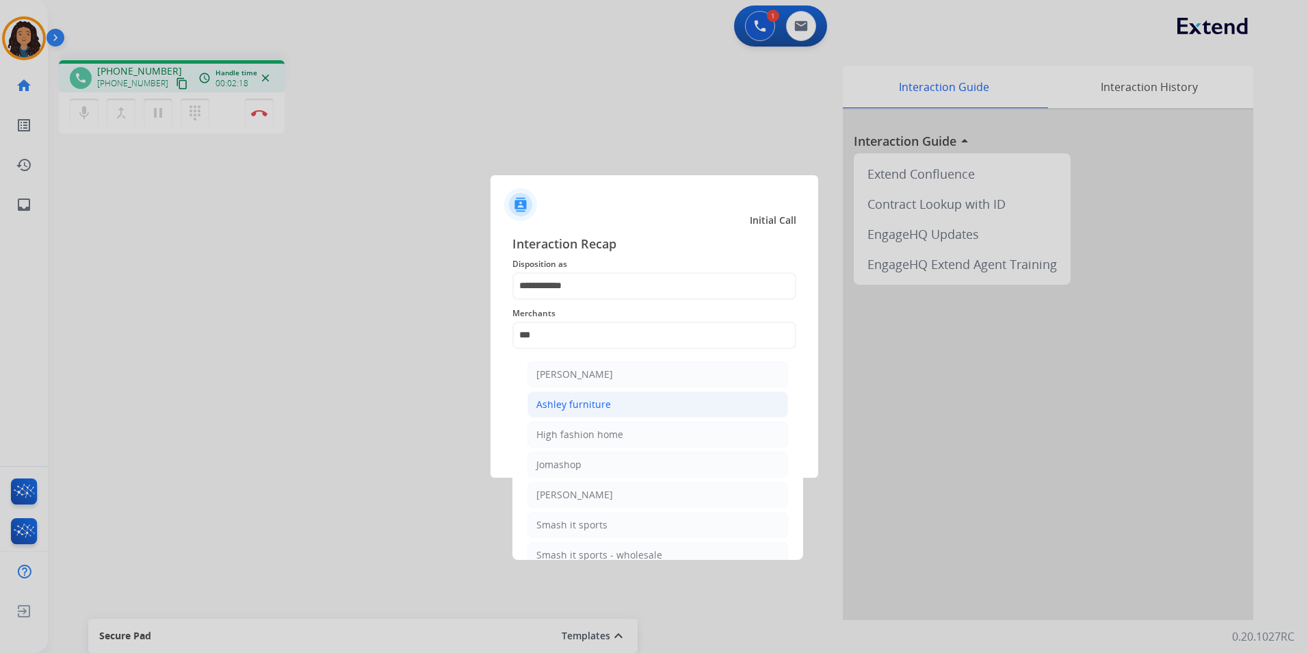
click at [599, 404] on div "Ashley furniture" at bounding box center [573, 404] width 75 height 14
type input "**********"
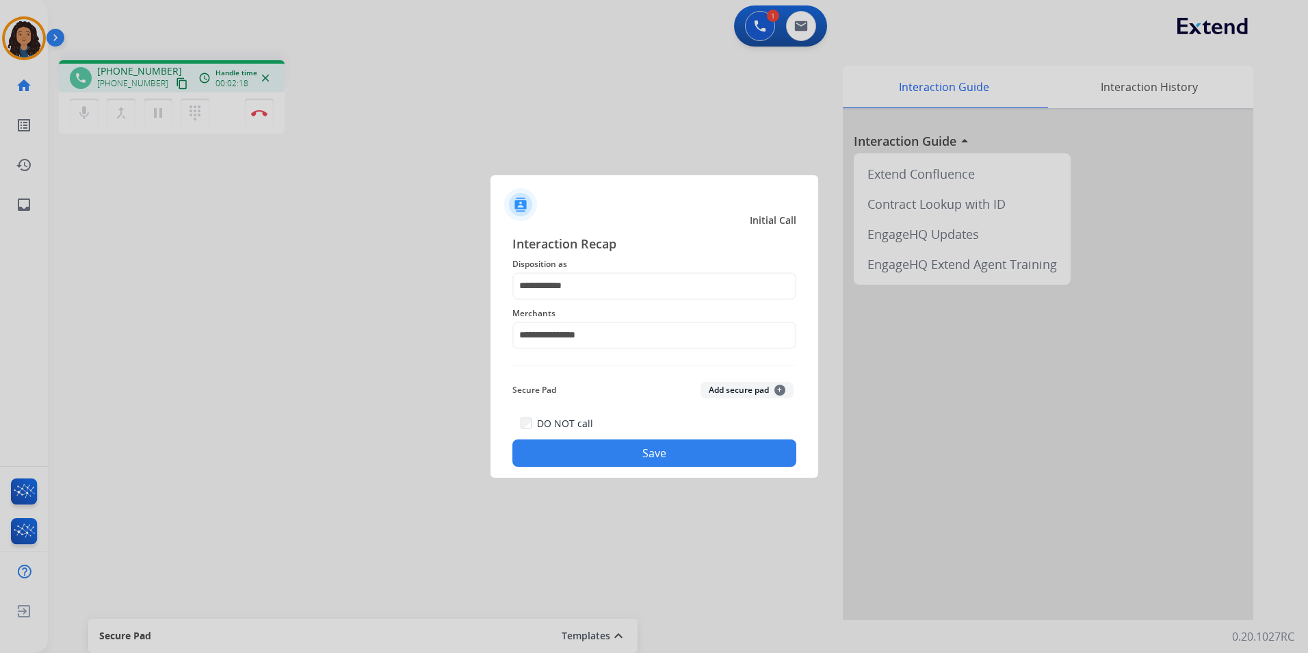
click at [592, 454] on button "Save" at bounding box center [654, 452] width 284 height 27
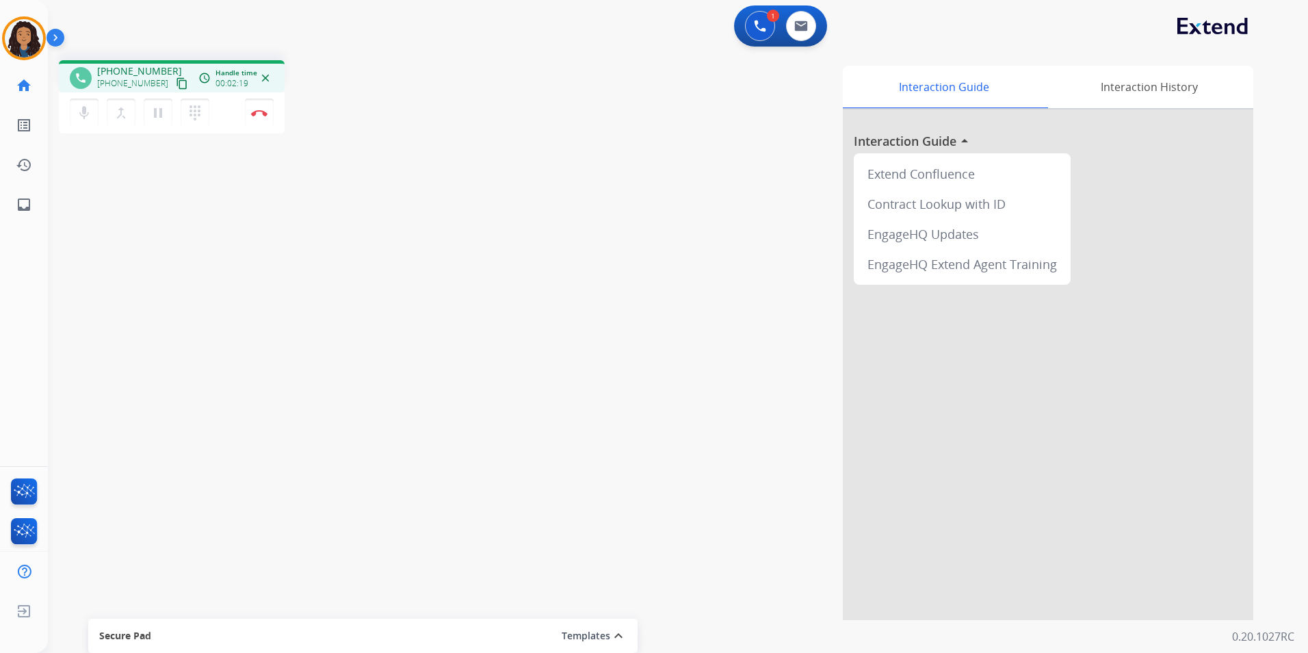
click at [383, 298] on div "phone [PHONE_NUMBER] [PHONE_NUMBER] content_copy access_time Call metrics Queue…" at bounding box center [661, 334] width 1227 height 571
click at [176, 79] on mat-icon "content_copy" at bounding box center [182, 83] width 12 height 12
click at [261, 116] on button "Disconnect" at bounding box center [259, 113] width 29 height 29
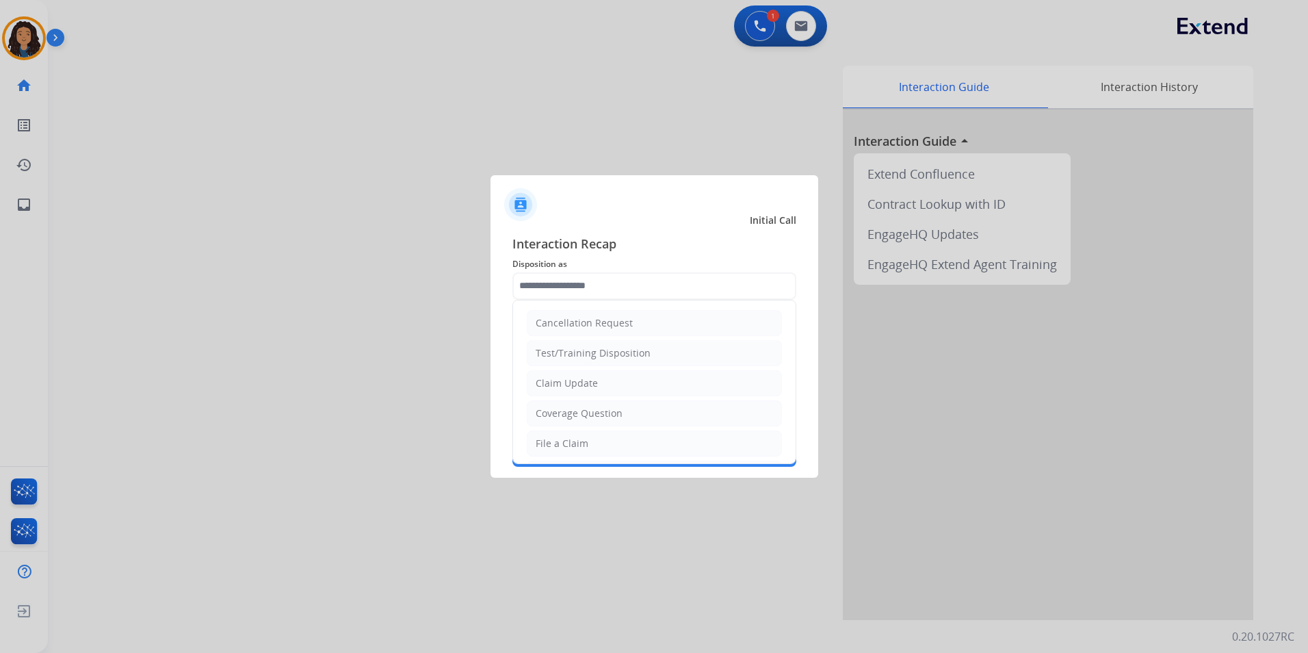
click at [700, 294] on input "text" at bounding box center [654, 285] width 284 height 27
click at [610, 384] on li "Claim Update" at bounding box center [654, 383] width 255 height 26
type input "**********"
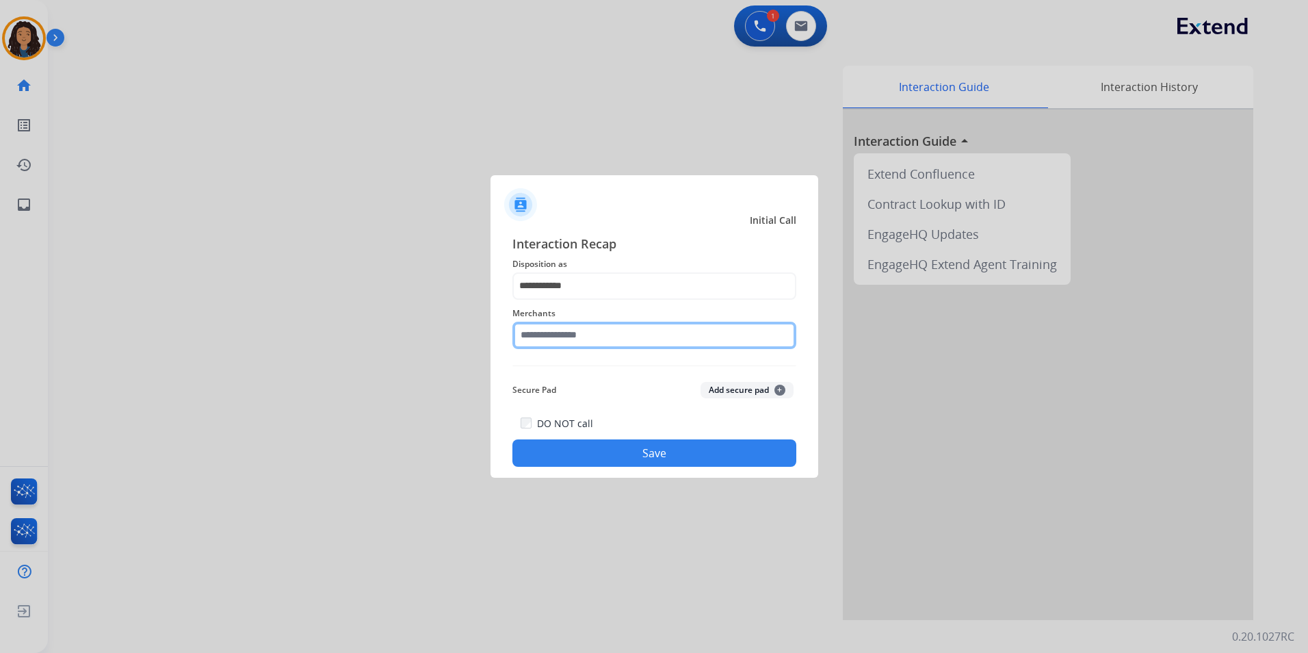
click at [573, 338] on input "text" at bounding box center [654, 335] width 284 height 27
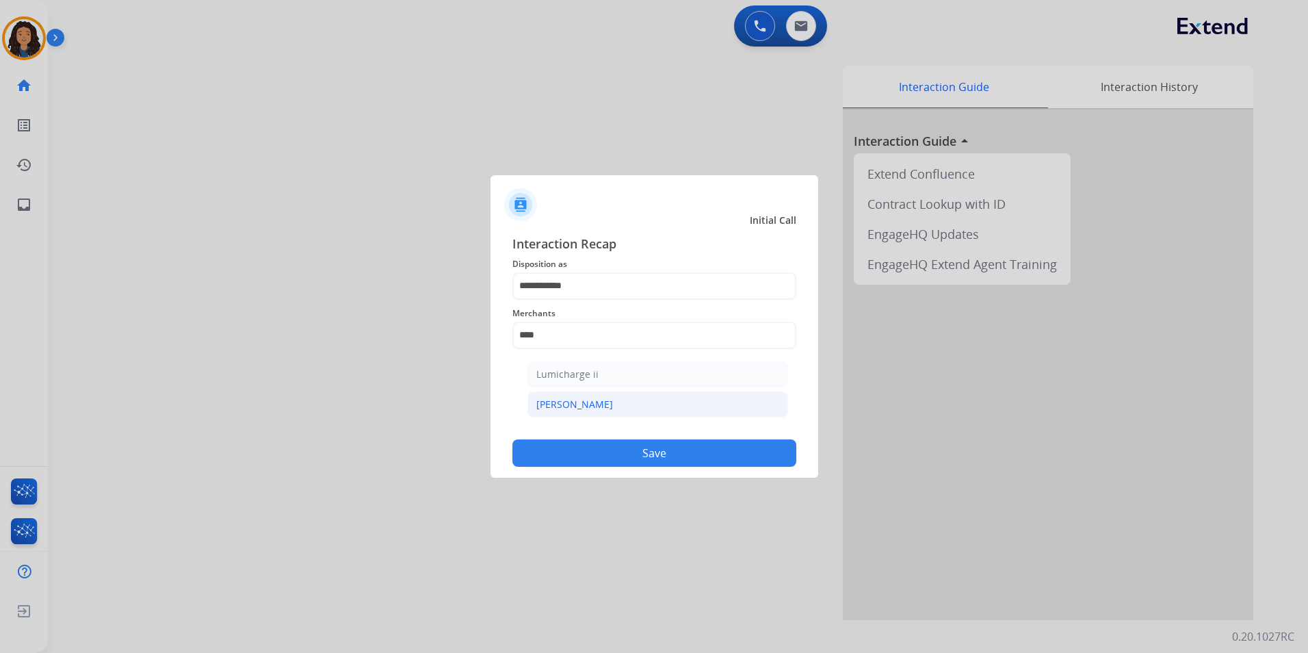
click at [598, 408] on li "[PERSON_NAME]" at bounding box center [657, 404] width 261 height 26
type input "********"
click at [604, 454] on button "Save" at bounding box center [654, 452] width 284 height 27
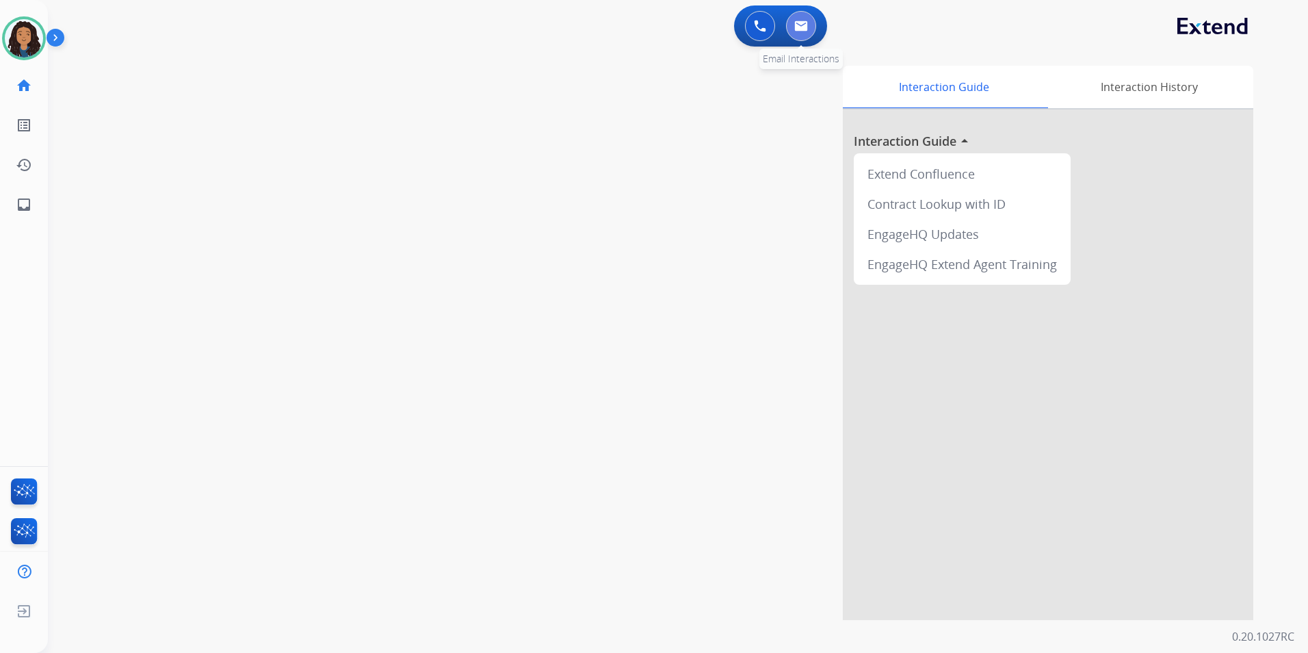
click at [803, 26] on img at bounding box center [801, 26] width 14 height 11
select select "**********"
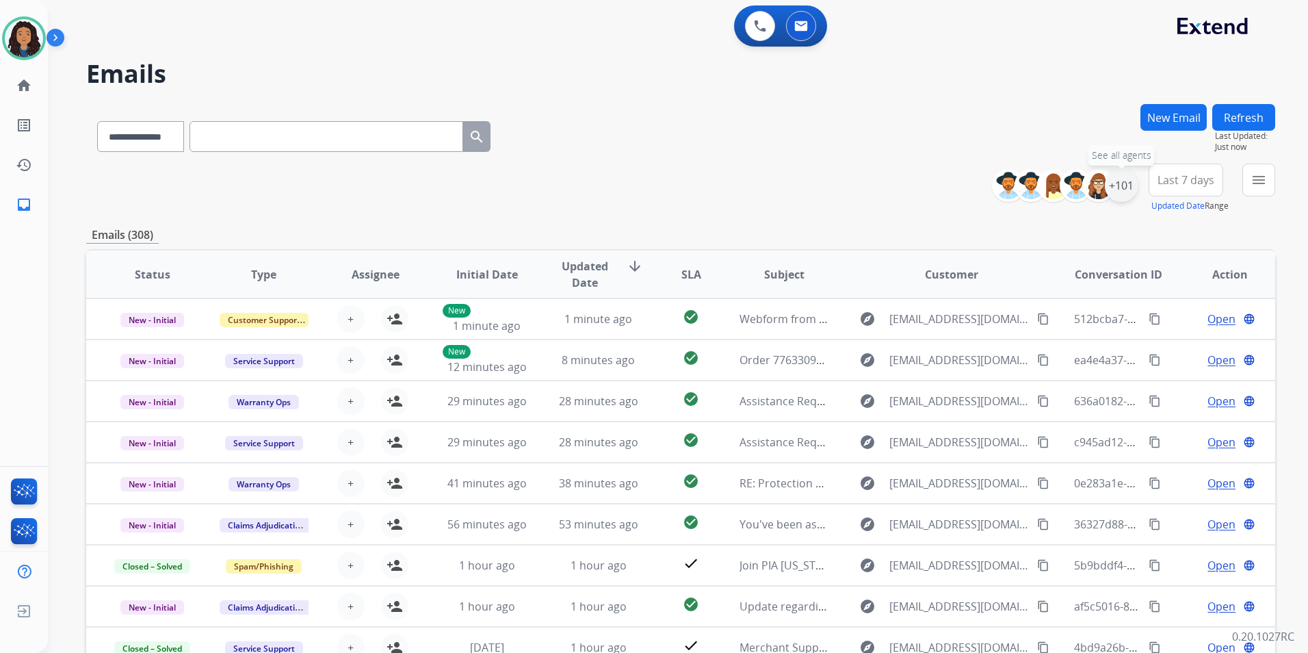
click at [1116, 189] on div "+101" at bounding box center [1121, 185] width 33 height 33
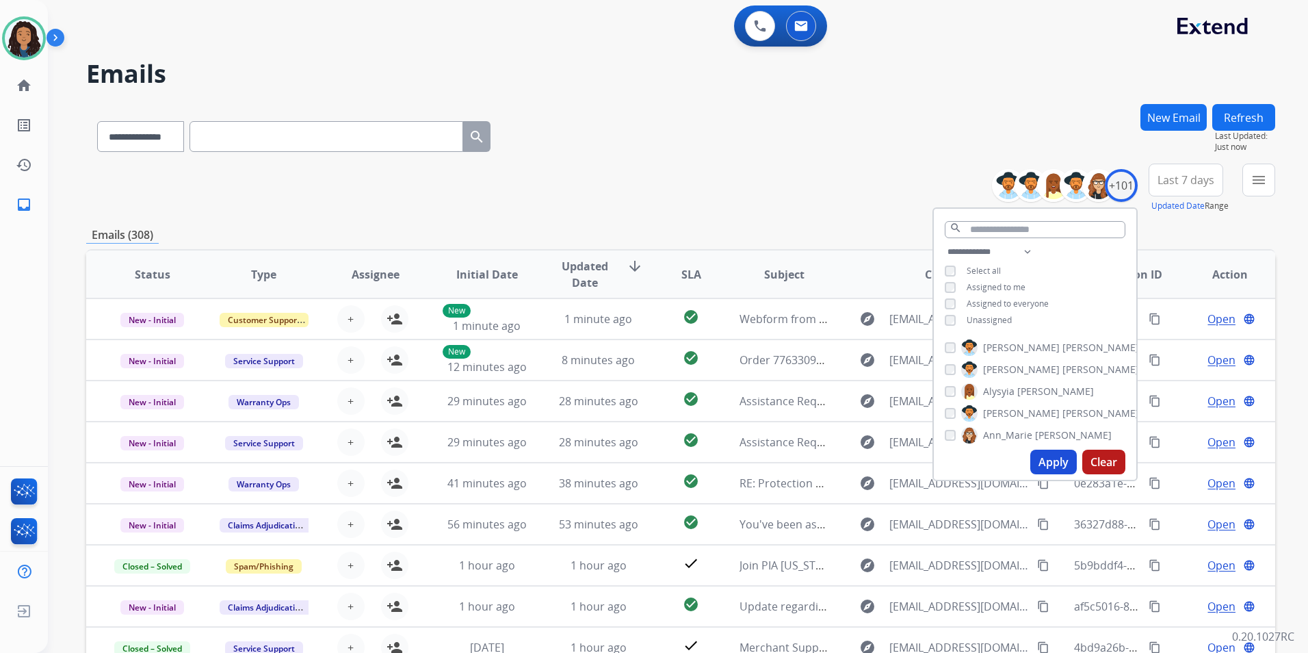
click at [974, 316] on span "Unassigned" at bounding box center [989, 320] width 45 height 12
click at [1042, 452] on button "Apply" at bounding box center [1053, 461] width 47 height 25
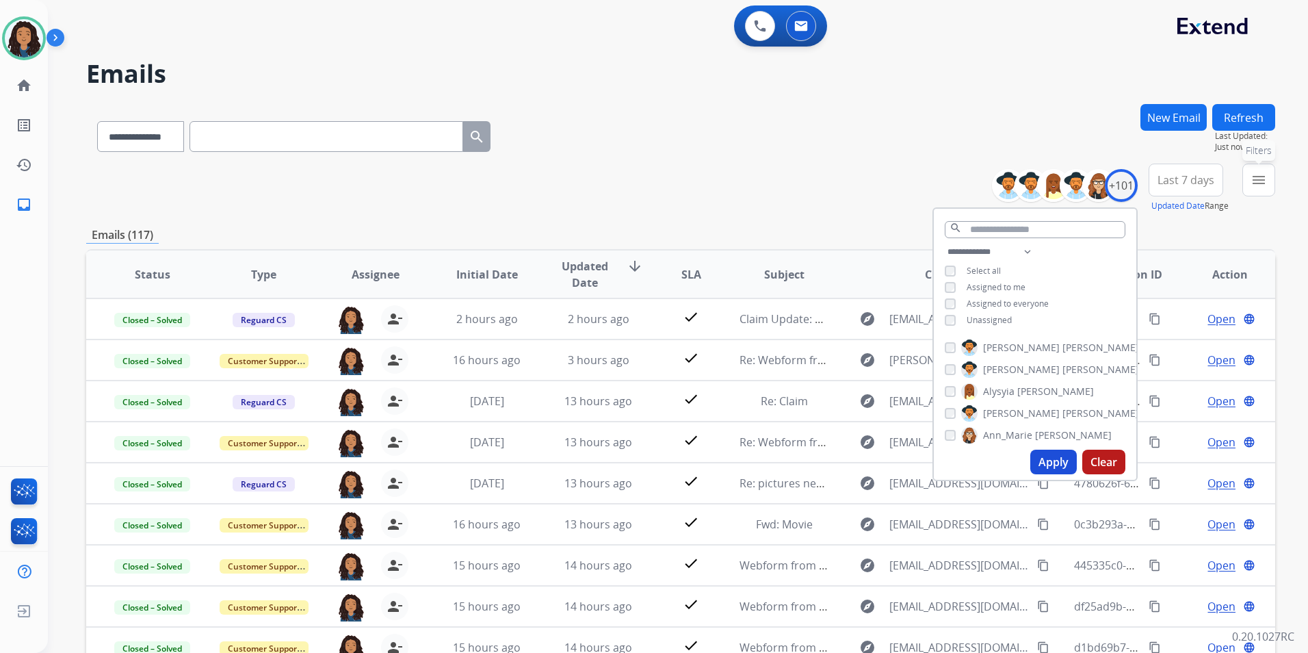
click at [1271, 183] on button "menu Filters" at bounding box center [1258, 180] width 33 height 33
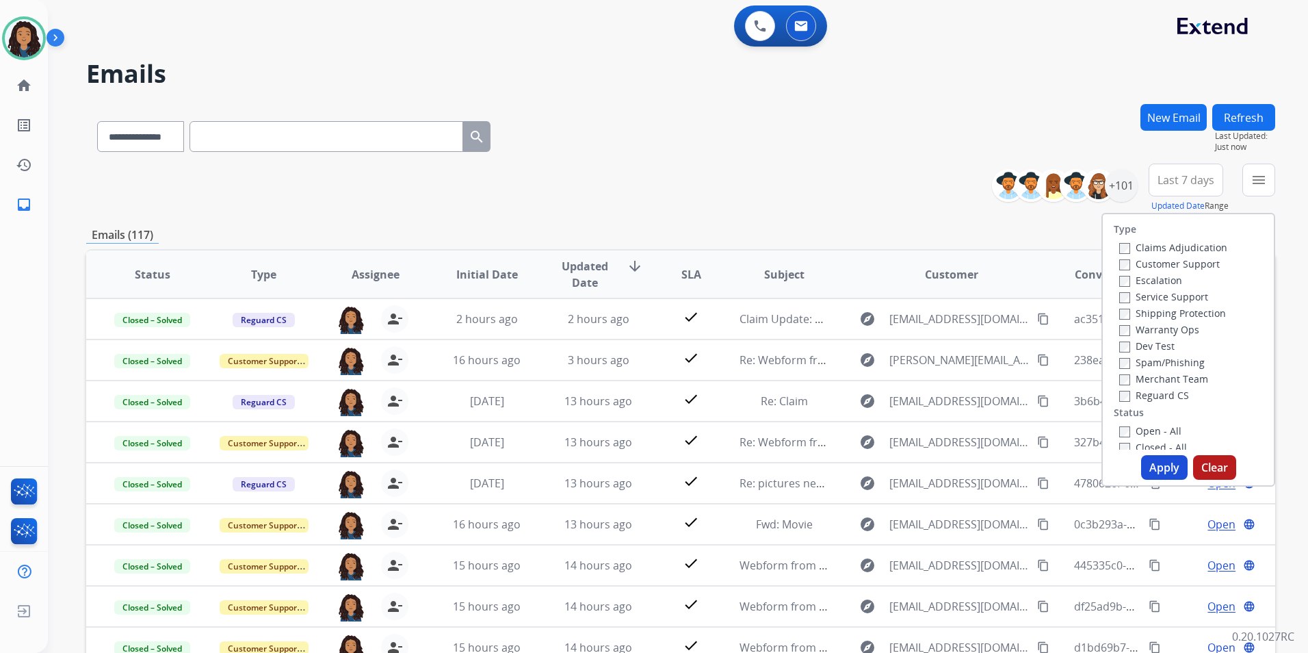
click at [1183, 259] on label "Customer Support" at bounding box center [1169, 263] width 101 height 13
click at [1204, 310] on label "Shipping Protection" at bounding box center [1172, 313] width 107 height 13
click at [1155, 396] on label "Reguard CS" at bounding box center [1154, 395] width 70 height 13
click at [1134, 434] on label "Open - All" at bounding box center [1150, 430] width 62 height 13
click at [1145, 469] on button "Apply" at bounding box center [1164, 467] width 47 height 25
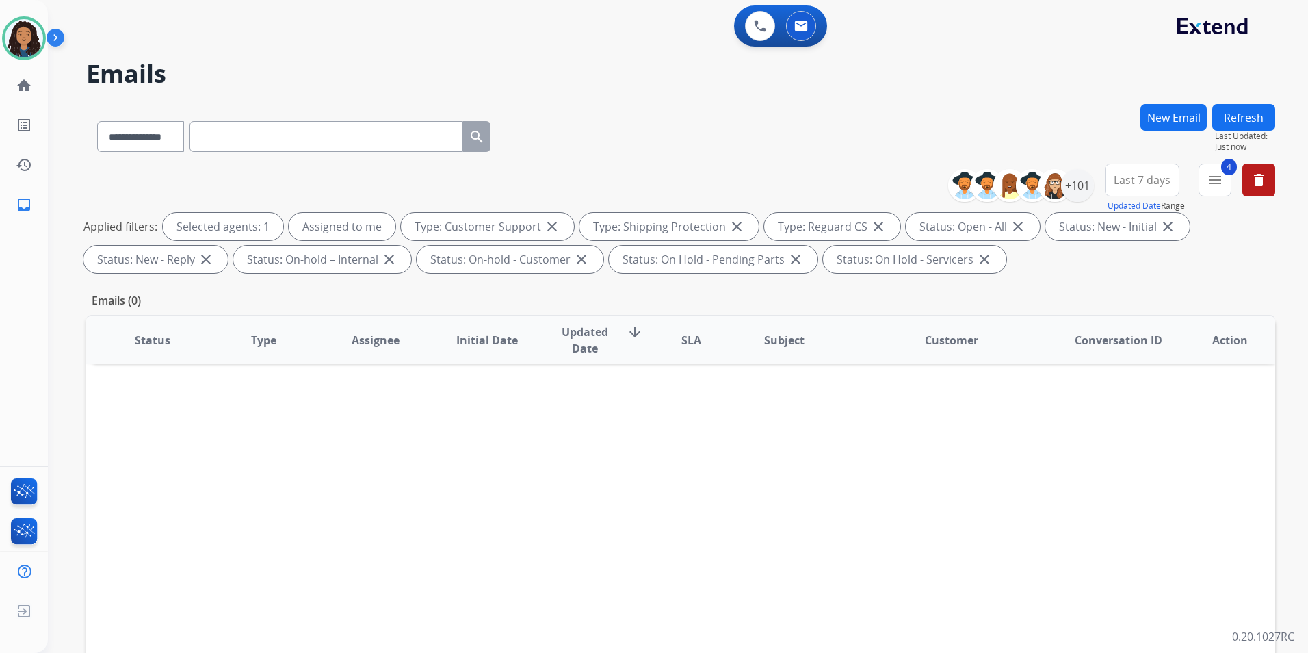
drag, startPoint x: 1148, startPoint y: 177, endPoint x: 1158, endPoint y: 203, distance: 27.3
click at [1148, 178] on span "Last 7 days" at bounding box center [1142, 179] width 57 height 5
click at [1138, 350] on div "Last 90 days" at bounding box center [1137, 346] width 75 height 21
click at [803, 129] on div "**********" at bounding box center [680, 134] width 1189 height 60
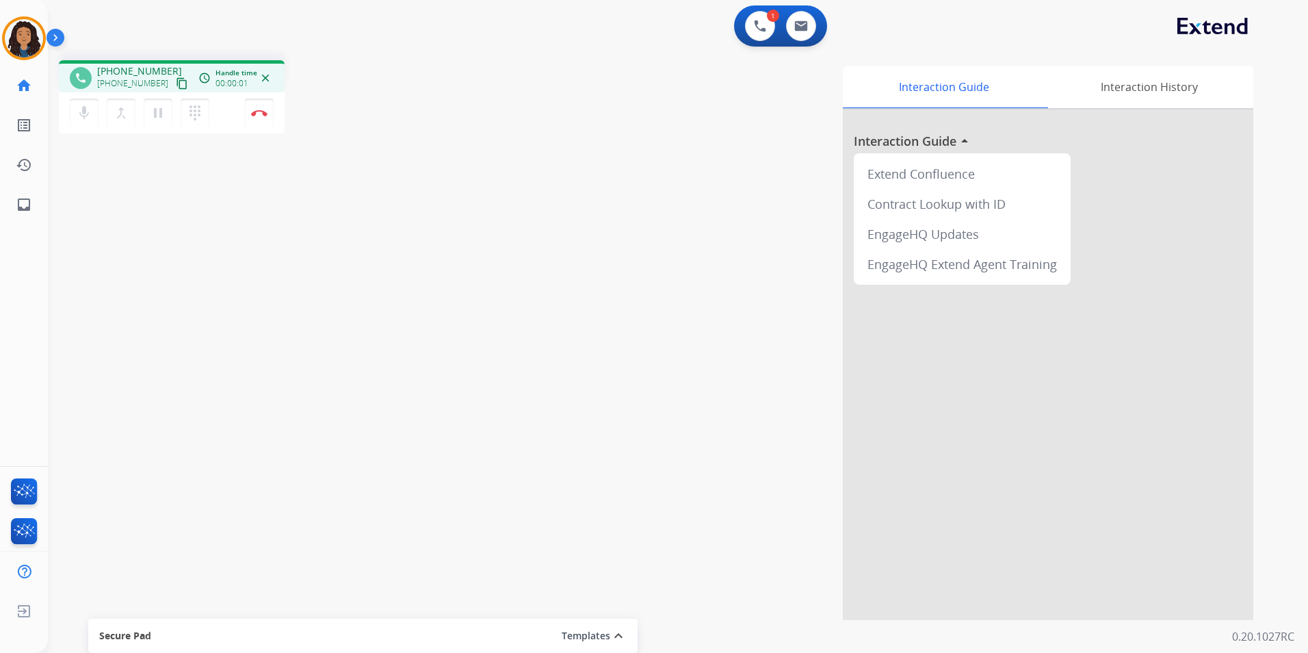
click at [176, 86] on mat-icon "content_copy" at bounding box center [182, 83] width 12 height 12
click at [257, 115] on img at bounding box center [259, 112] width 16 height 7
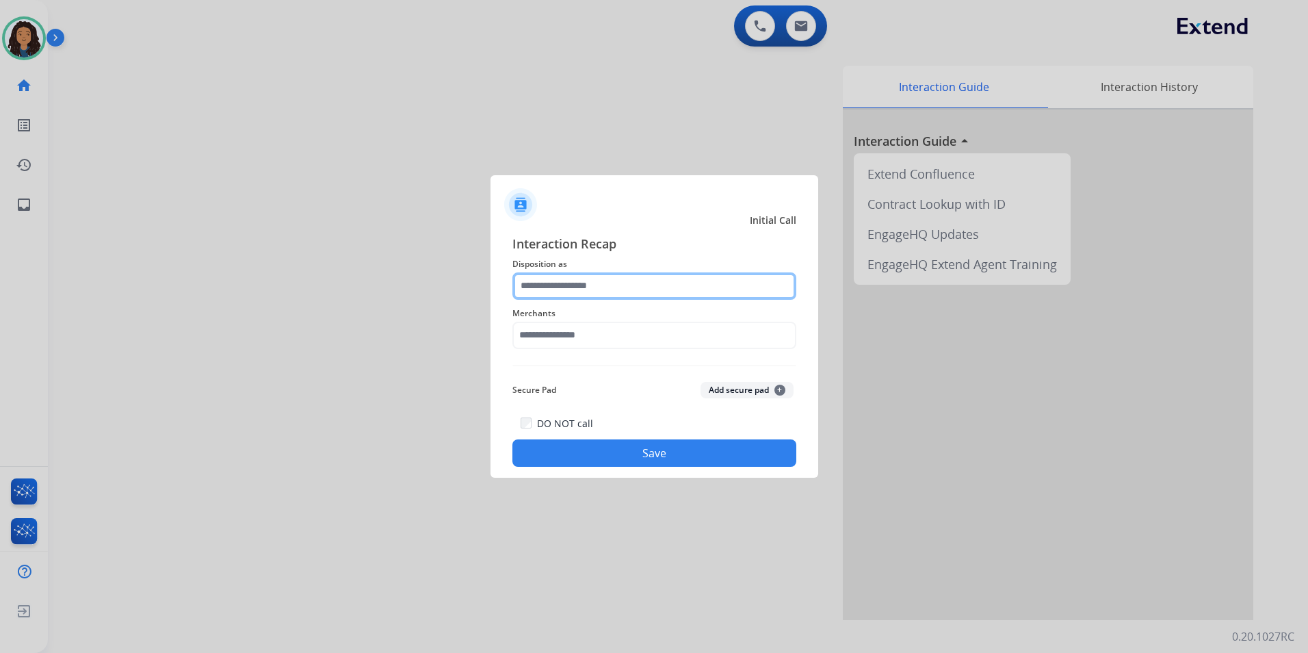
click at [592, 283] on input "text" at bounding box center [654, 285] width 284 height 27
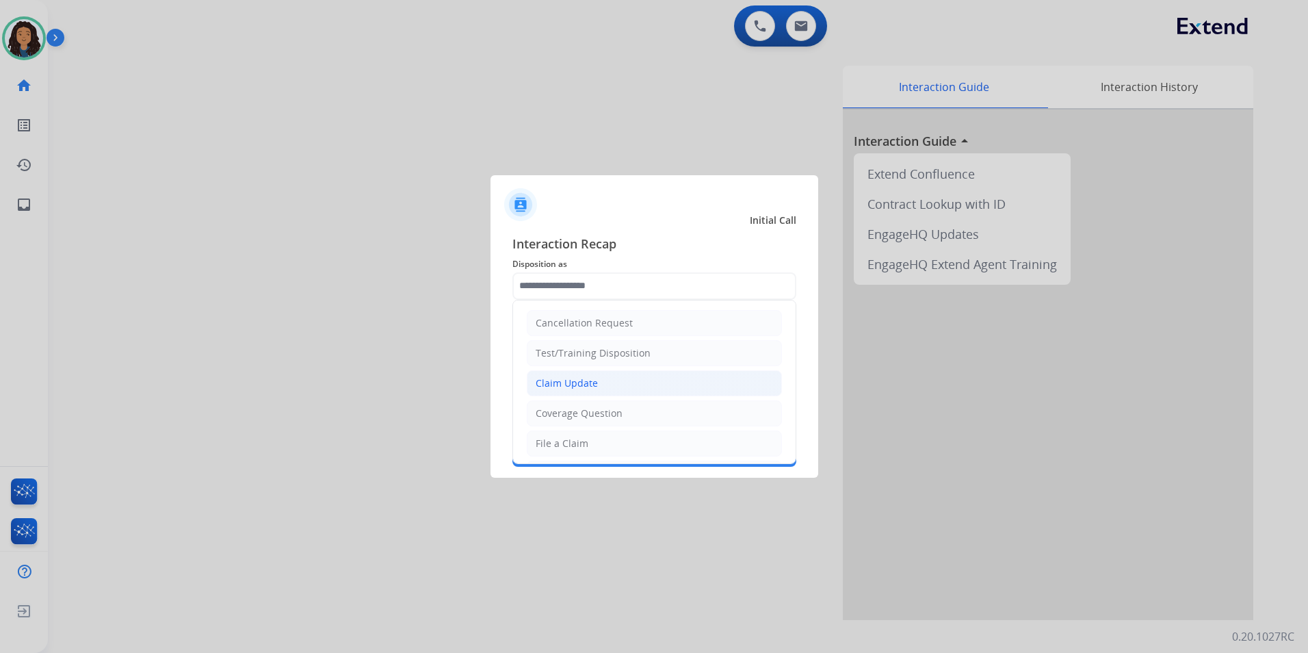
click at [612, 385] on li "Claim Update" at bounding box center [654, 383] width 255 height 26
type input "**********"
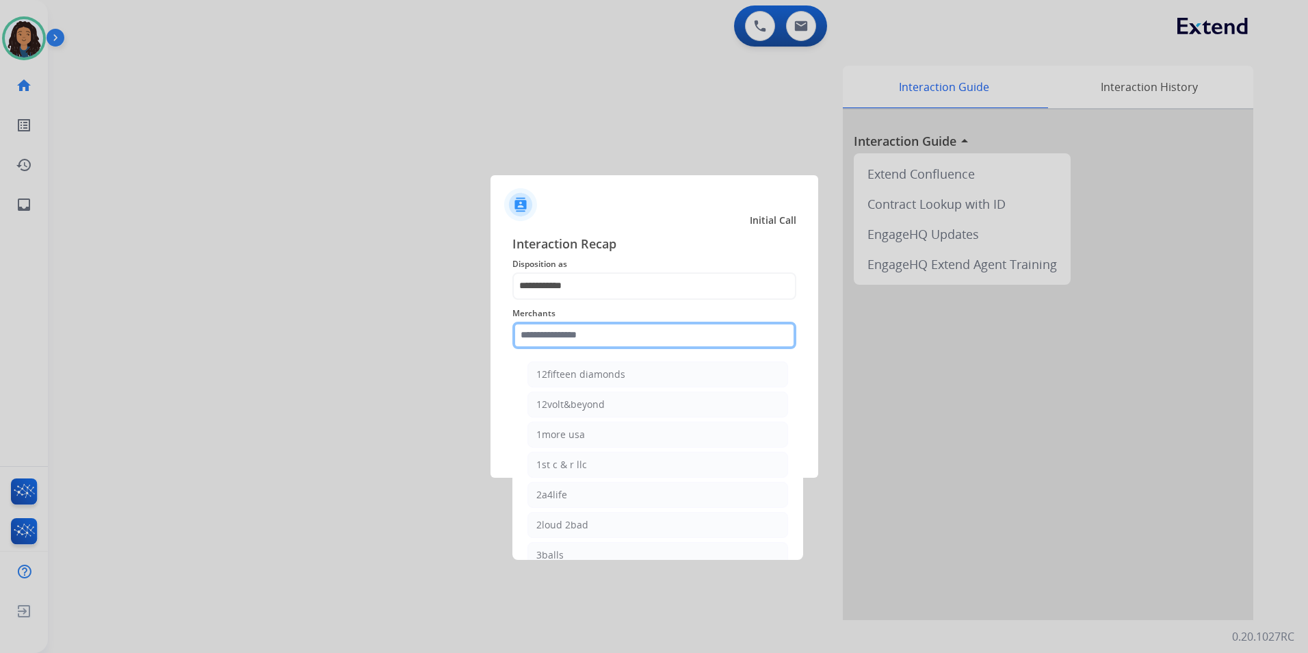
click at [662, 337] on input "text" at bounding box center [654, 335] width 284 height 27
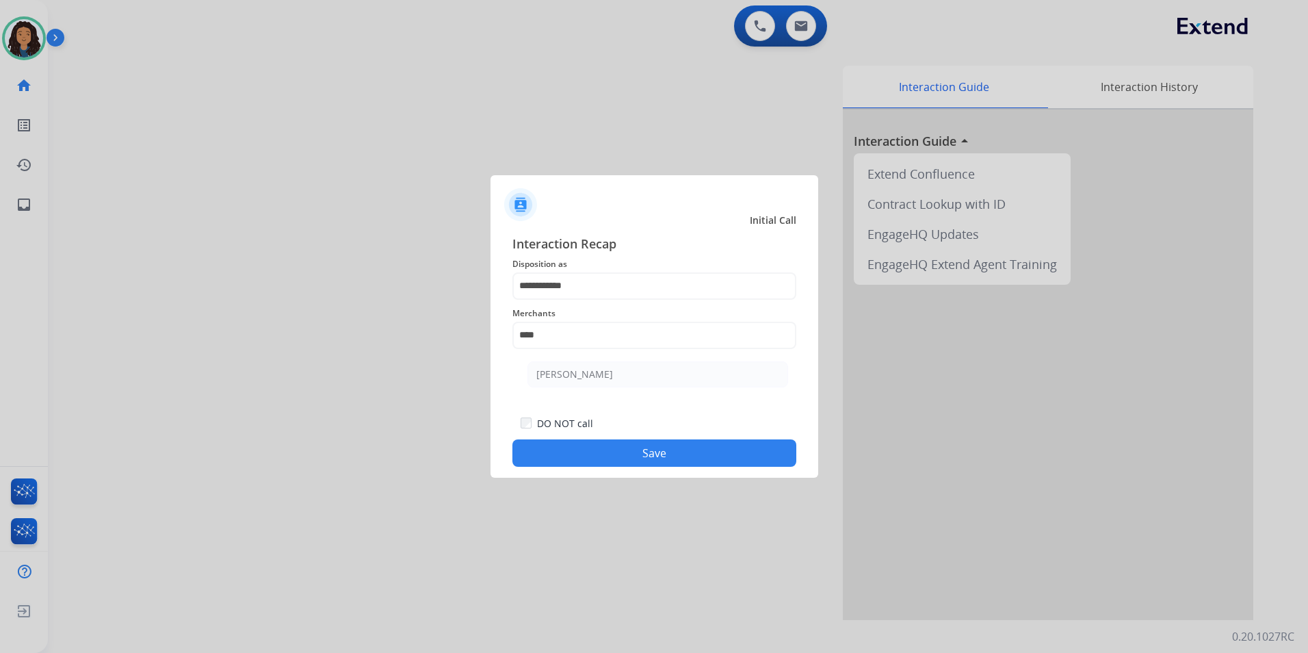
click at [610, 367] on li "[PERSON_NAME]" at bounding box center [657, 374] width 261 height 26
type input "**********"
click at [557, 469] on div "**********" at bounding box center [655, 350] width 328 height 255
click at [547, 447] on button "Save" at bounding box center [654, 452] width 284 height 27
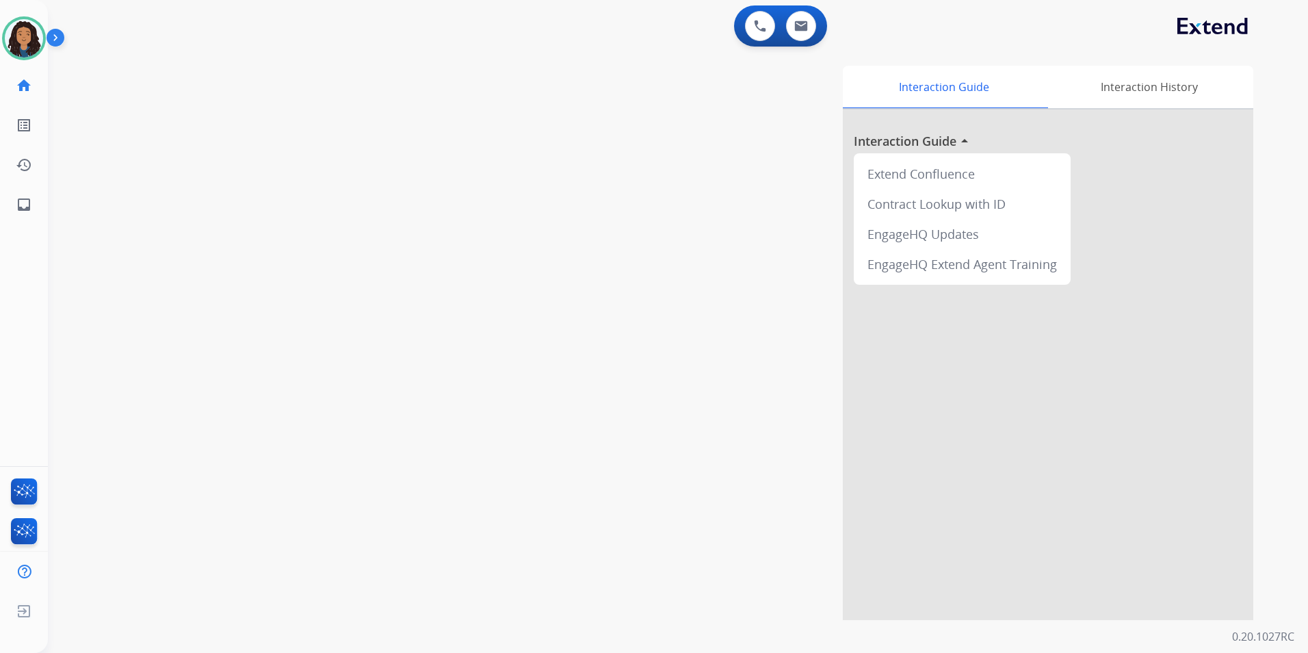
click at [406, 417] on div "swap_horiz Break voice bridge close_fullscreen Connect 3-Way Call merge_type Se…" at bounding box center [661, 334] width 1227 height 571
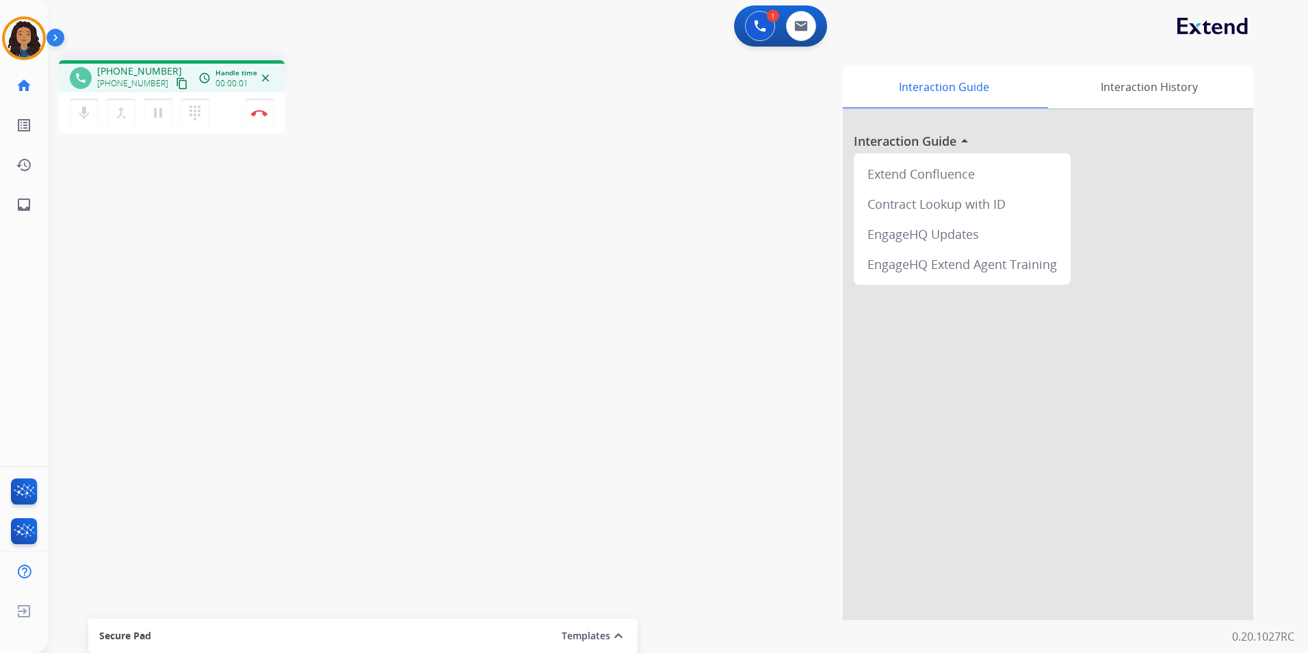
click at [176, 84] on mat-icon "content_copy" at bounding box center [182, 83] width 12 height 12
click at [84, 114] on mat-icon "mic" at bounding box center [84, 113] width 16 height 16
click at [156, 118] on mat-icon "pause" at bounding box center [158, 113] width 16 height 16
click at [88, 117] on mat-icon "mic_off" at bounding box center [84, 113] width 16 height 16
click at [171, 113] on button "play_arrow Hold" at bounding box center [158, 113] width 29 height 29
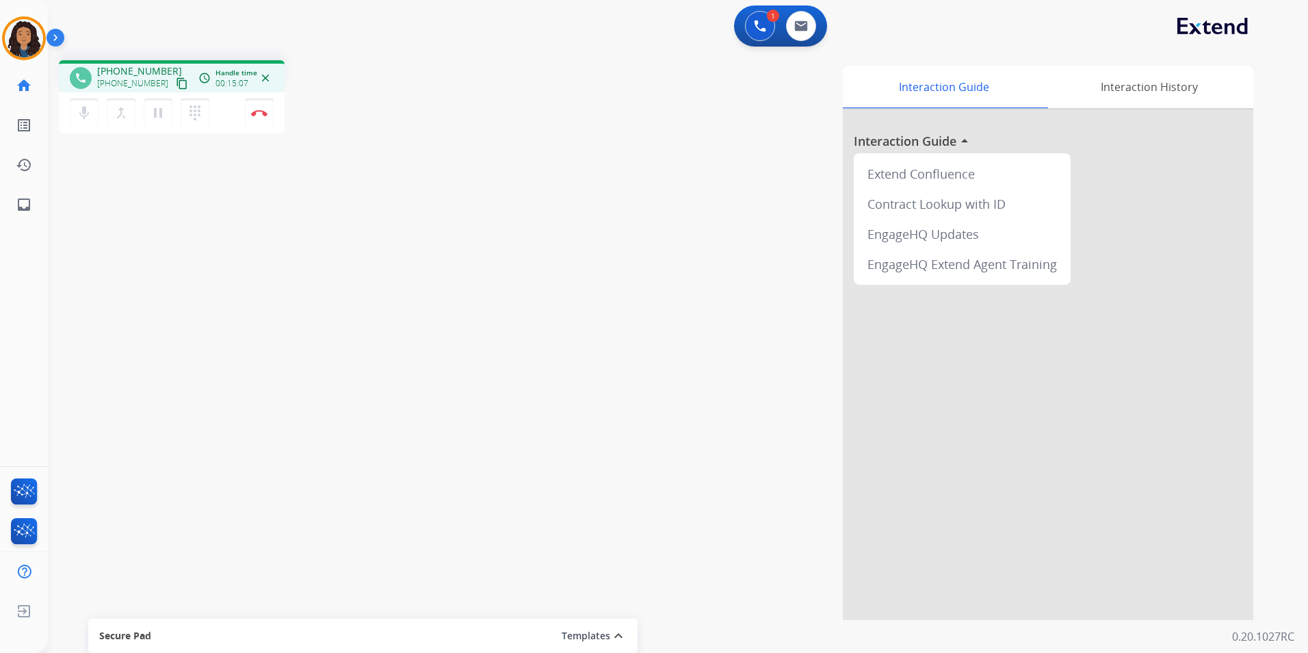
click at [176, 88] on mat-icon "content_copy" at bounding box center [182, 83] width 12 height 12
click at [810, 28] on button at bounding box center [801, 26] width 30 height 30
select select "**********"
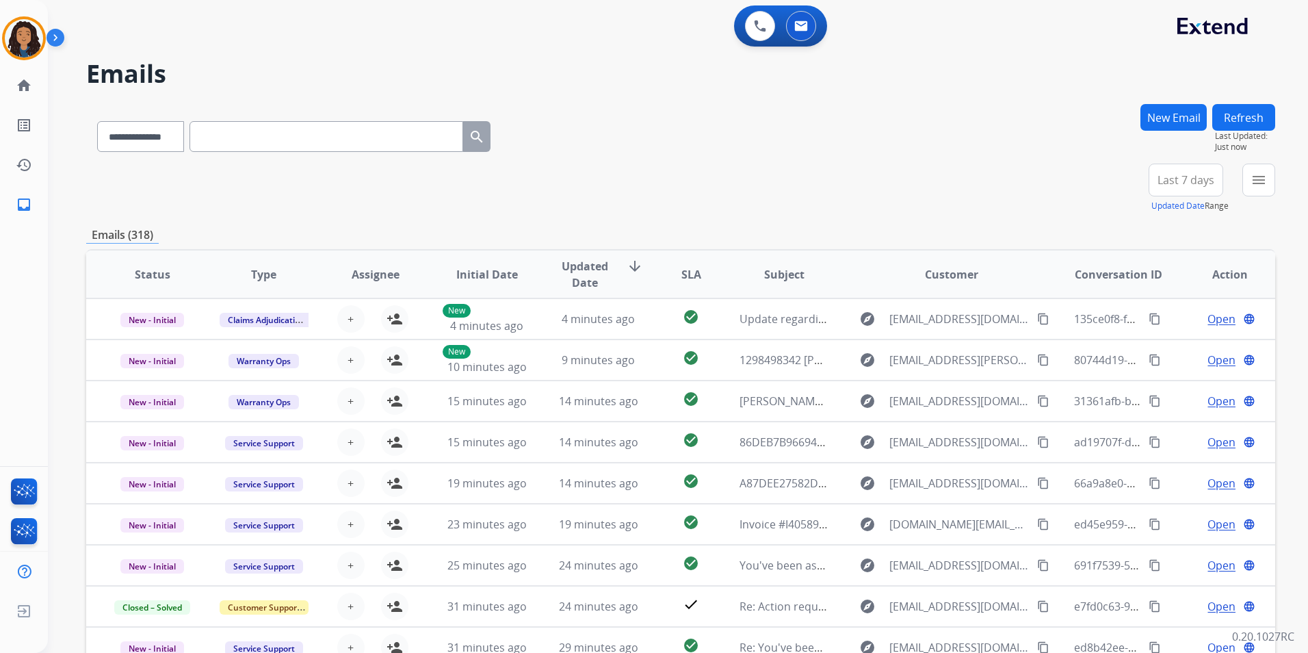
click at [1180, 120] on button "New Email" at bounding box center [1173, 117] width 66 height 27
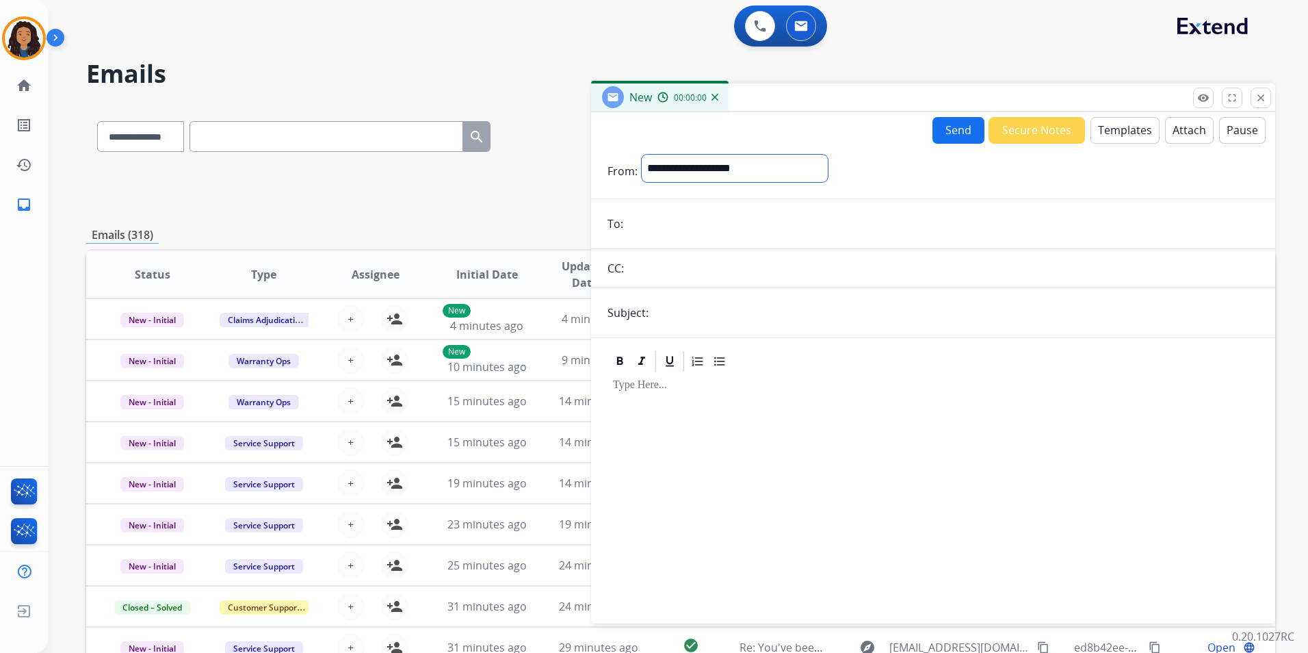
click at [738, 170] on select "**********" at bounding box center [735, 168] width 186 height 27
select select "**********"
click at [642, 155] on select "**********" at bounding box center [735, 168] width 186 height 27
paste input "**********"
type input "**********"
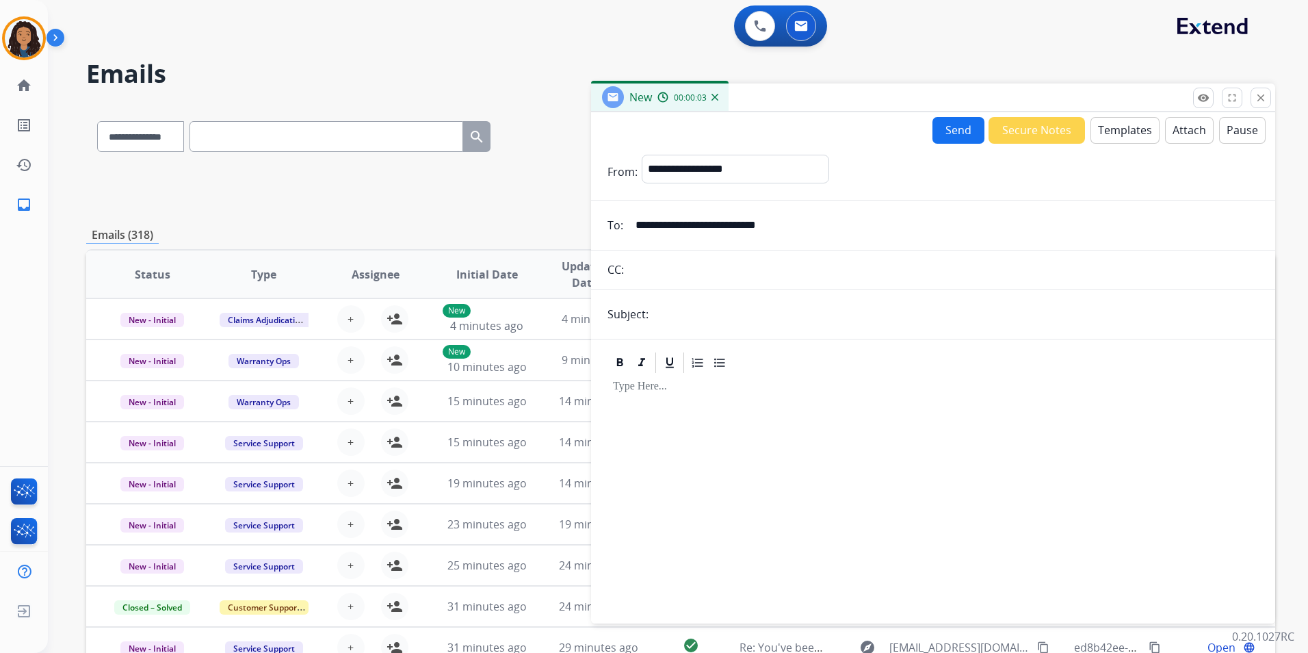
click at [712, 307] on input "text" at bounding box center [956, 313] width 606 height 27
type input "**********"
click at [1101, 101] on div "New 00:00:16" at bounding box center [933, 97] width 684 height 29
click at [1114, 138] on button "Templates" at bounding box center [1125, 130] width 69 height 27
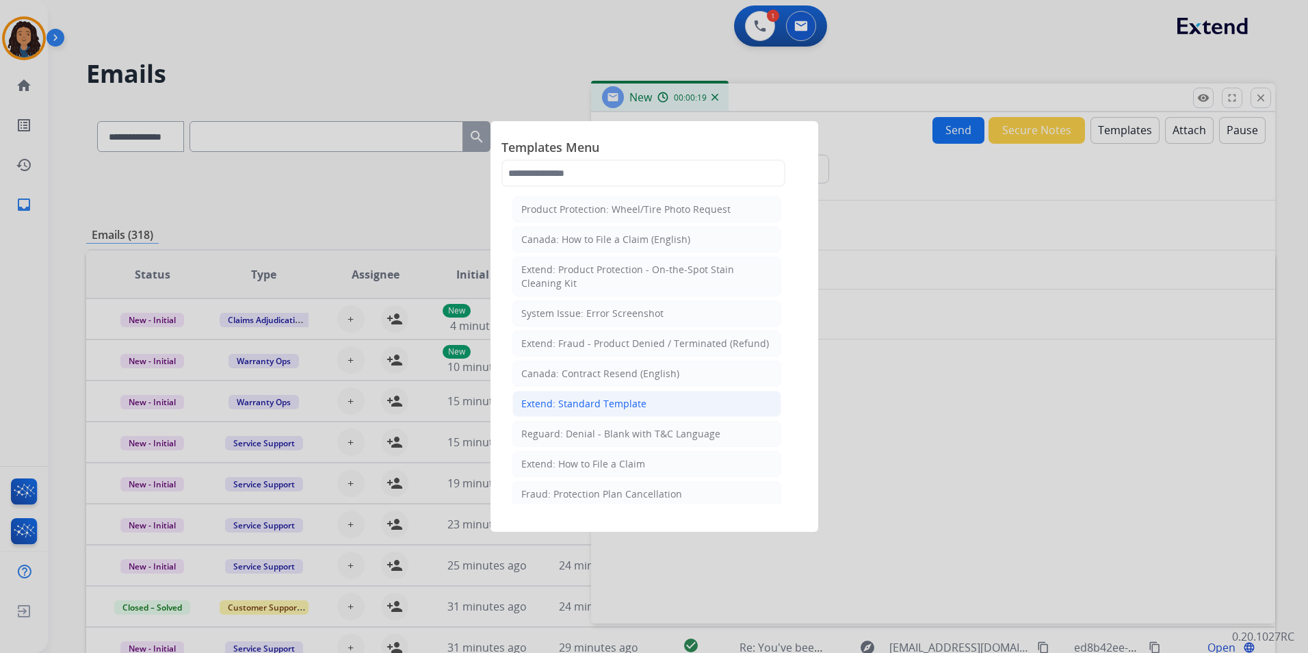
click at [649, 405] on li "Extend: Standard Template" at bounding box center [646, 404] width 269 height 26
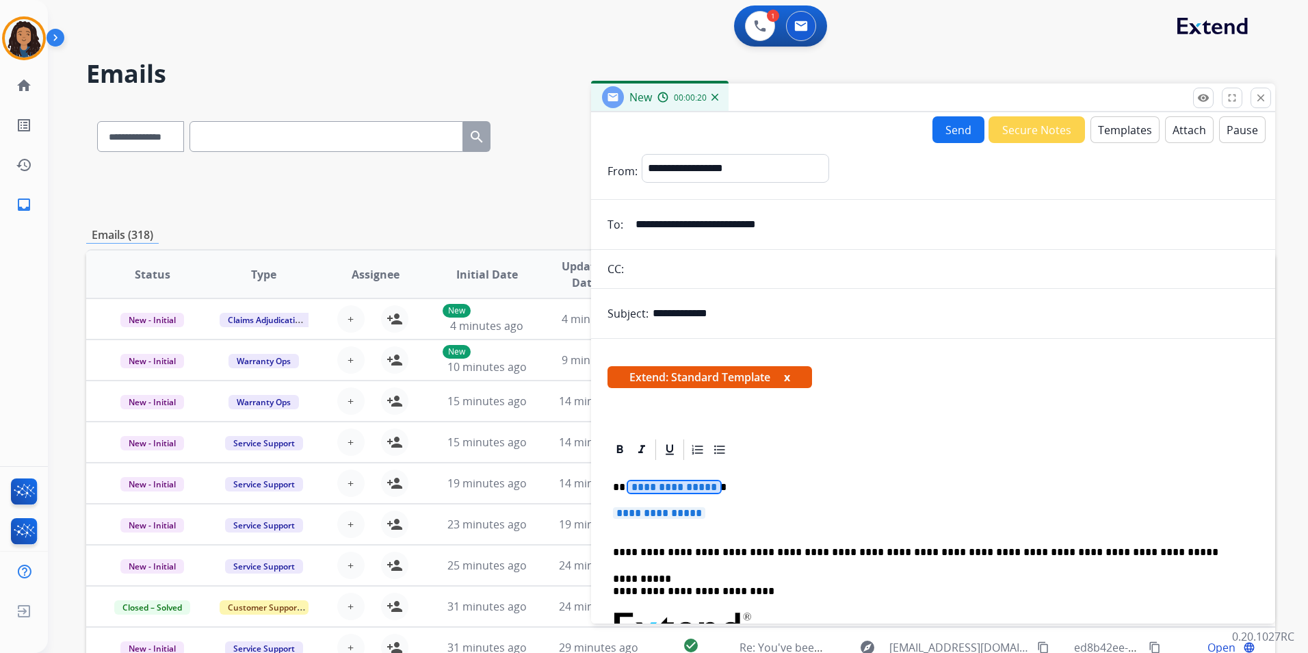
click at [666, 486] on span "**********" at bounding box center [674, 487] width 92 height 12
paste div
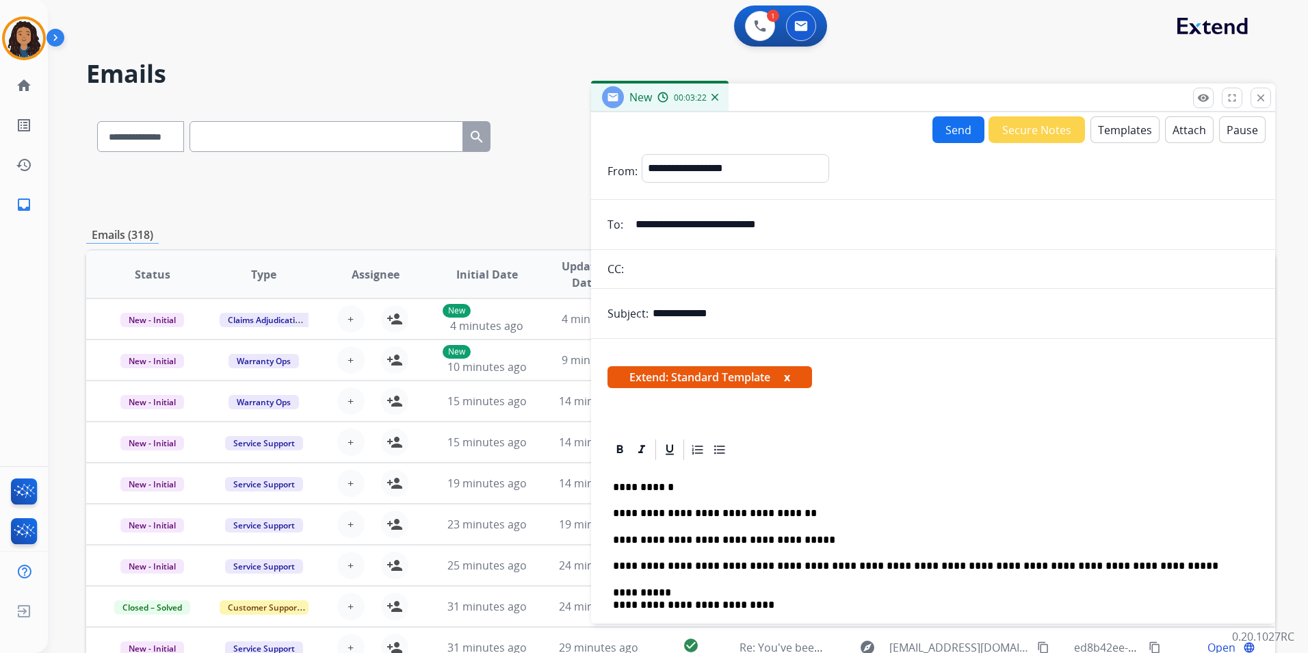
click at [948, 140] on button "Send" at bounding box center [959, 129] width 52 height 27
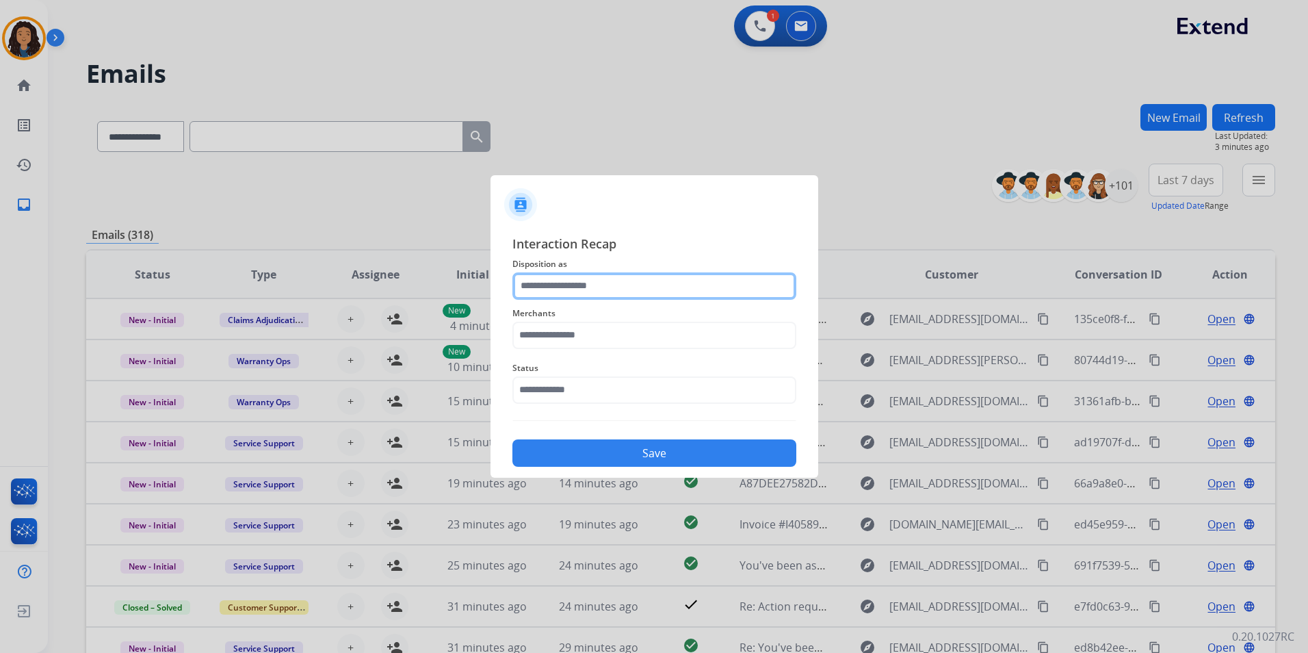
click at [560, 294] on input "text" at bounding box center [654, 285] width 284 height 27
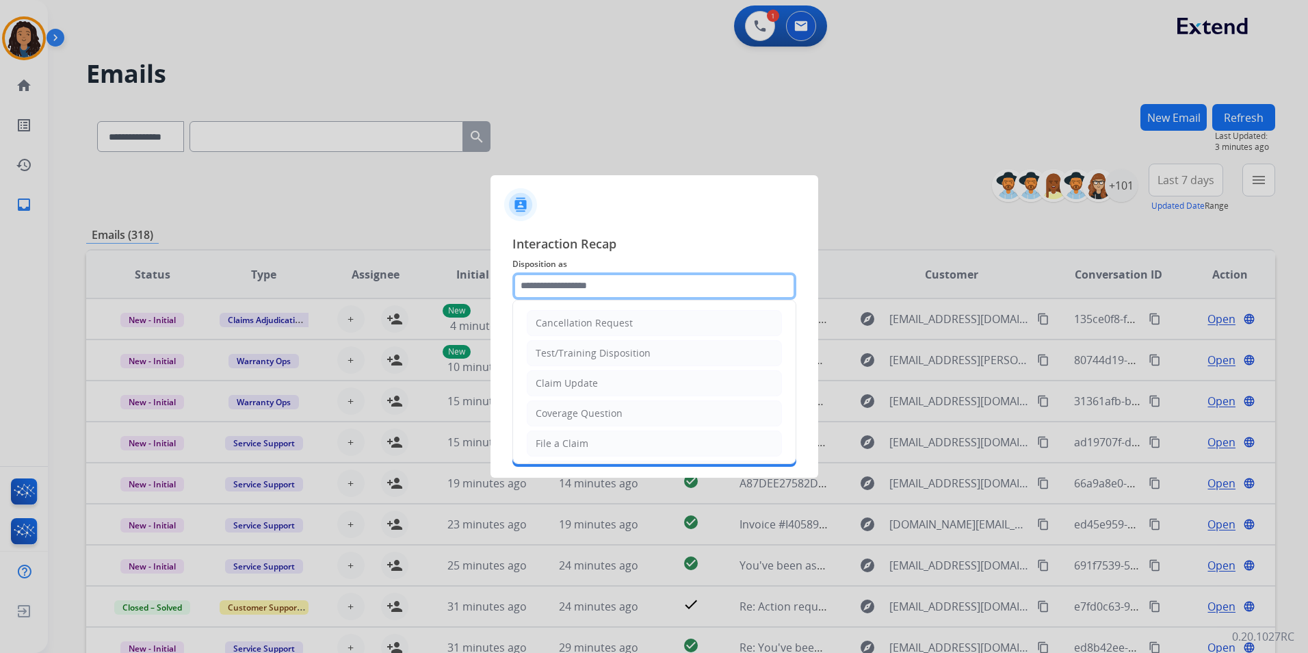
type input "**********"
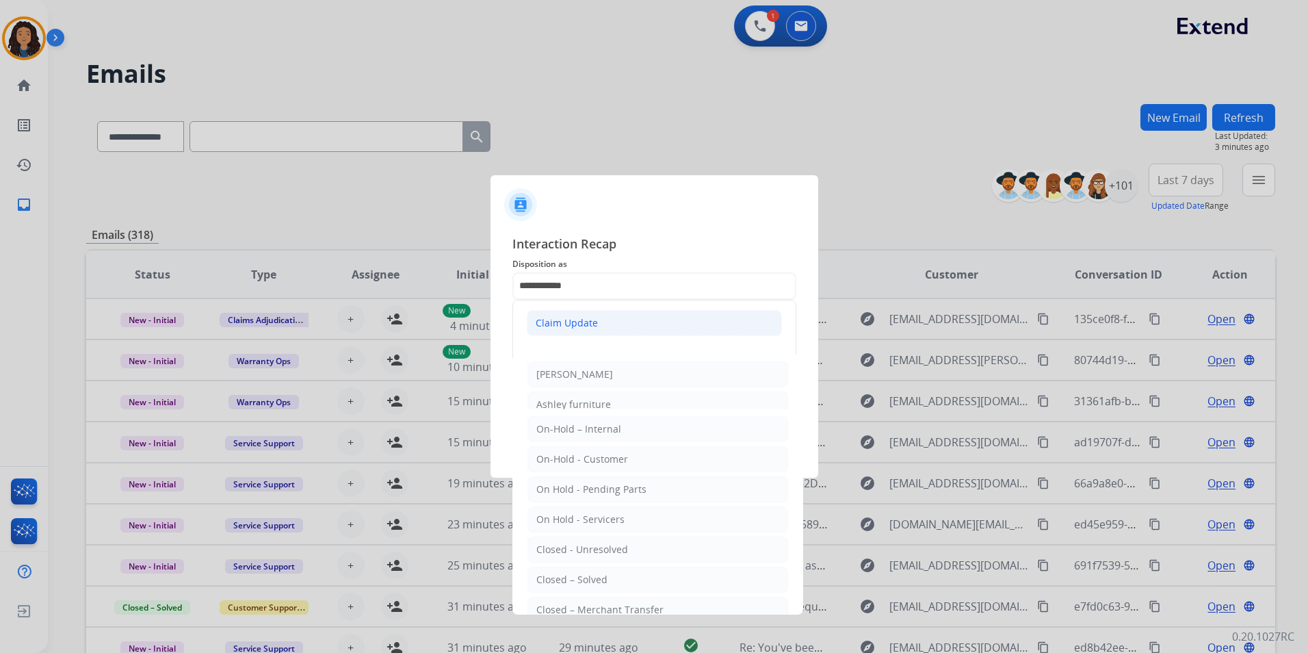
click at [556, 320] on div "Claim Update" at bounding box center [567, 323] width 62 height 14
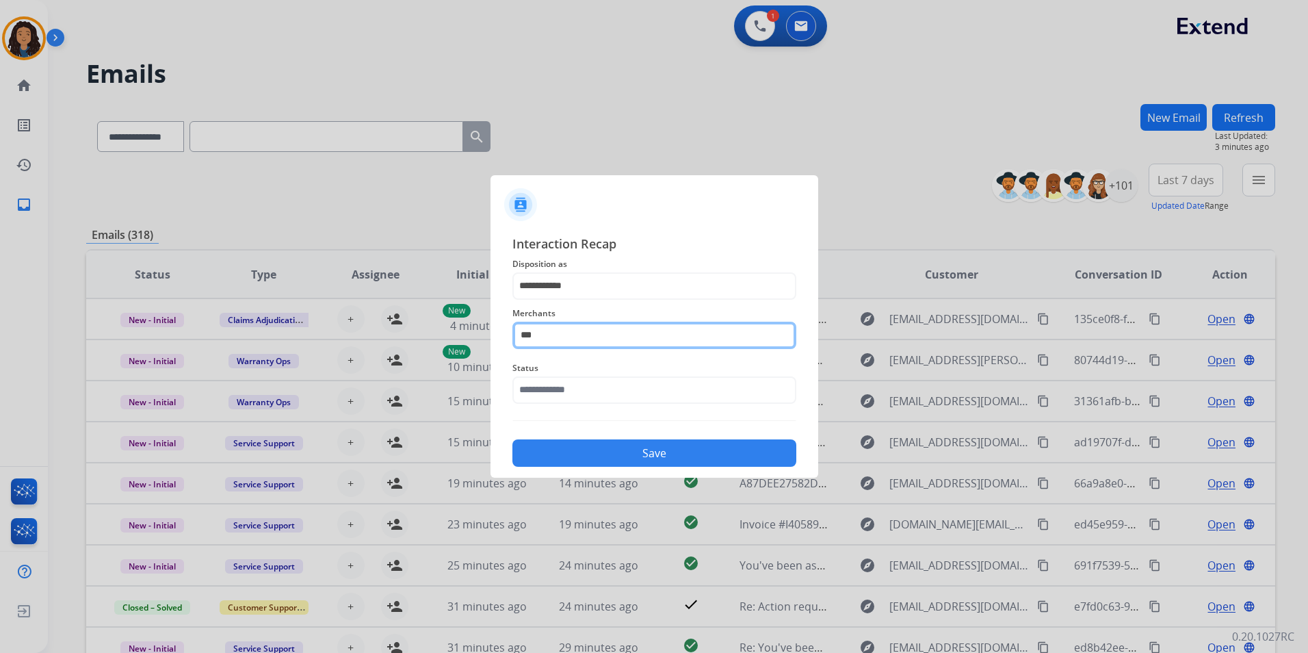
drag, startPoint x: 377, startPoint y: 338, endPoint x: 357, endPoint y: 338, distance: 19.8
click at [0, 338] on app-contact-recap-modal "**********" at bounding box center [0, 326] width 0 height 653
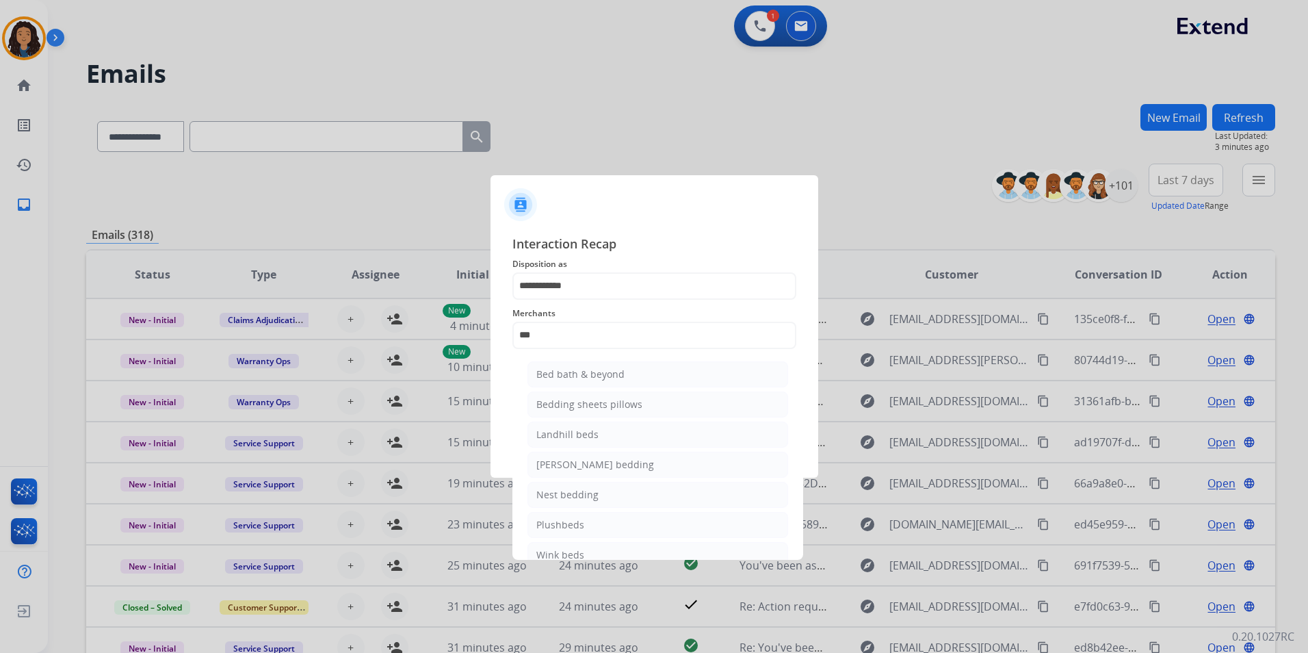
click at [542, 378] on div "Bed bath & beyond" at bounding box center [580, 374] width 88 height 14
type input "**********"
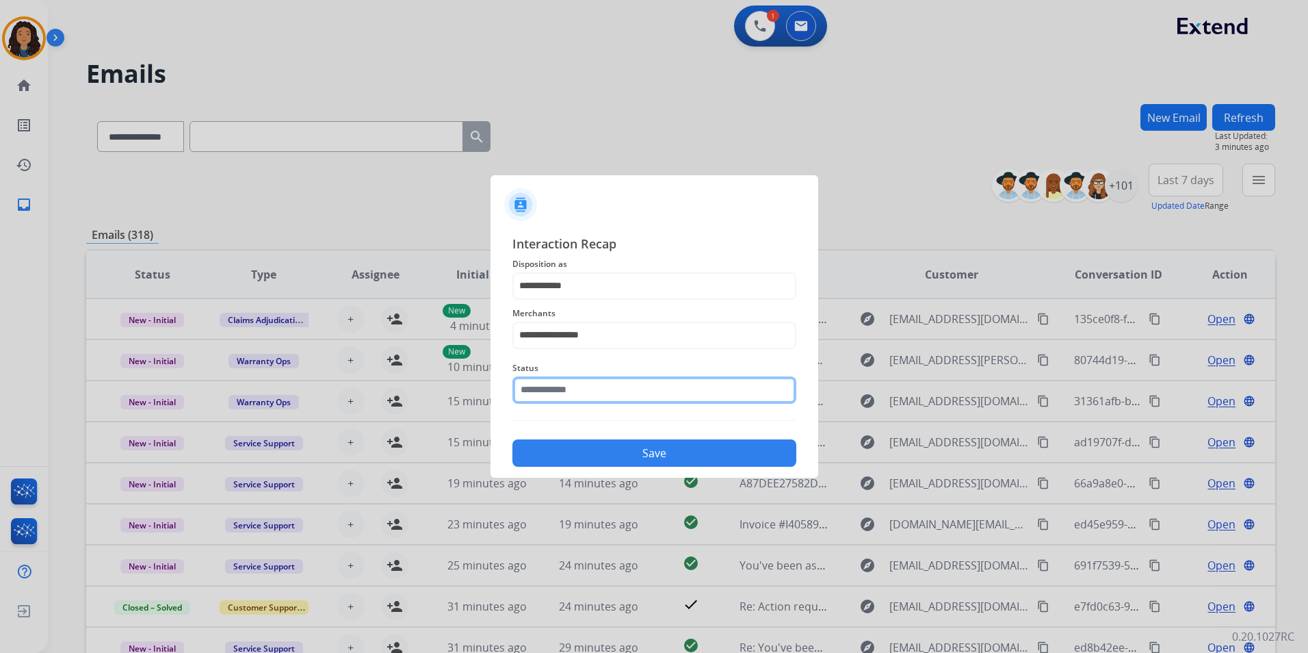
click at [552, 387] on input "text" at bounding box center [654, 389] width 284 height 27
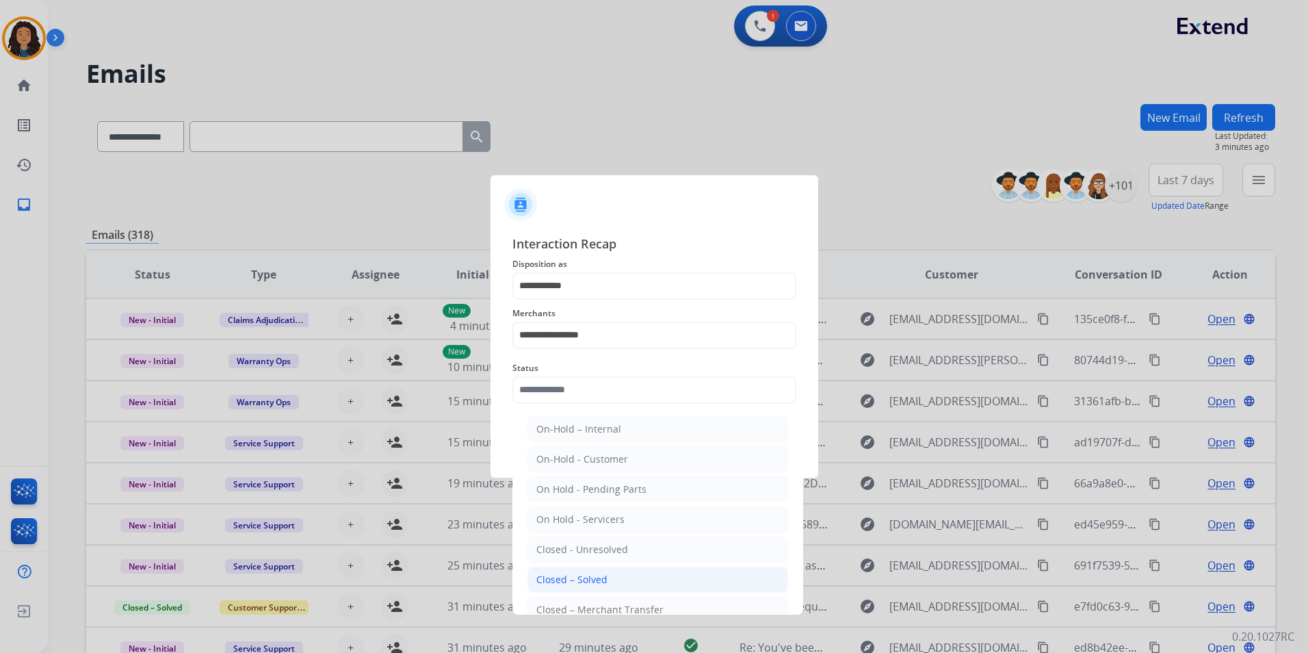
drag, startPoint x: 580, startPoint y: 584, endPoint x: 575, endPoint y: 545, distance: 38.7
click at [579, 584] on div "Closed – Solved" at bounding box center [571, 580] width 71 height 14
type input "**********"
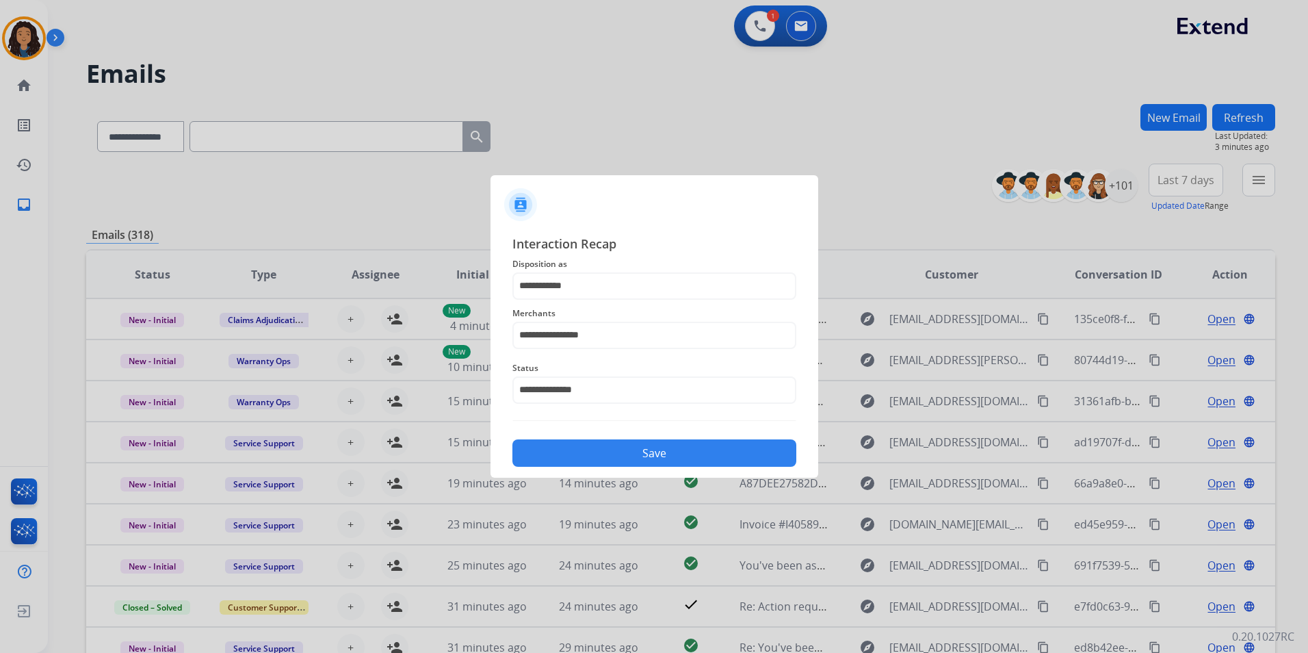
click at [575, 456] on button "Save" at bounding box center [654, 452] width 284 height 27
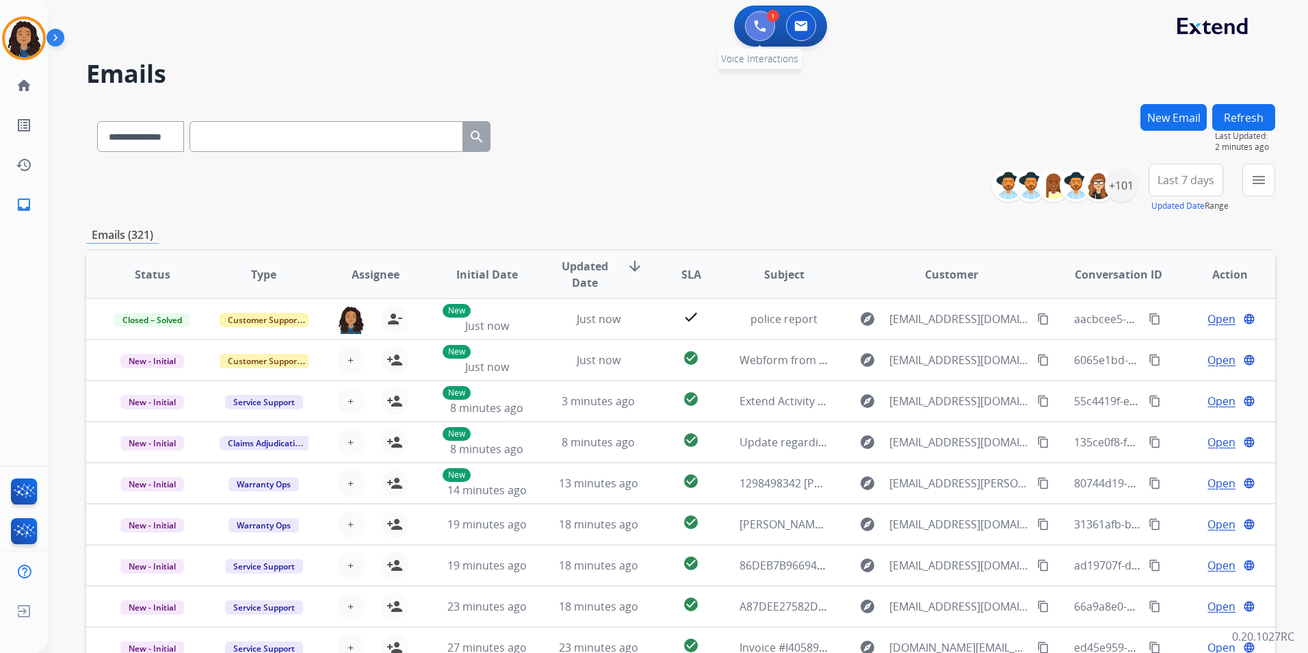
click at [762, 29] on img at bounding box center [760, 26] width 12 height 12
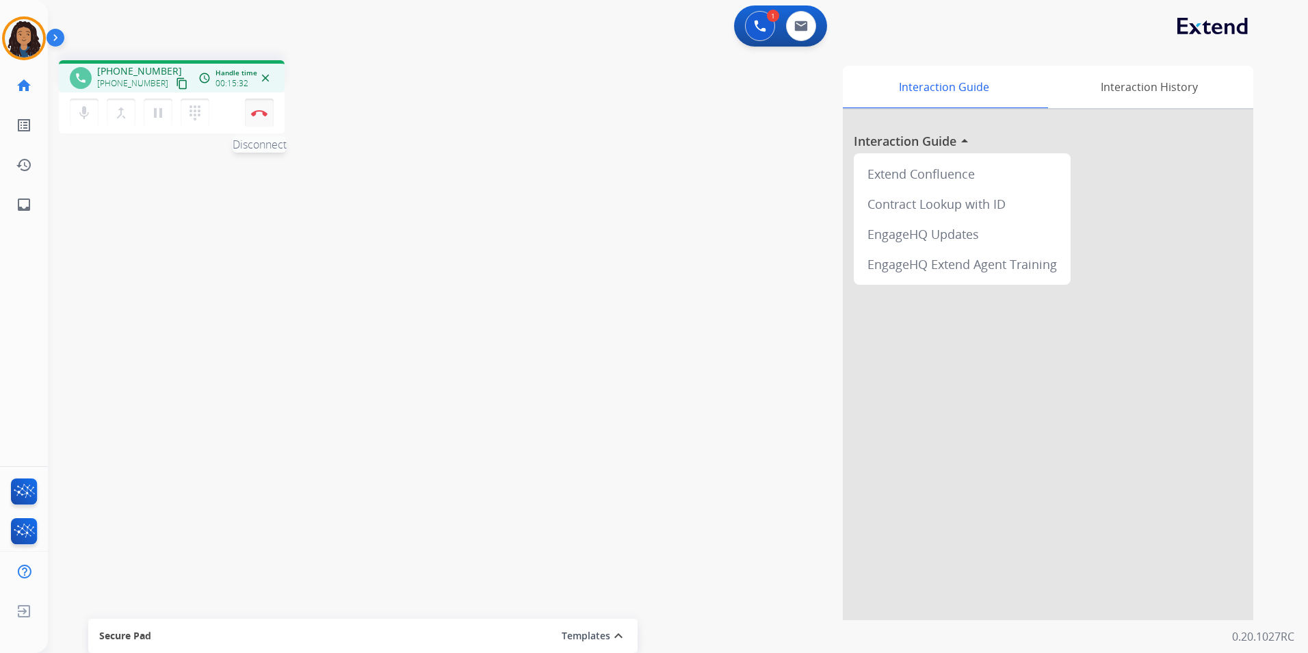
click at [260, 122] on button "Disconnect" at bounding box center [259, 113] width 29 height 29
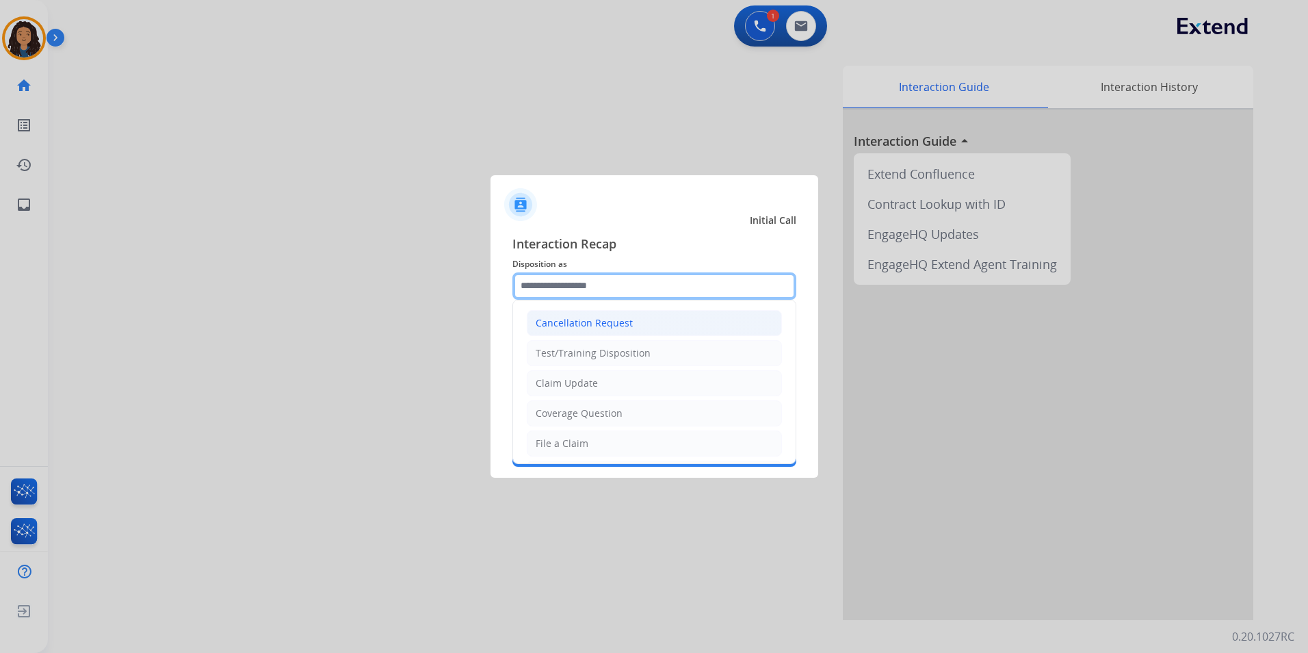
drag, startPoint x: 633, startPoint y: 287, endPoint x: 625, endPoint y: 311, distance: 25.3
click at [632, 287] on input "text" at bounding box center [654, 285] width 284 height 27
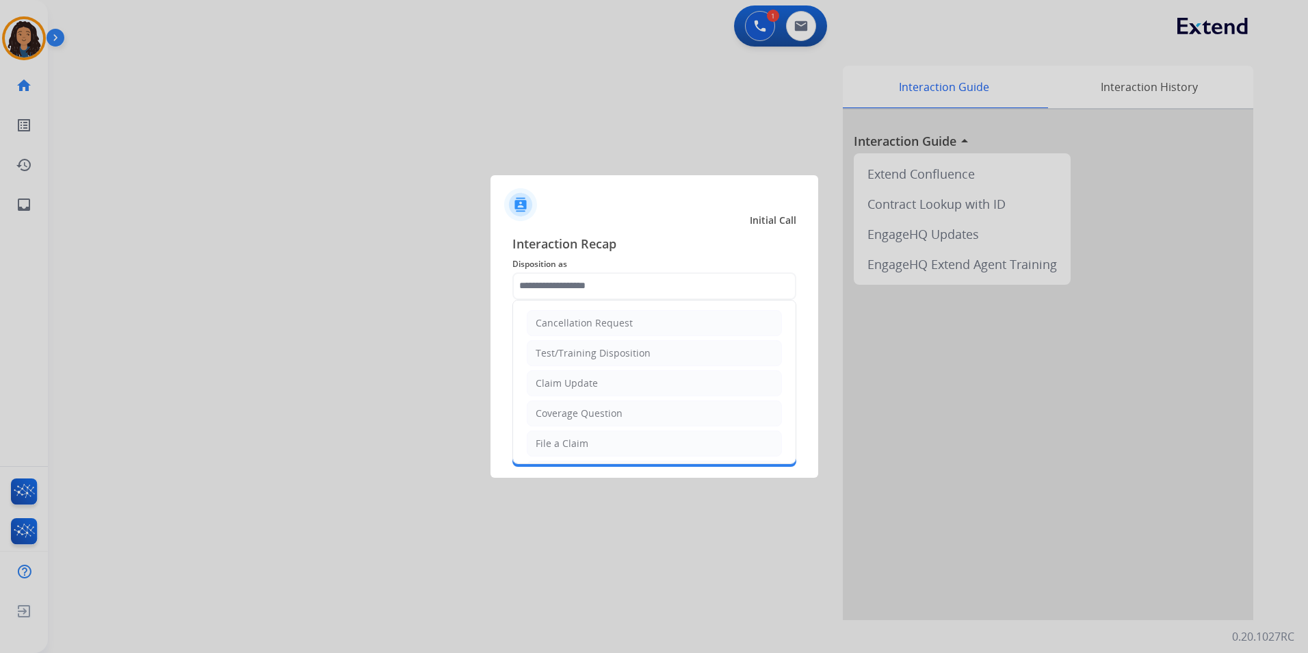
drag, startPoint x: 597, startPoint y: 391, endPoint x: 597, endPoint y: 380, distance: 11.0
click at [597, 390] on li "Claim Update" at bounding box center [654, 383] width 255 height 26
type input "**********"
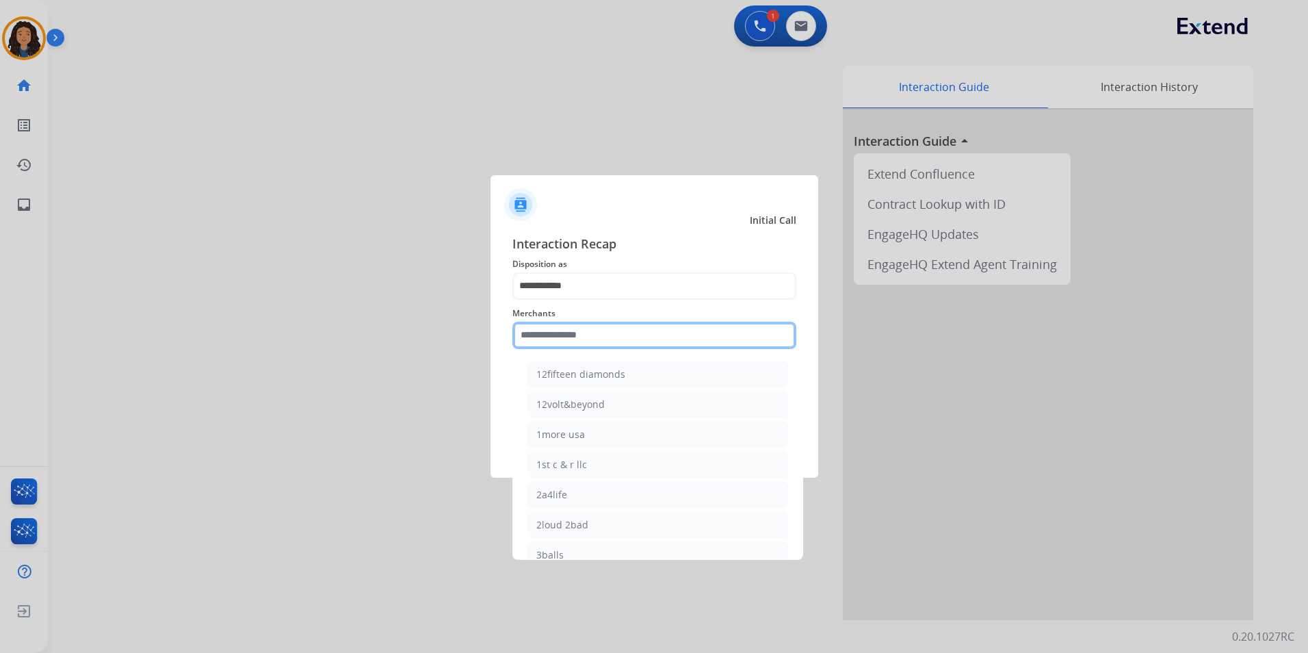
click at [598, 329] on input "text" at bounding box center [654, 335] width 284 height 27
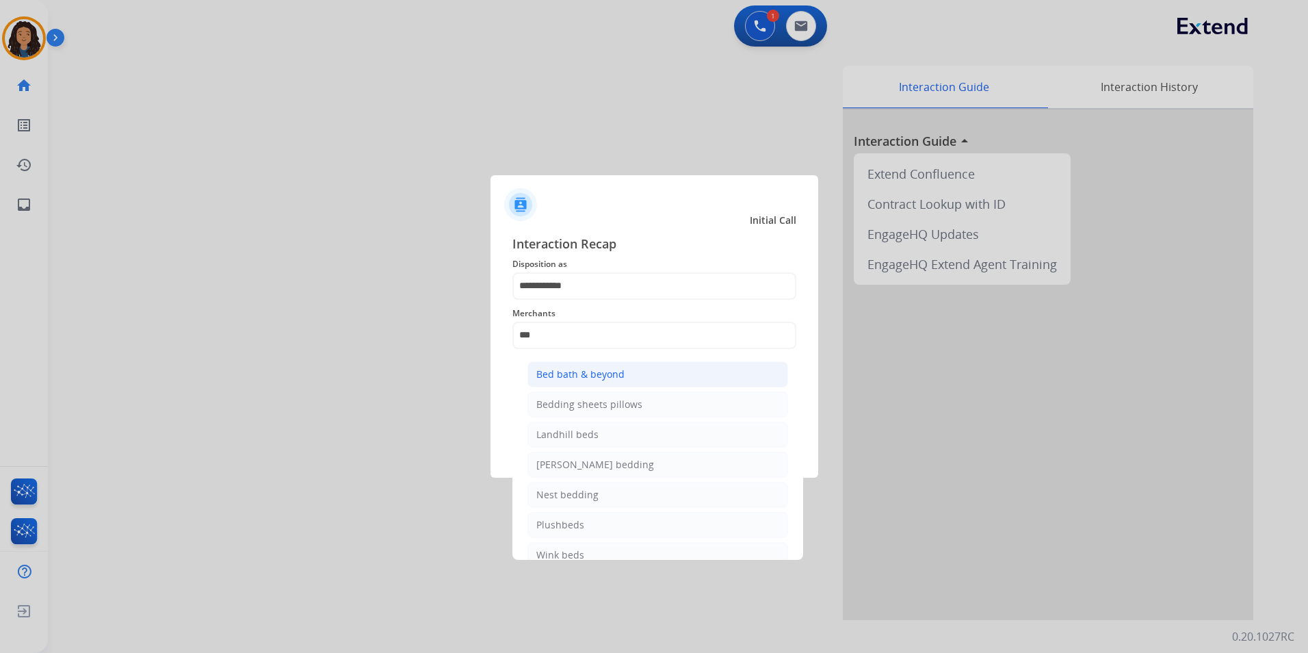
drag, startPoint x: 668, startPoint y: 363, endPoint x: 667, endPoint y: 371, distance: 9.0
click at [668, 363] on li "Bed bath & beyond" at bounding box center [657, 374] width 261 height 26
type input "**********"
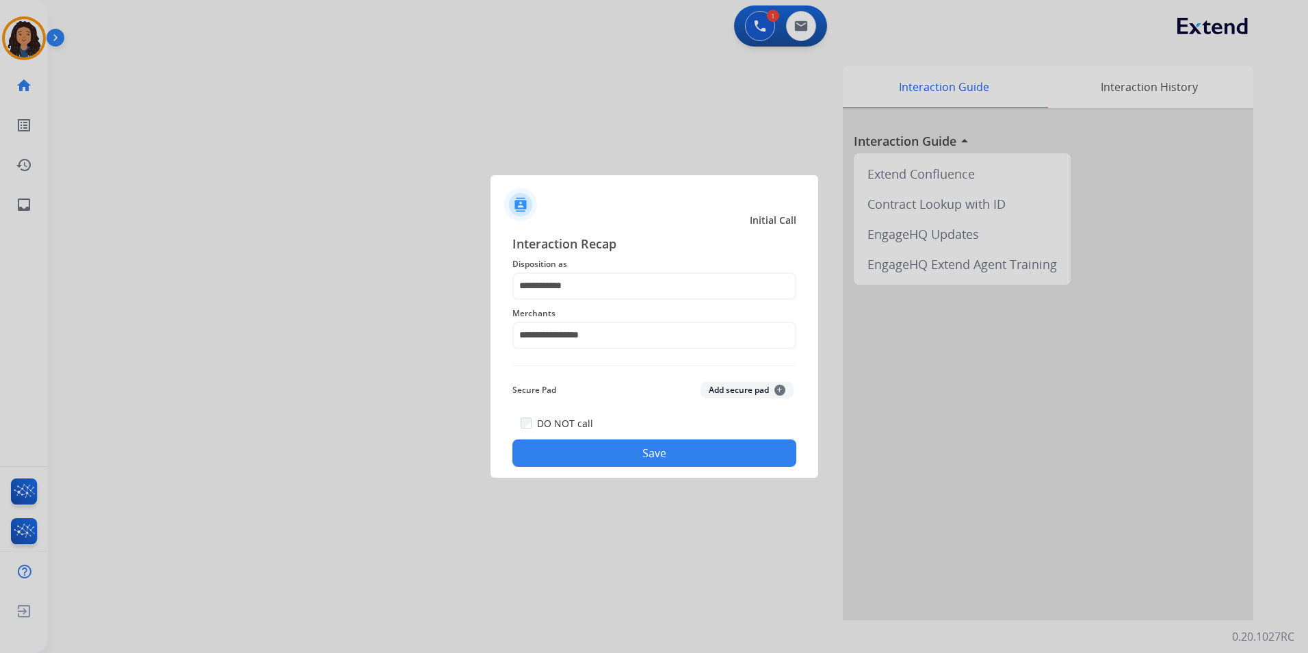
drag, startPoint x: 635, startPoint y: 452, endPoint x: 387, endPoint y: 405, distance: 252.1
click at [614, 445] on button "Save" at bounding box center [654, 452] width 284 height 27
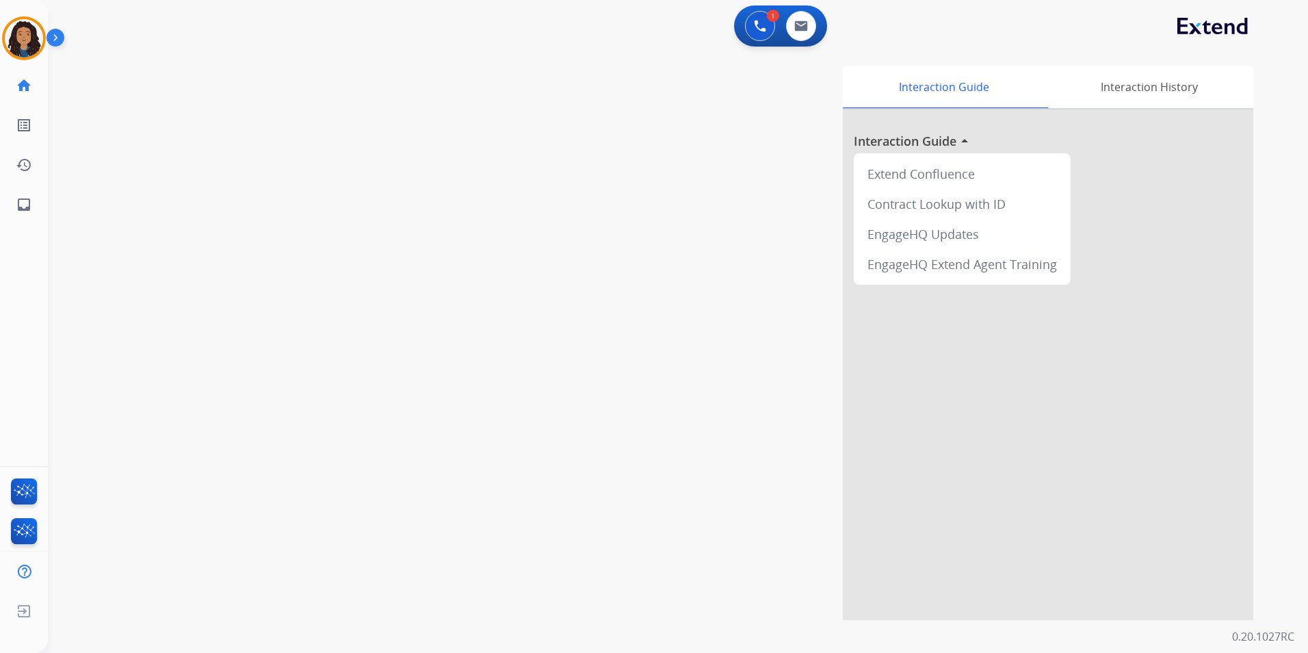
click at [317, 371] on div "swap_horiz Break voice bridge close_fullscreen Connect 3-Way Call merge_type Se…" at bounding box center [661, 334] width 1227 height 571
click at [317, 367] on div "swap_horiz Break voice bridge close_fullscreen Connect 3-Way Call merge_type Se…" at bounding box center [661, 334] width 1227 height 571
click at [23, 31] on img at bounding box center [24, 38] width 38 height 38
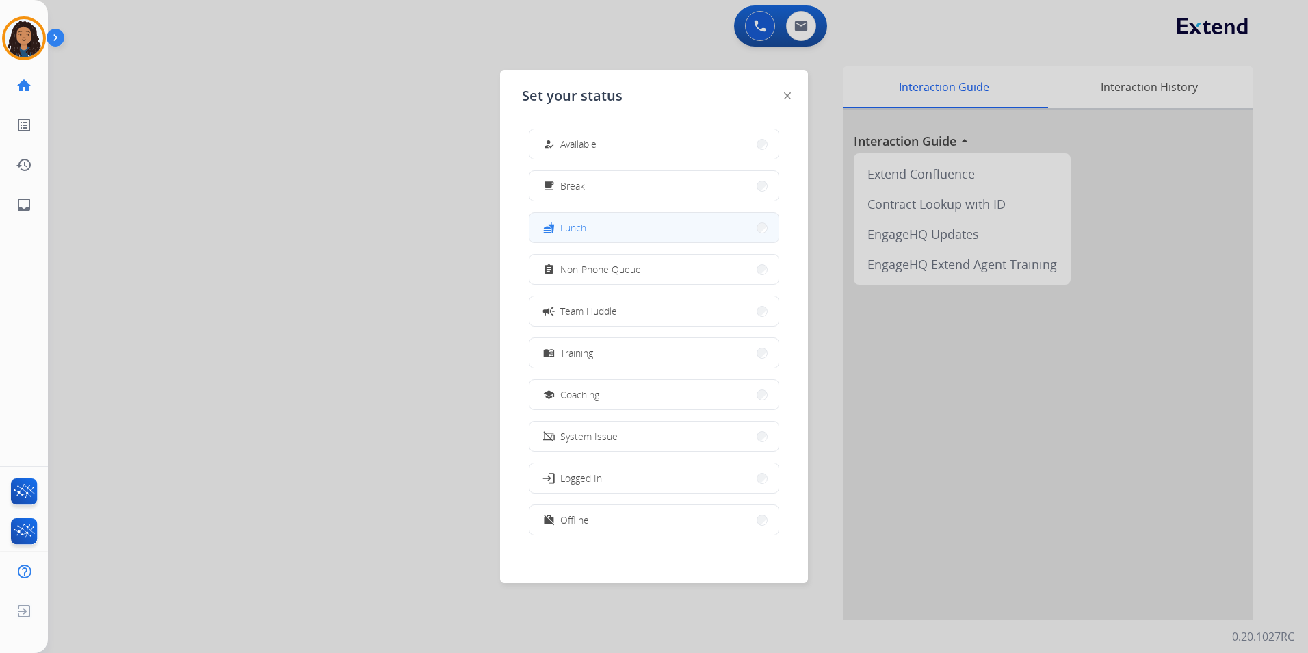
click at [614, 233] on button "fastfood Lunch" at bounding box center [654, 227] width 249 height 29
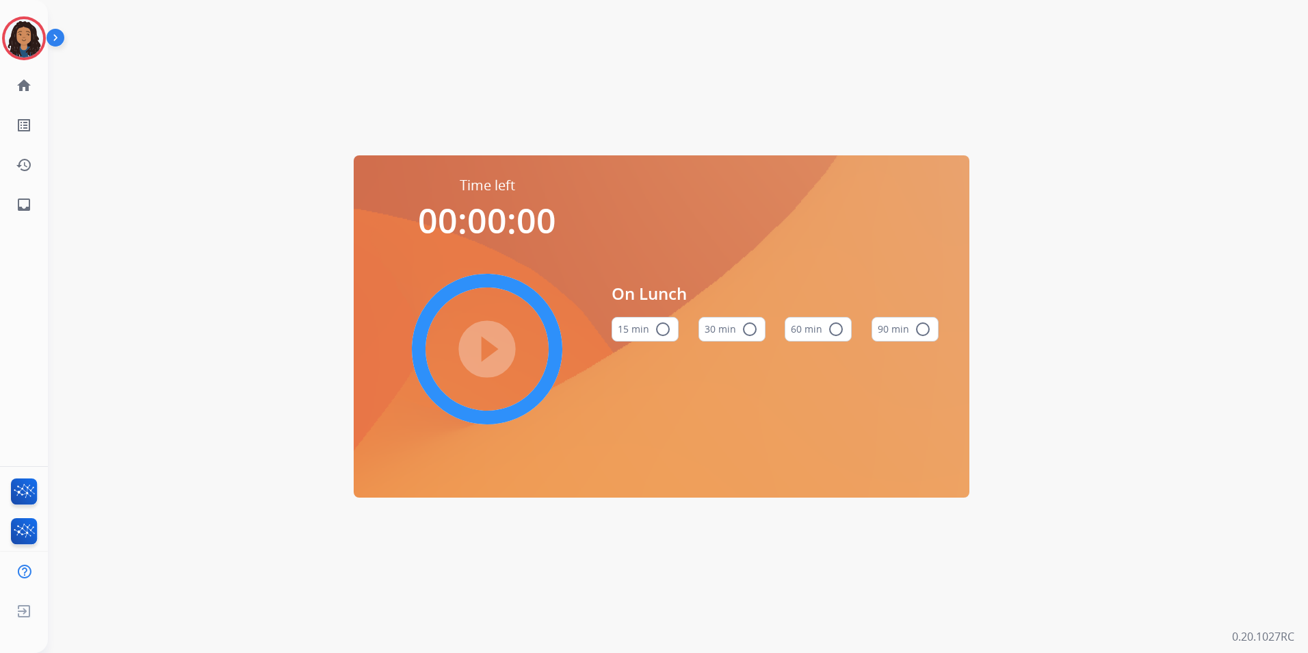
click at [837, 330] on mat-icon "radio_button_unchecked" at bounding box center [836, 329] width 16 height 16
click at [24, 48] on img at bounding box center [24, 38] width 38 height 38
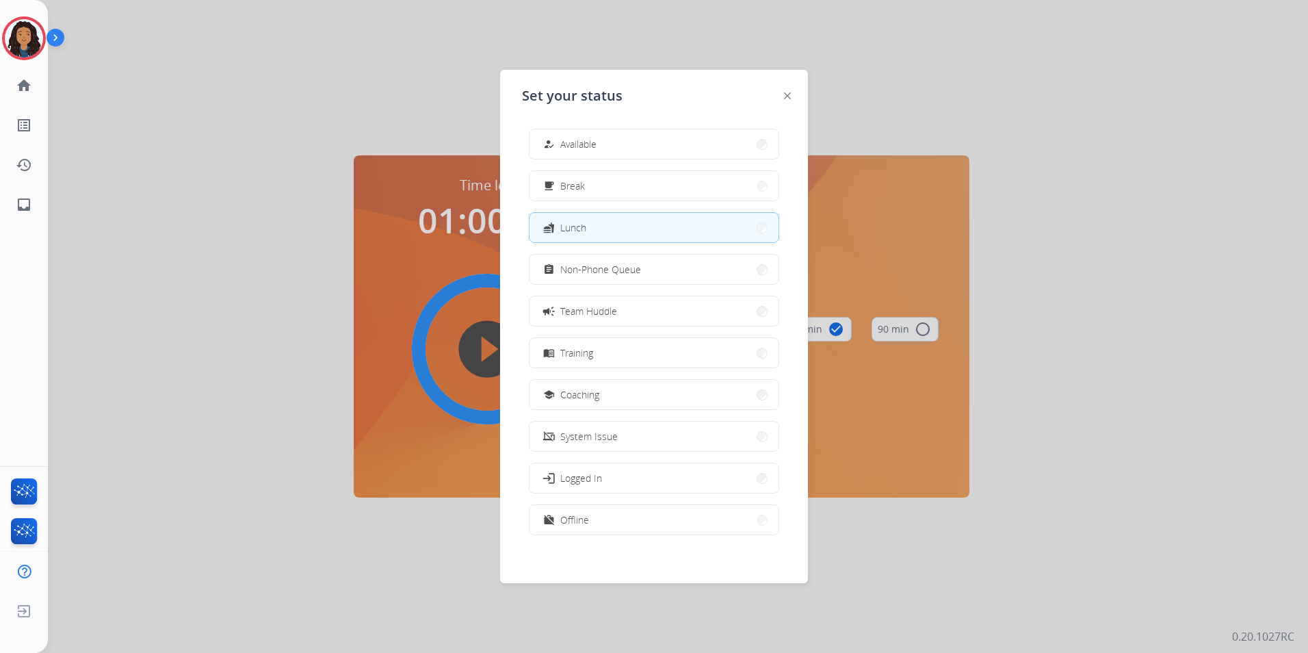
click at [915, 337] on div at bounding box center [654, 326] width 1308 height 653
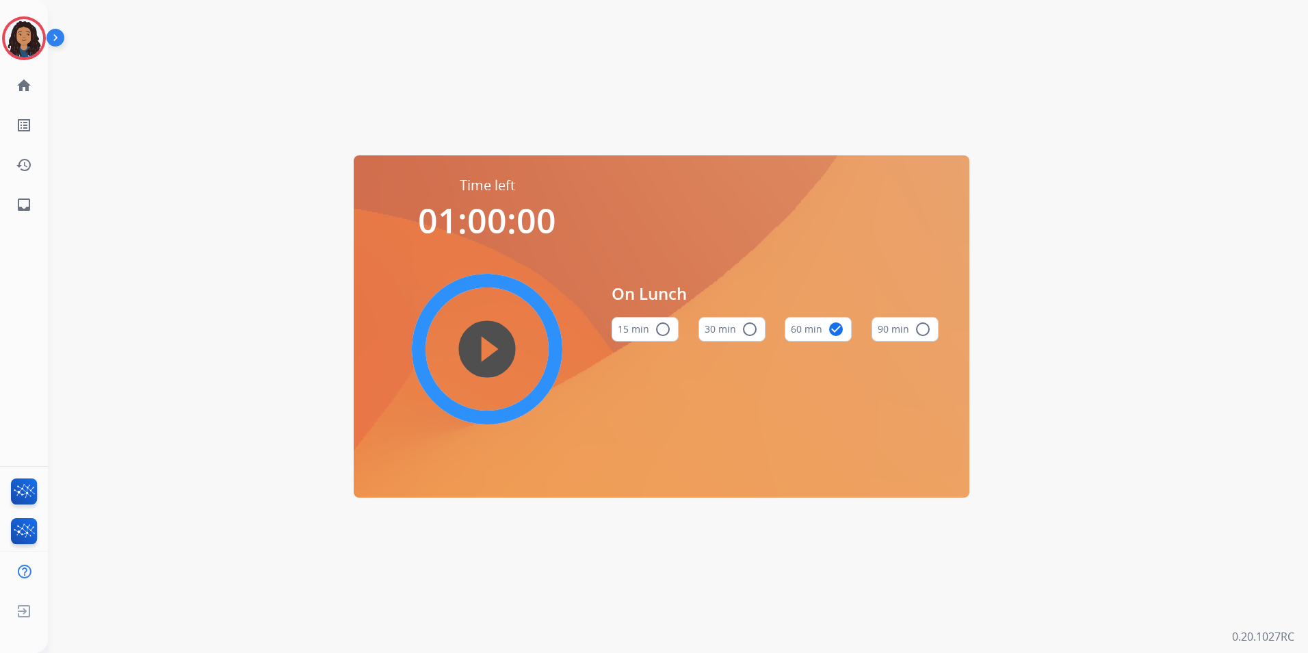
click at [495, 348] on mat-icon "play_circle_filled" at bounding box center [487, 349] width 16 height 16
